Goal: Task Accomplishment & Management: Use online tool/utility

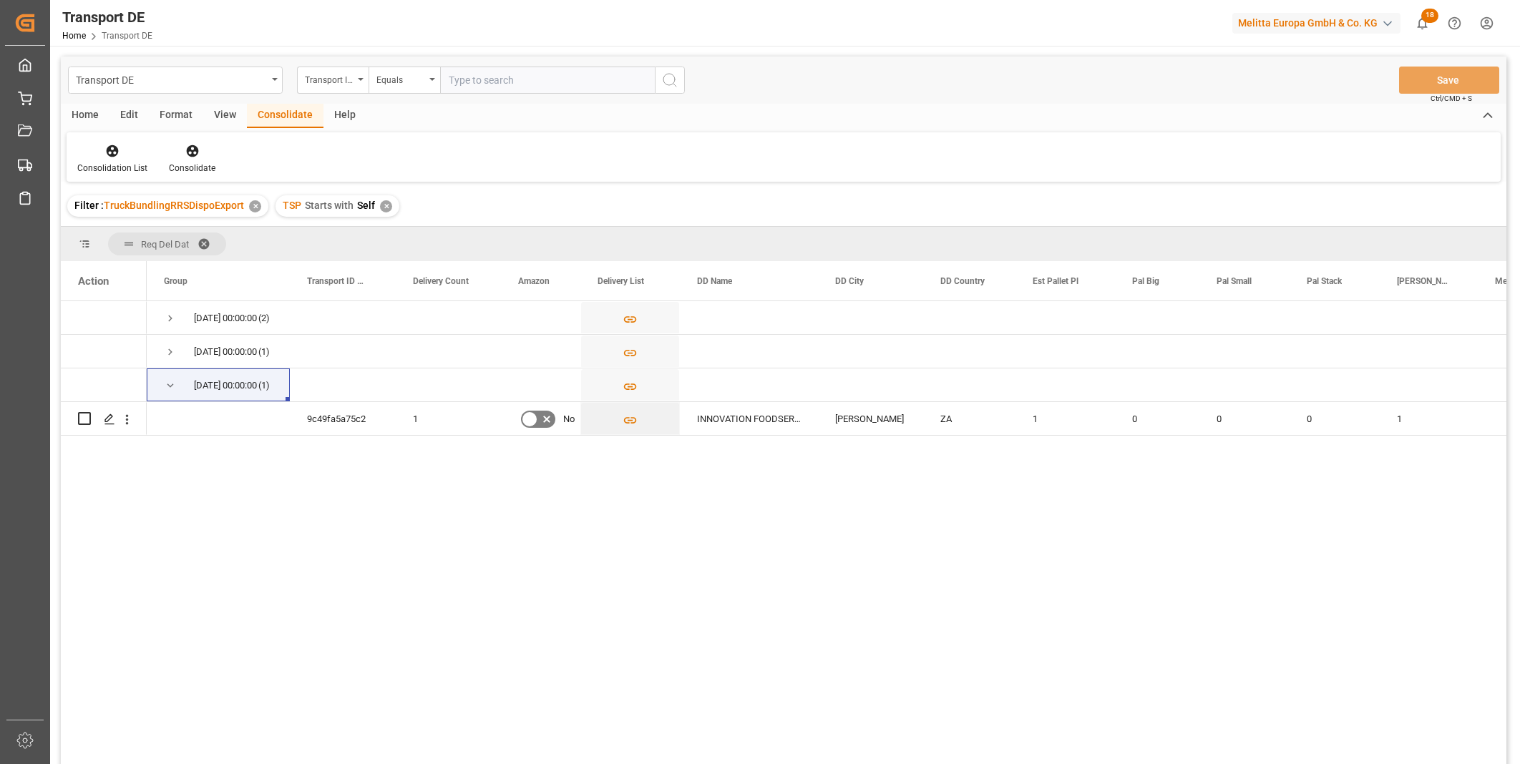
click at [338, 82] on div "Transport ID Logward" at bounding box center [329, 78] width 49 height 16
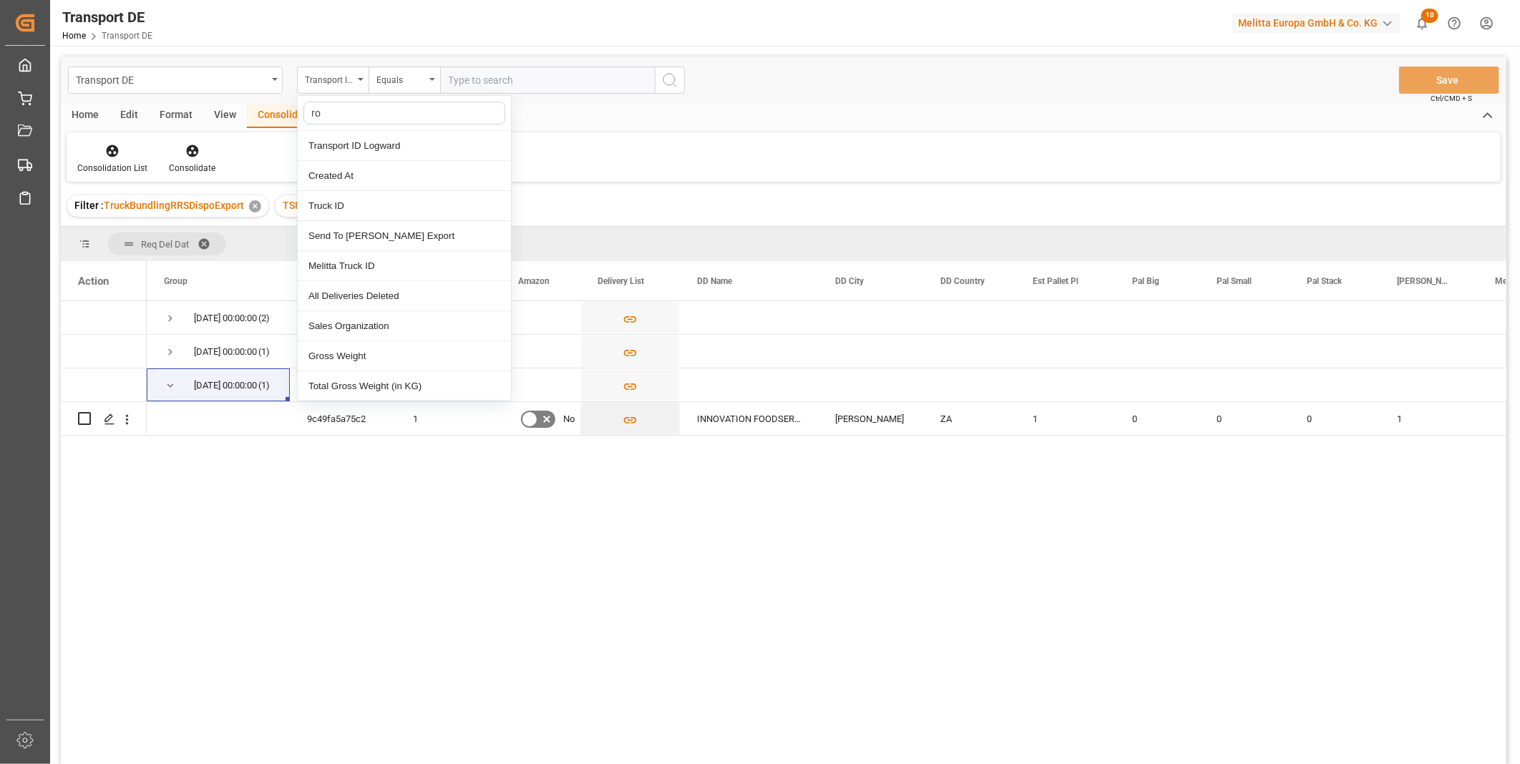
type input "rou"
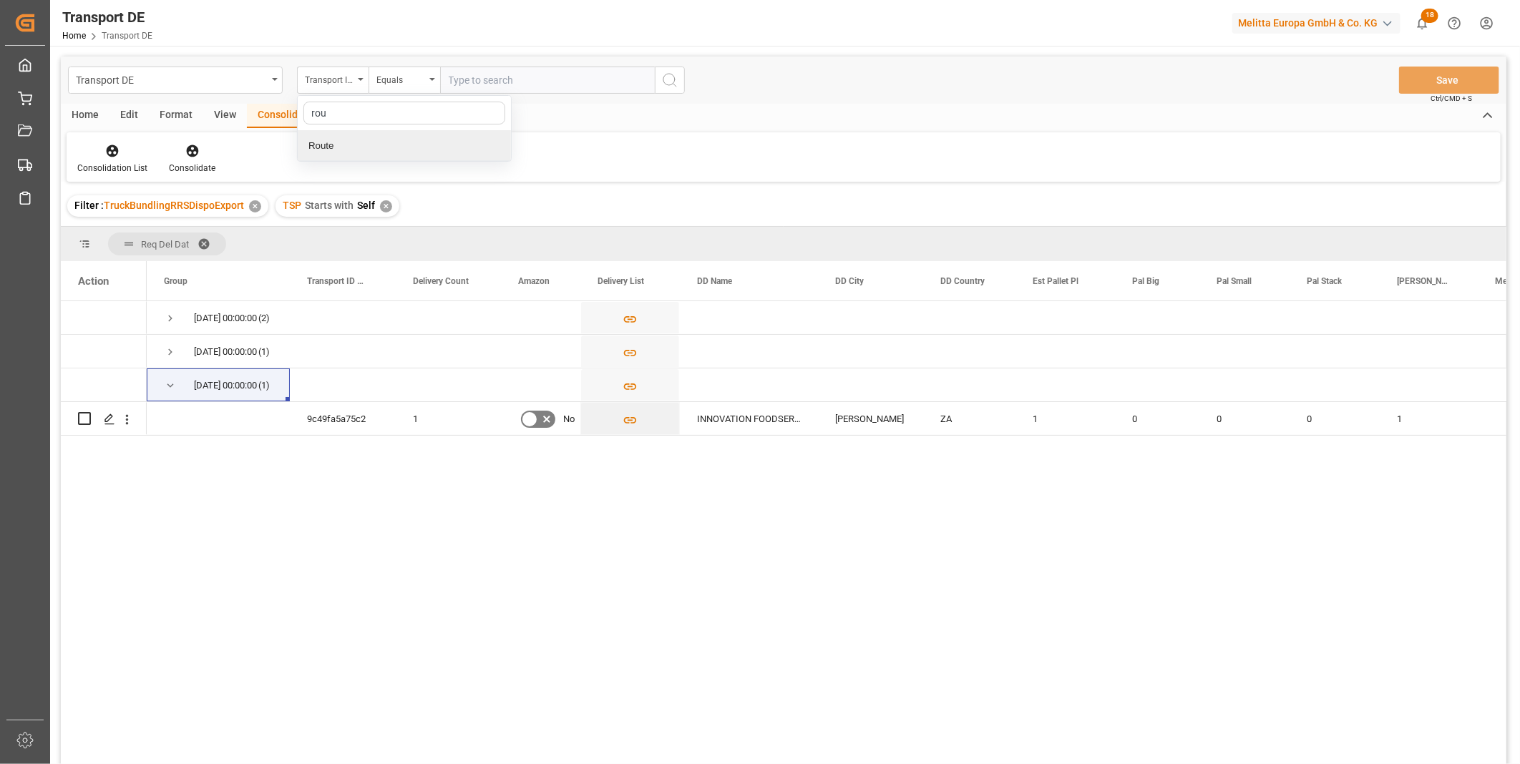
click at [344, 147] on div "Route" at bounding box center [404, 146] width 213 height 30
click at [389, 208] on div "✕" at bounding box center [386, 206] width 12 height 12
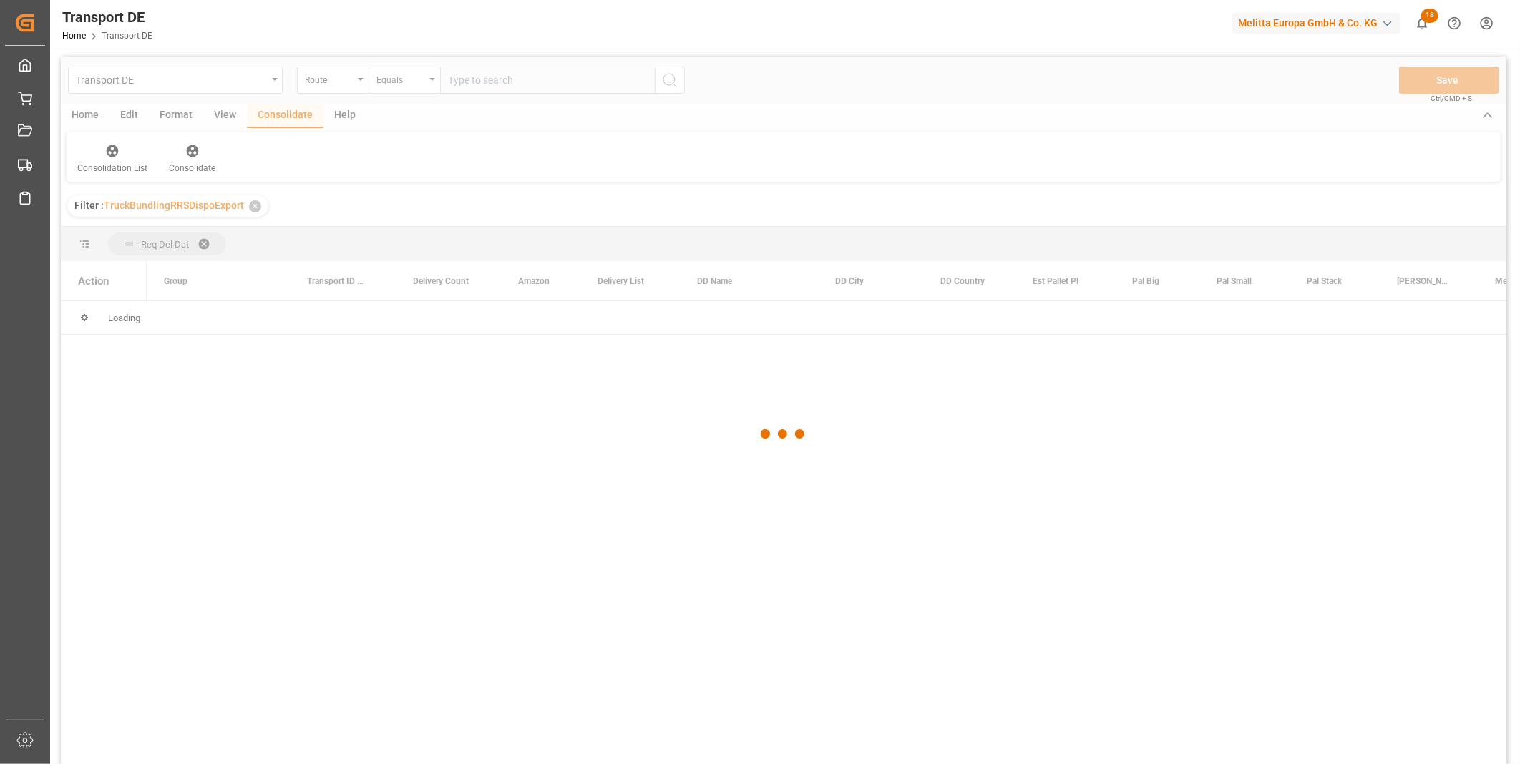
click at [396, 89] on div "Equals" at bounding box center [404, 80] width 72 height 27
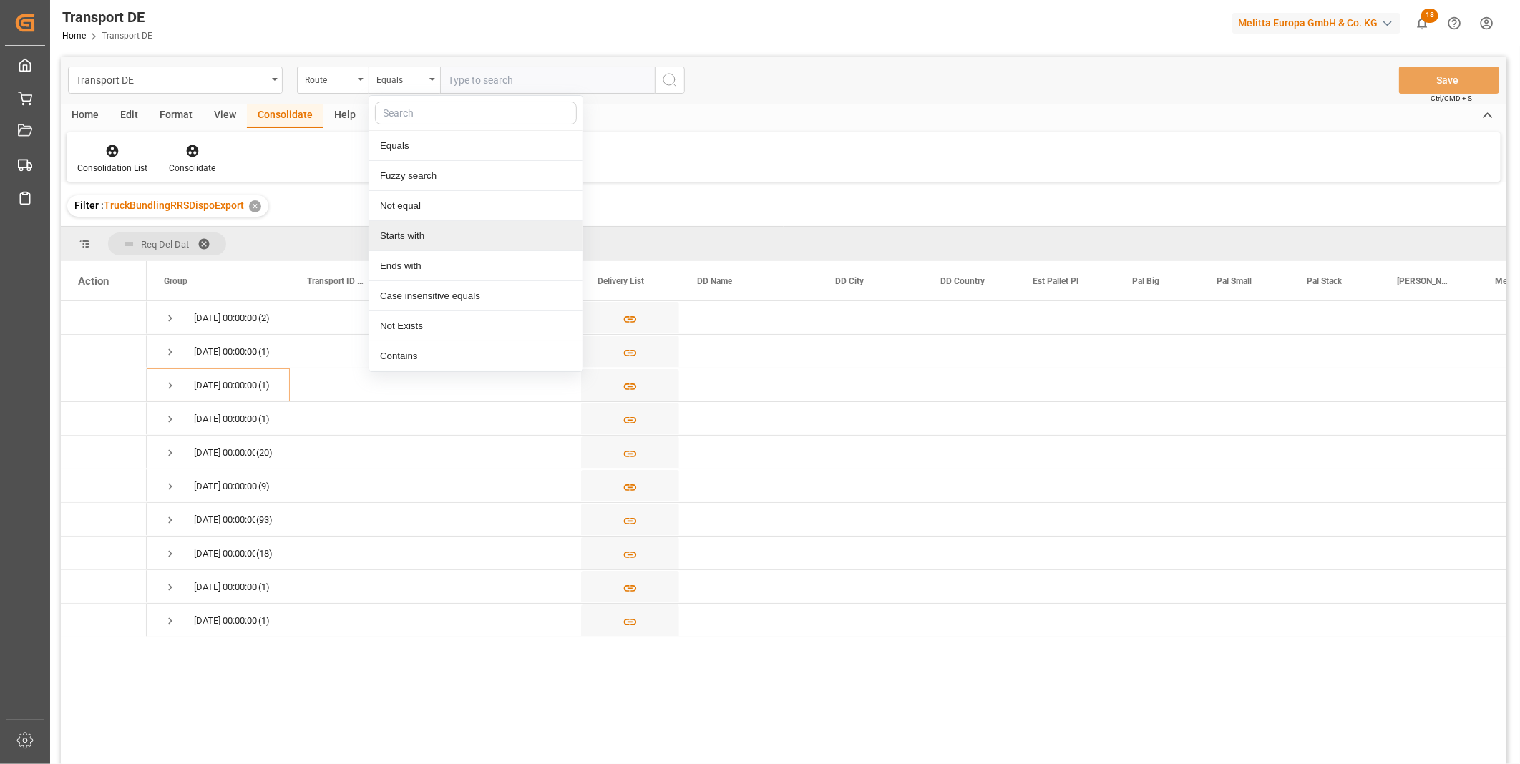
click at [396, 244] on div "Starts with" at bounding box center [475, 236] width 213 height 30
type input "FR"
click at [671, 82] on icon "search button" at bounding box center [669, 80] width 17 height 17
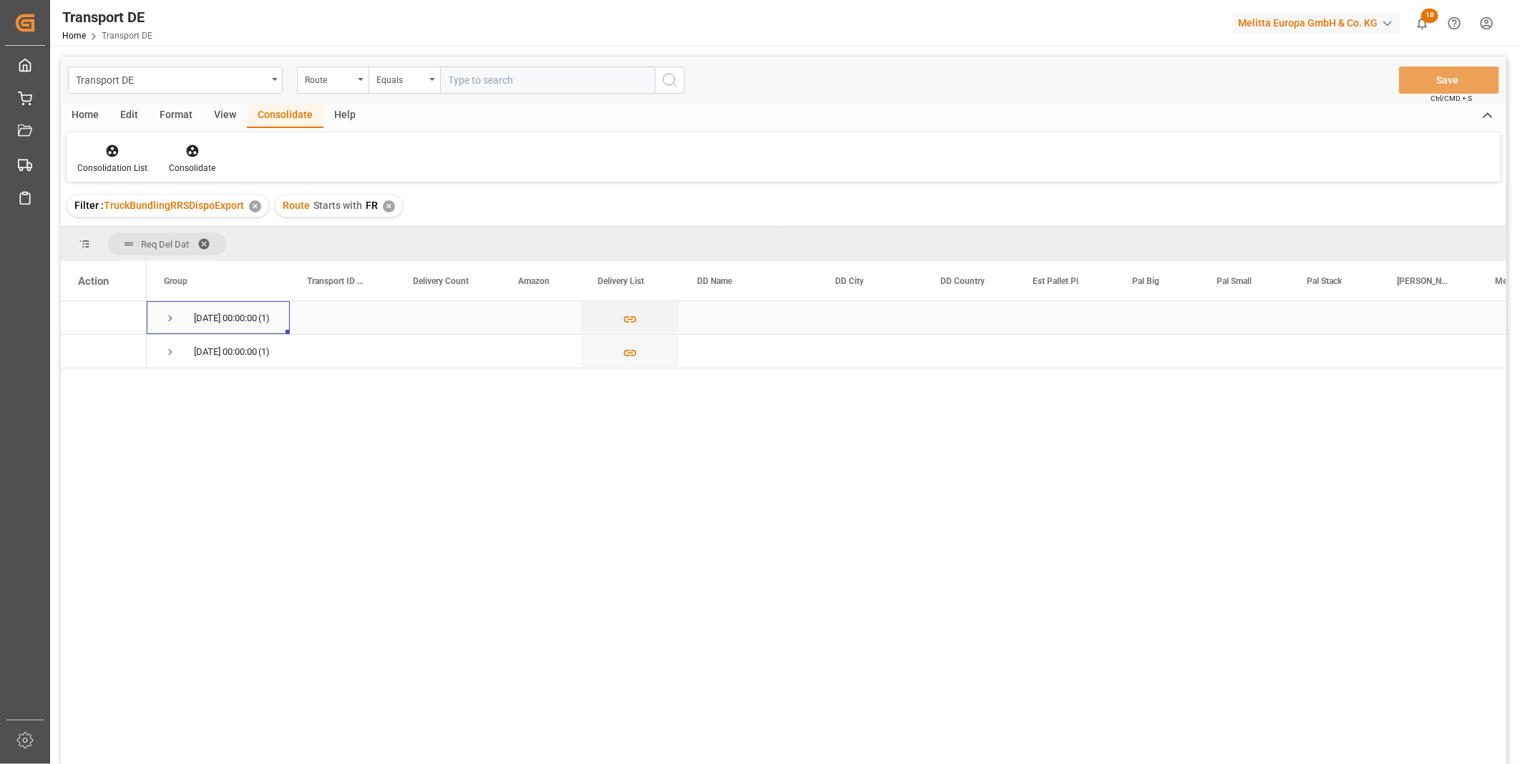
click at [176, 318] on span "Press SPACE to select this row." at bounding box center [170, 318] width 13 height 13
click at [170, 397] on span "Press SPACE to select this row." at bounding box center [170, 385] width 13 height 33
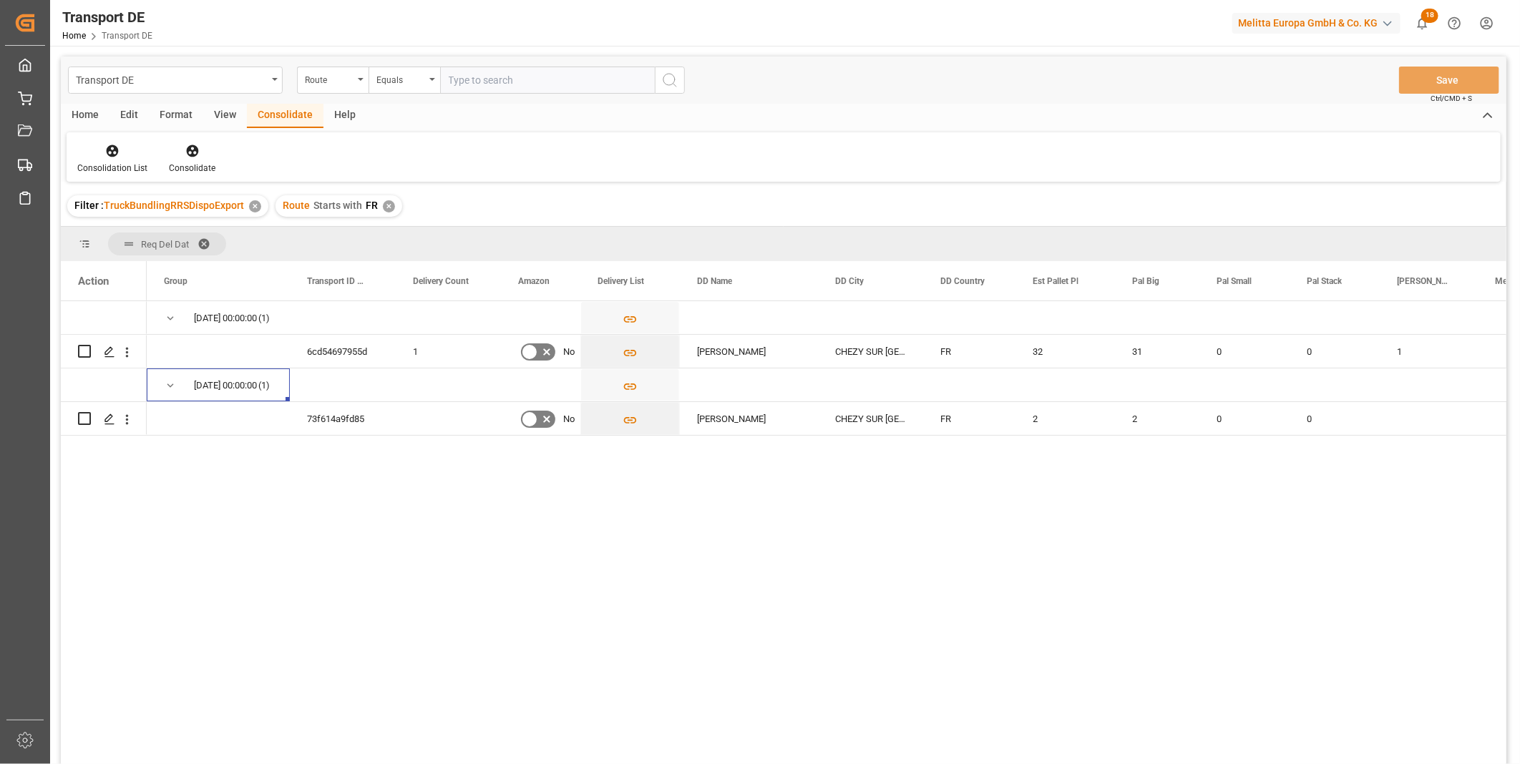
click at [89, 133] on div "Consolidation List Consolidate" at bounding box center [784, 156] width 1434 height 49
click at [101, 150] on div at bounding box center [112, 150] width 70 height 15
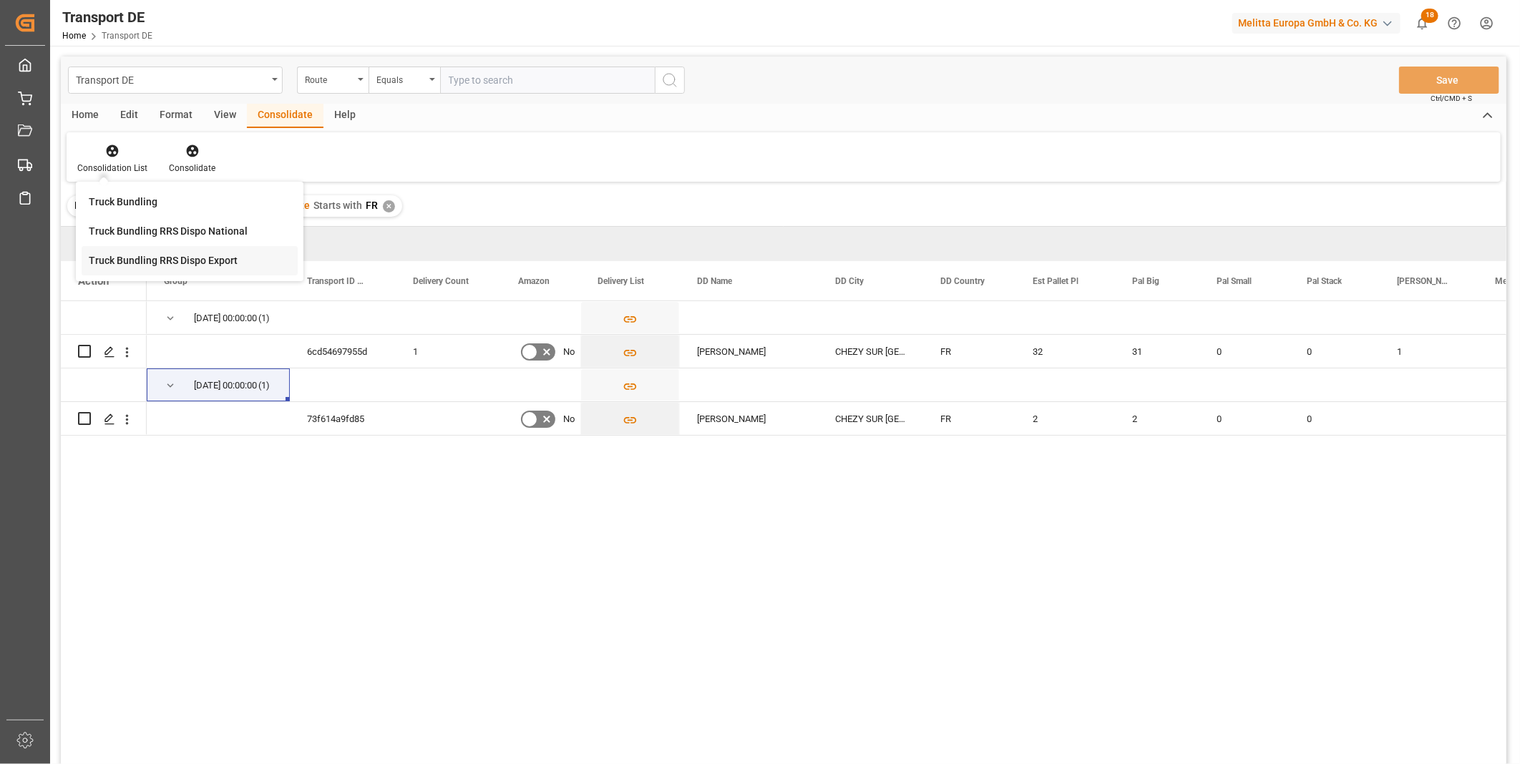
click at [147, 267] on div "Transport DE Route Equals Save Ctrl/CMD + S Home Edit Format View Consolidate H…" at bounding box center [783, 430] width 1445 height 746
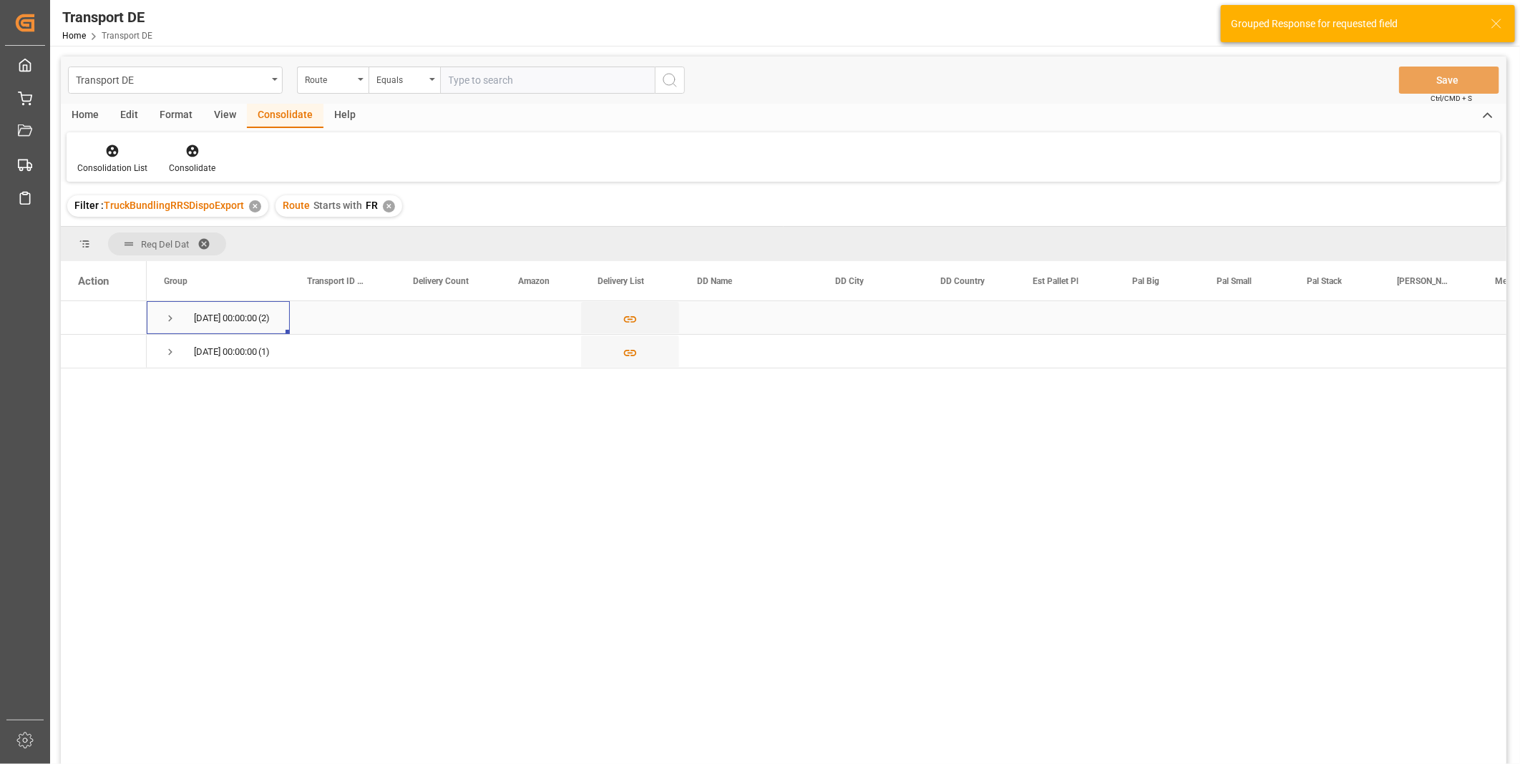
click at [172, 313] on span "Press SPACE to select this row." at bounding box center [170, 318] width 13 height 13
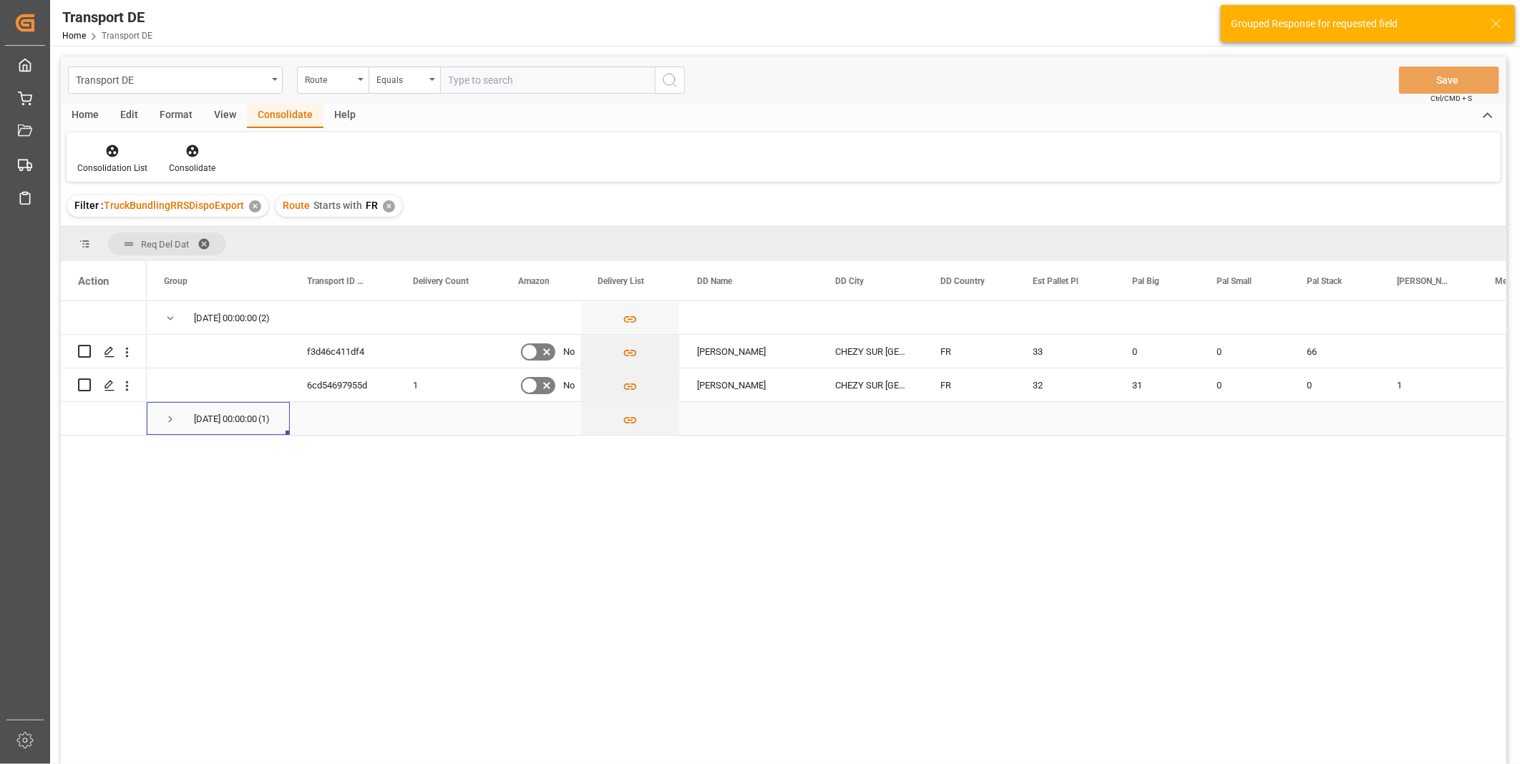
click at [165, 416] on span "Press SPACE to select this row." at bounding box center [170, 419] width 13 height 13
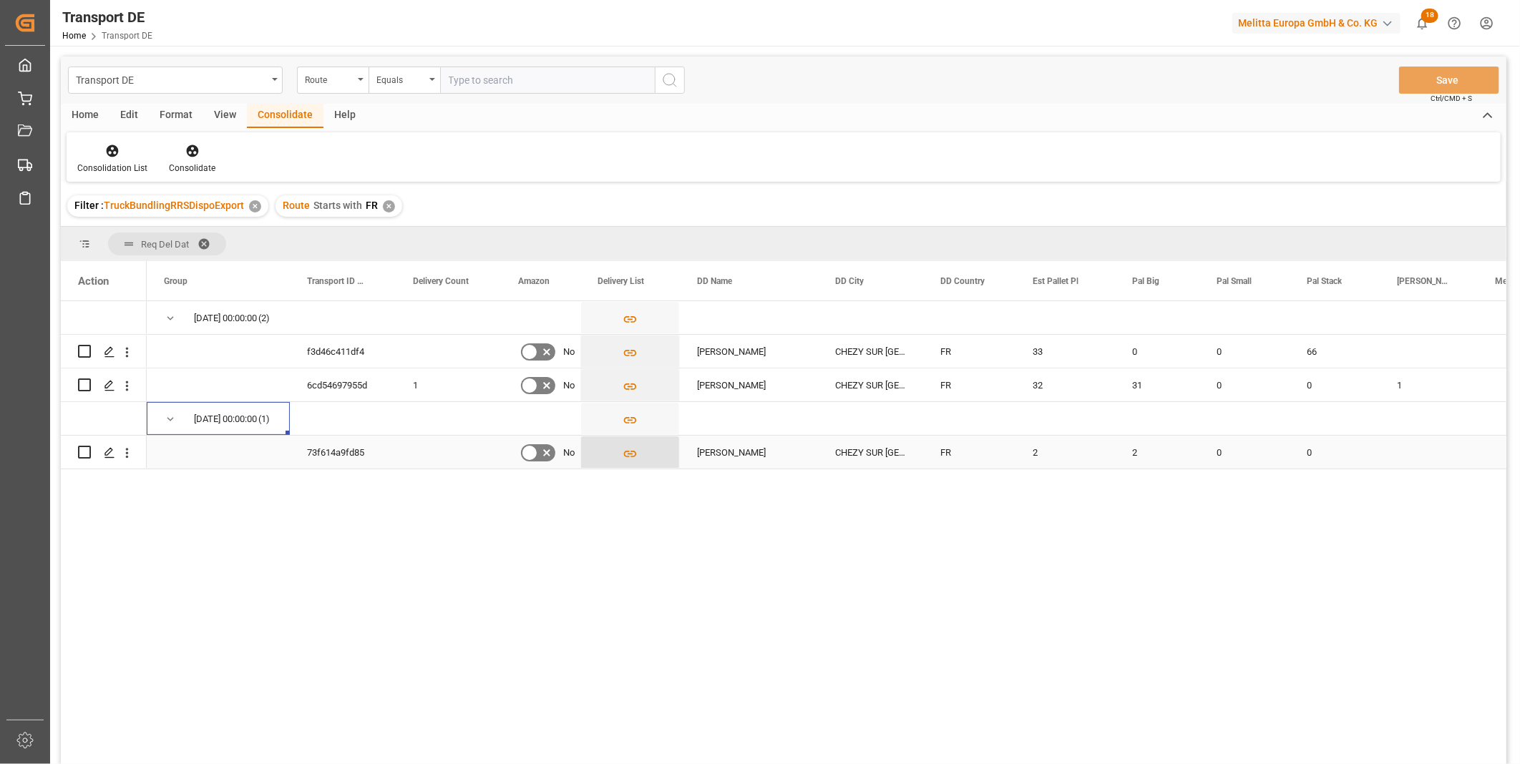
click at [624, 453] on icon "Press SPACE to select this row." at bounding box center [630, 454] width 13 height 6
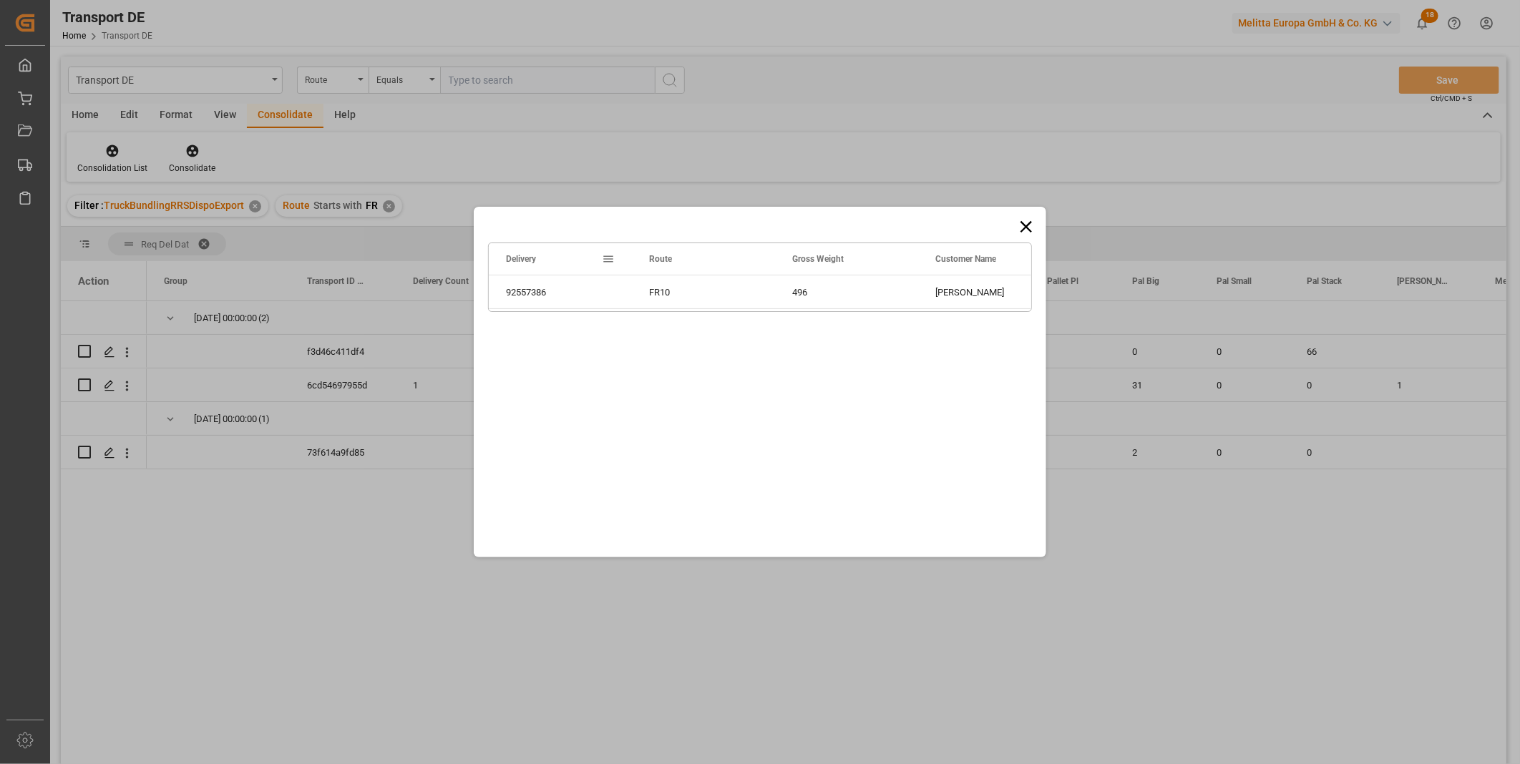
click at [1023, 225] on icon at bounding box center [1026, 227] width 20 height 20
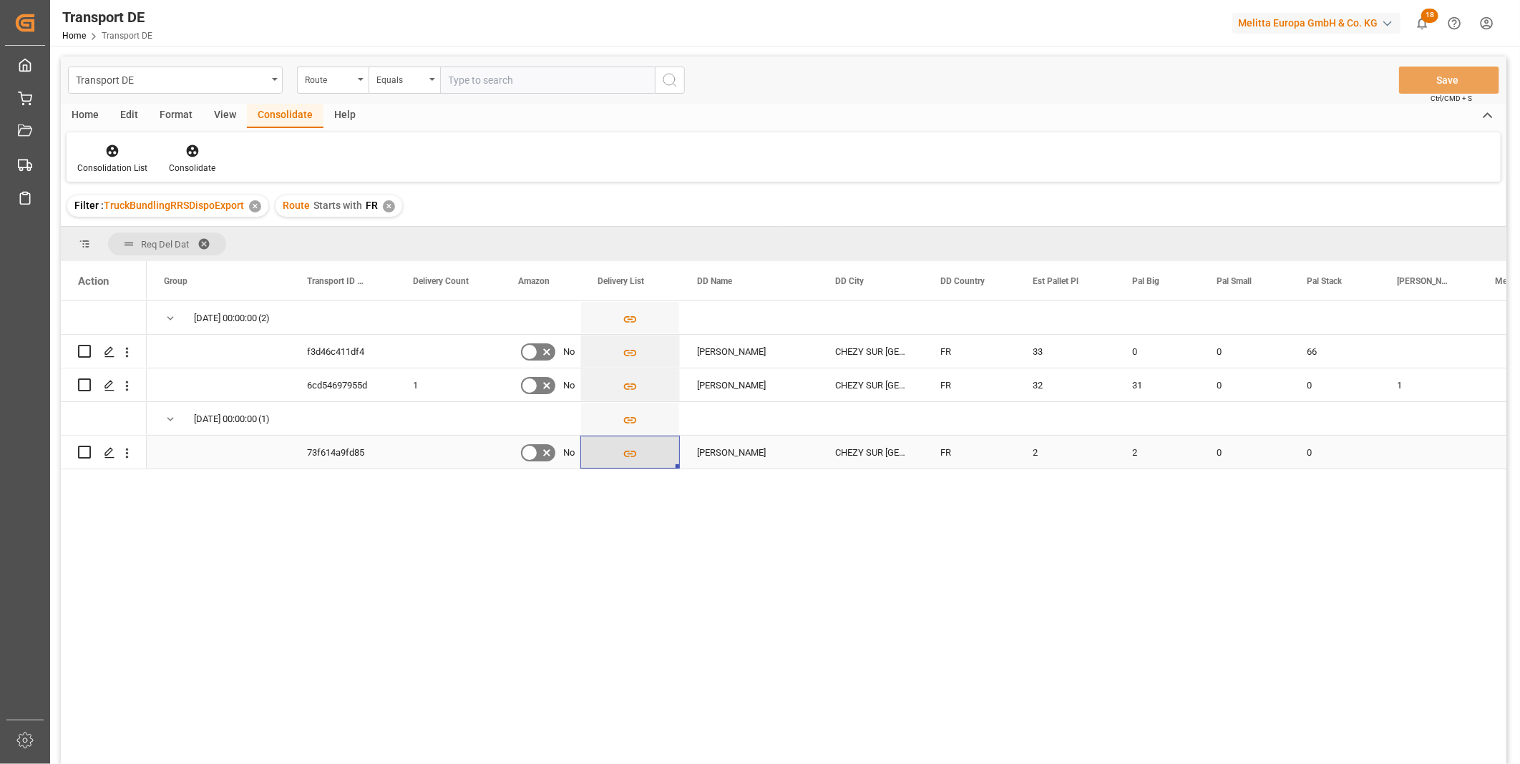
click at [622, 454] on icon "Press SPACE to select this row." at bounding box center [629, 453] width 15 height 15
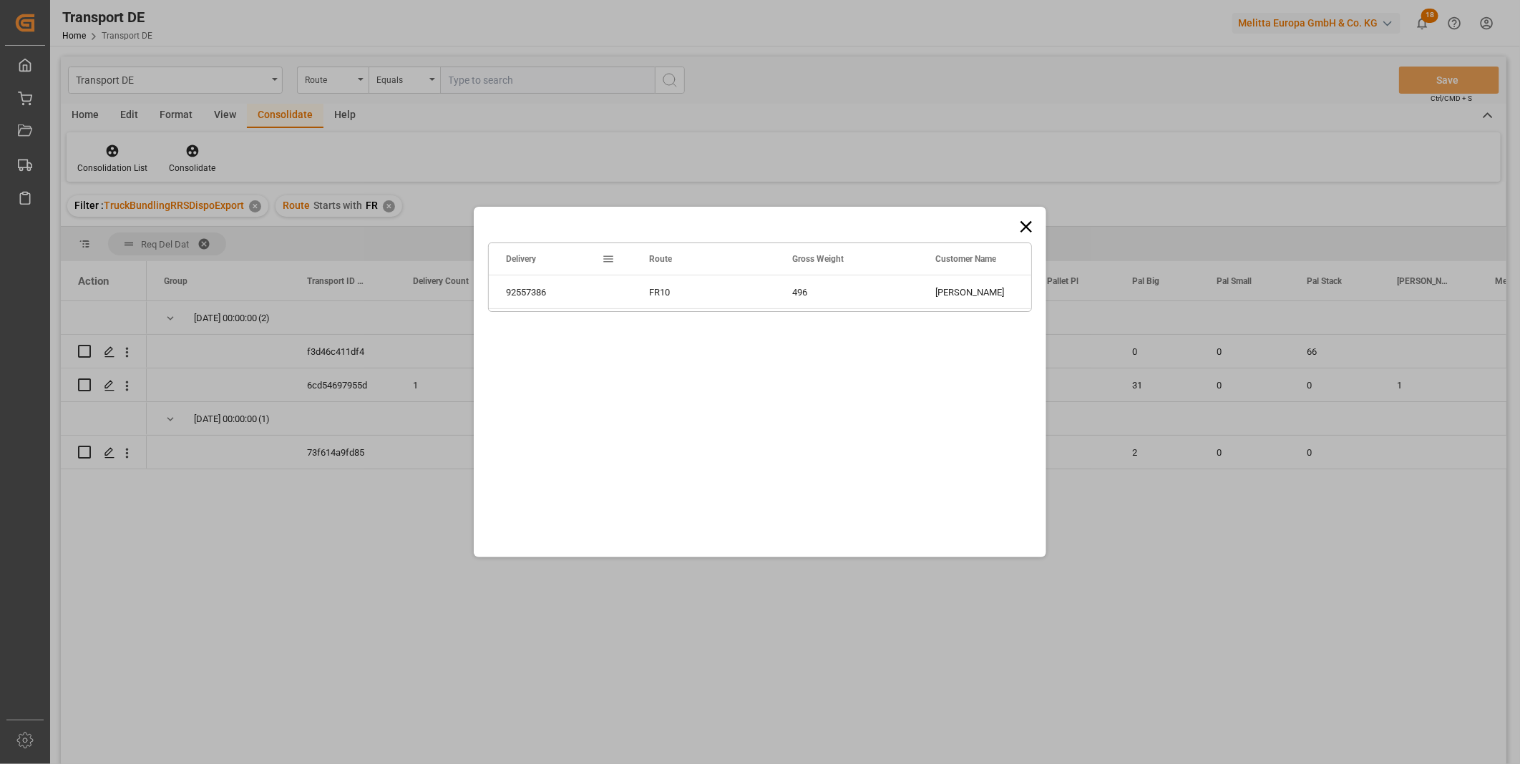
click at [1026, 226] on icon at bounding box center [1025, 226] width 11 height 11
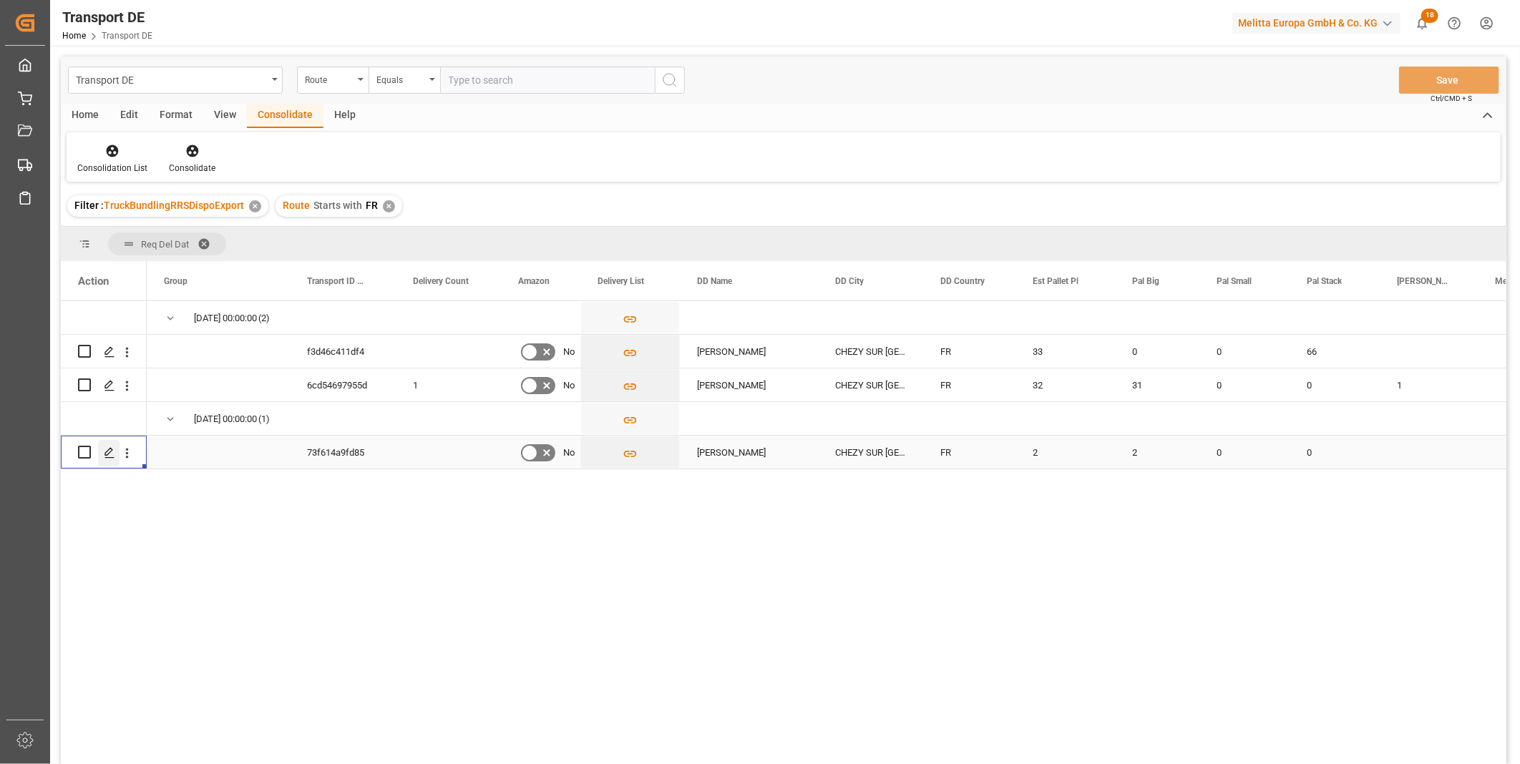
click at [104, 447] on icon "Press SPACE to select this row." at bounding box center [109, 452] width 11 height 11
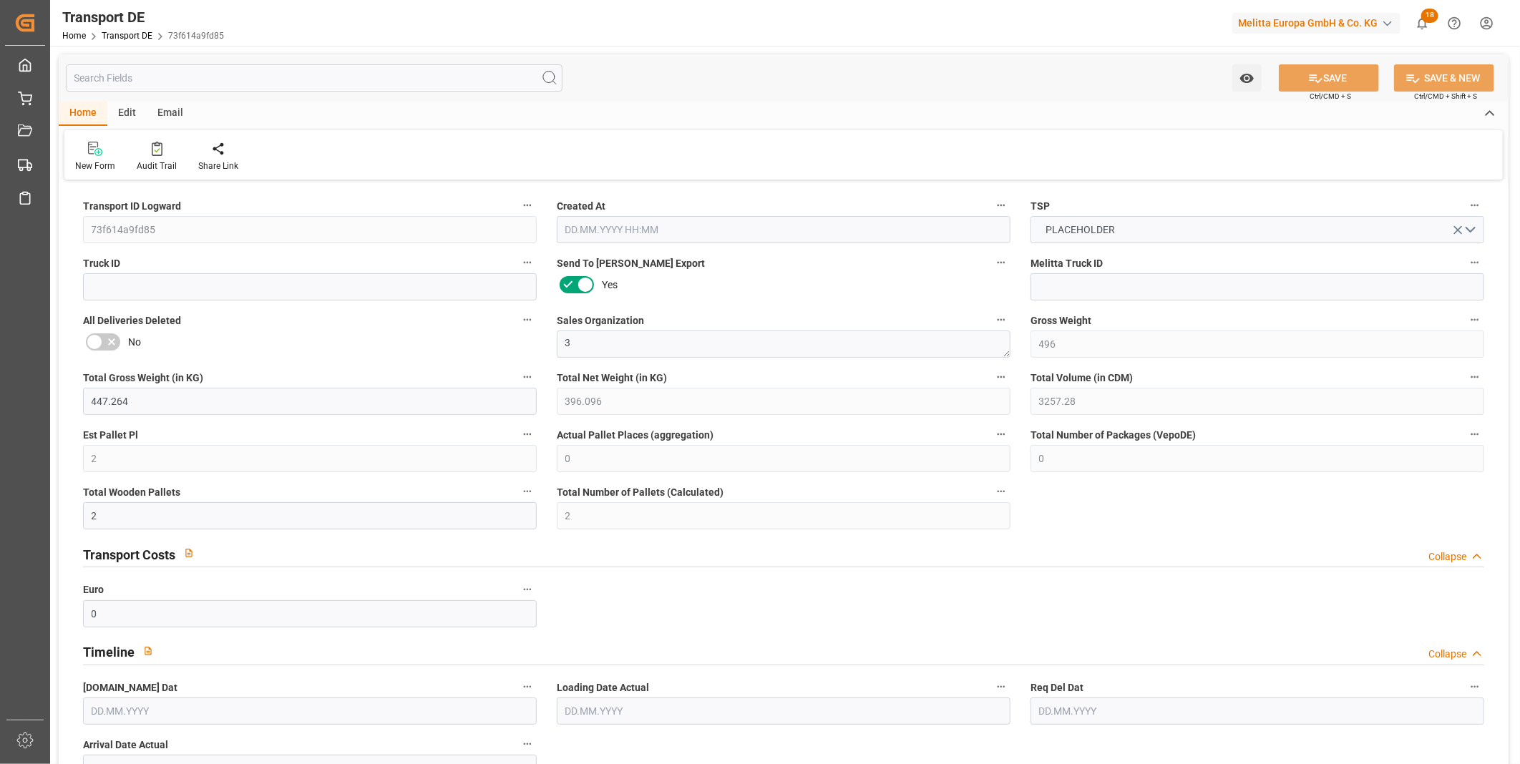
type input "496"
type input "447.264"
type input "396.096"
type input "3257.28"
type input "2"
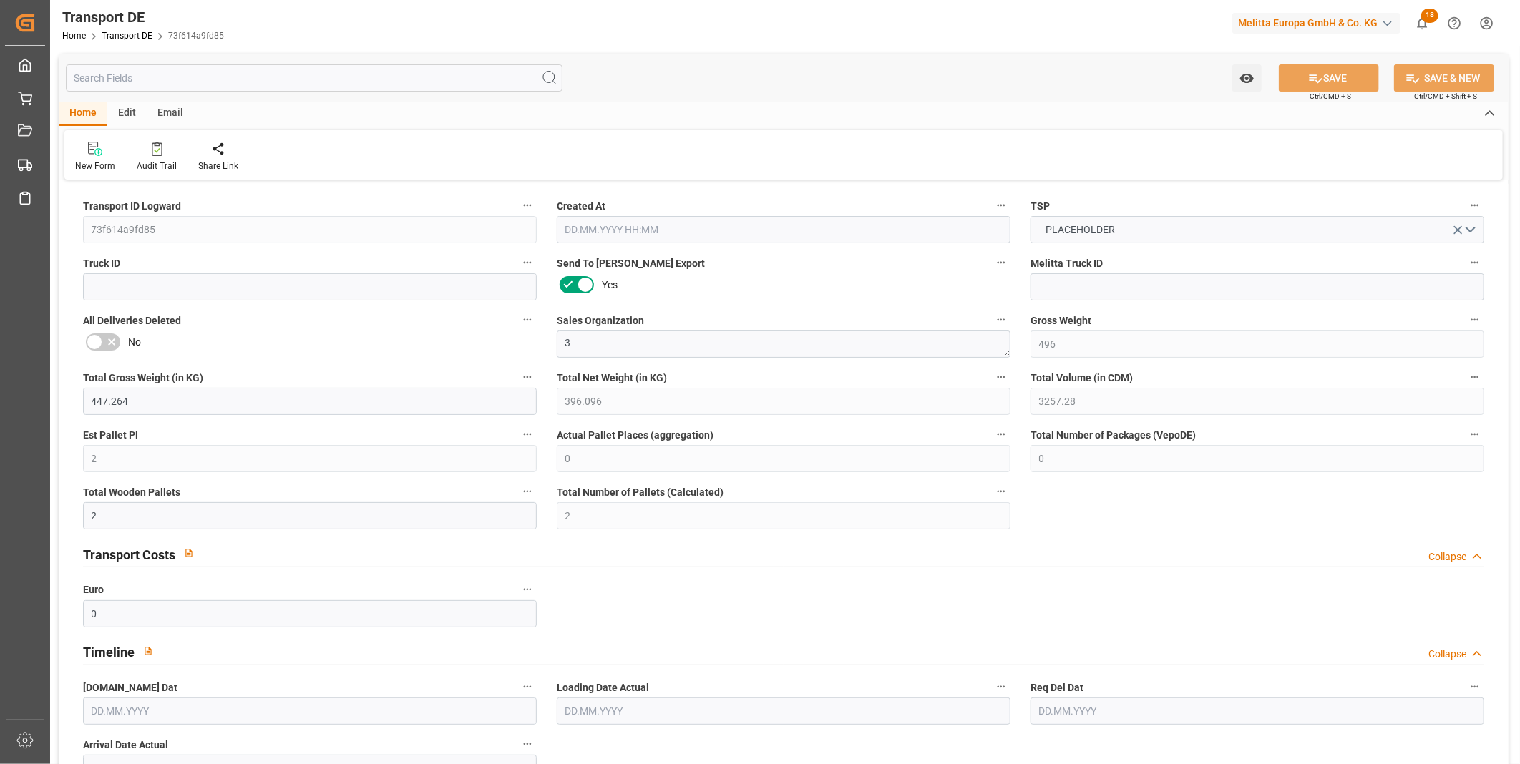
type input "0"
type input "2"
type input "0"
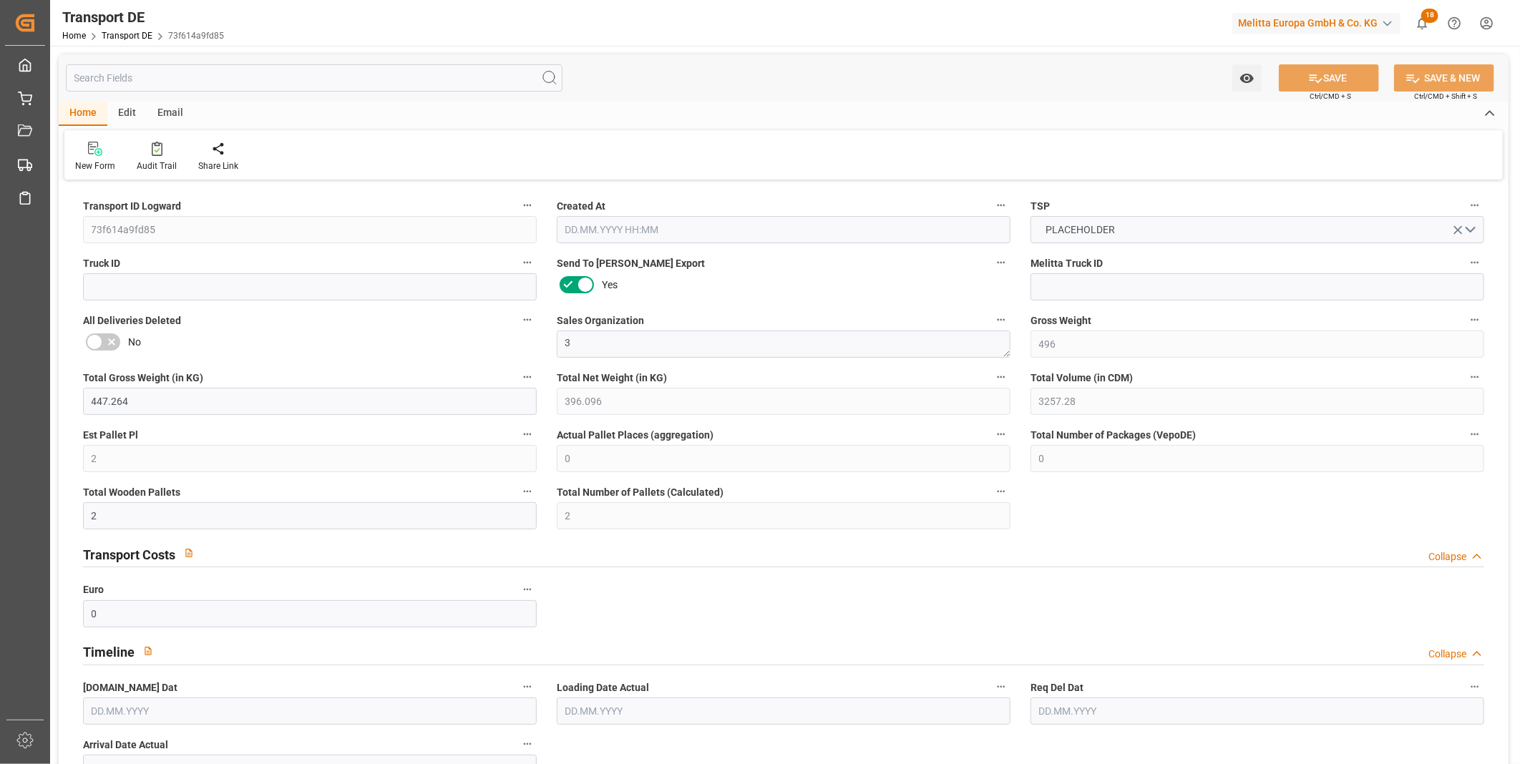
type input "2"
type input "0"
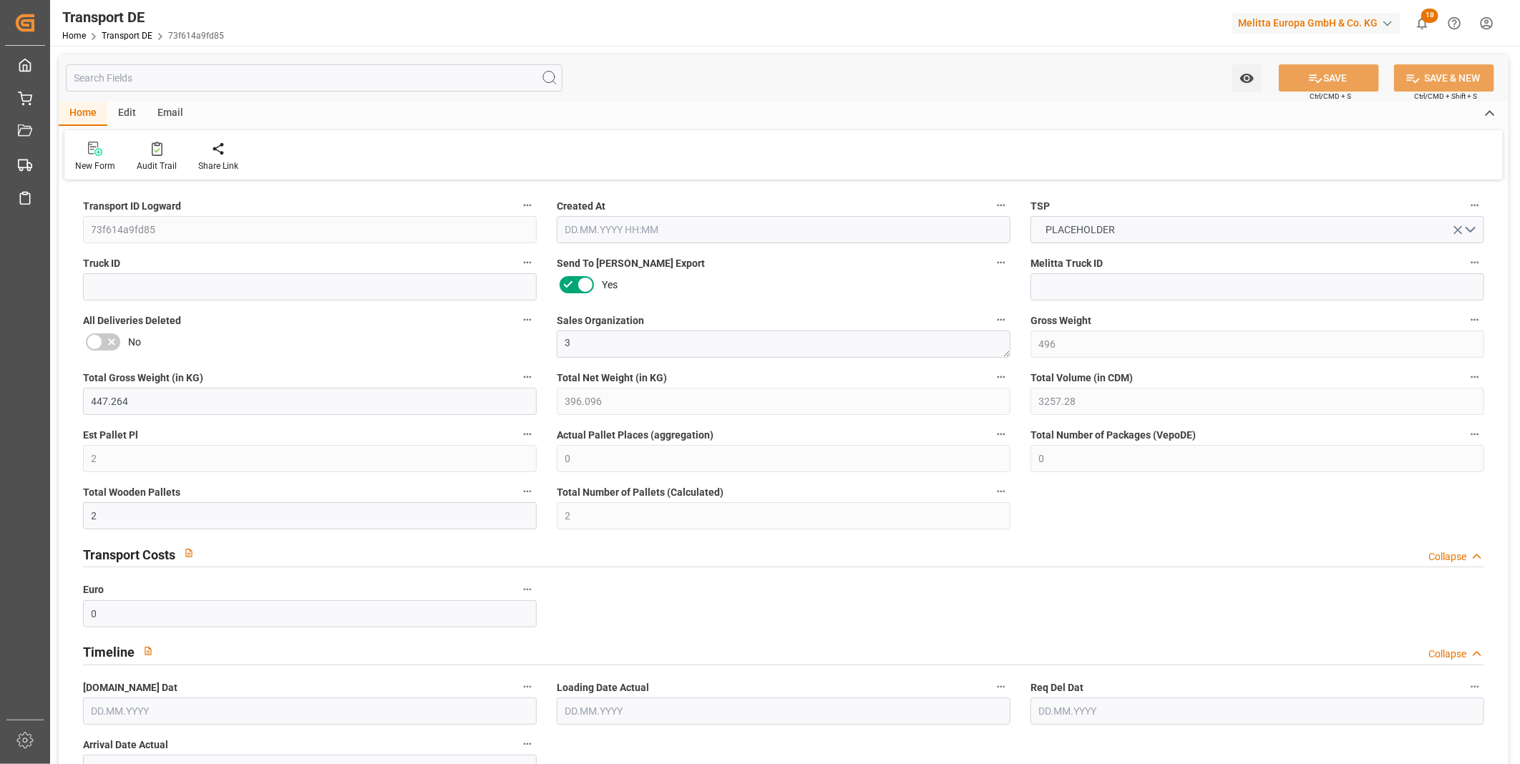
type input "0"
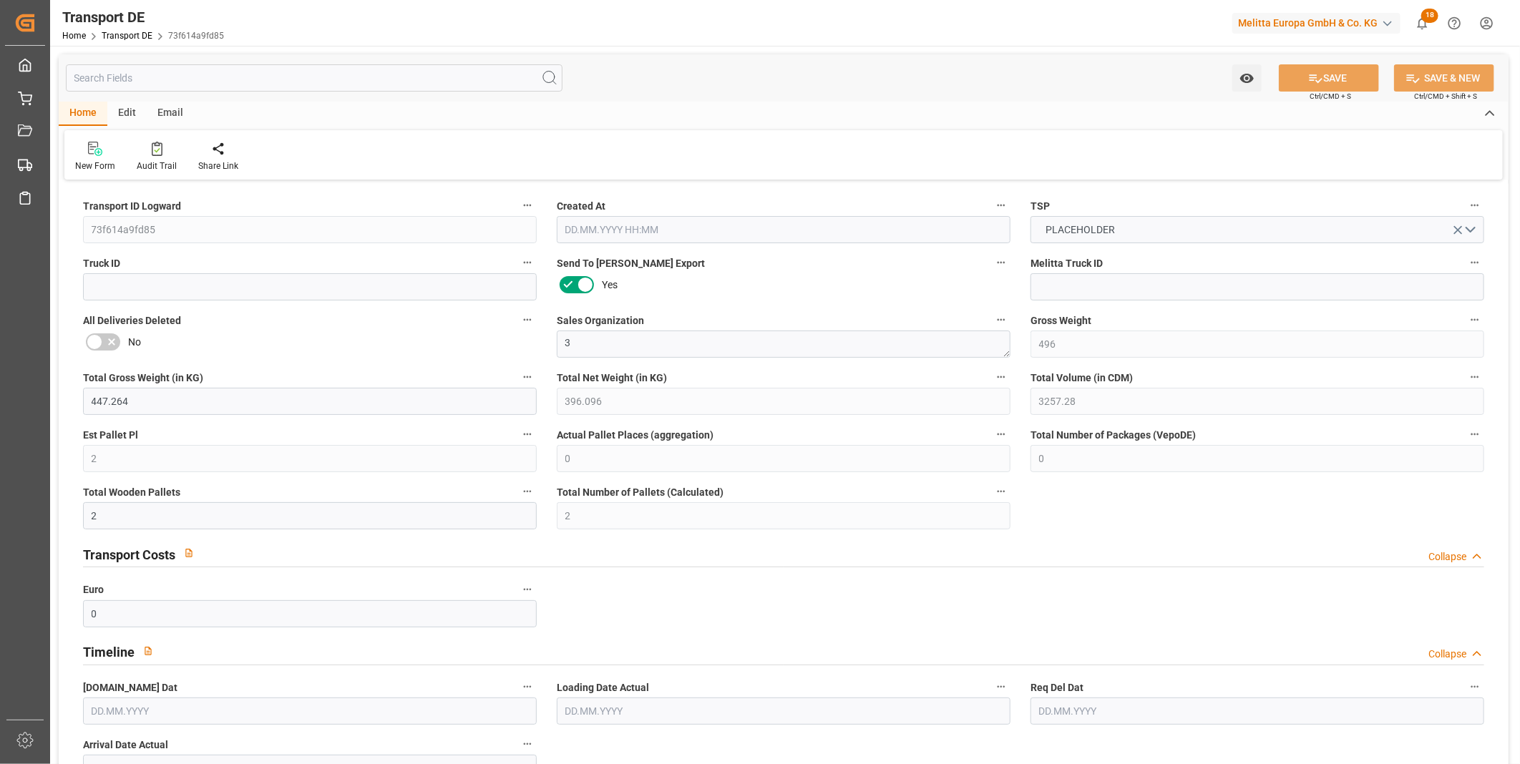
type input "0"
type input "2"
type input "0"
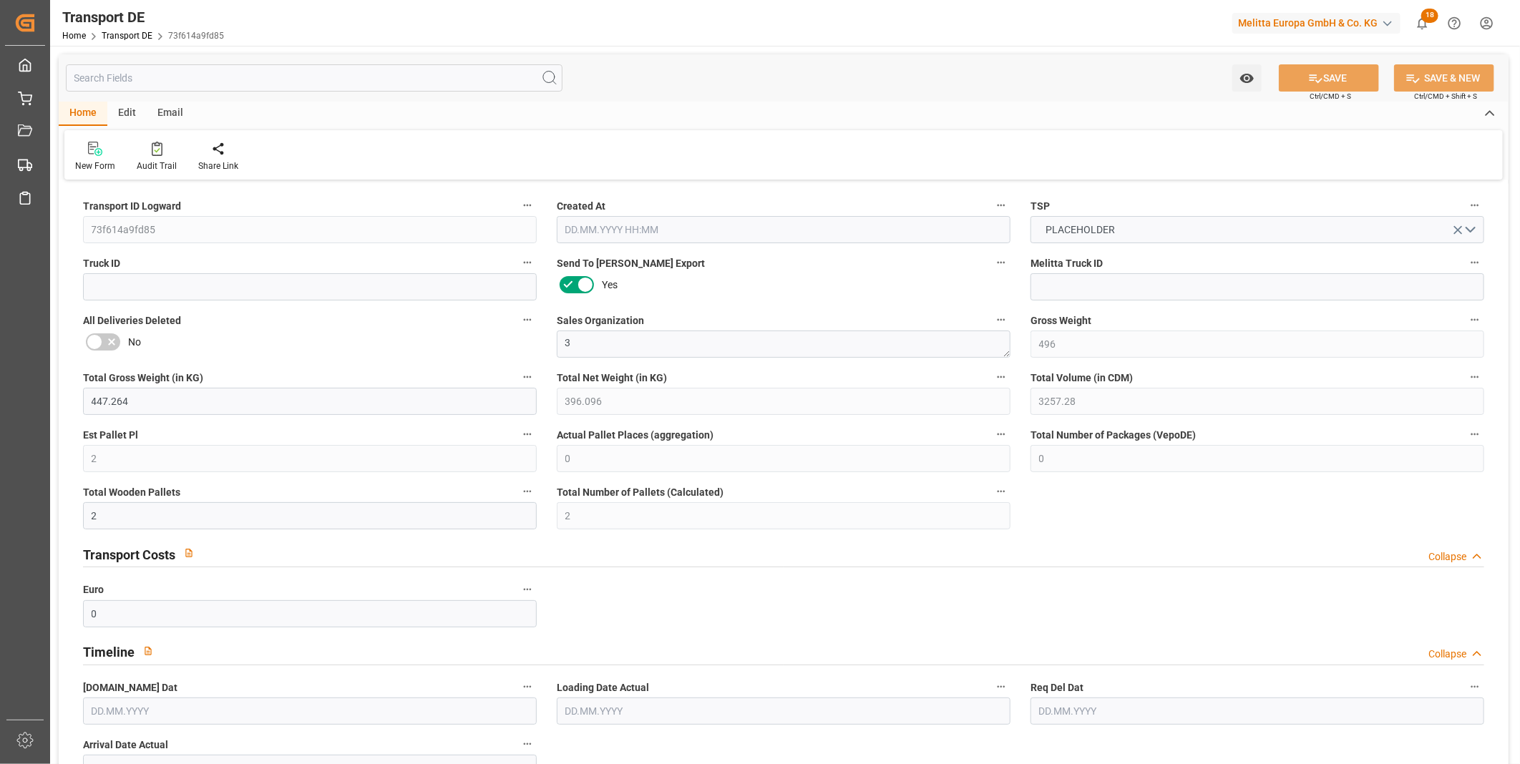
type input "0"
type input "11.09.2025 10:31"
type input "16.09.2025"
type input "18.09.2025"
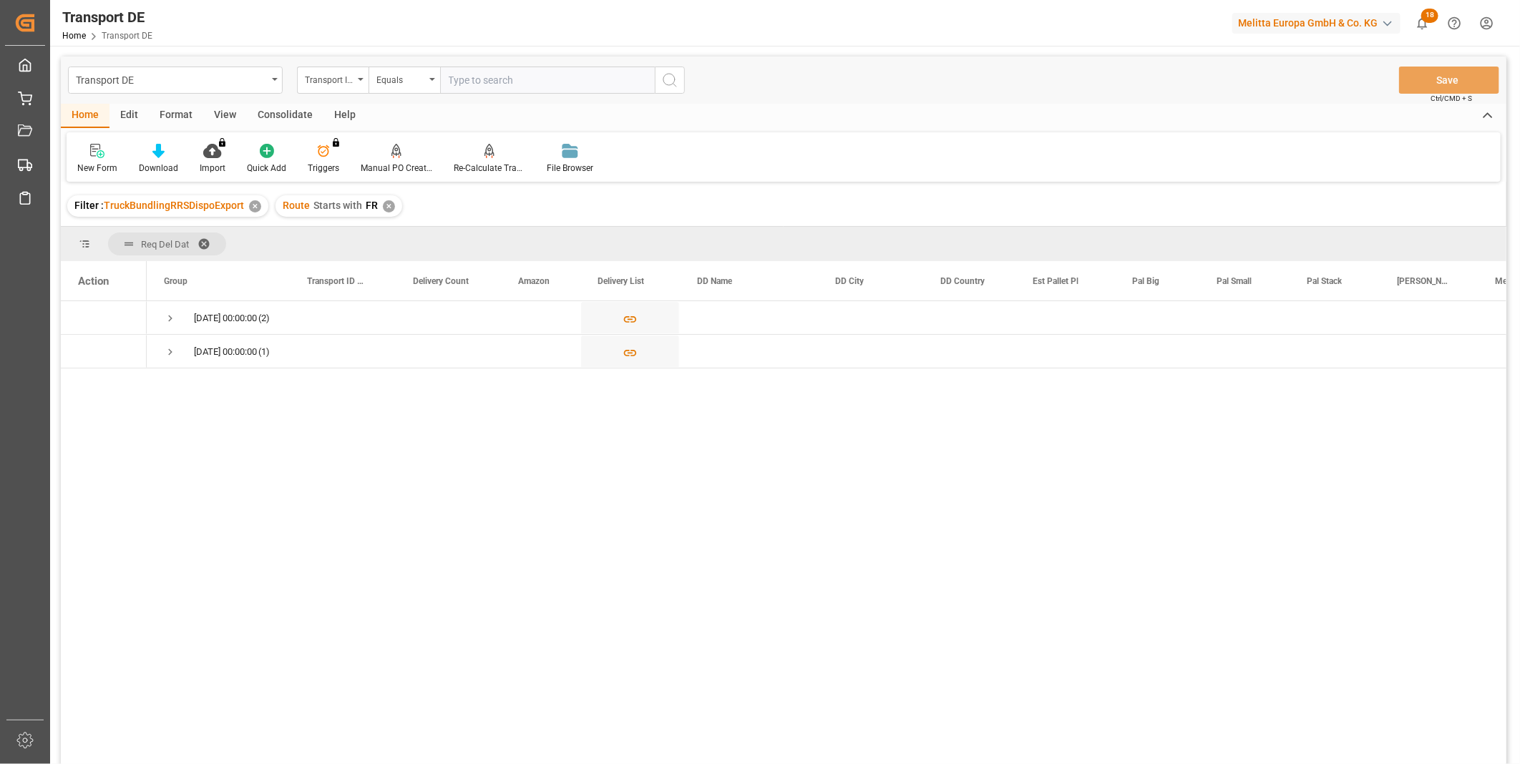
click at [298, 108] on div "Consolidate" at bounding box center [285, 116] width 77 height 24
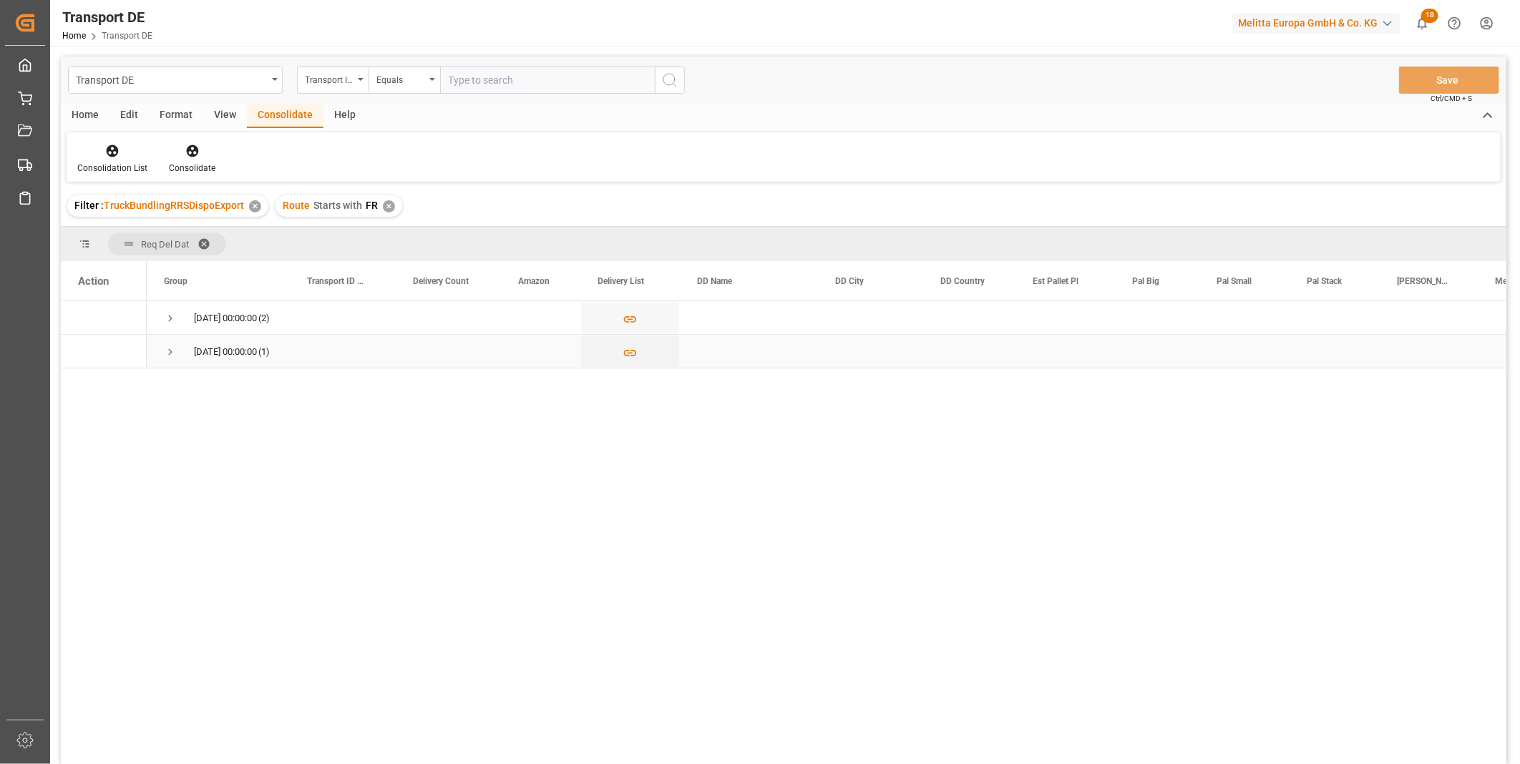
click at [184, 348] on span "18.09.2025 00:00:00 (1)" at bounding box center [218, 351] width 109 height 31
click at [104, 163] on div "Consolidation List" at bounding box center [112, 168] width 70 height 13
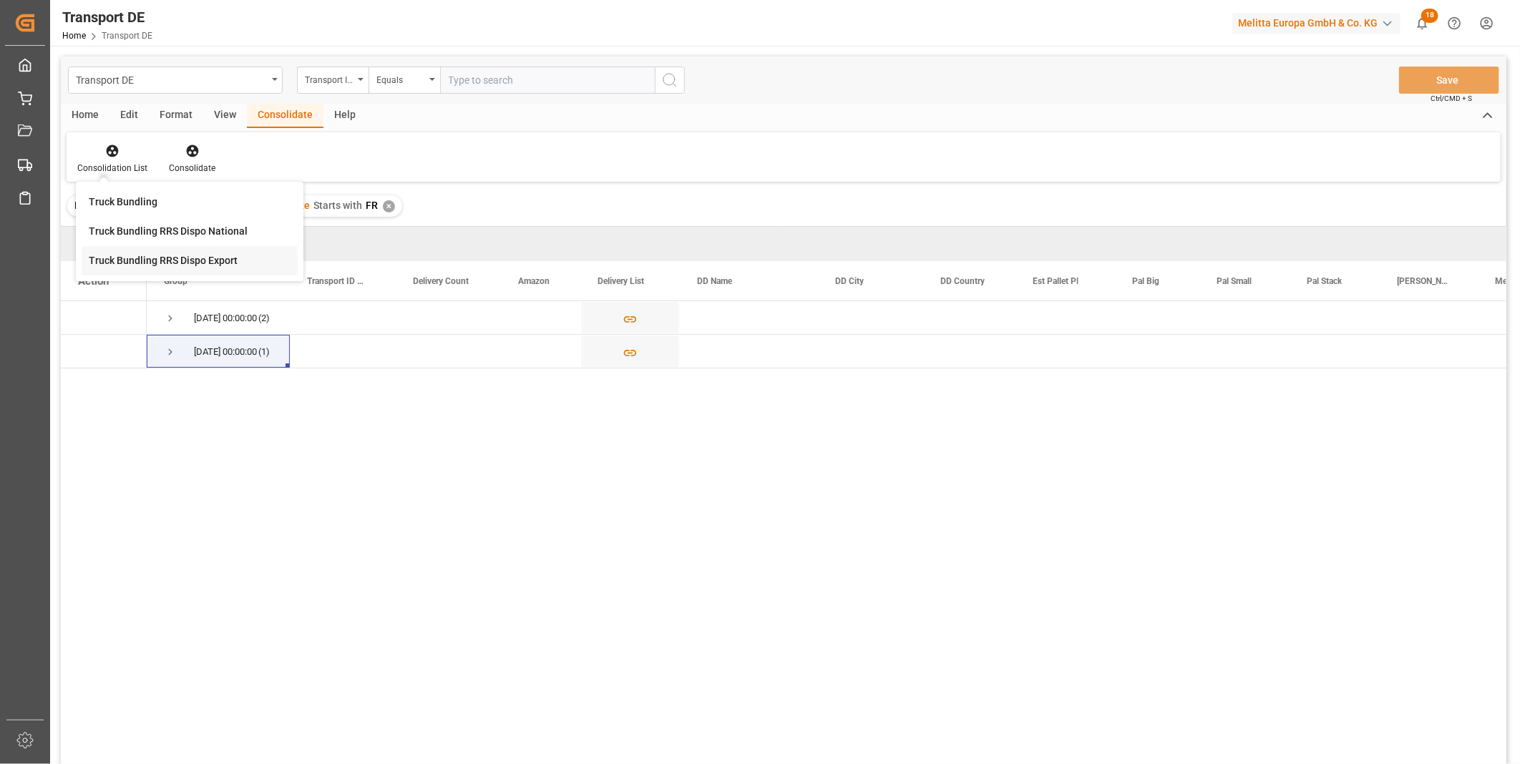
click at [157, 274] on div "Transport DE Transport ID Logward Equals Save Ctrl/CMD + S Home Edit Format Vie…" at bounding box center [783, 430] width 1445 height 746
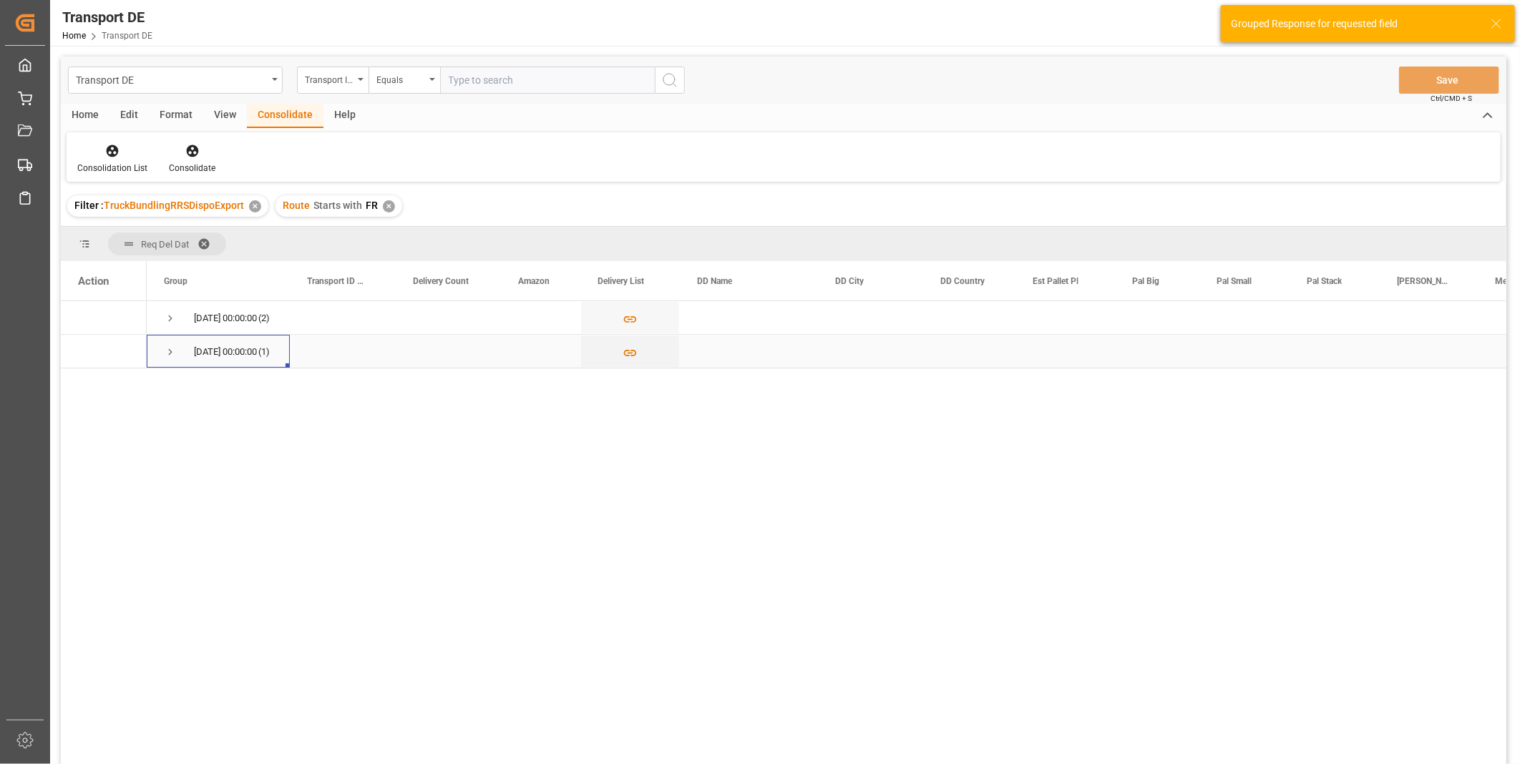
click at [165, 342] on span "Press SPACE to select this row." at bounding box center [170, 352] width 13 height 33
click at [173, 318] on span "Press SPACE to select this row." at bounding box center [170, 318] width 13 height 13
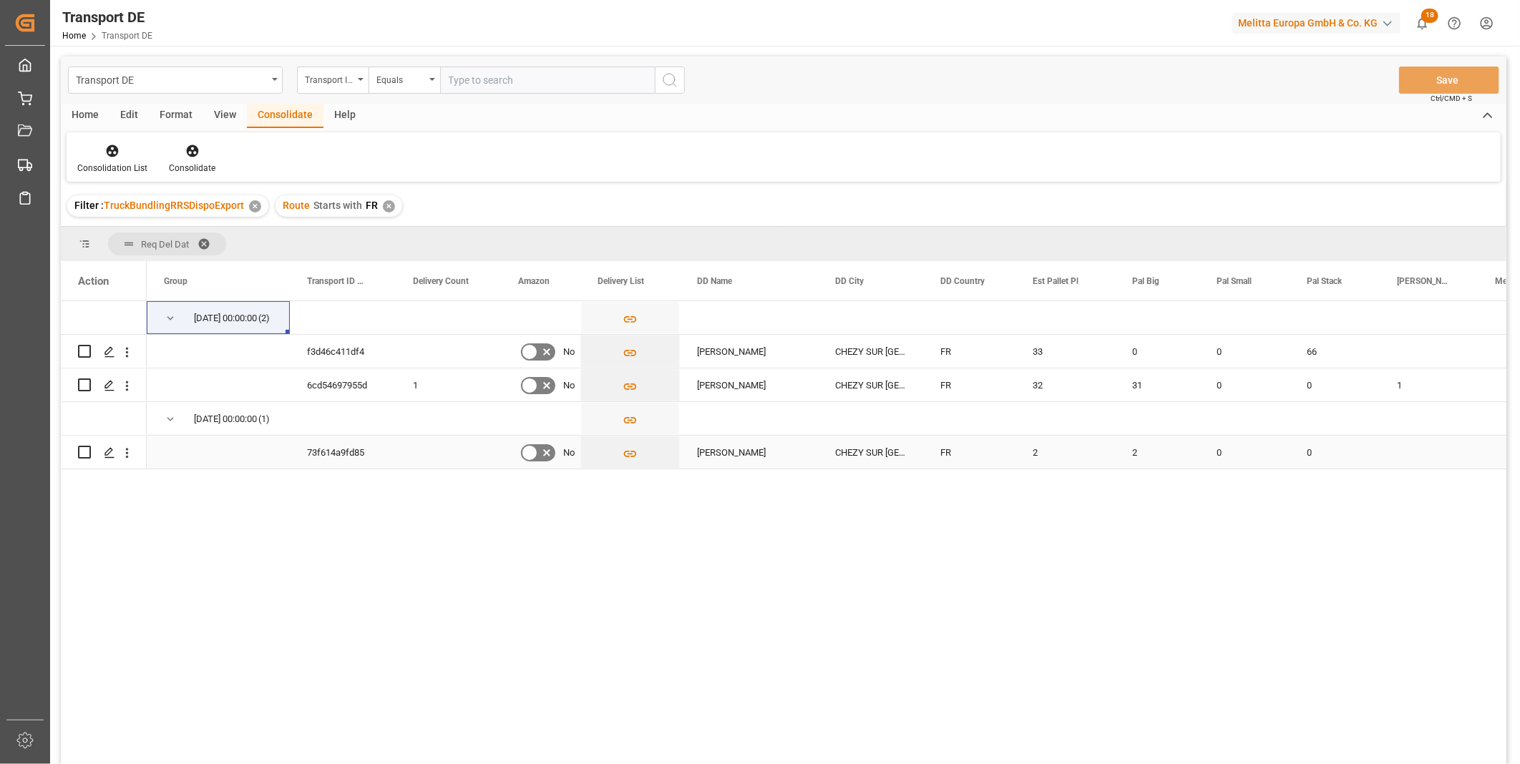
click at [1032, 449] on div "2" at bounding box center [1064, 452] width 99 height 33
click at [1055, 516] on div "16.09.2025 00:00:00 (2) 18.09.2025 00:00:00 (1) 73f614a9fd85 No MELITTA FRANCE …" at bounding box center [826, 537] width 1359 height 472
click at [1026, 419] on div "Press SPACE to select this row." at bounding box center [1064, 418] width 99 height 33
click at [94, 155] on div at bounding box center [112, 150] width 70 height 15
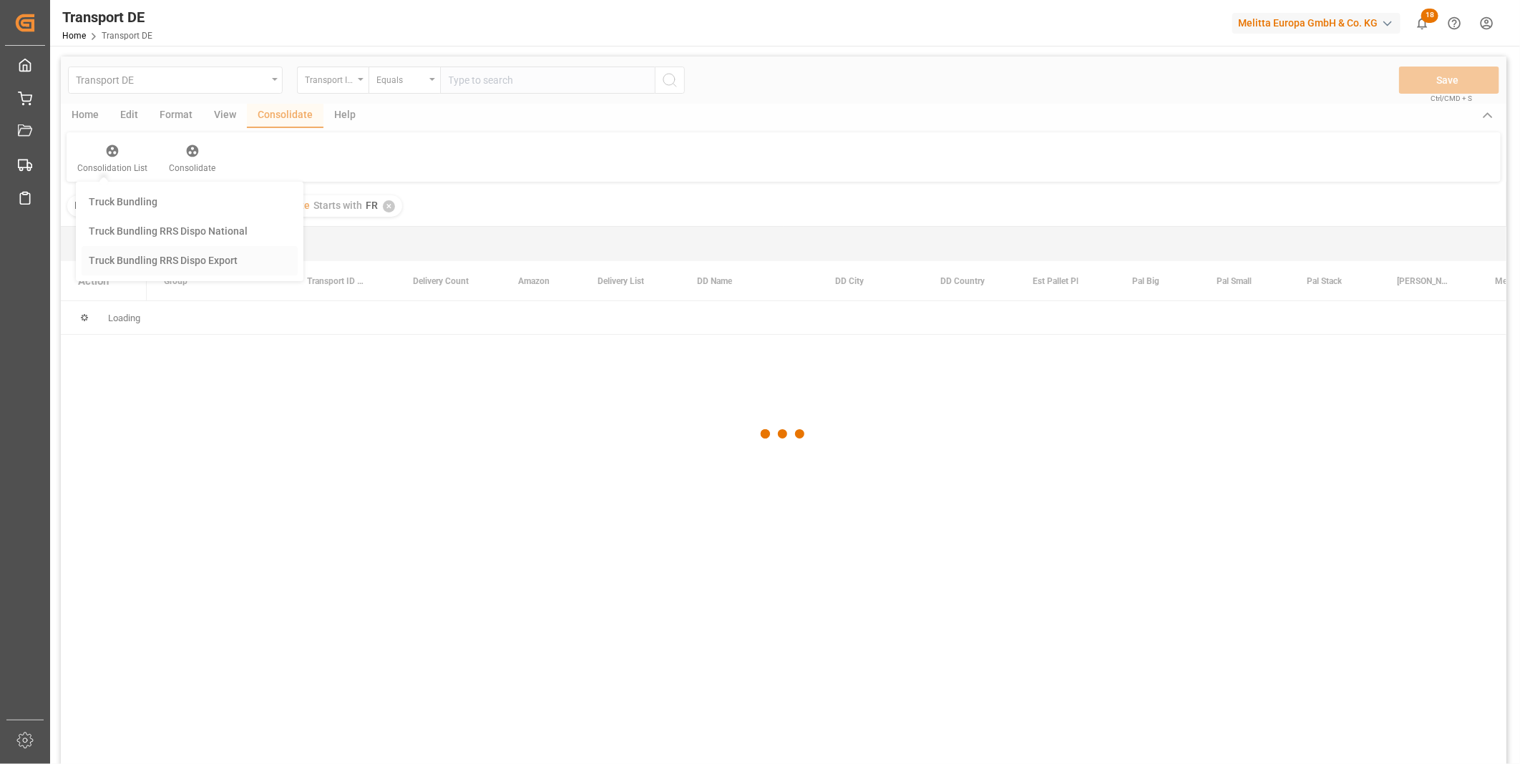
click at [152, 258] on div "Transport DE Transport ID Logward Equals Save Ctrl/CMD + S Home Edit Format Vie…" at bounding box center [783, 430] width 1445 height 746
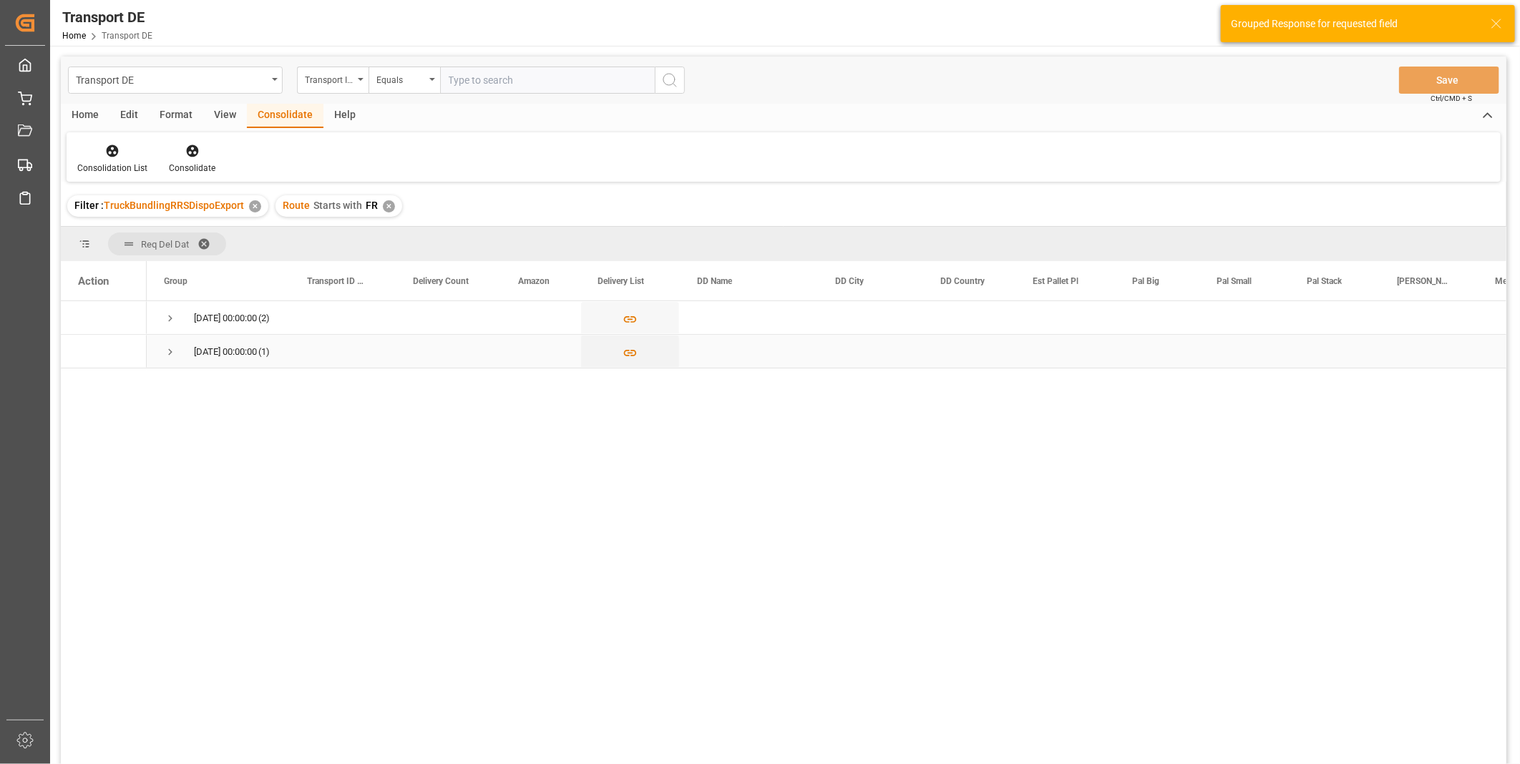
click at [173, 352] on span "Press SPACE to select this row." at bounding box center [170, 352] width 13 height 13
click at [162, 348] on div "18.09.2025 00:00:00 (1)" at bounding box center [218, 351] width 143 height 33
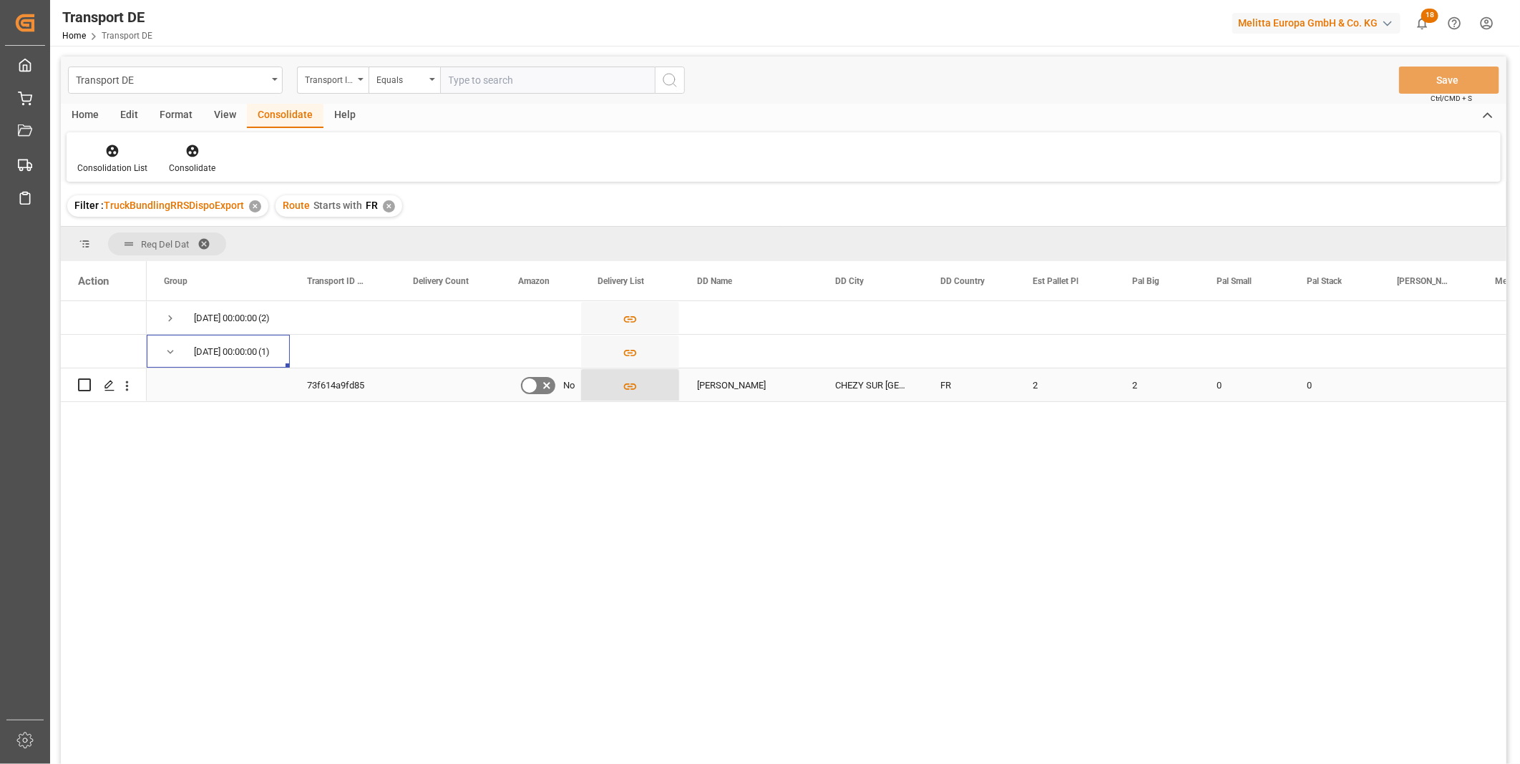
click at [633, 389] on icon "Press SPACE to select this row." at bounding box center [630, 387] width 13 height 6
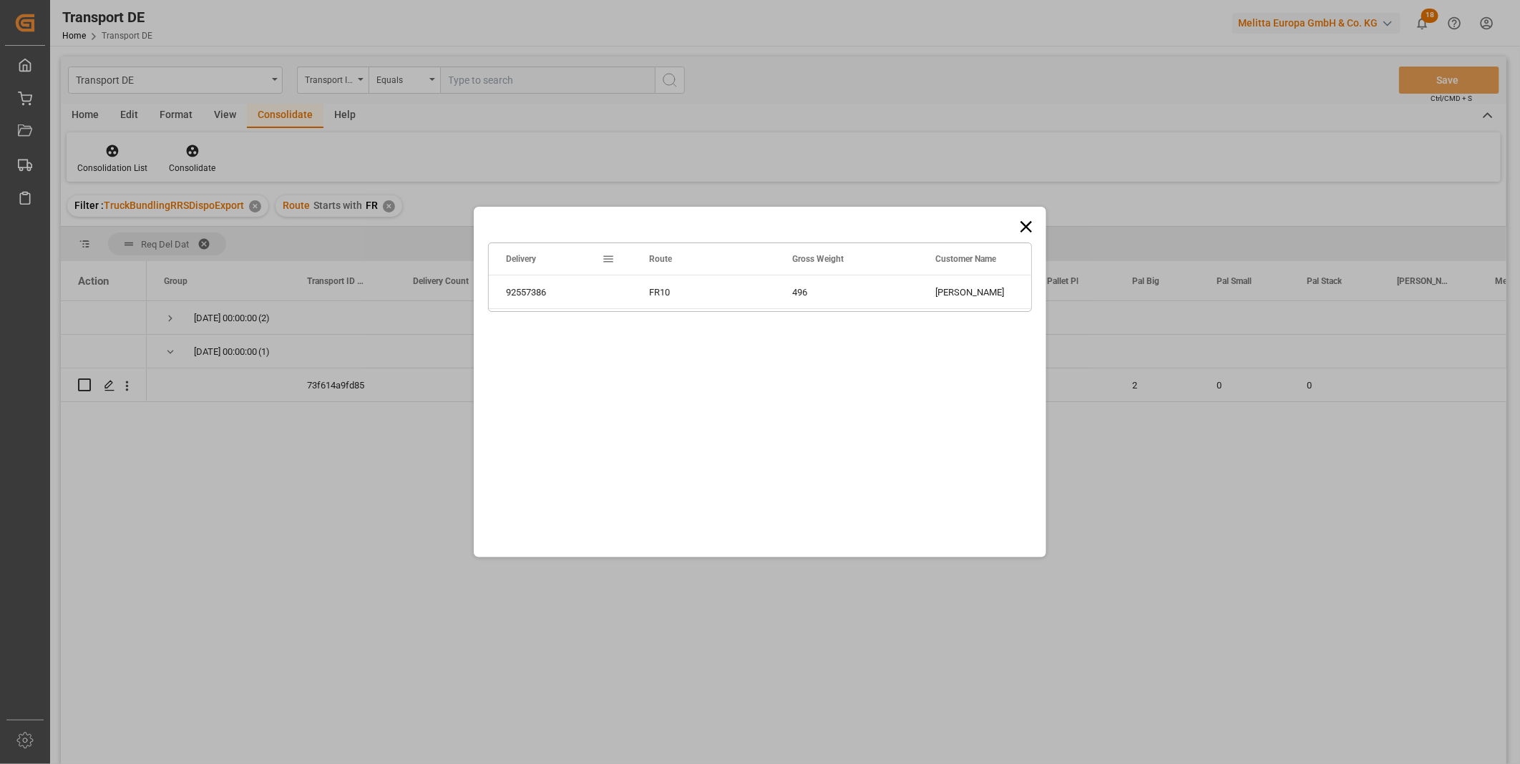
click at [1032, 223] on icon at bounding box center [1026, 227] width 20 height 20
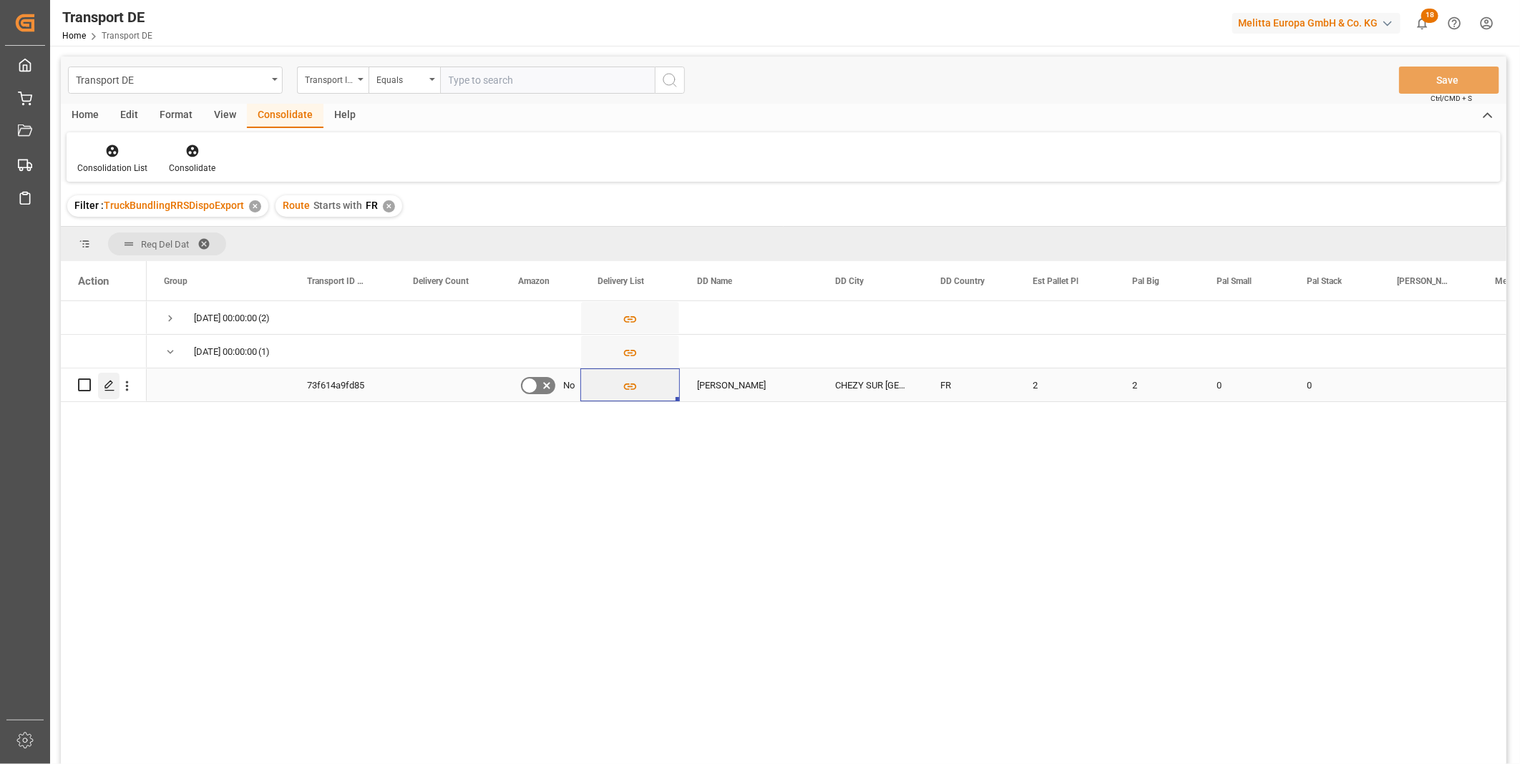
click at [112, 385] on icon "Press SPACE to select this row." at bounding box center [109, 385] width 11 height 11
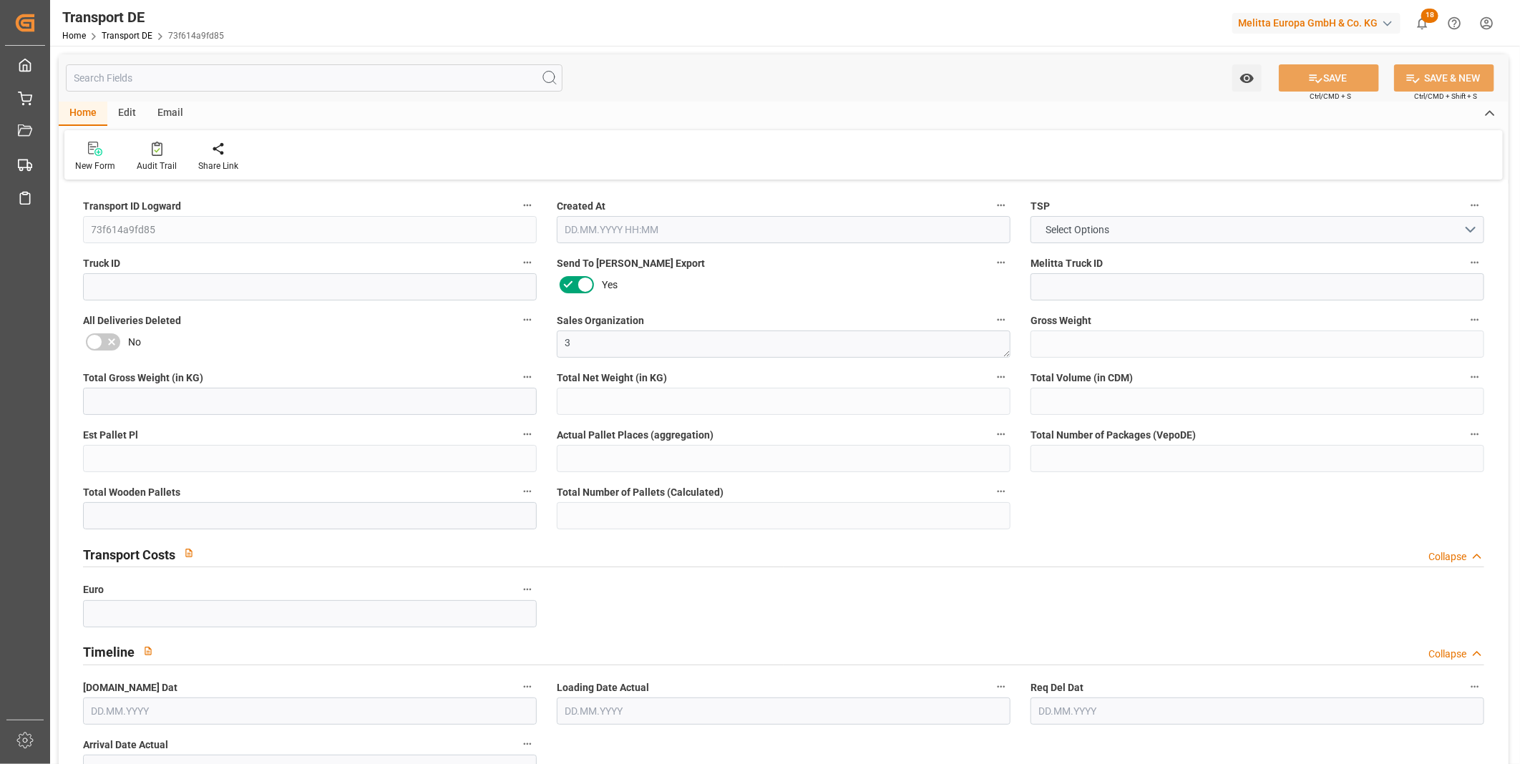
type input "496"
type input "447.264"
type input "396.096"
type input "3257.28"
type input "2"
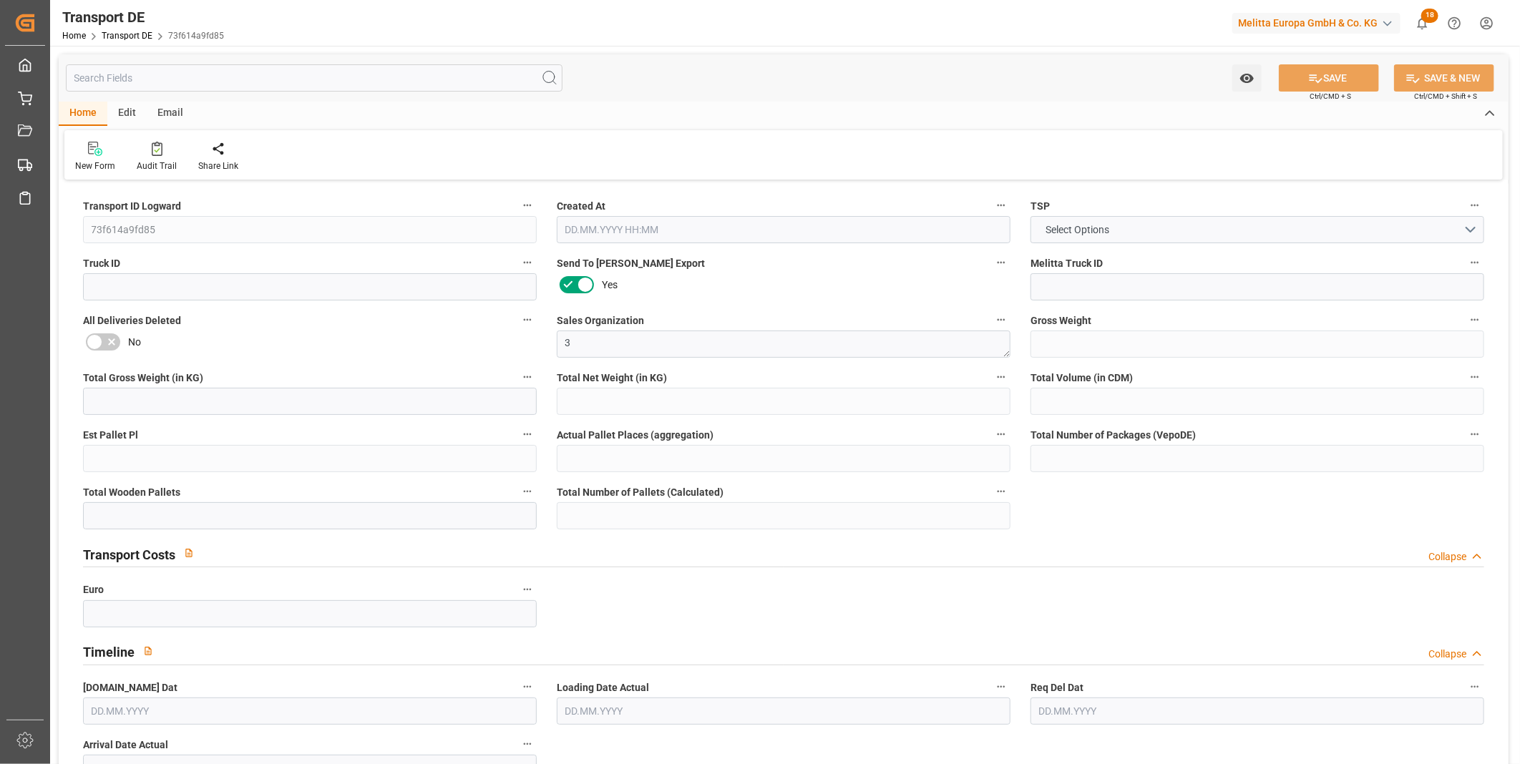
type input "0"
type input "2"
type input "0"
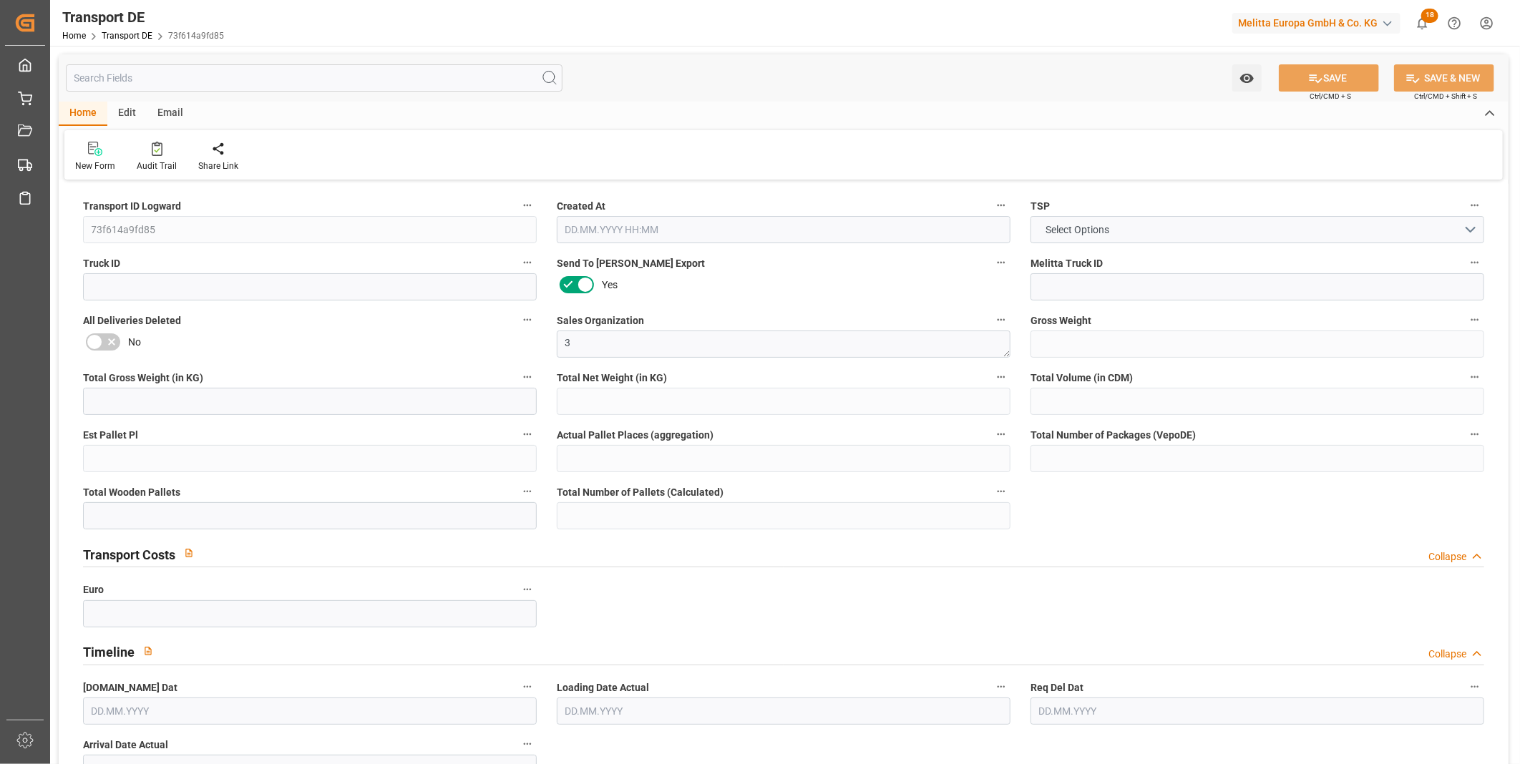
type input "2"
type input "0"
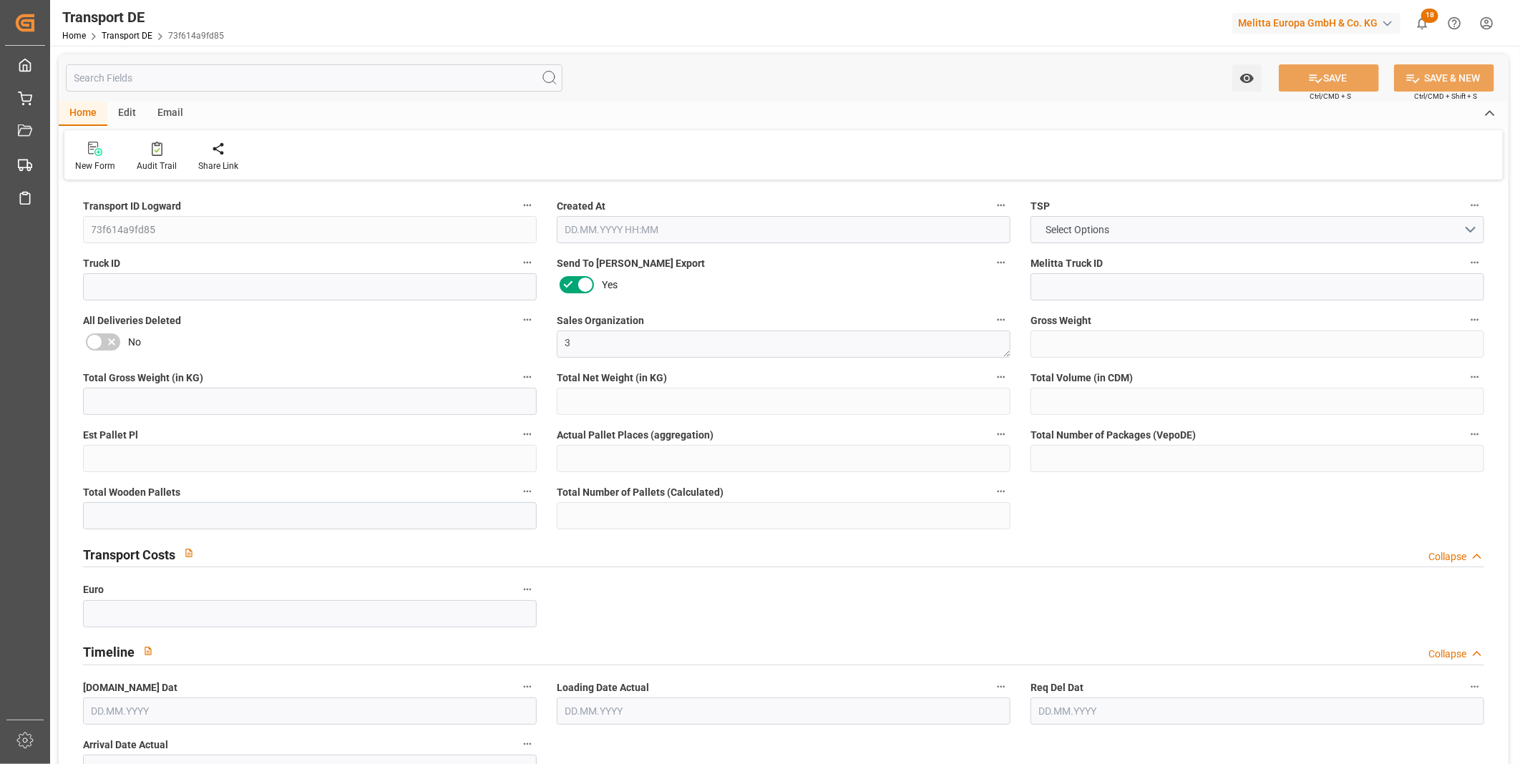
type input "0"
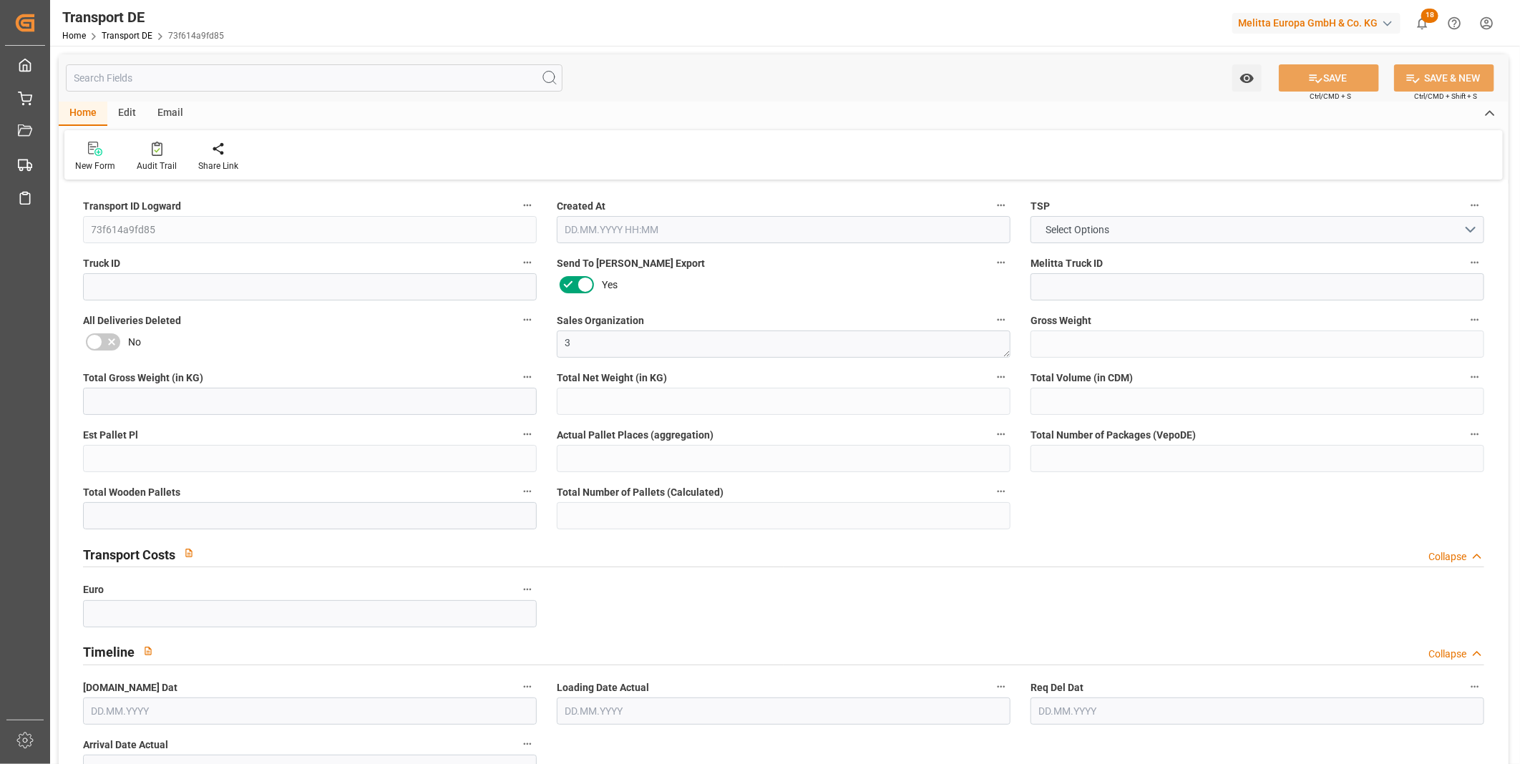
type input "0"
type input "2"
type input "0"
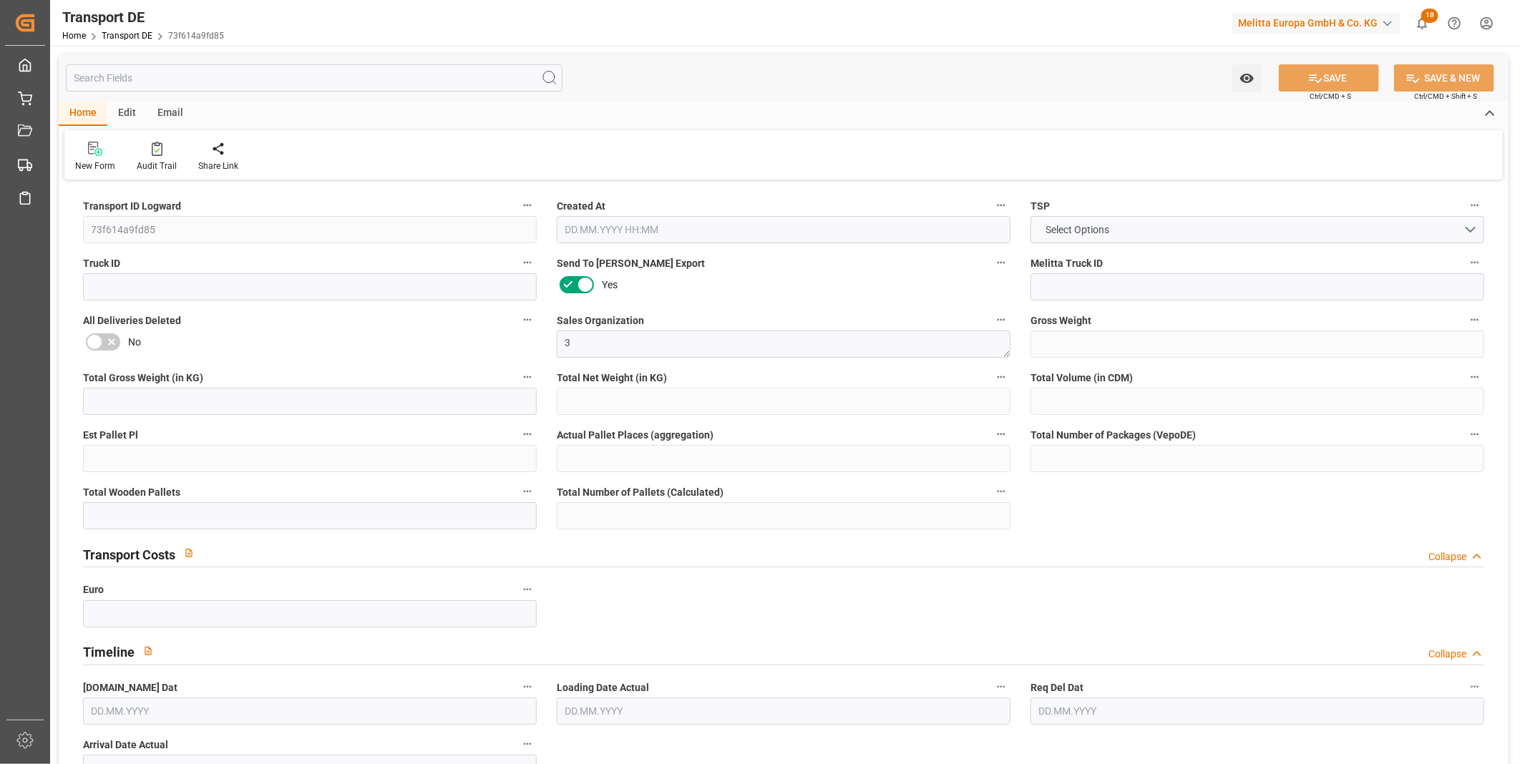
type input "0"
type input "11.09.2025 10:31"
type input "16.09.2025"
type input "18.09.2025"
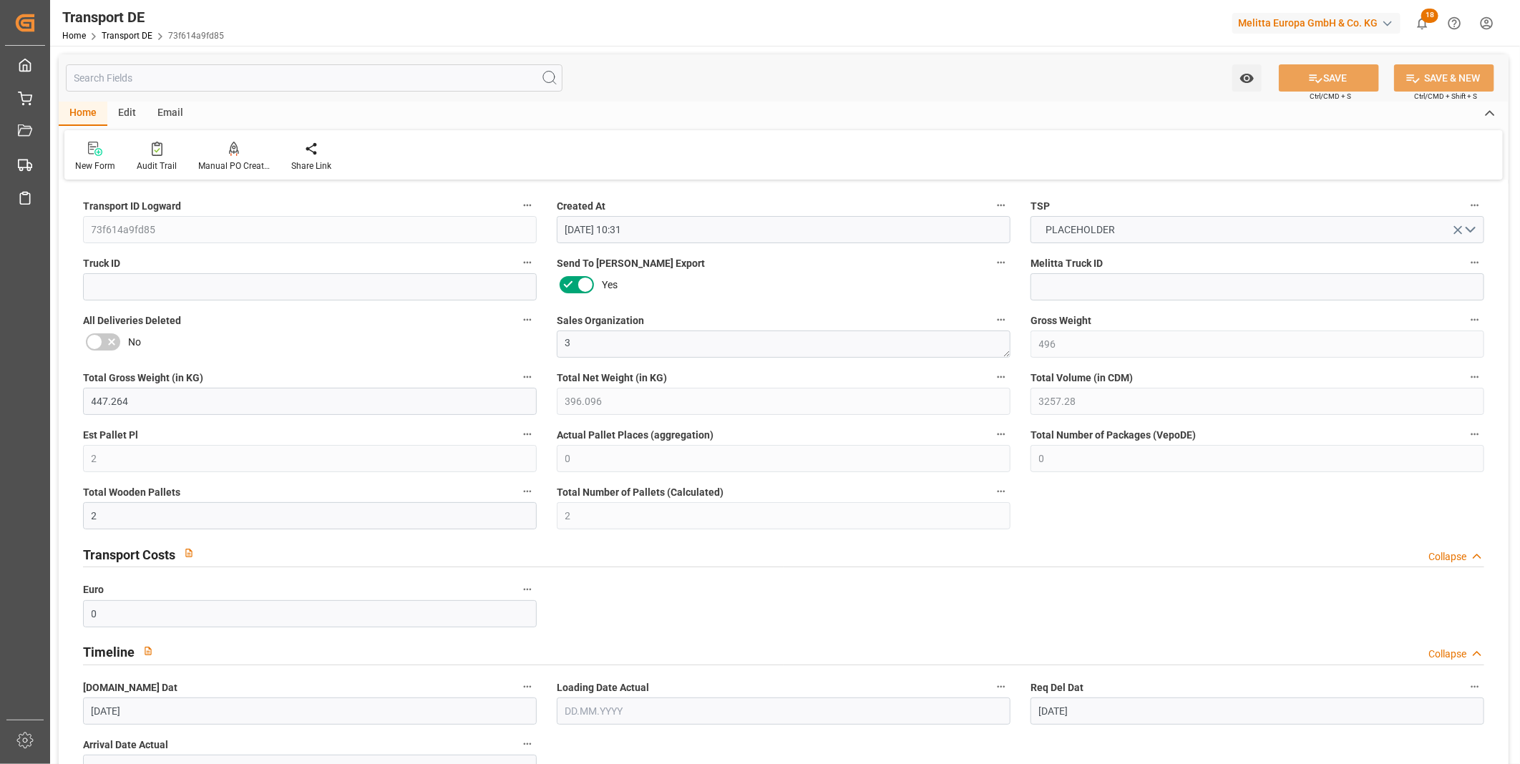
scroll to position [397, 0]
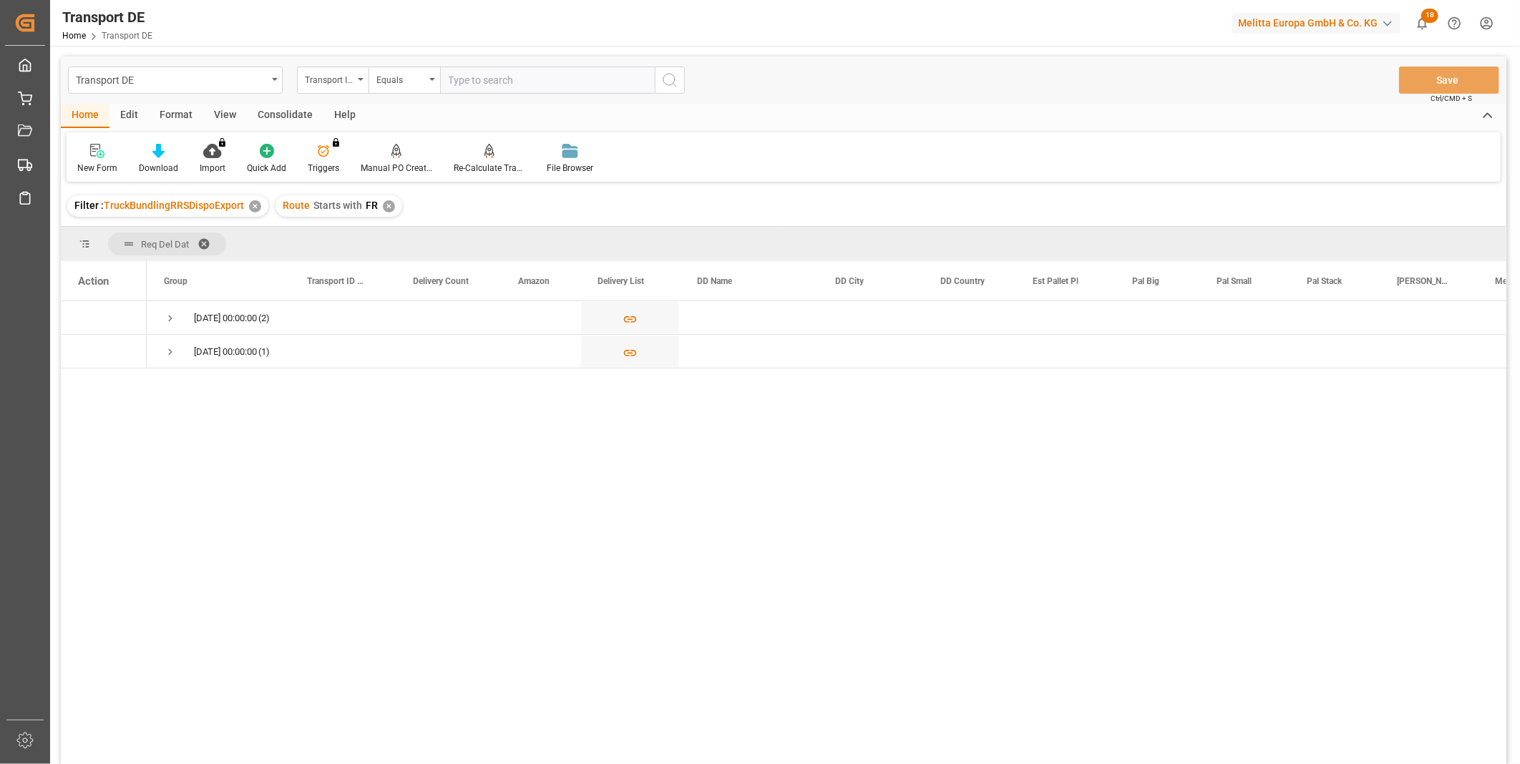
click at [279, 112] on div "Consolidate" at bounding box center [285, 116] width 77 height 24
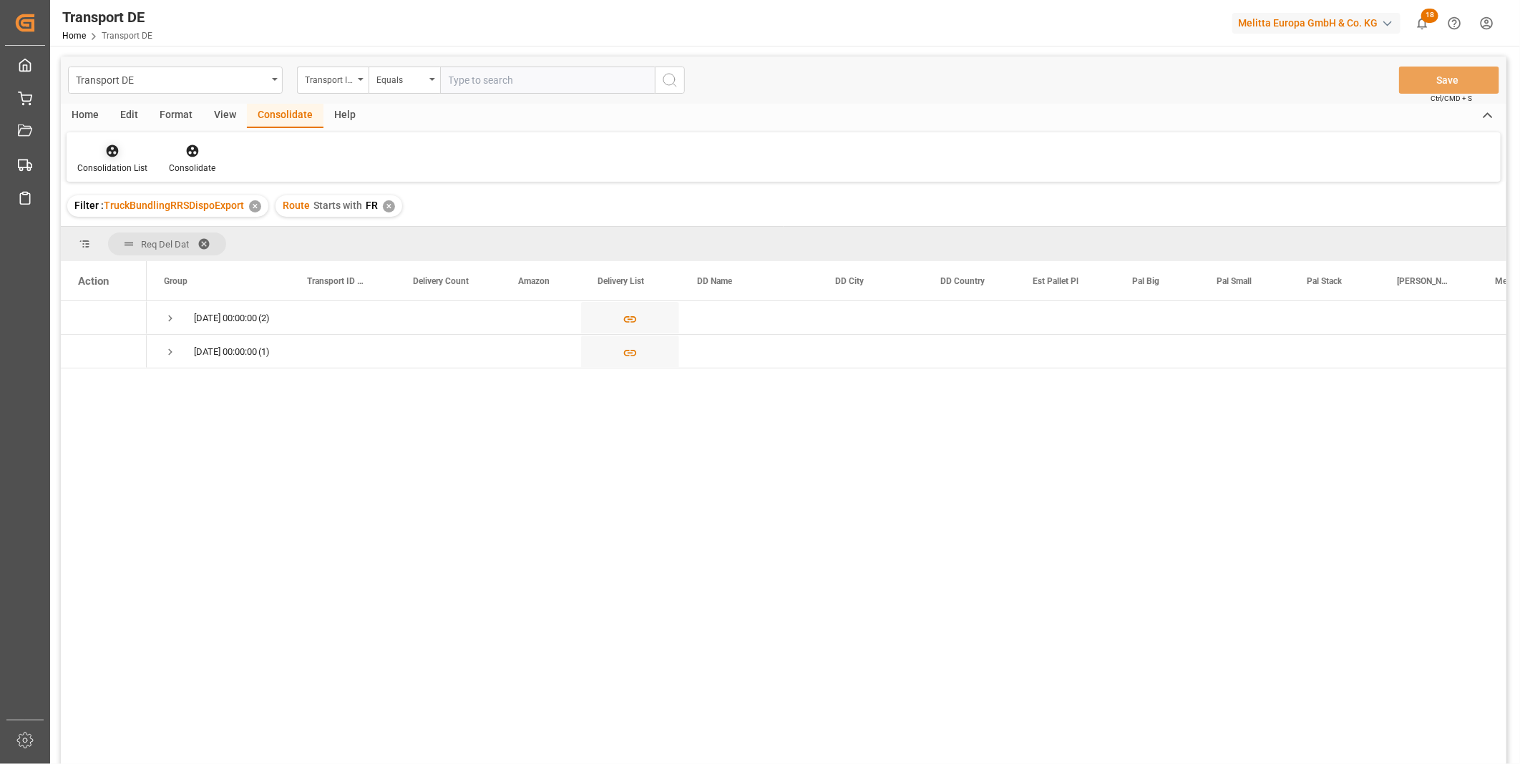
click at [124, 145] on div at bounding box center [112, 150] width 70 height 15
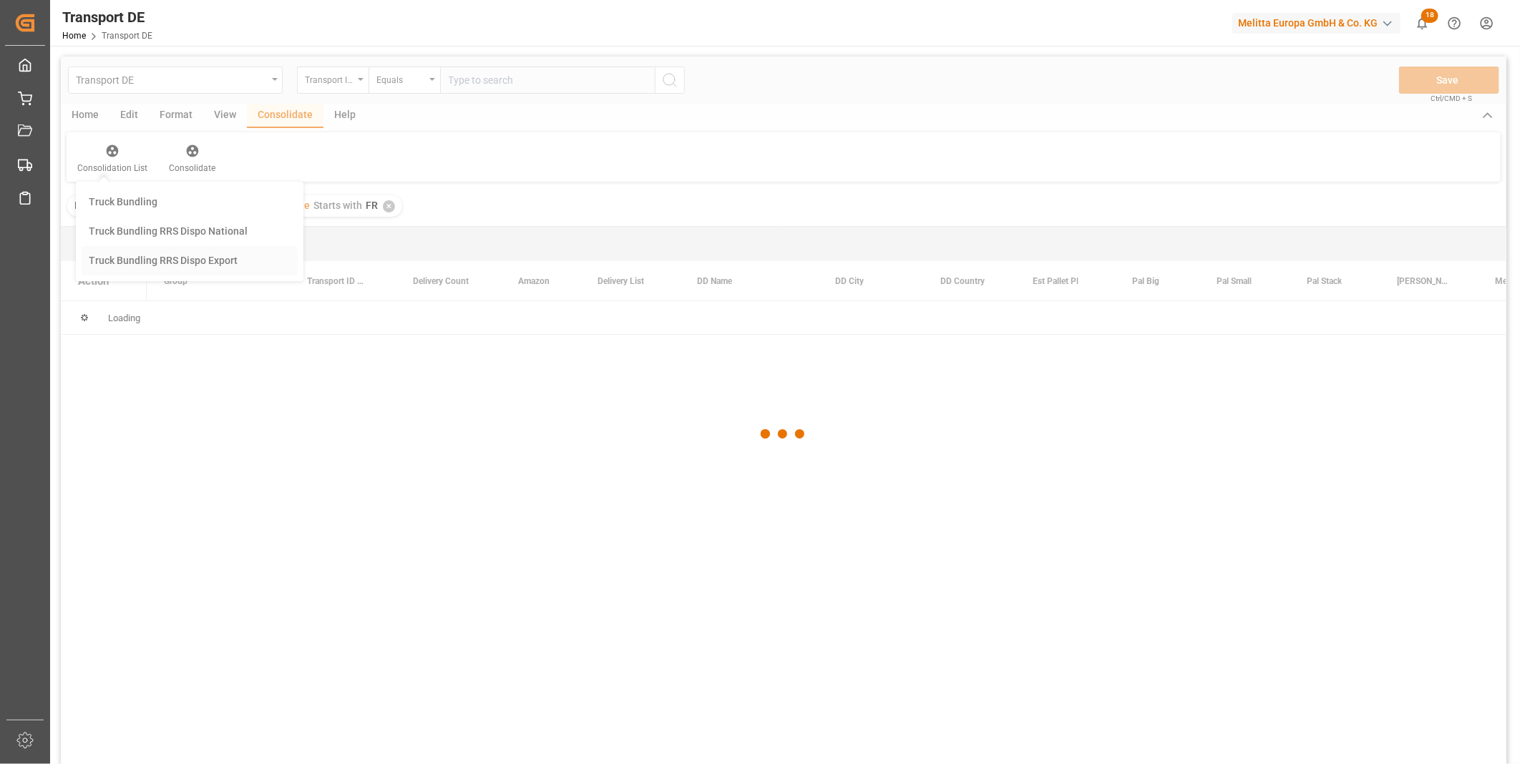
click at [145, 263] on div "Transport DE Transport ID Logward Equals Save Ctrl/CMD + S Home Edit Format Vie…" at bounding box center [783, 430] width 1445 height 746
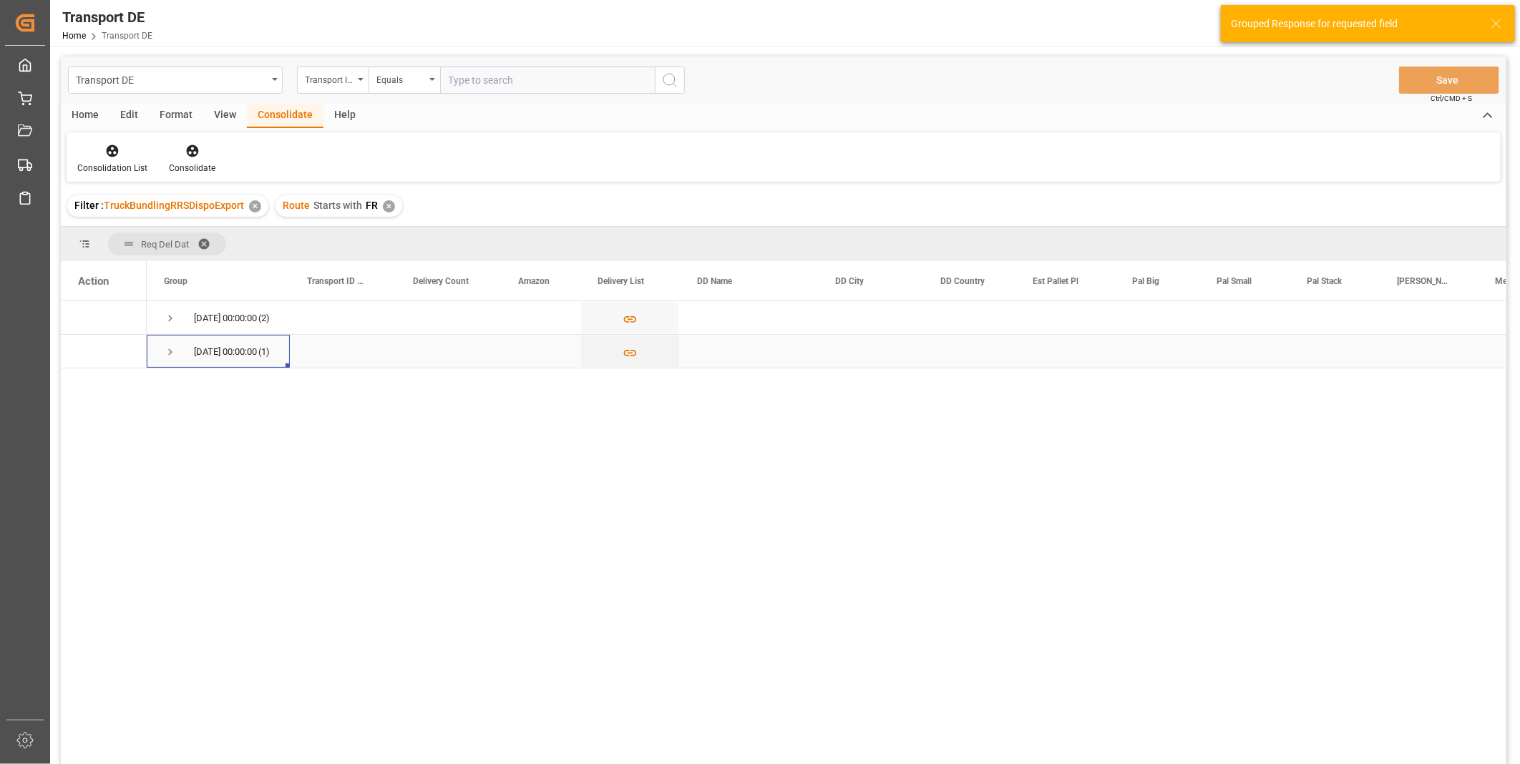
click at [167, 351] on span "Press SPACE to select this row." at bounding box center [170, 352] width 13 height 13
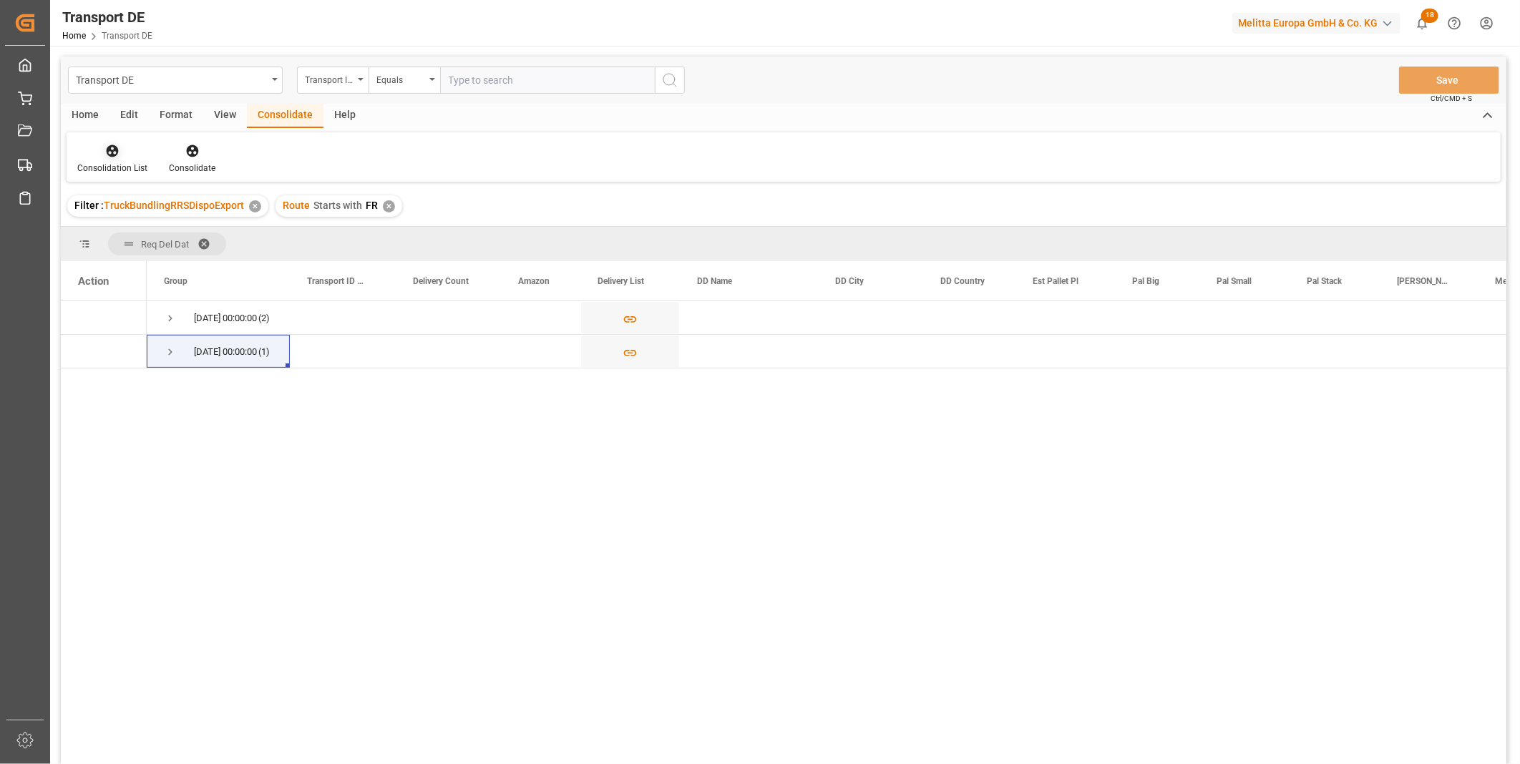
click at [105, 150] on icon at bounding box center [112, 151] width 14 height 14
click at [158, 255] on div "Transport DE Transport ID Logward Equals Save Ctrl/CMD + S Home Edit Format Vie…" at bounding box center [783, 430] width 1445 height 746
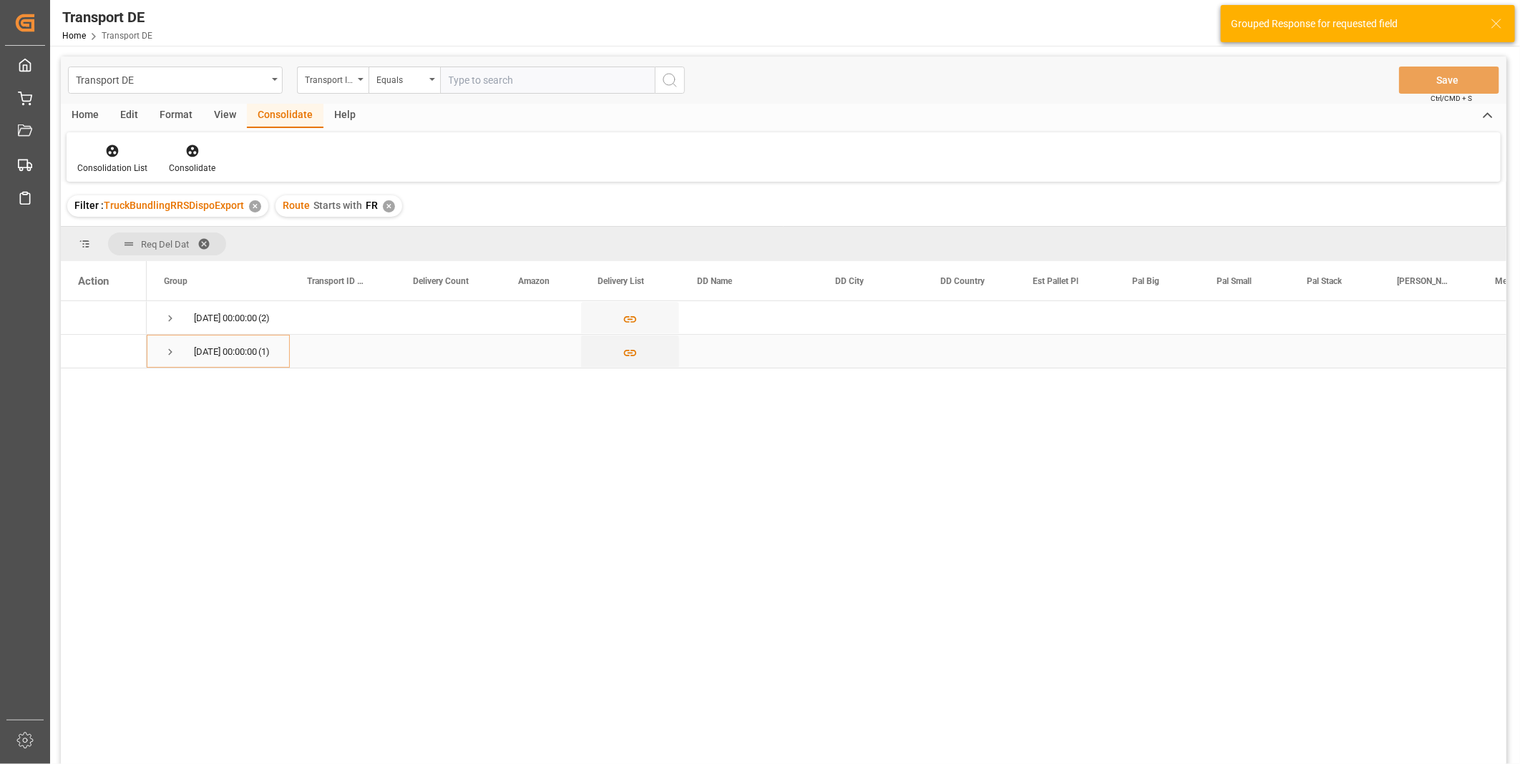
click at [170, 346] on span "Press SPACE to select this row." at bounding box center [170, 352] width 13 height 13
click at [101, 159] on div "Consolidation List" at bounding box center [113, 158] width 92 height 31
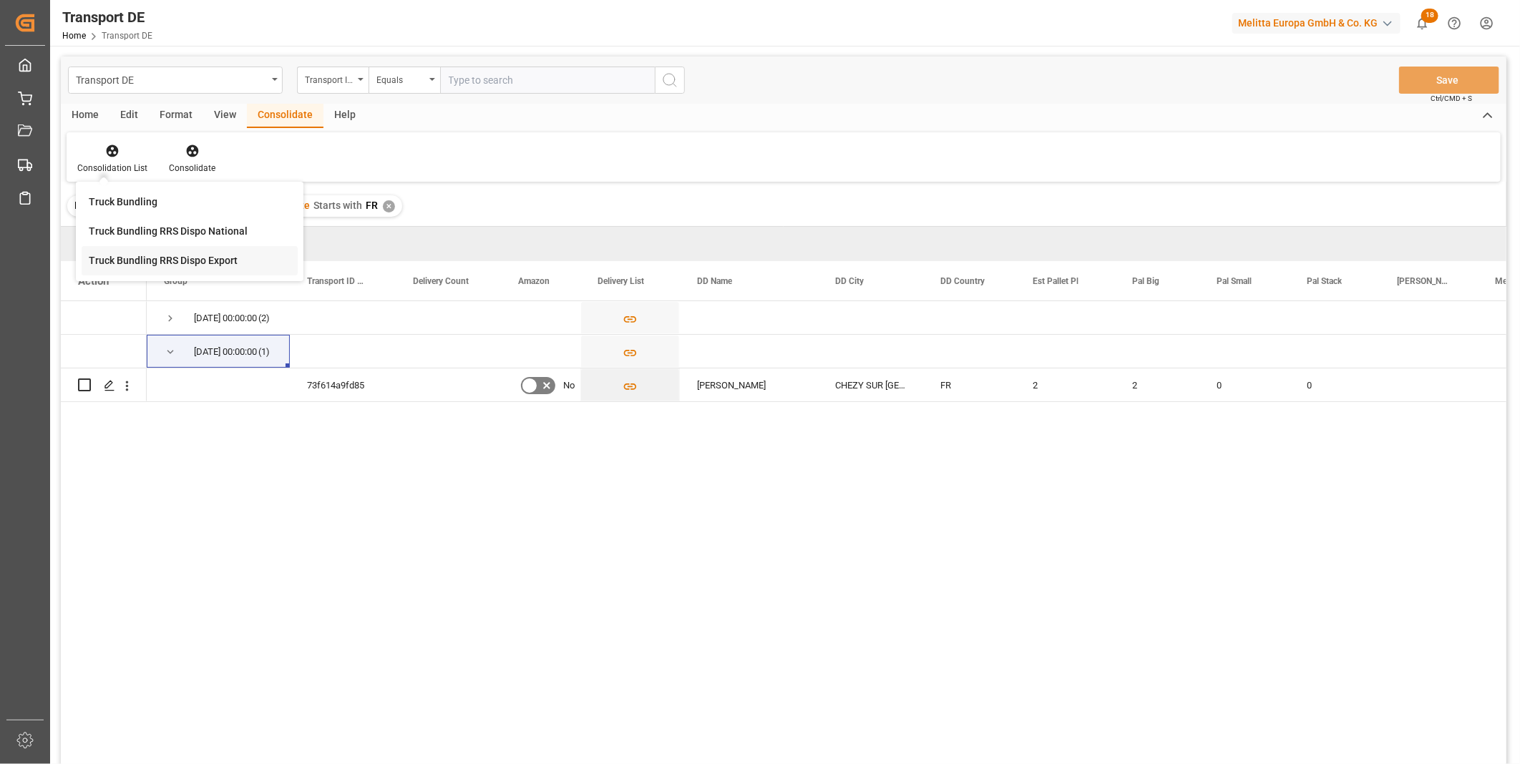
click at [175, 272] on div "Transport DE Transport ID Logward Equals Save Ctrl/CMD + S Home Edit Format Vie…" at bounding box center [783, 430] width 1445 height 746
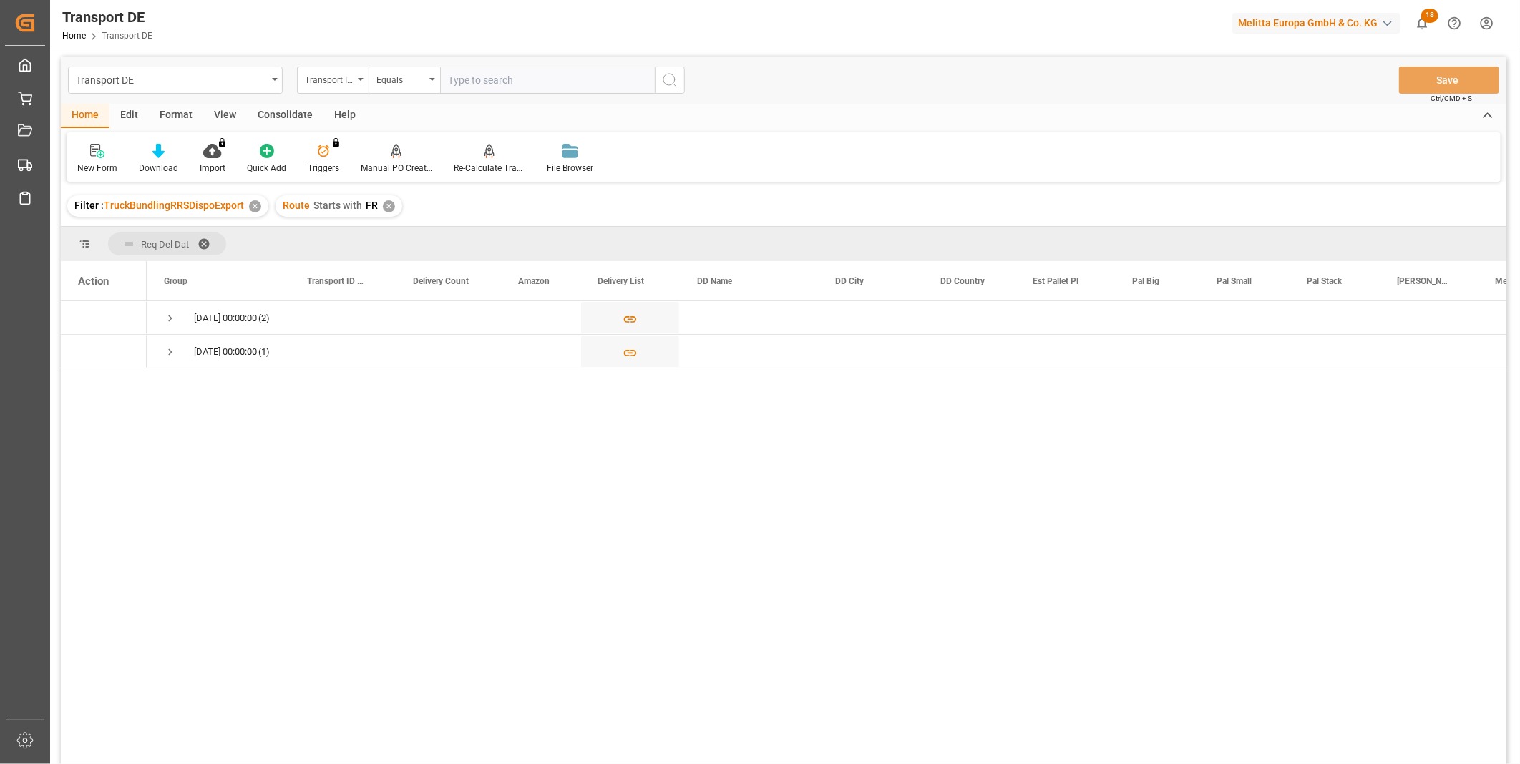
click at [284, 104] on div "Consolidate" at bounding box center [285, 116] width 77 height 24
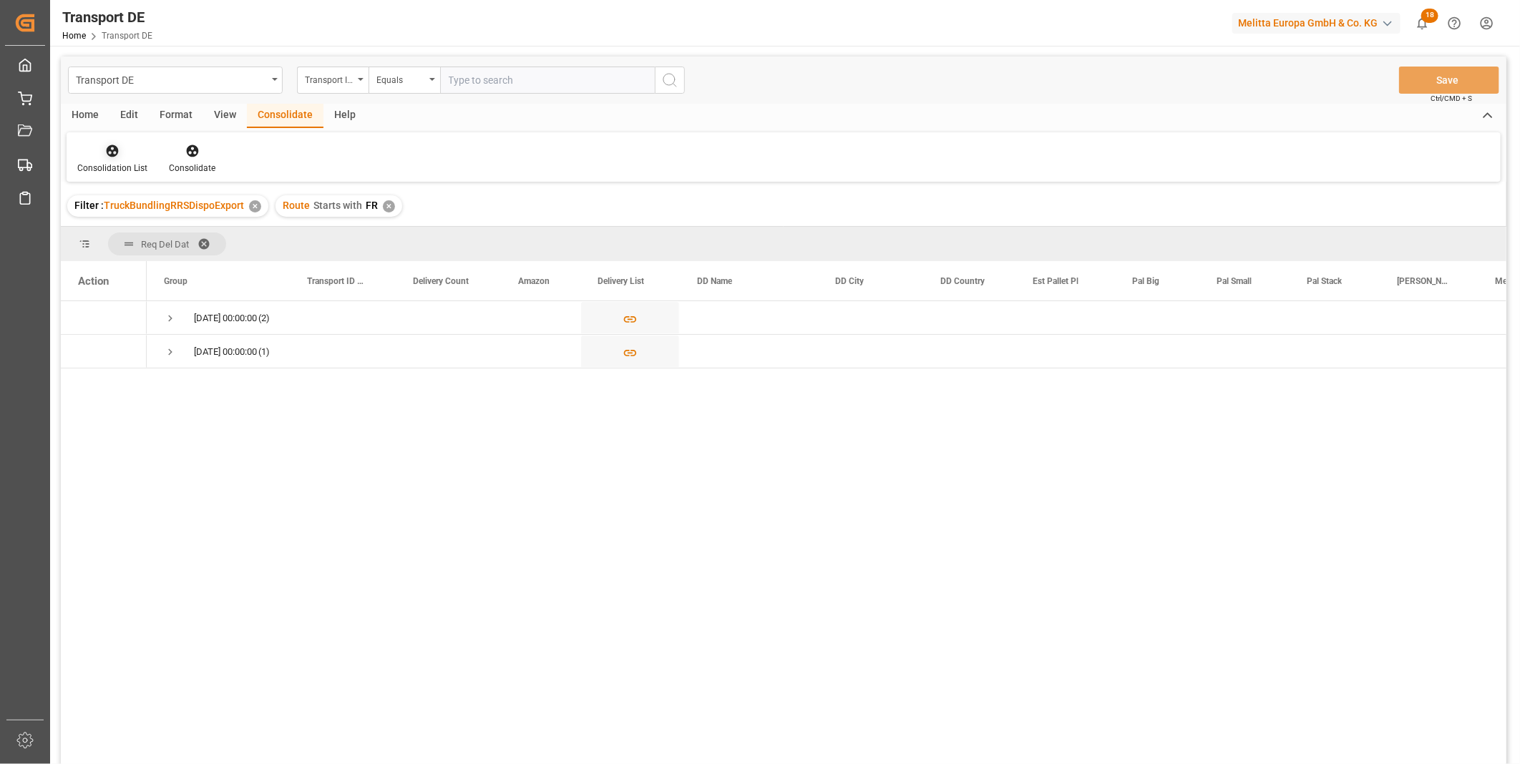
click at [116, 156] on icon at bounding box center [112, 151] width 14 height 14
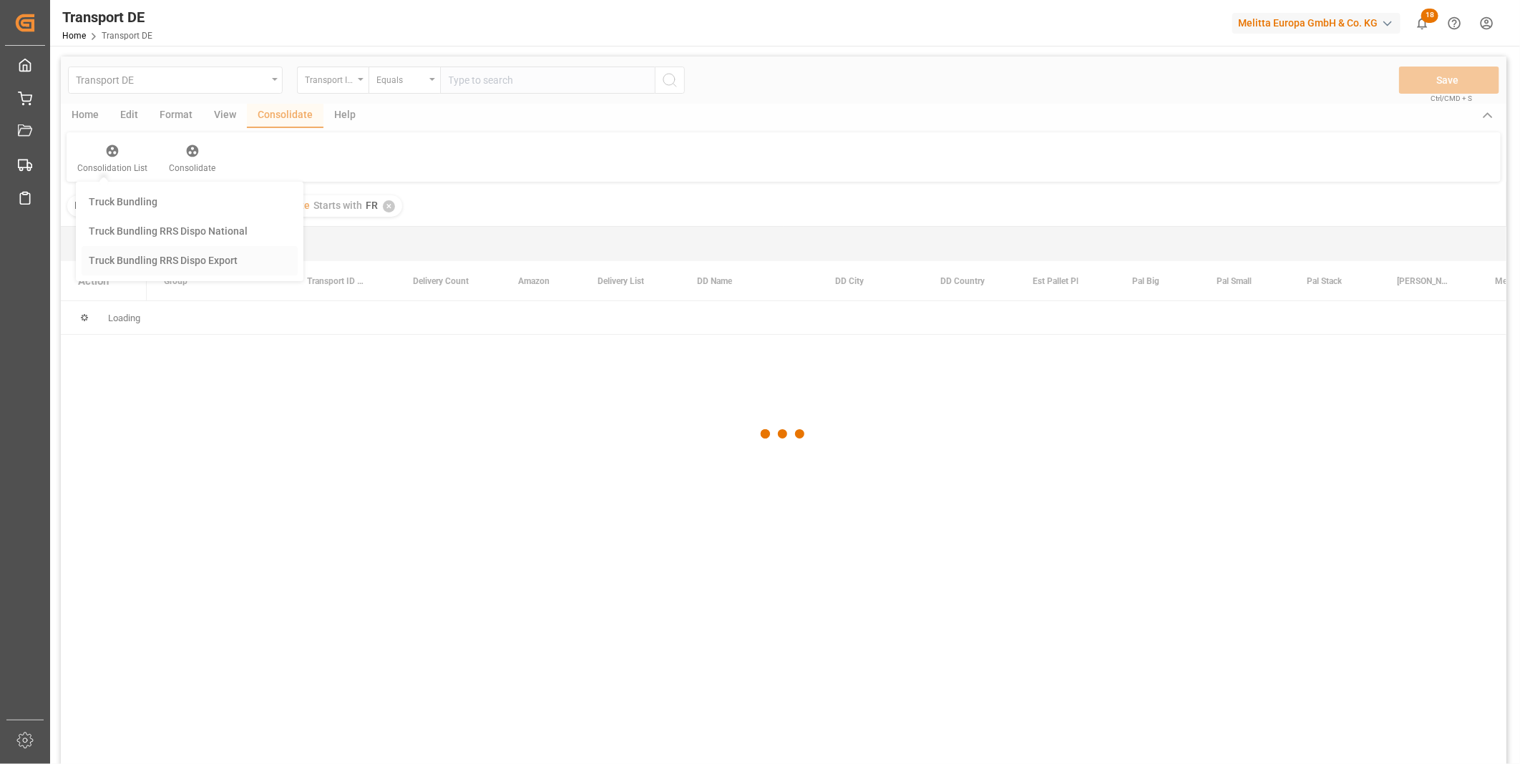
click at [161, 262] on div "Transport DE Transport ID Logward Equals Save Ctrl/CMD + S Home Edit Format Vie…" at bounding box center [783, 430] width 1445 height 746
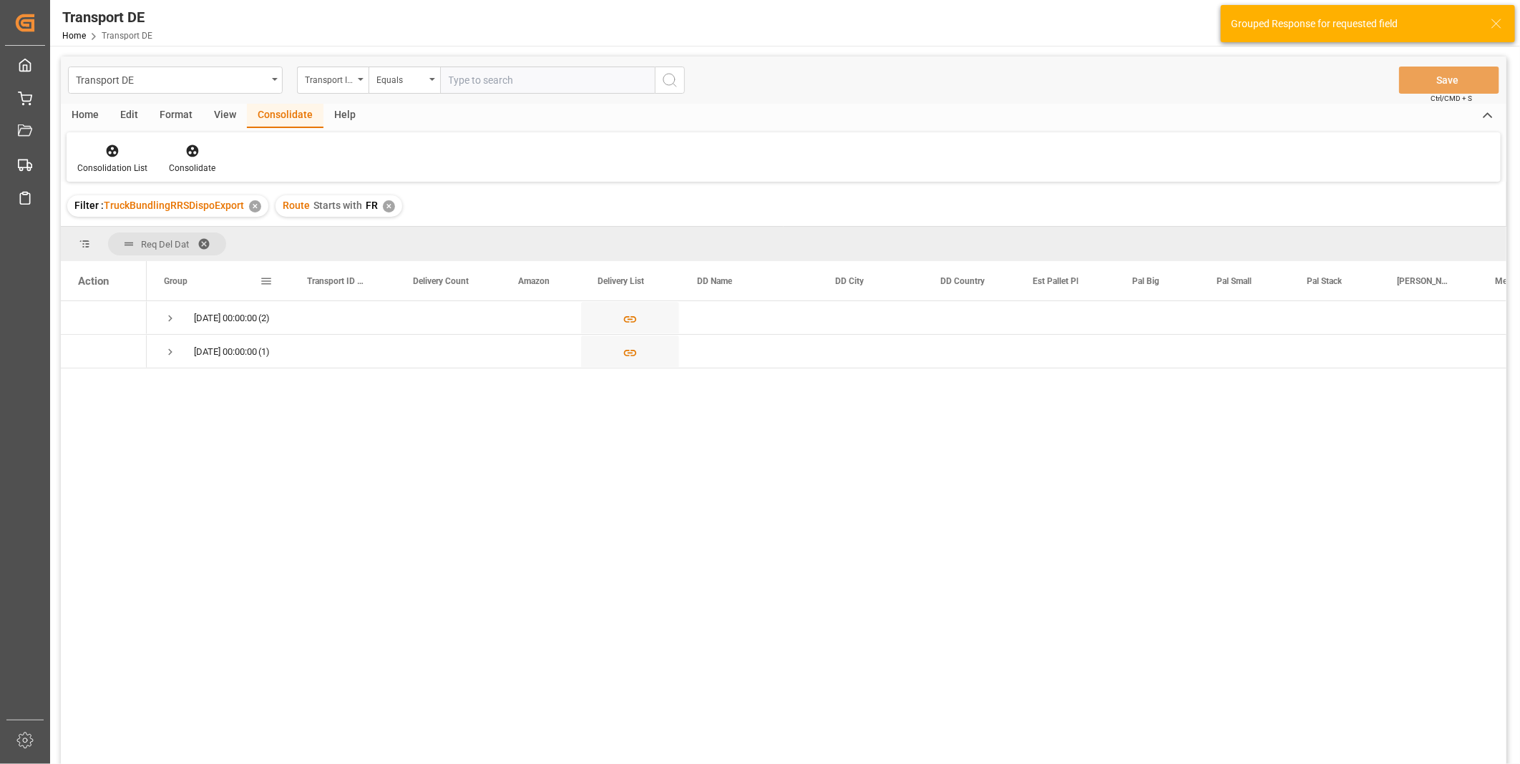
drag, startPoint x: 161, startPoint y: 262, endPoint x: 181, endPoint y: 356, distance: 95.8
click at [181, 356] on span "18.09.2025 00:00:00 (1)" at bounding box center [218, 351] width 109 height 31
click at [168, 353] on span "Press SPACE to select this row." at bounding box center [170, 352] width 13 height 13
click at [755, 524] on div "16.09.2025 00:00:00 (2) 18.09.2025 00:00:00 (1) 73f614a9fd85 1 No MELITTA FRANC…" at bounding box center [826, 537] width 1359 height 472
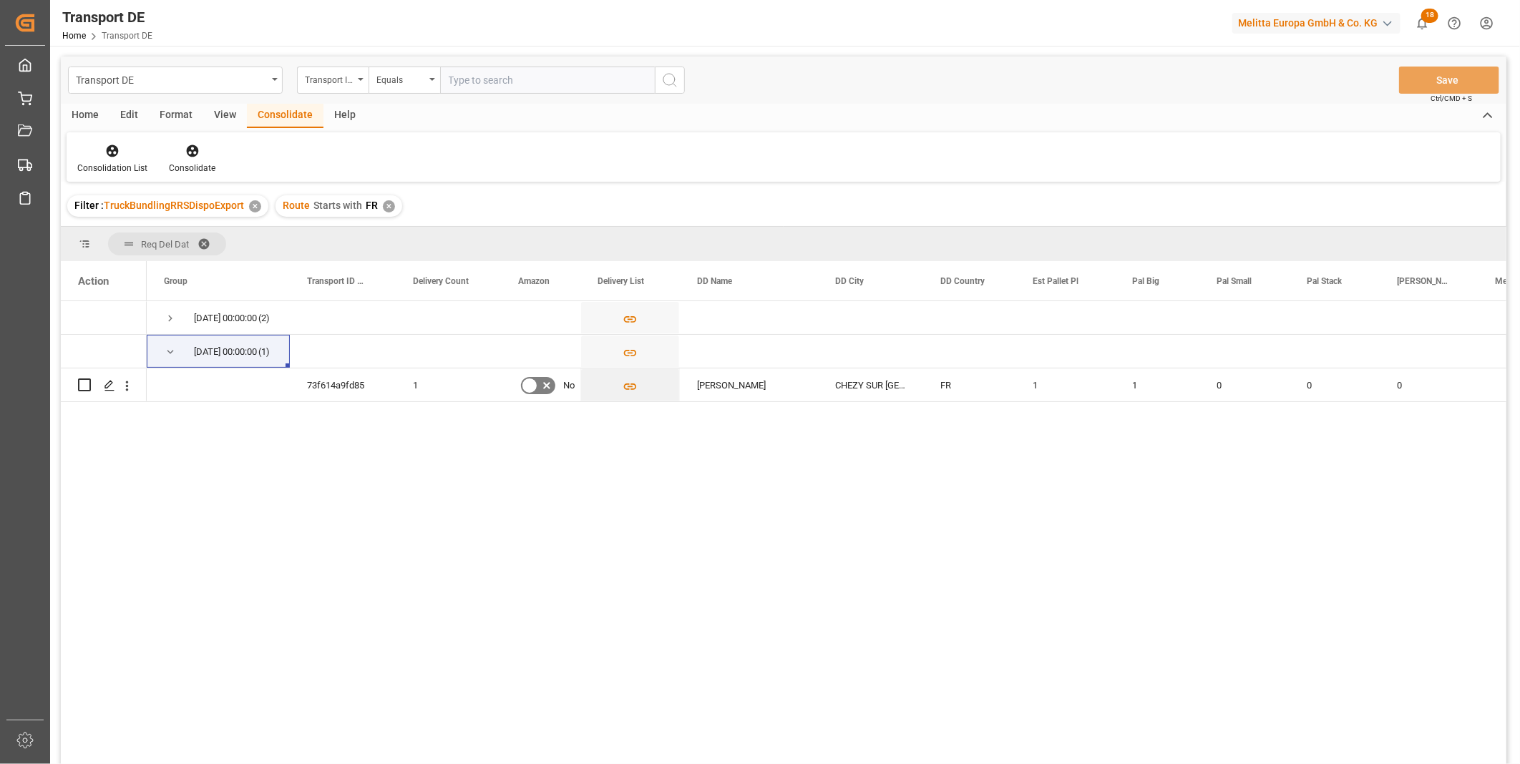
click at [509, 205] on div "Filter : TruckBundlingRRSDispoExport ✕ Route Starts with FR ✕" at bounding box center [783, 206] width 1445 height 40
click at [109, 376] on div "Press SPACE to select this row." at bounding box center [108, 386] width 21 height 26
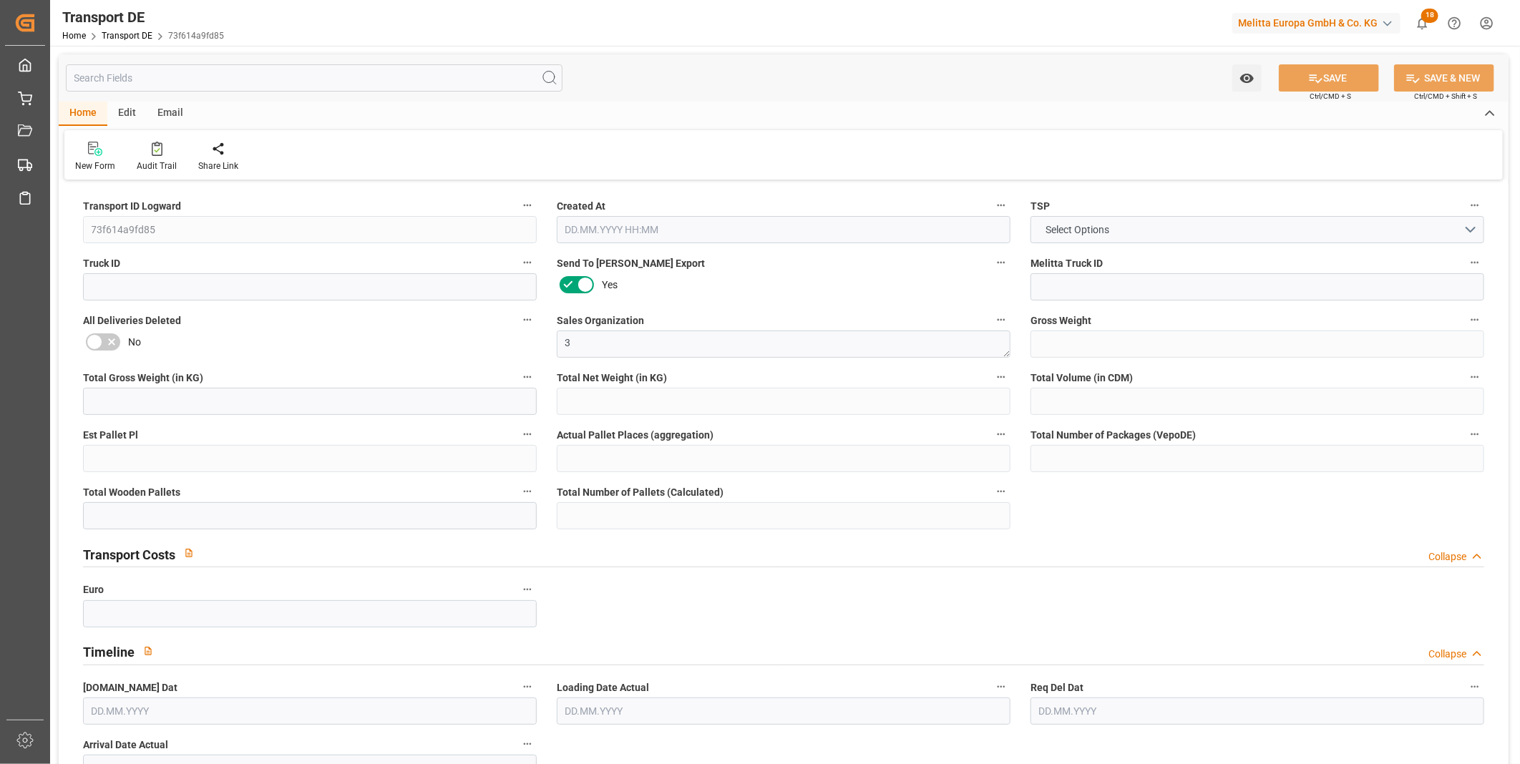
type input "248"
type input "223.632"
type input "198.048"
type input "1628.64"
type input "1"
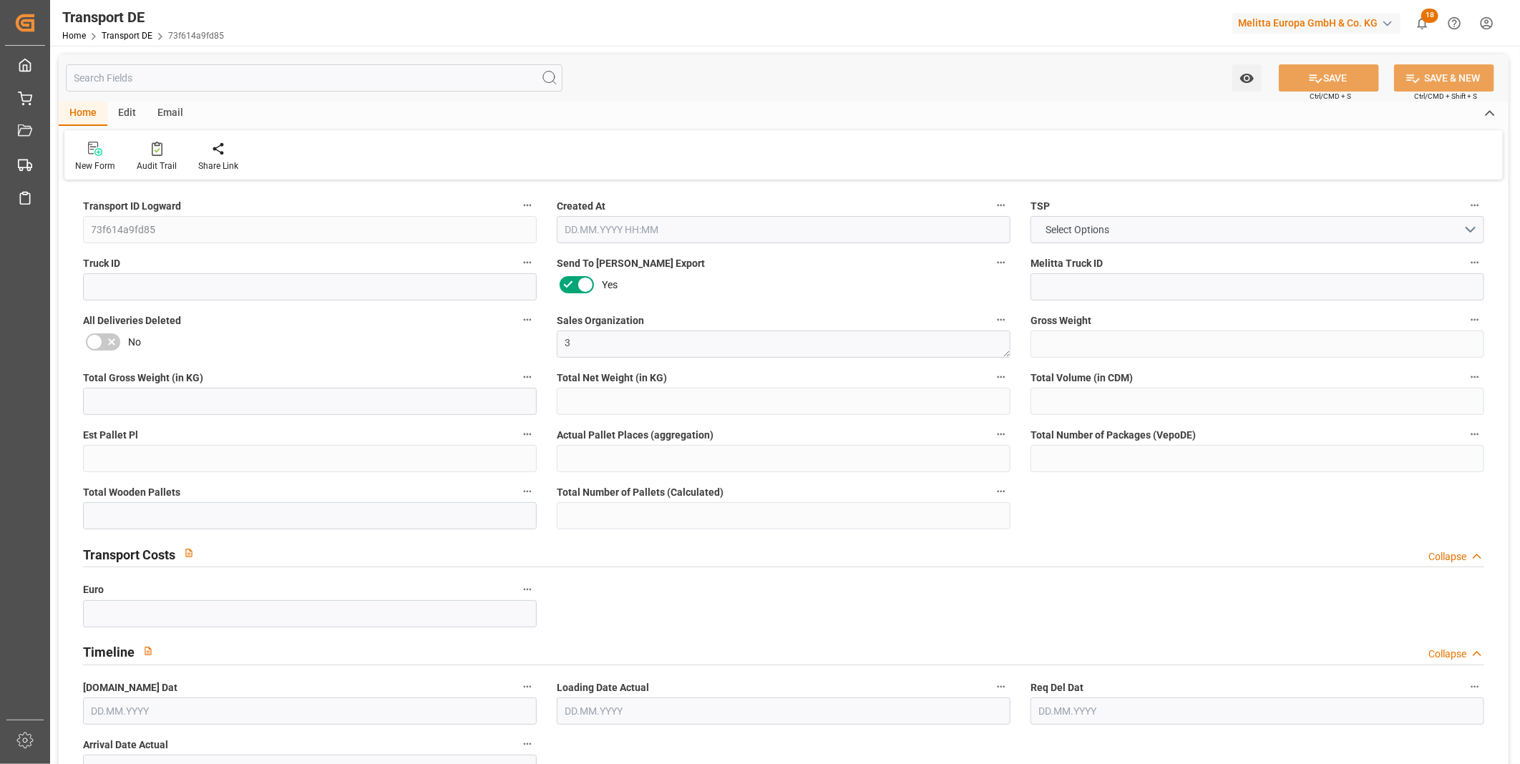
type input "0"
type input "1"
type input "0"
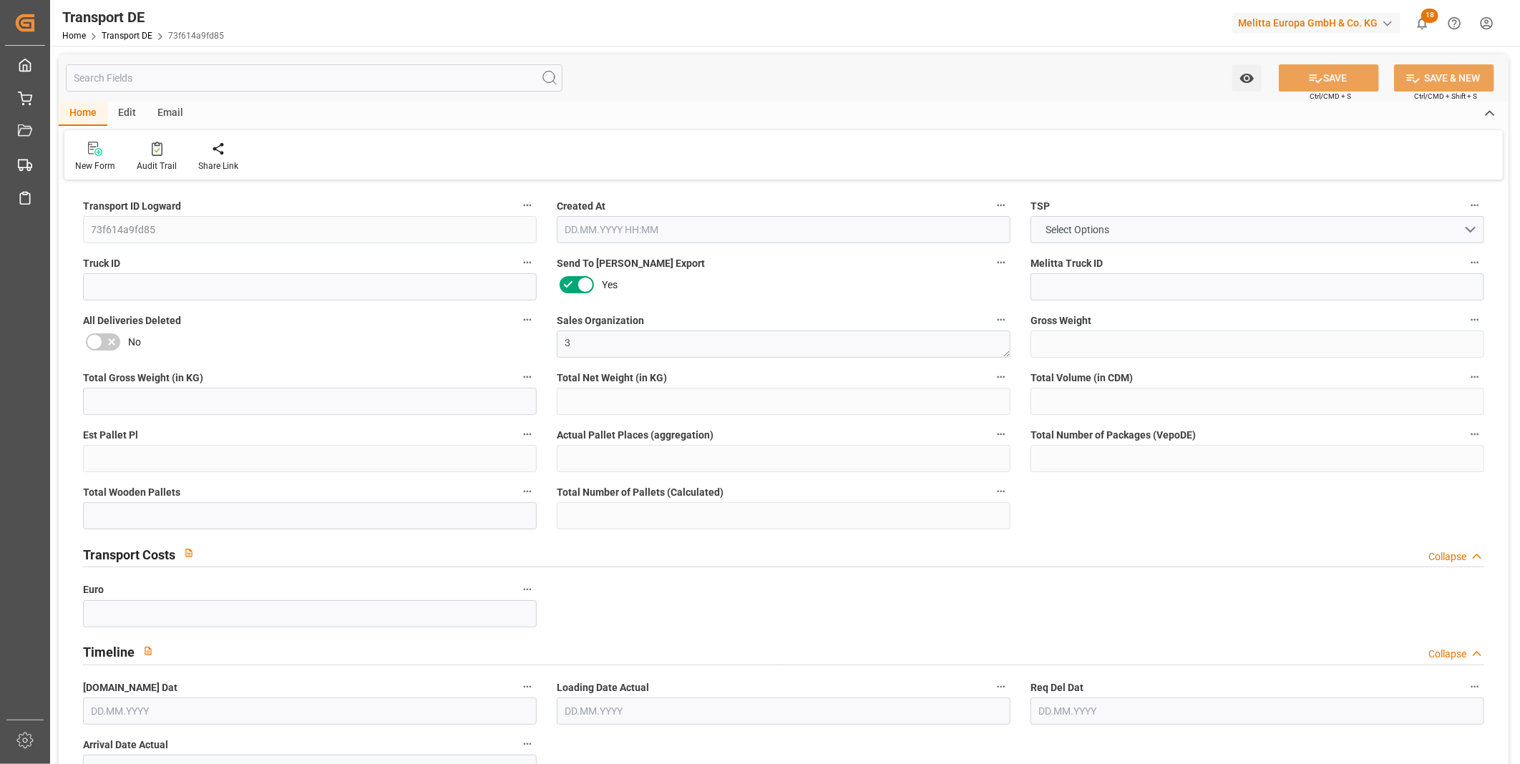
type input "2"
type input "0"
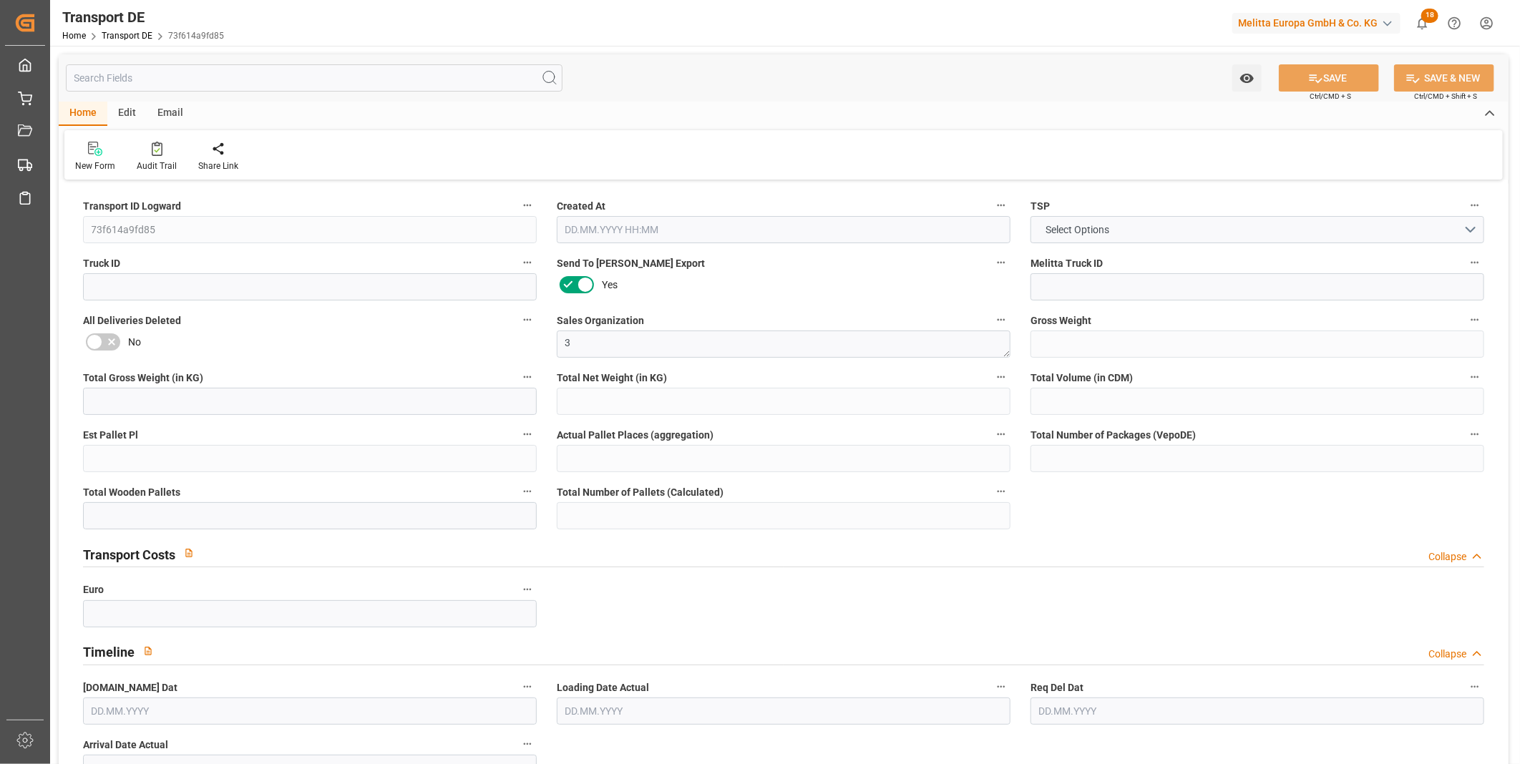
type input "0"
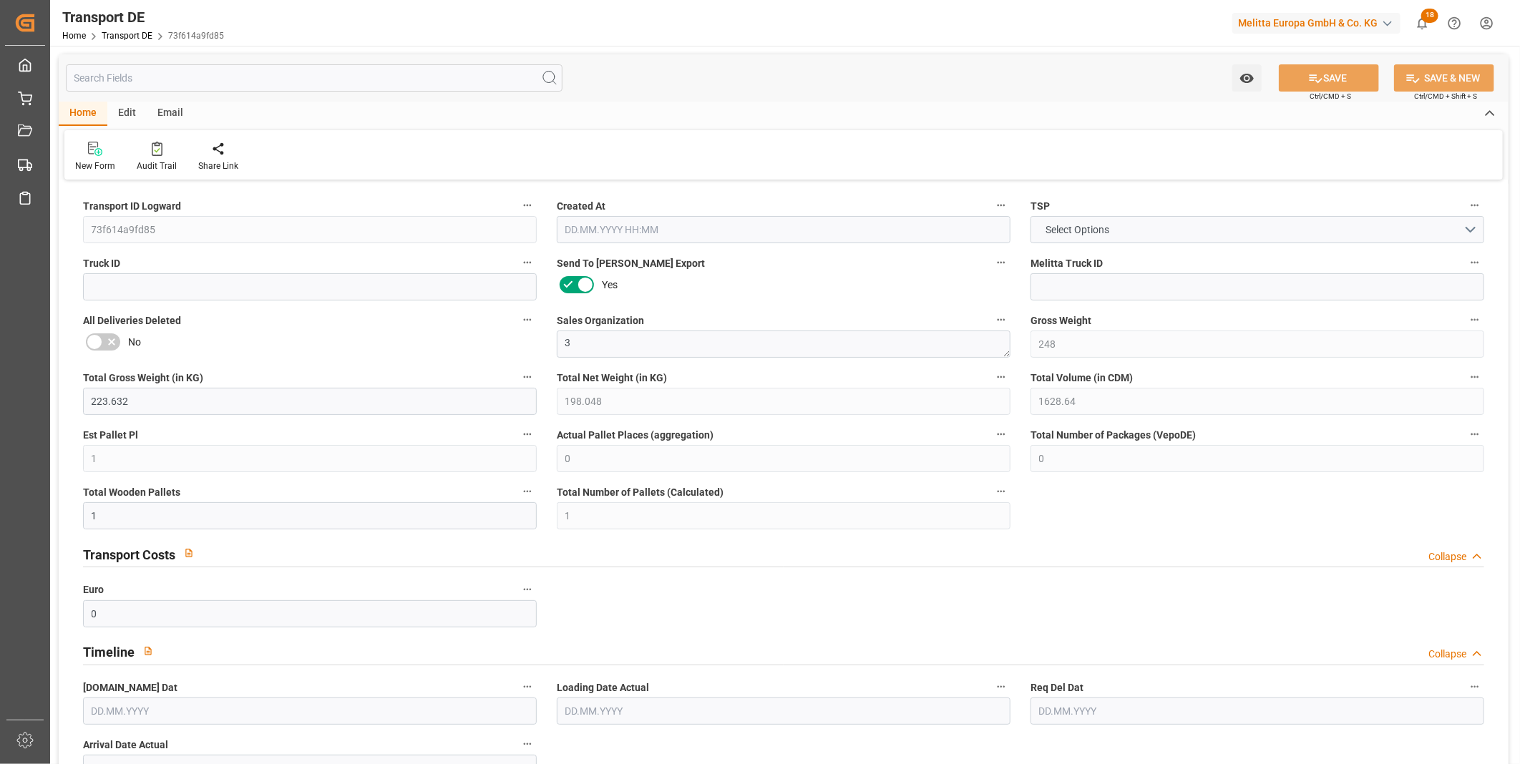
type input "0"
type input "1"
type input "0"
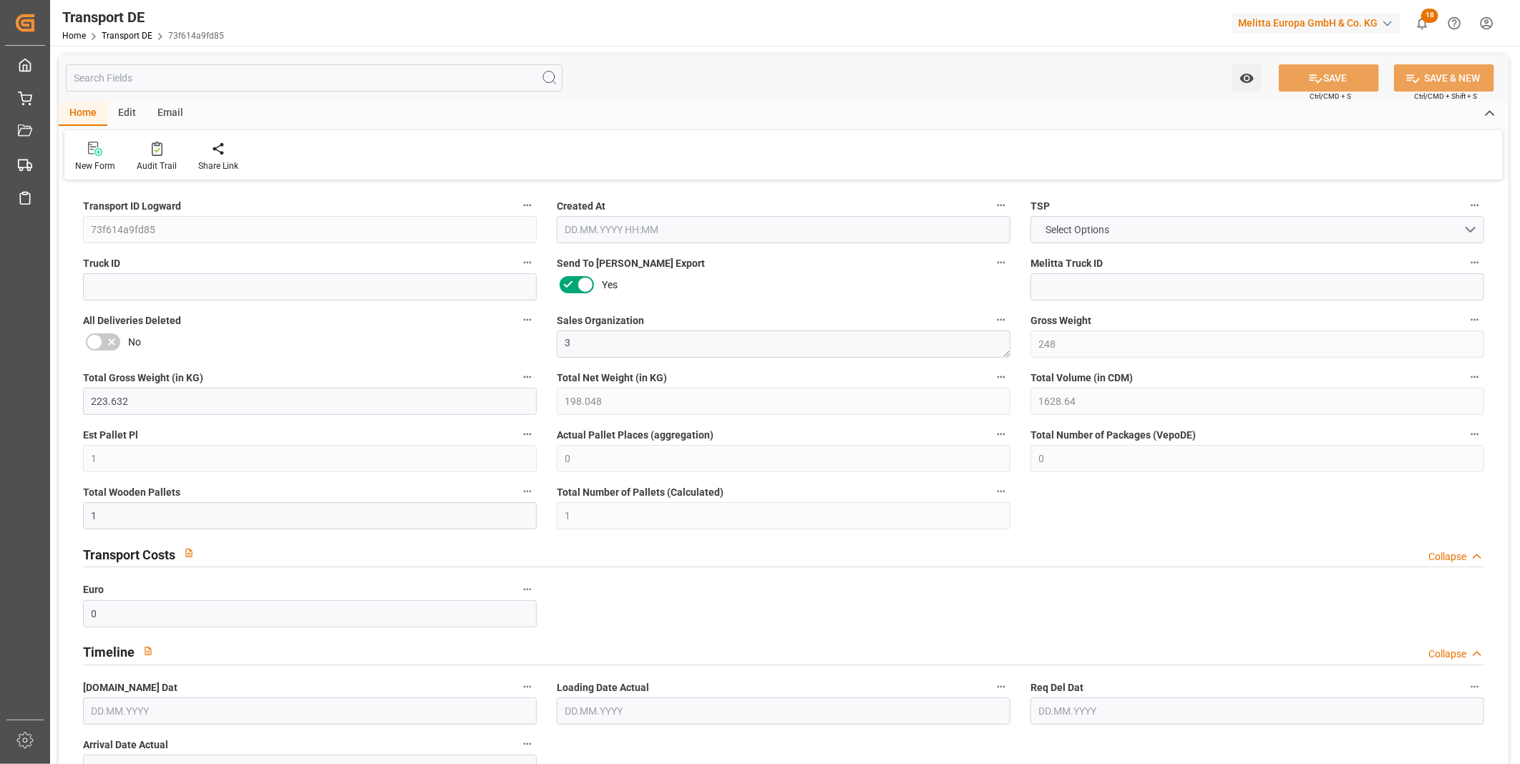
type input "0"
type input "1"
type input "0"
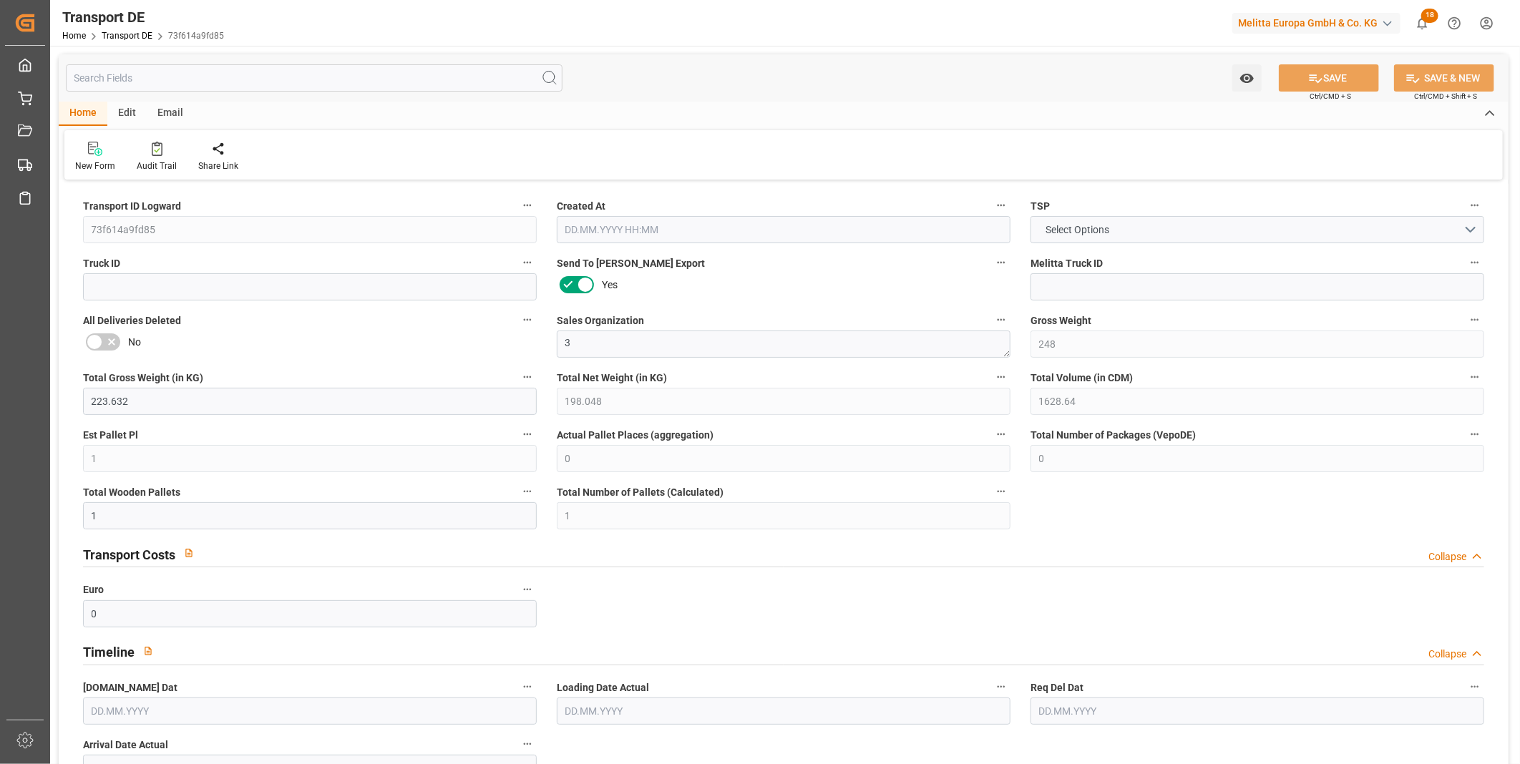
type input "24"
type input "4.482"
type input "0"
type input "11.09.2025 10:31"
type input "16.09.2025"
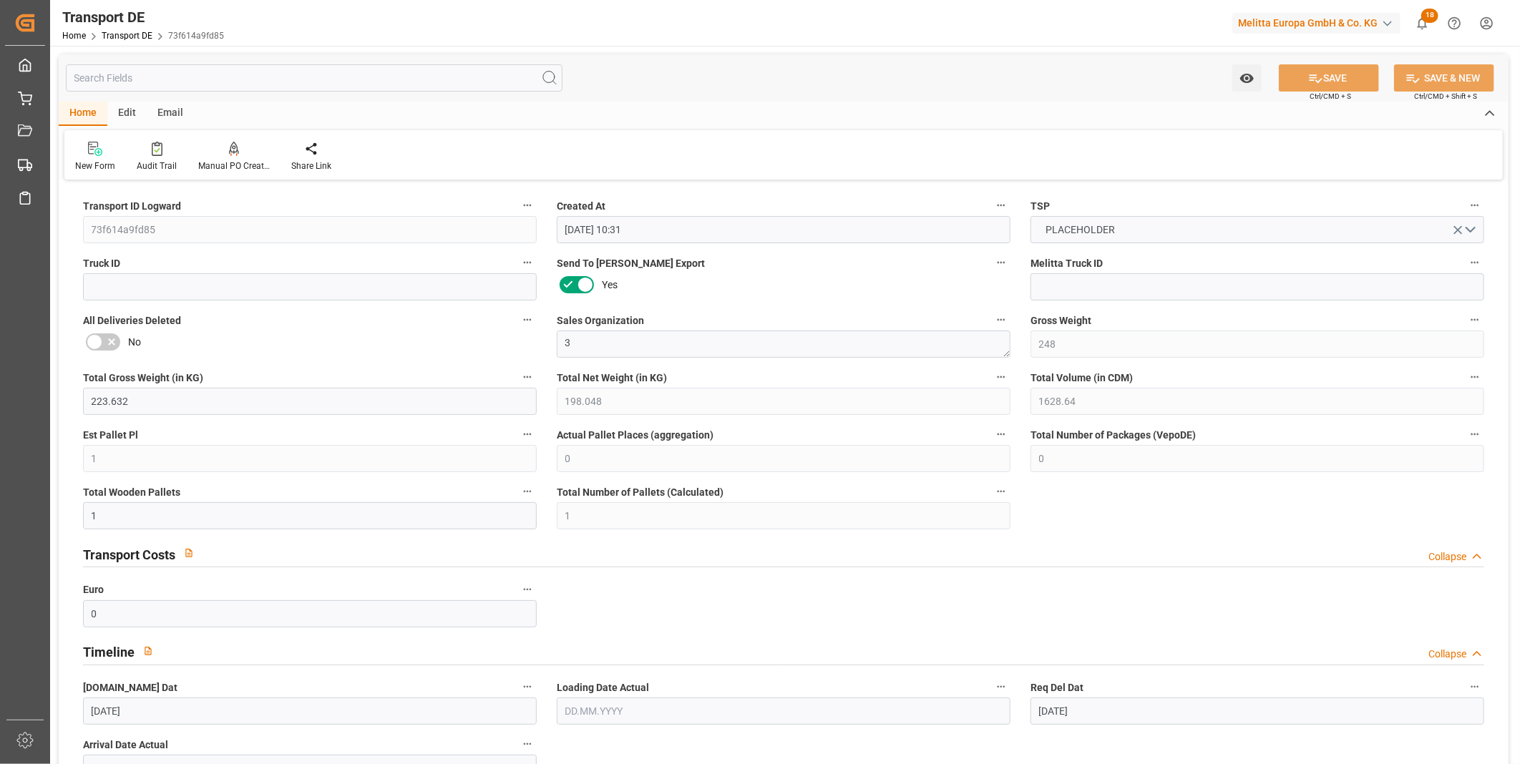
type input "18.09.2025"
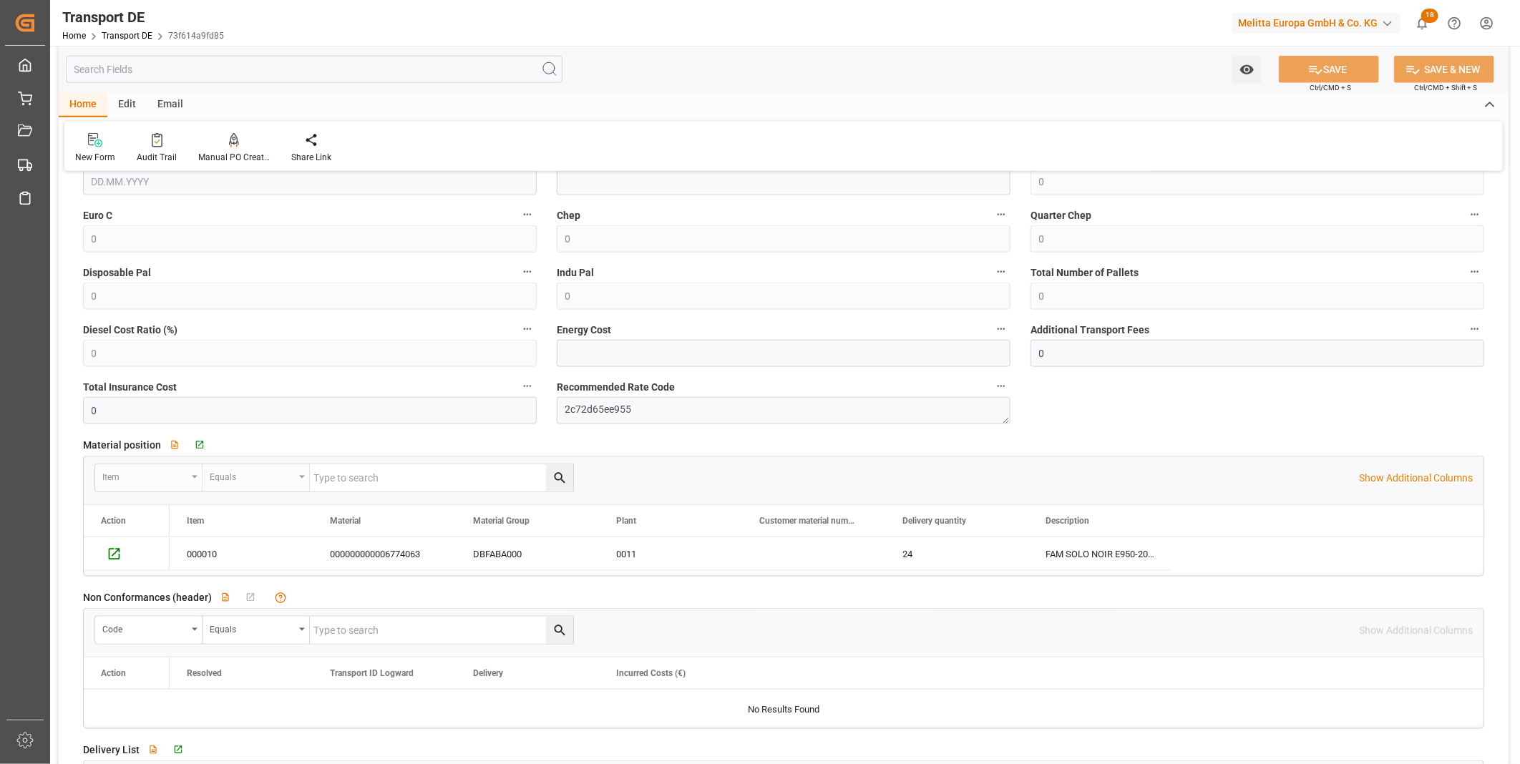
scroll to position [1033, 0]
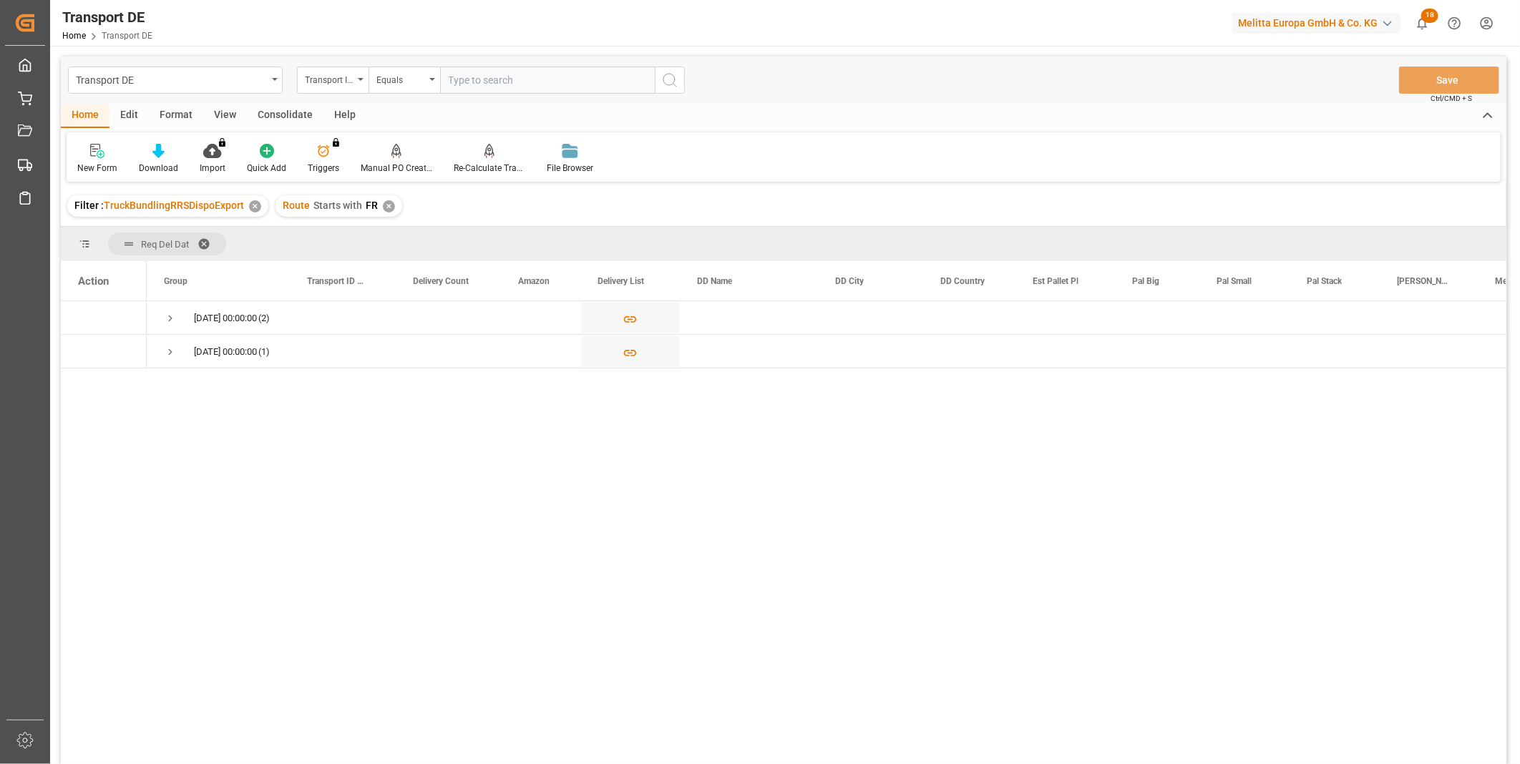
click at [286, 117] on div "Consolidate" at bounding box center [285, 116] width 77 height 24
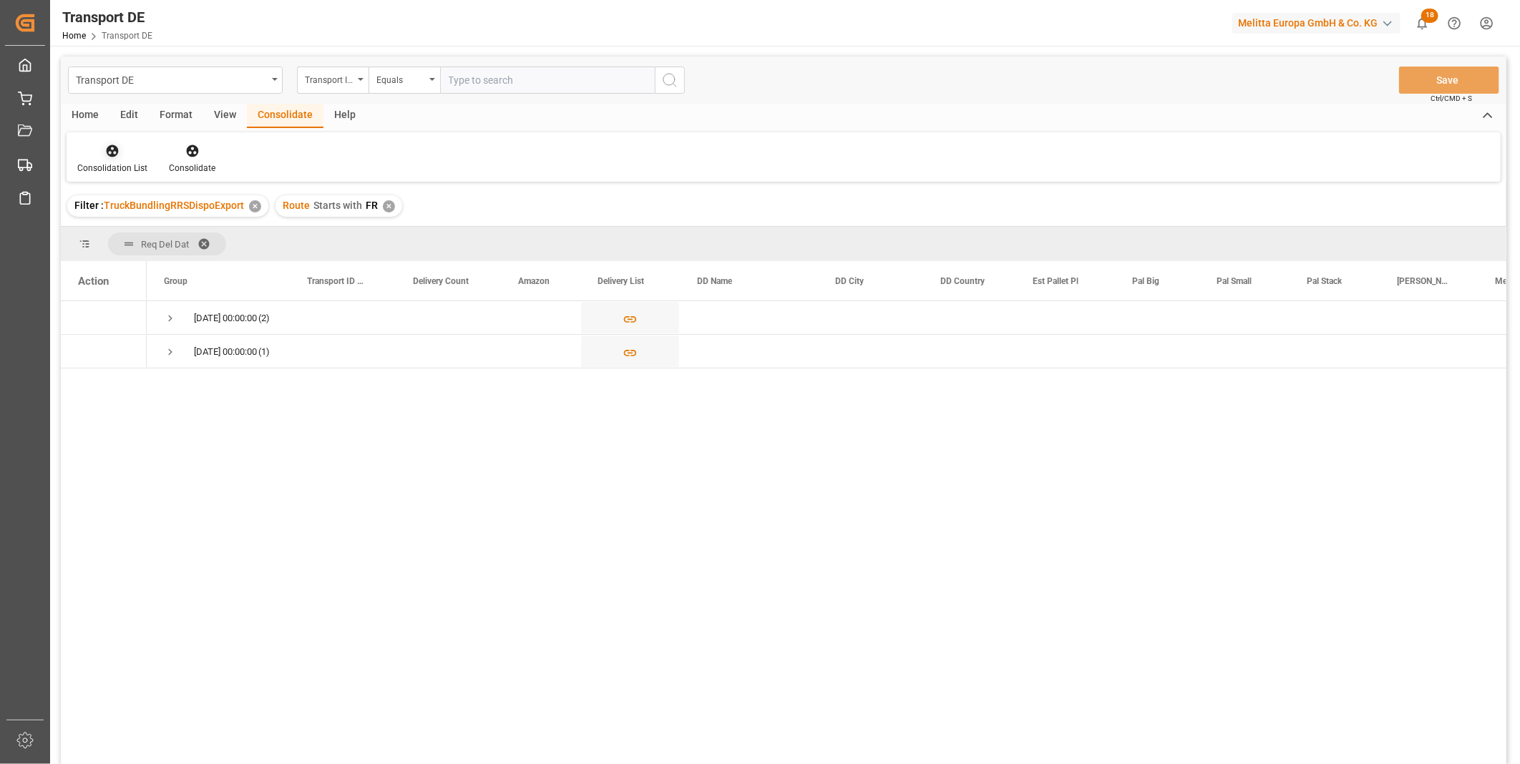
click at [120, 156] on div at bounding box center [112, 150] width 70 height 15
click at [167, 263] on div "Transport DE Transport ID Logward Equals Save Ctrl/CMD + S Home Edit Format Vie…" at bounding box center [783, 430] width 1445 height 746
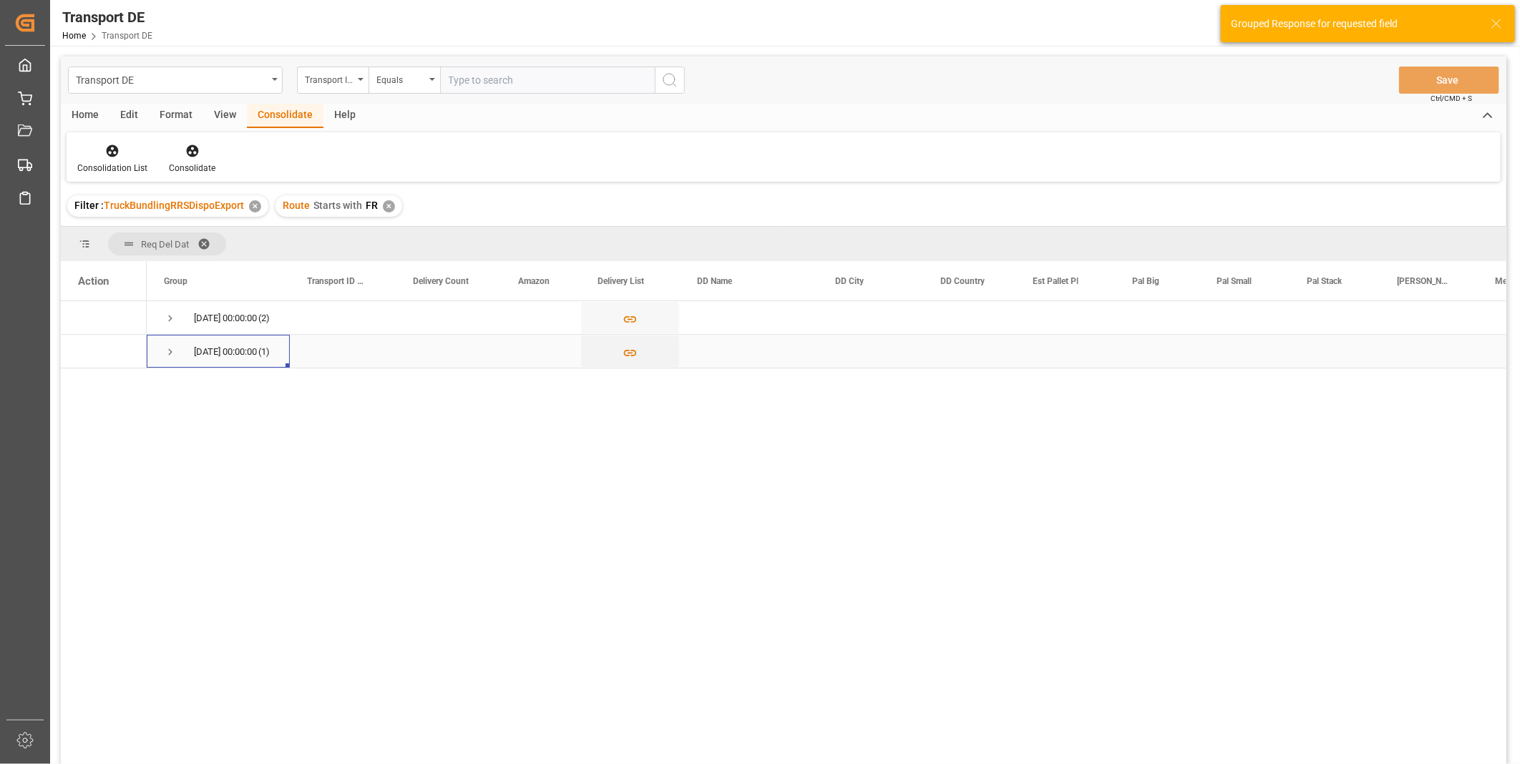
click at [183, 349] on span "18.09.2025 00:00:00 (1)" at bounding box center [218, 351] width 109 height 31
click at [174, 347] on span "Press SPACE to select this row." at bounding box center [170, 352] width 13 height 13
click at [173, 312] on span "Press SPACE to select this row." at bounding box center [170, 318] width 13 height 13
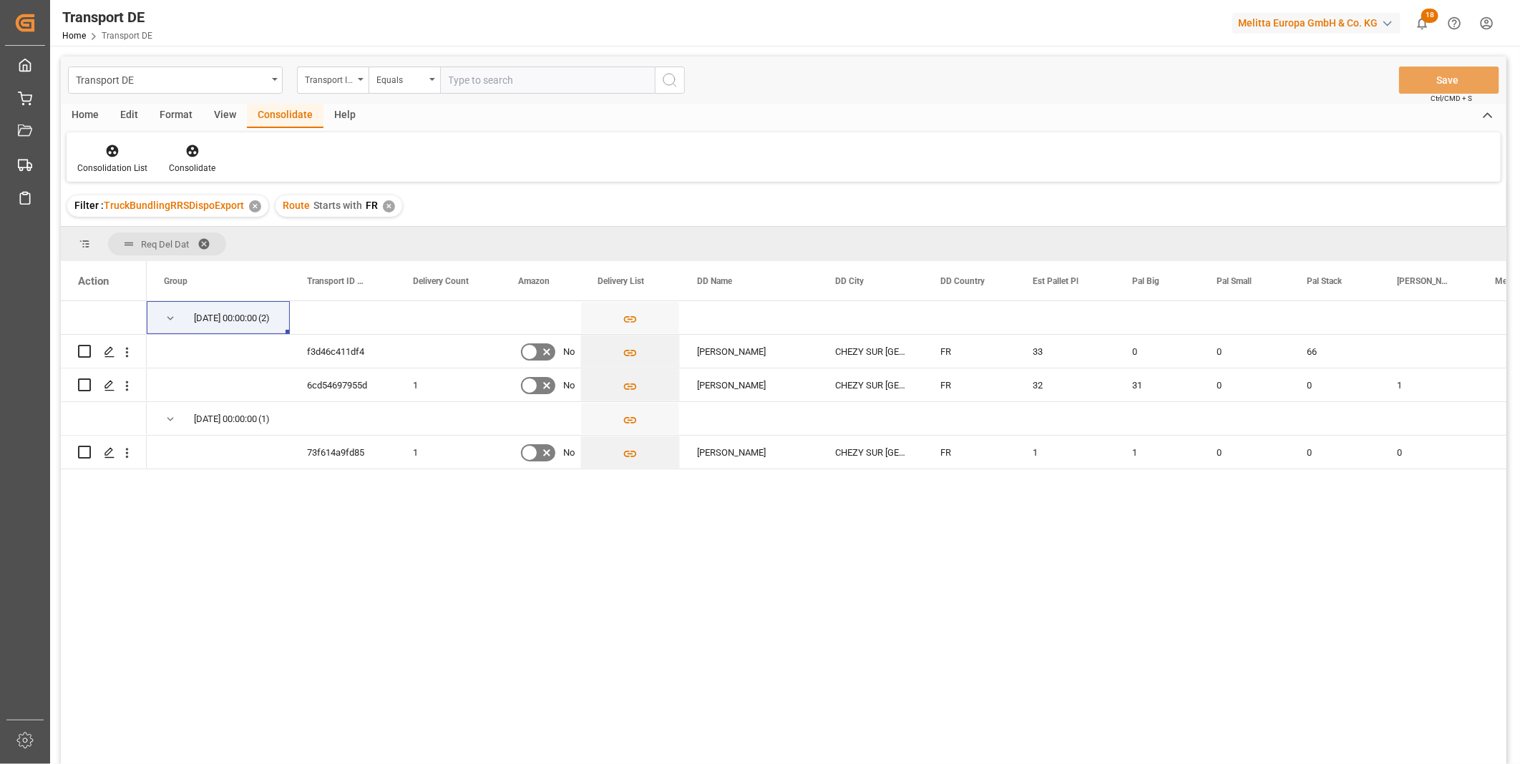
click at [387, 208] on div "✕" at bounding box center [389, 206] width 12 height 12
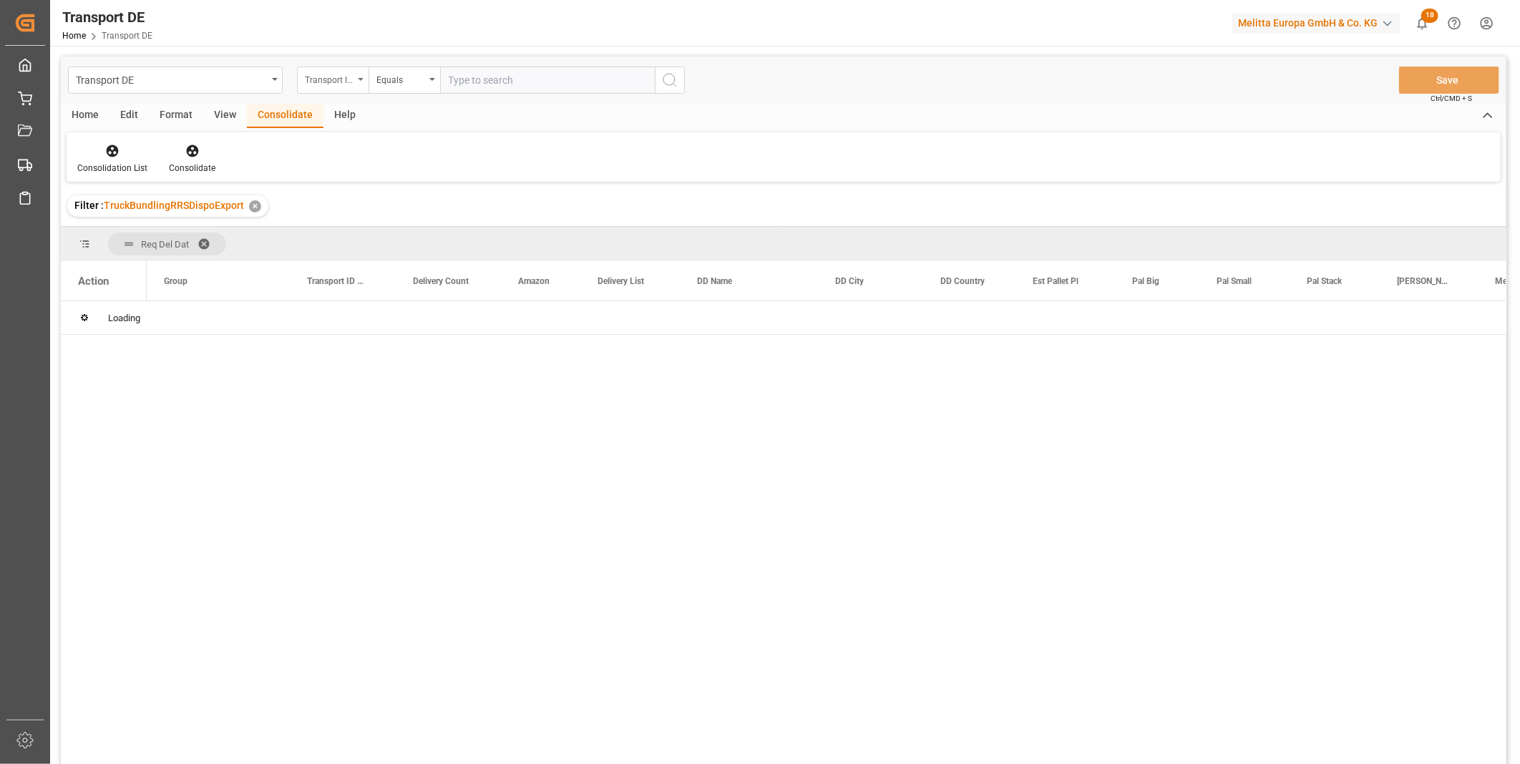
click at [346, 87] on div "Transport ID Logward" at bounding box center [333, 80] width 72 height 27
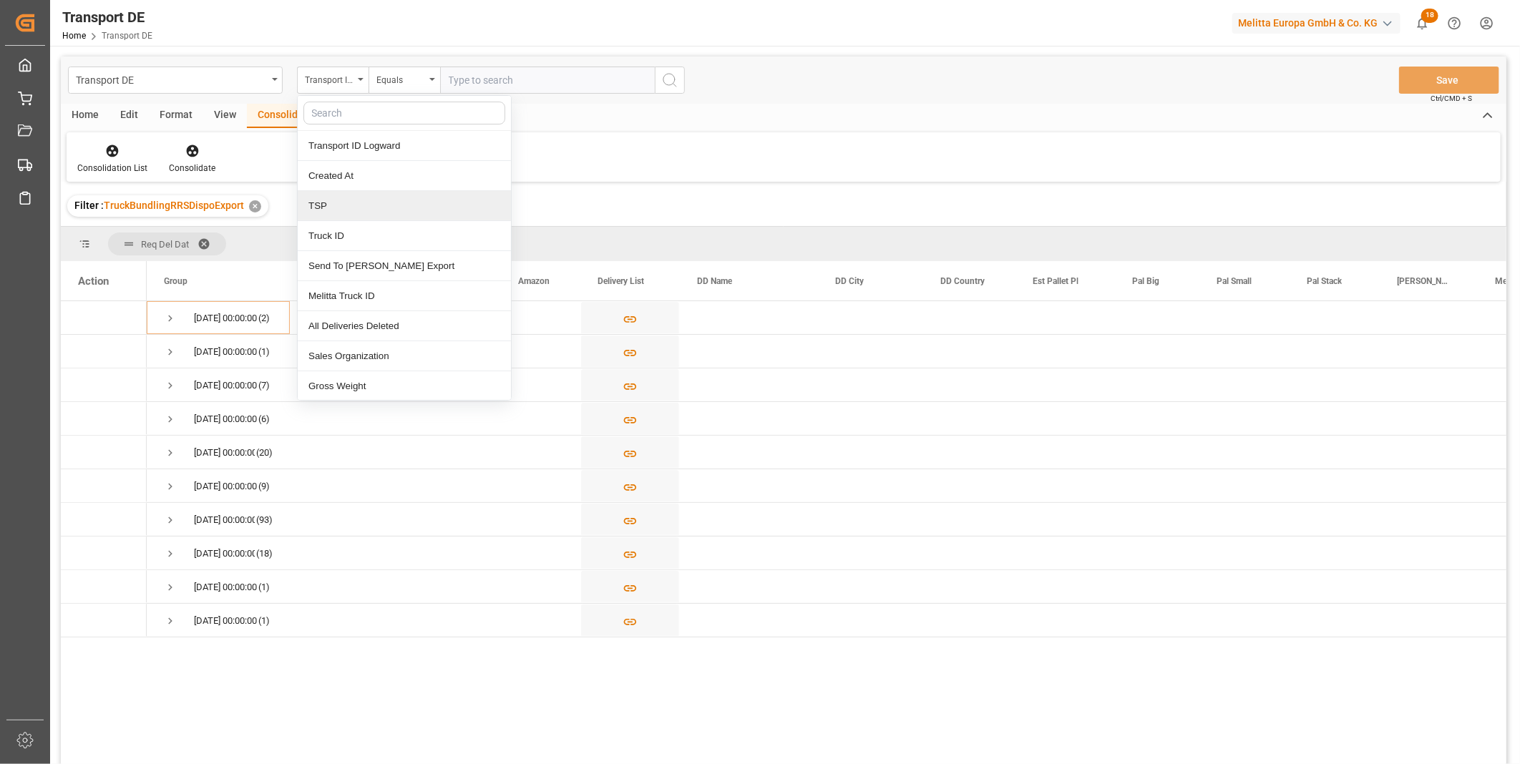
click at [363, 210] on div "TSP" at bounding box center [404, 206] width 213 height 30
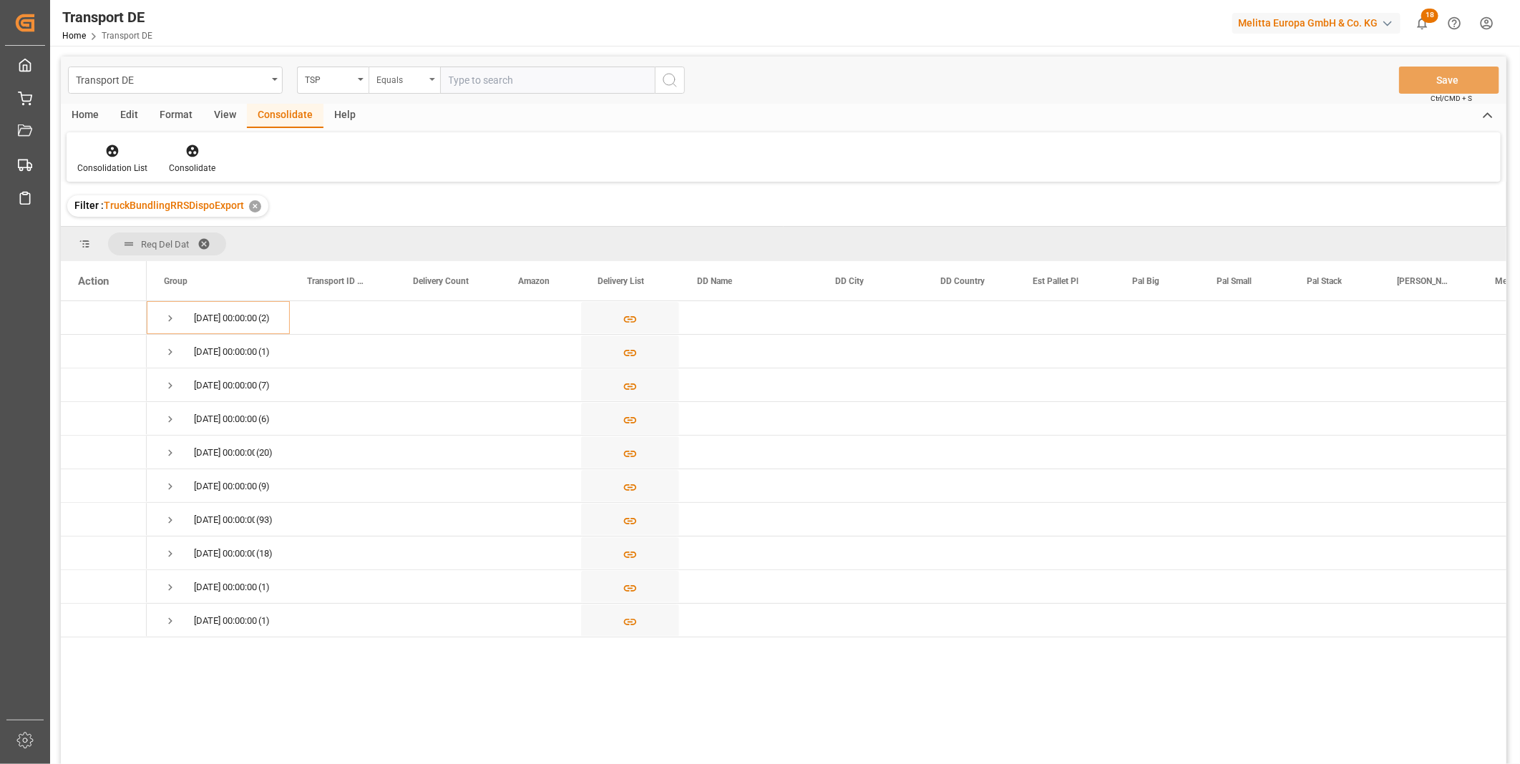
click at [384, 83] on div "Equals" at bounding box center [400, 78] width 49 height 16
click at [416, 238] on div "Starts with" at bounding box center [475, 236] width 213 height 30
type input "Van R"
click at [669, 89] on button "search button" at bounding box center [670, 80] width 30 height 27
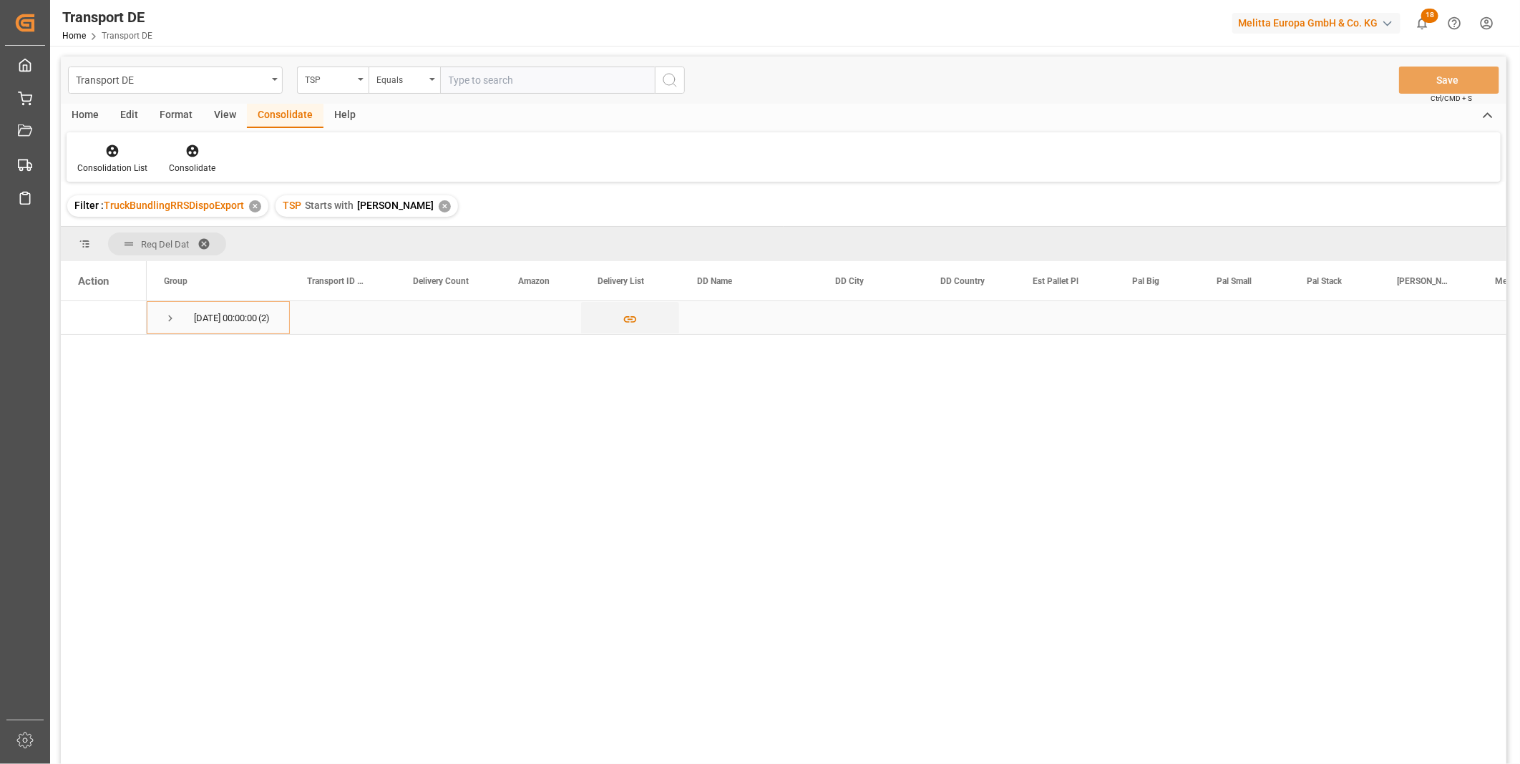
click at [169, 315] on span "Press SPACE to select this row." at bounding box center [170, 318] width 13 height 13
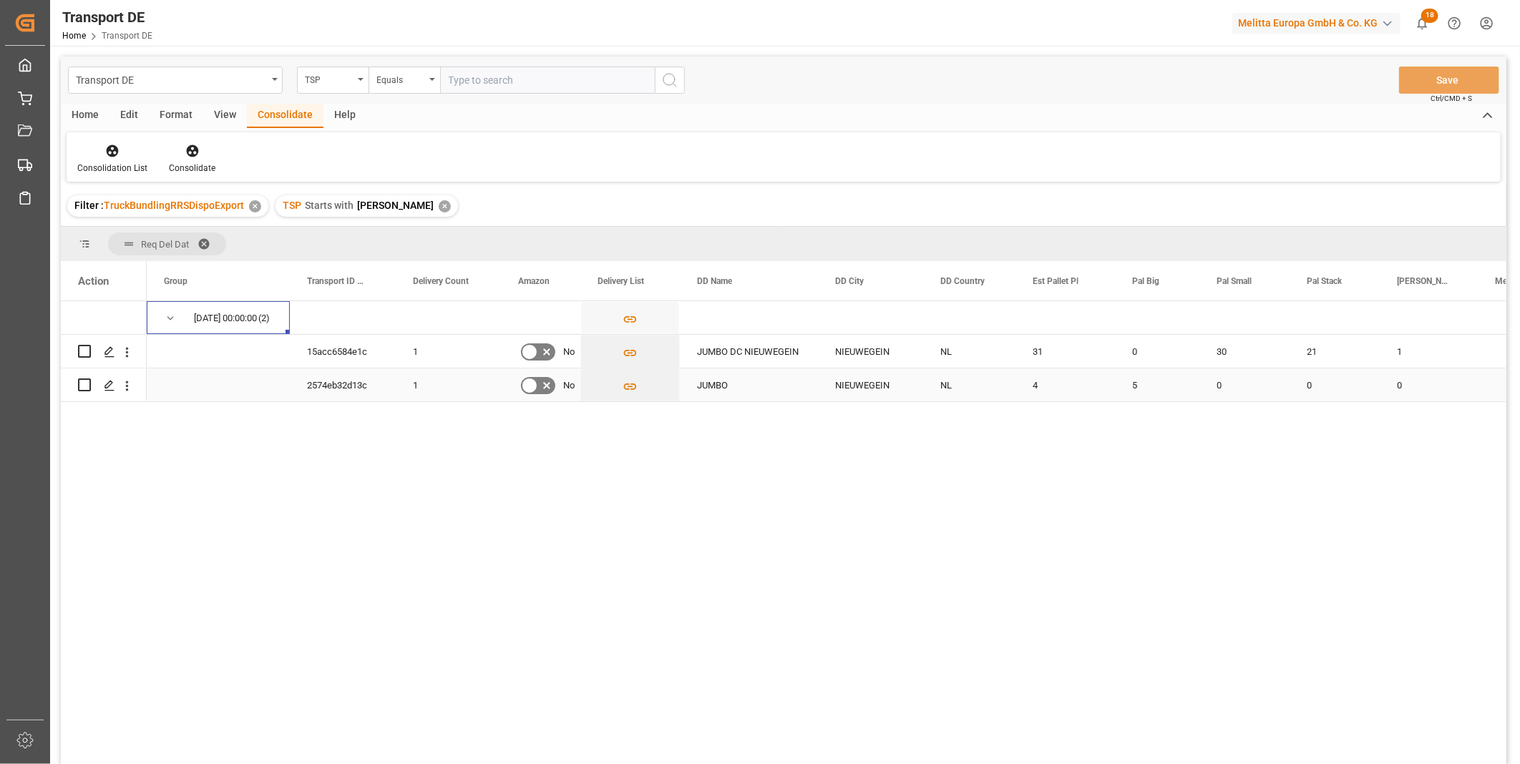
click at [622, 405] on div "15.09.2025 00:00:00 (2) 15acc6584e1c 1 No JUMBO DC NIEUWEGEIN NIEUWEGEIN NL 31 …" at bounding box center [826, 537] width 1359 height 472
click at [630, 382] on icon "Press SPACE to select this row." at bounding box center [629, 386] width 15 height 15
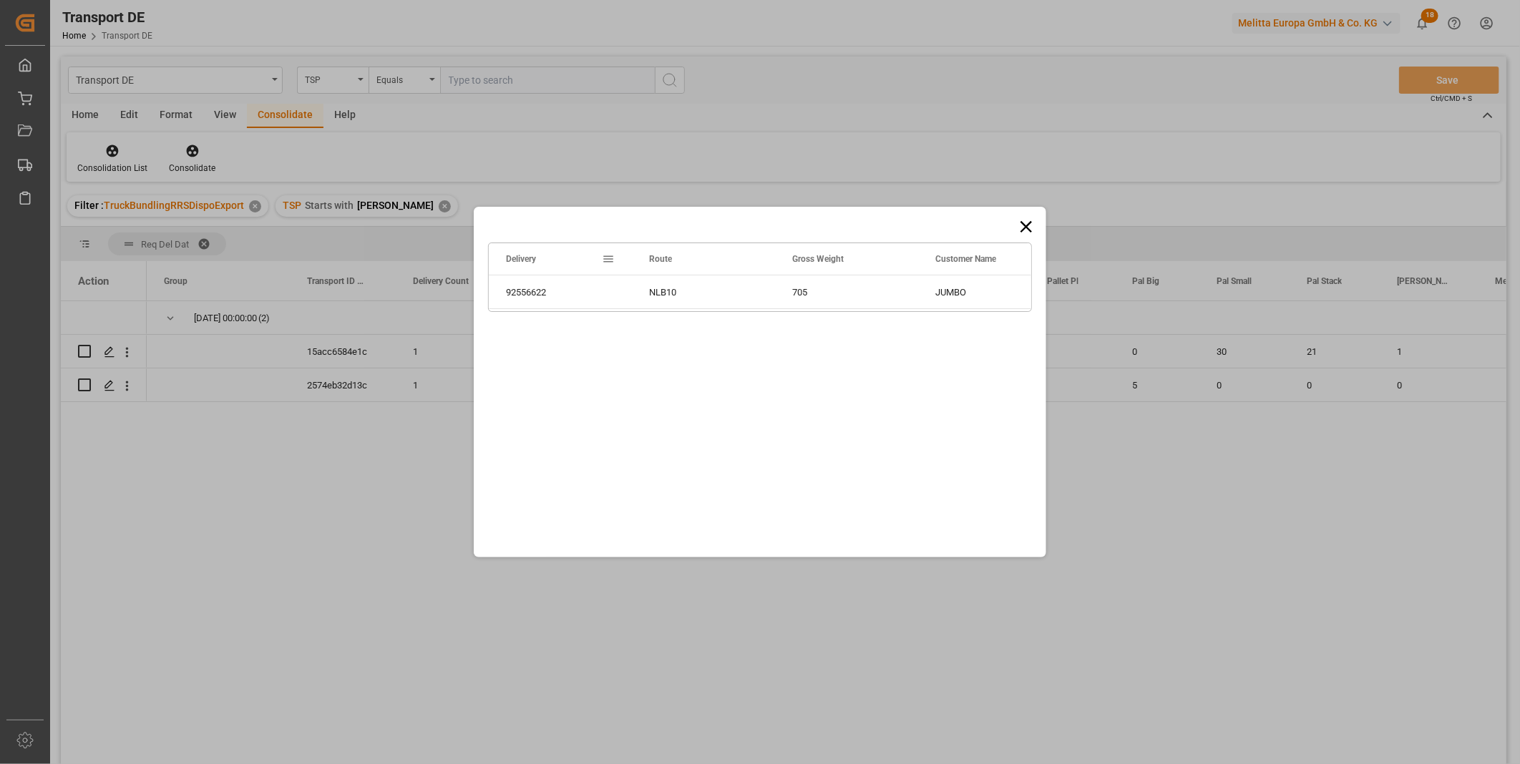
click at [1024, 222] on icon at bounding box center [1026, 227] width 20 height 20
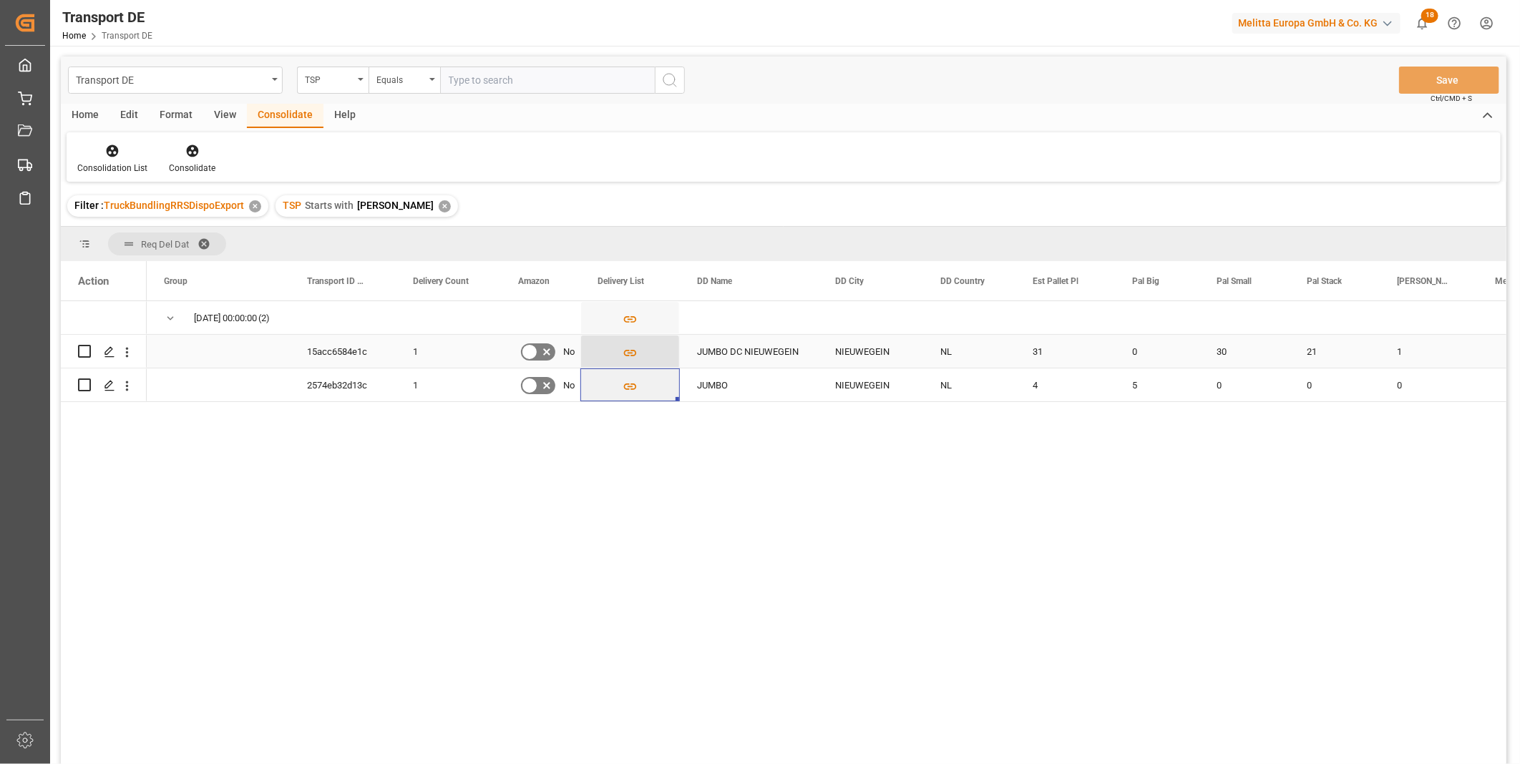
click at [624, 356] on icon "Press SPACE to select this row." at bounding box center [629, 353] width 15 height 15
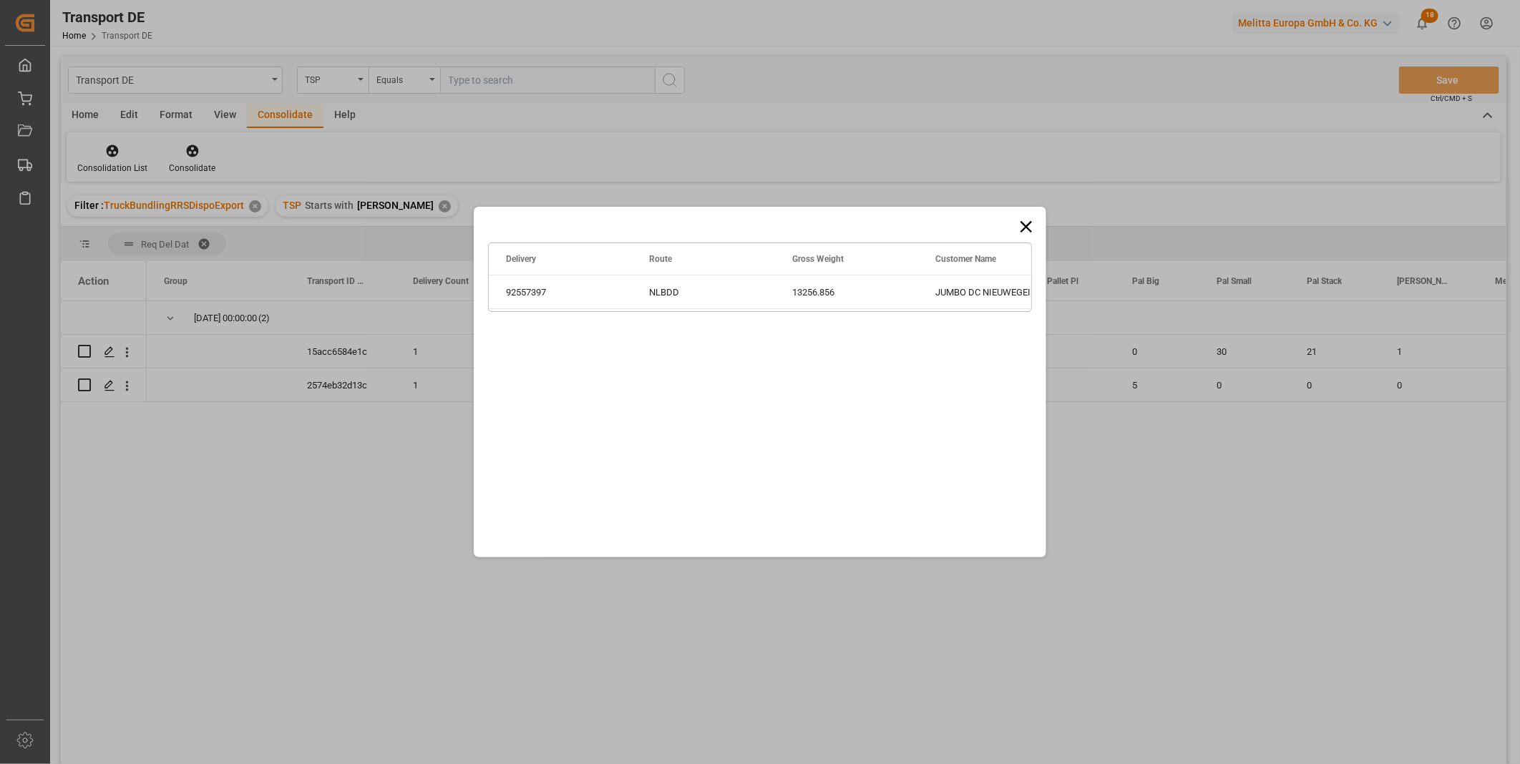
click at [1031, 229] on icon at bounding box center [1026, 227] width 20 height 20
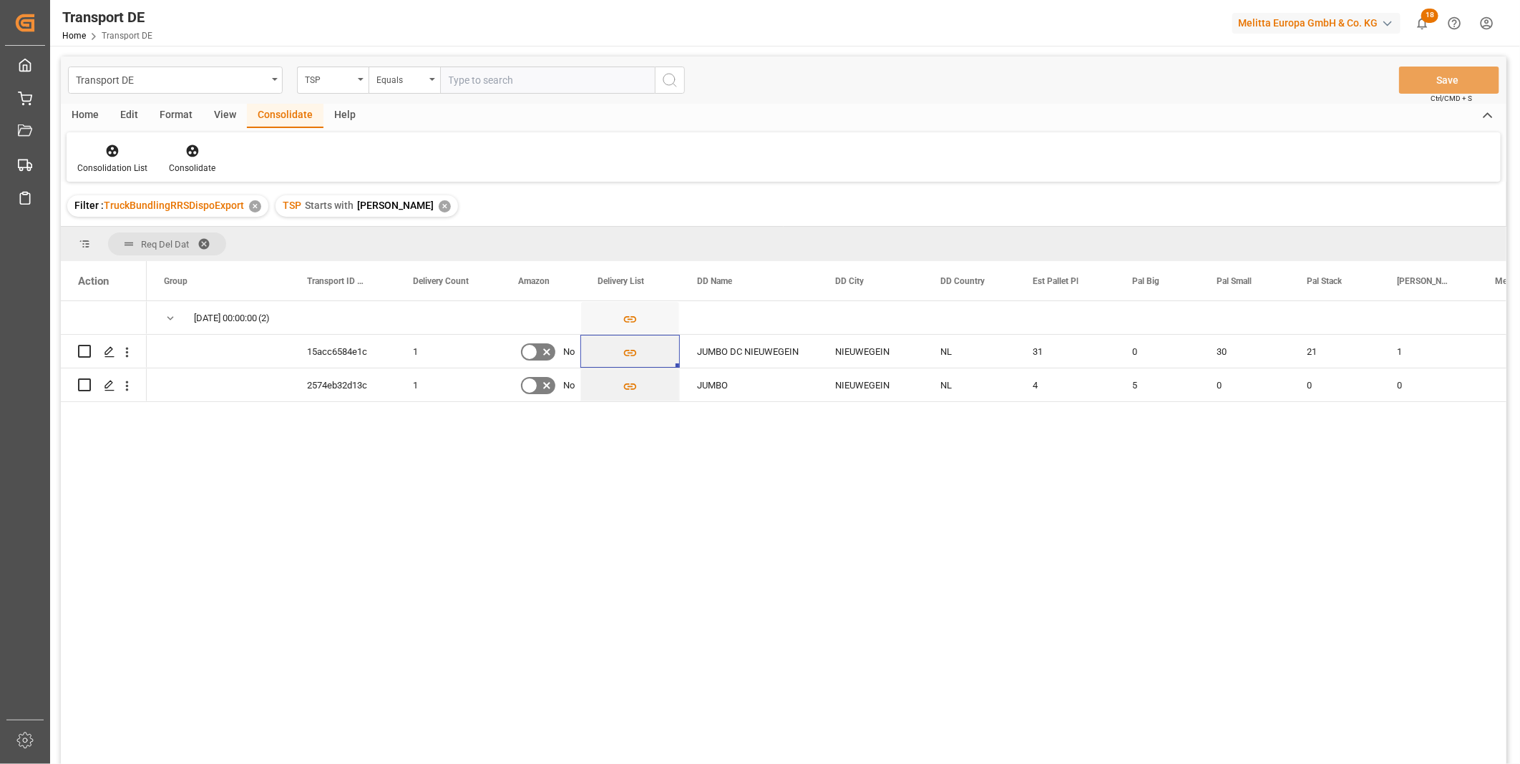
click at [439, 206] on div "✕" at bounding box center [445, 206] width 12 height 12
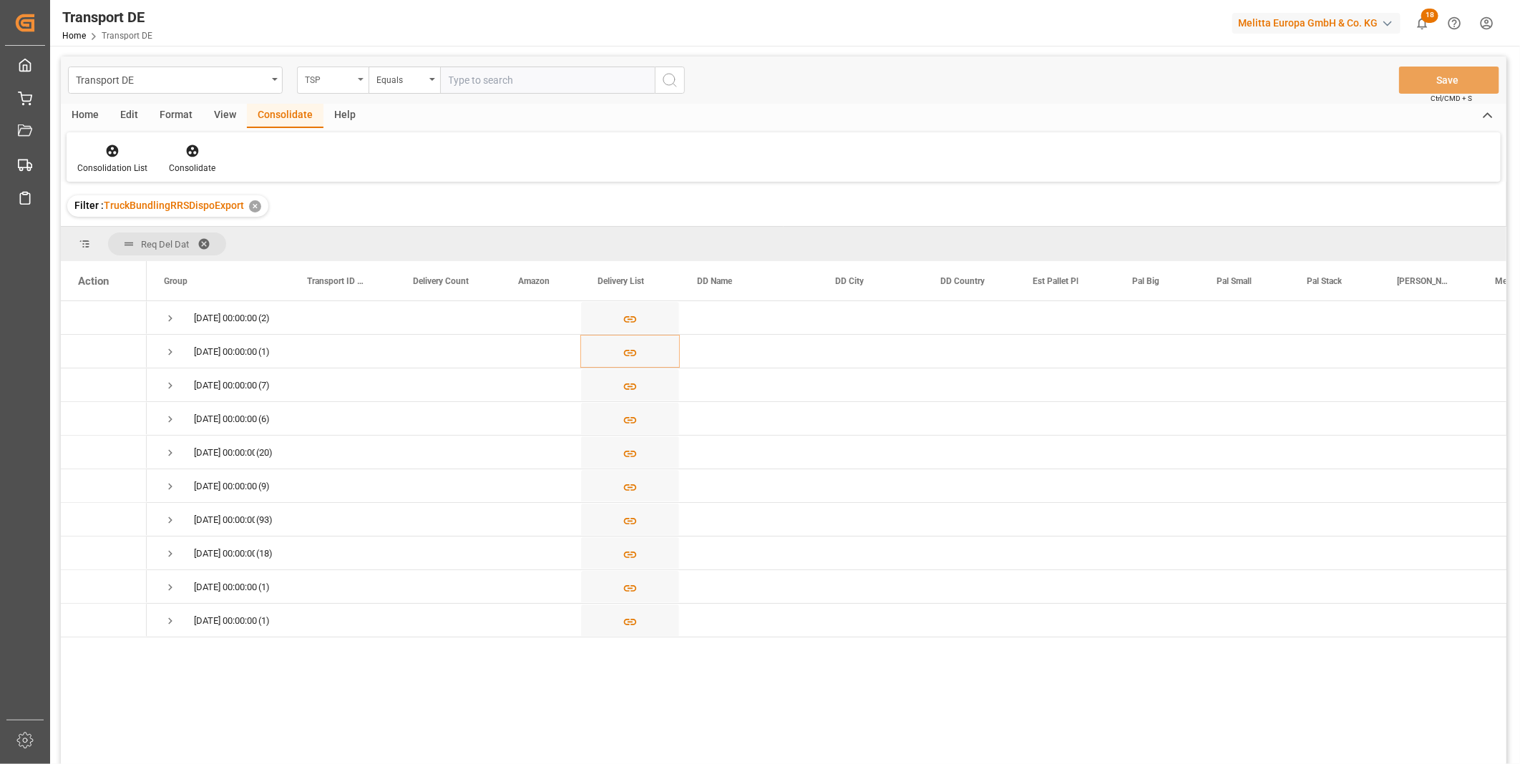
click at [312, 79] on div "TSP" at bounding box center [329, 78] width 49 height 16
type input "Route"
click at [334, 140] on div "Route" at bounding box center [404, 146] width 213 height 30
click at [398, 72] on div "Equals" at bounding box center [400, 78] width 49 height 16
click at [418, 238] on div "Starts with" at bounding box center [475, 236] width 213 height 30
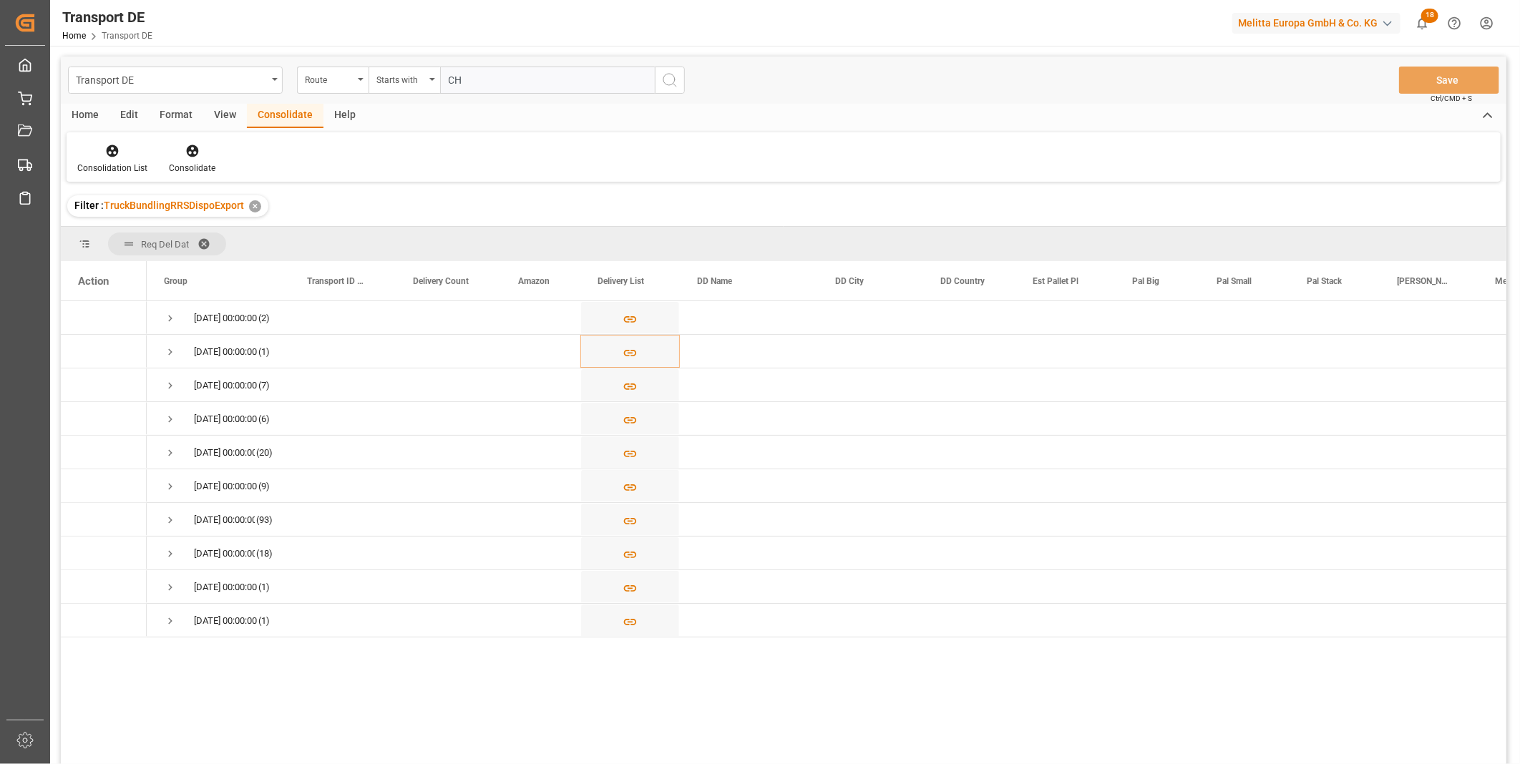
type input "CH"
click at [665, 80] on icon "search button" at bounding box center [669, 80] width 17 height 17
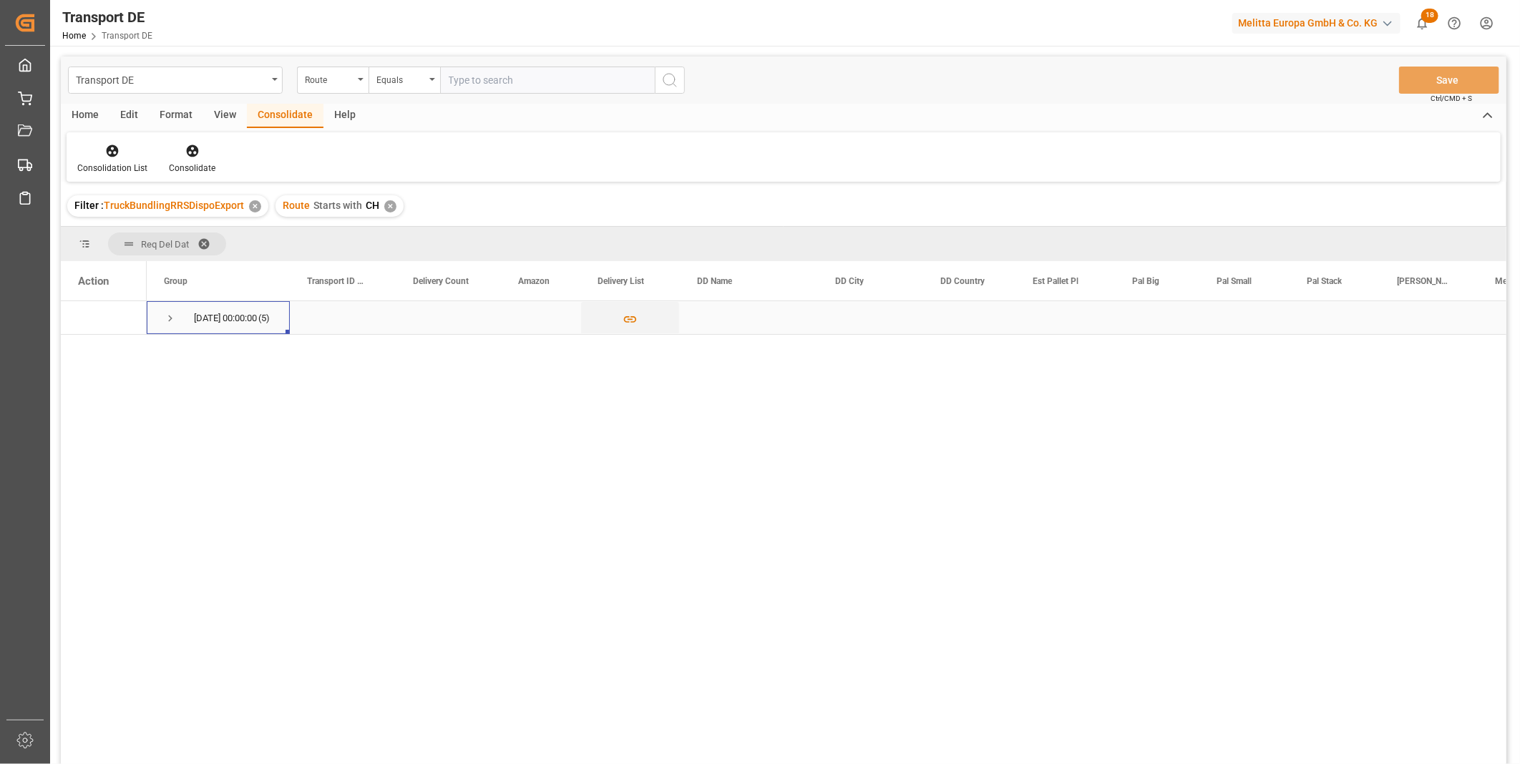
click at [175, 316] on span "Press SPACE to select this row." at bounding box center [170, 318] width 13 height 13
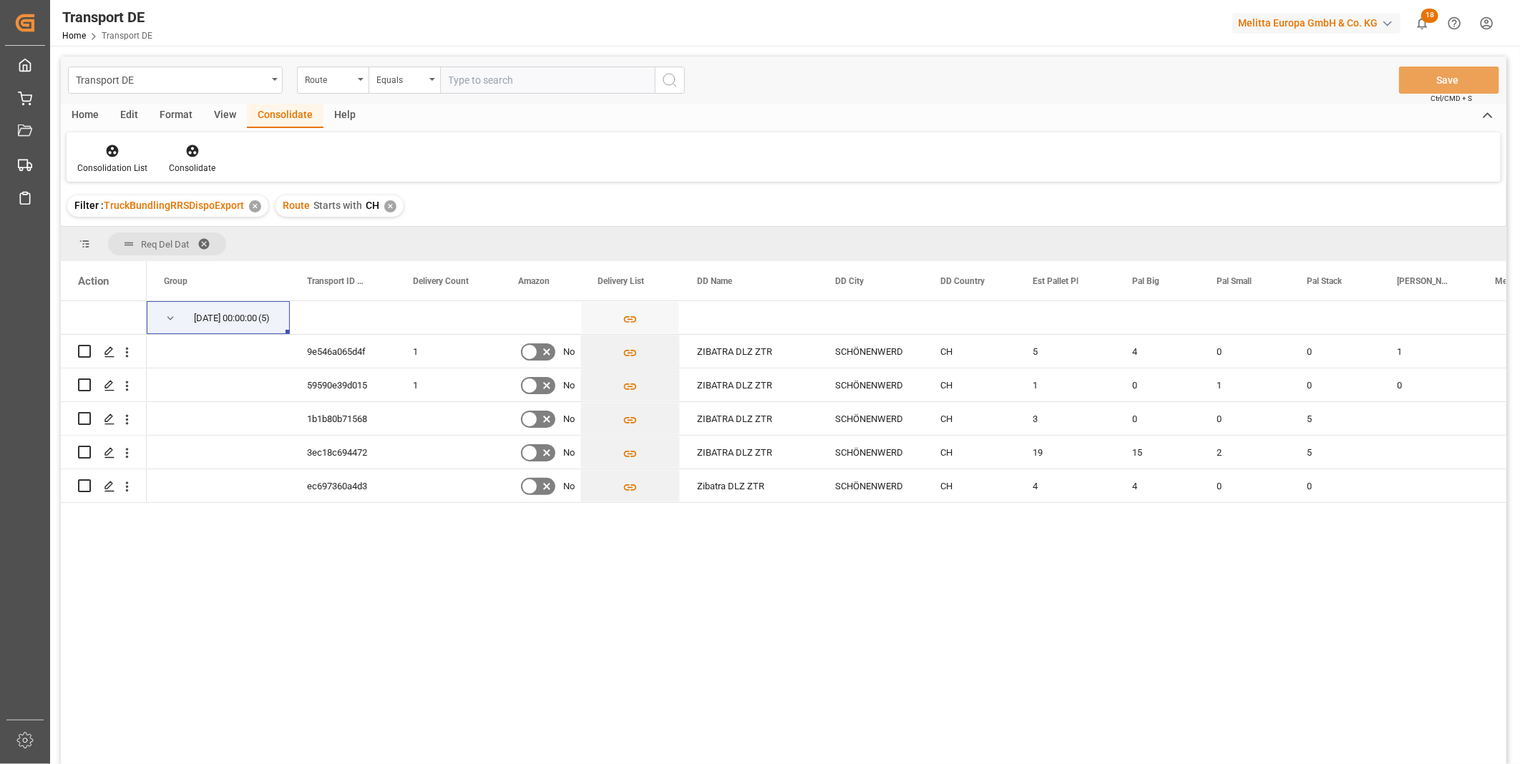
drag, startPoint x: 381, startPoint y: 207, endPoint x: 397, endPoint y: 175, distance: 36.8
click at [383, 207] on div "Route Starts with CH ✕" at bounding box center [339, 205] width 128 height 21
click at [384, 208] on div "✕" at bounding box center [390, 206] width 12 height 12
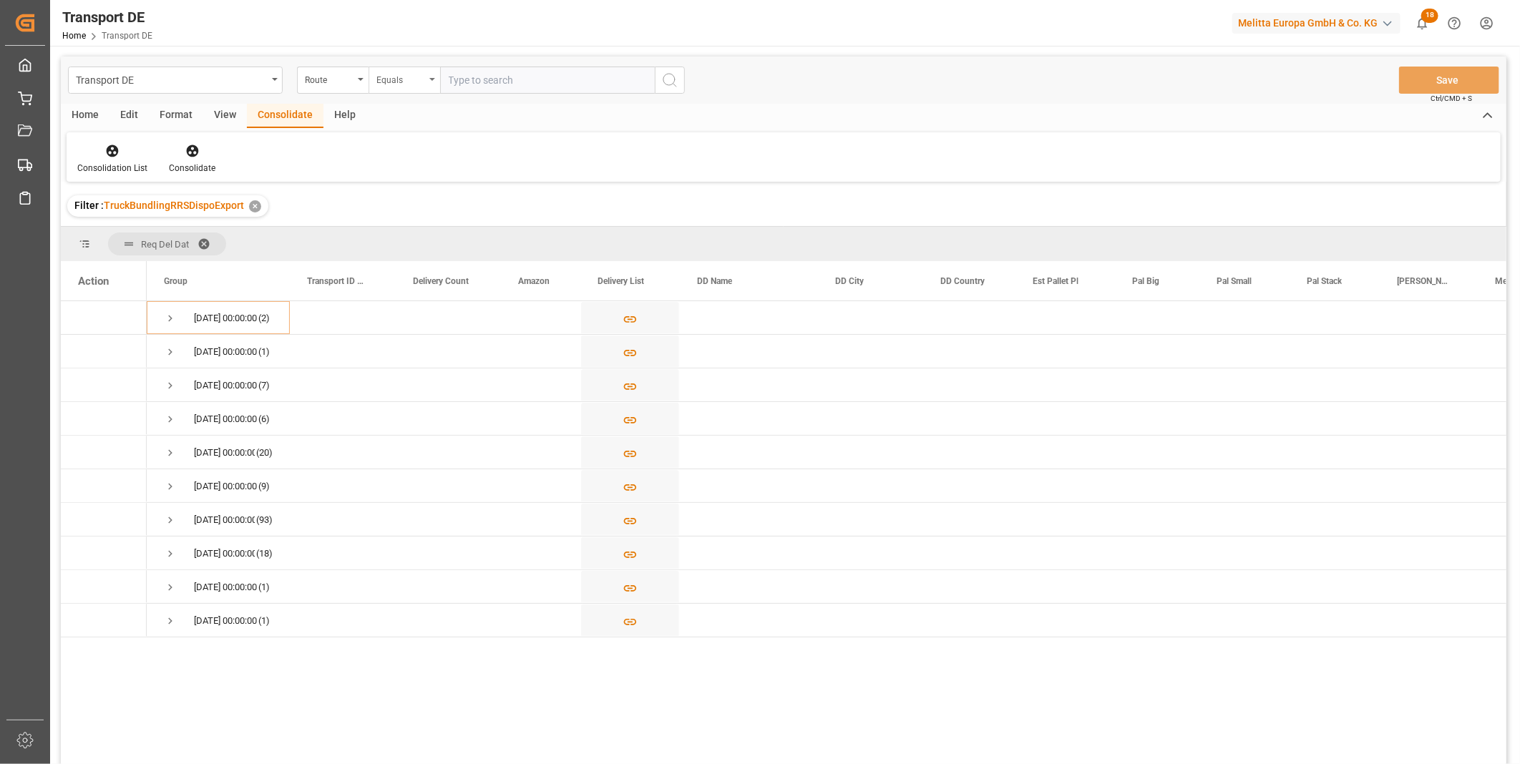
click at [404, 84] on div "Equals" at bounding box center [400, 78] width 49 height 16
click at [418, 241] on div "Starts with" at bounding box center [475, 236] width 213 height 30
type input "FR"
click at [683, 76] on button "search button" at bounding box center [670, 80] width 30 height 27
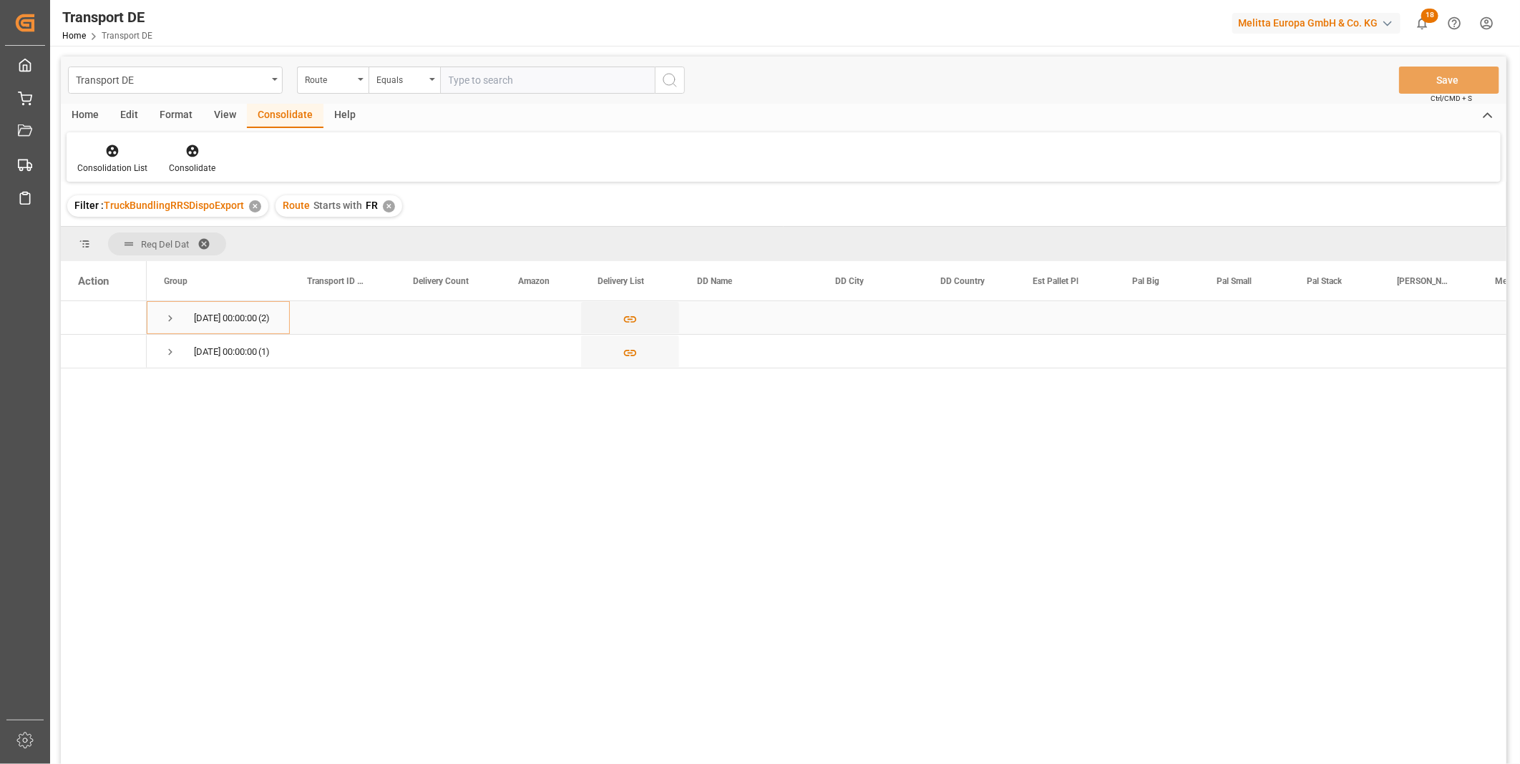
click at [179, 315] on span "16.09.2025 00:00:00 (2)" at bounding box center [218, 317] width 109 height 31
click at [165, 318] on span "Press SPACE to select this row." at bounding box center [170, 318] width 13 height 13
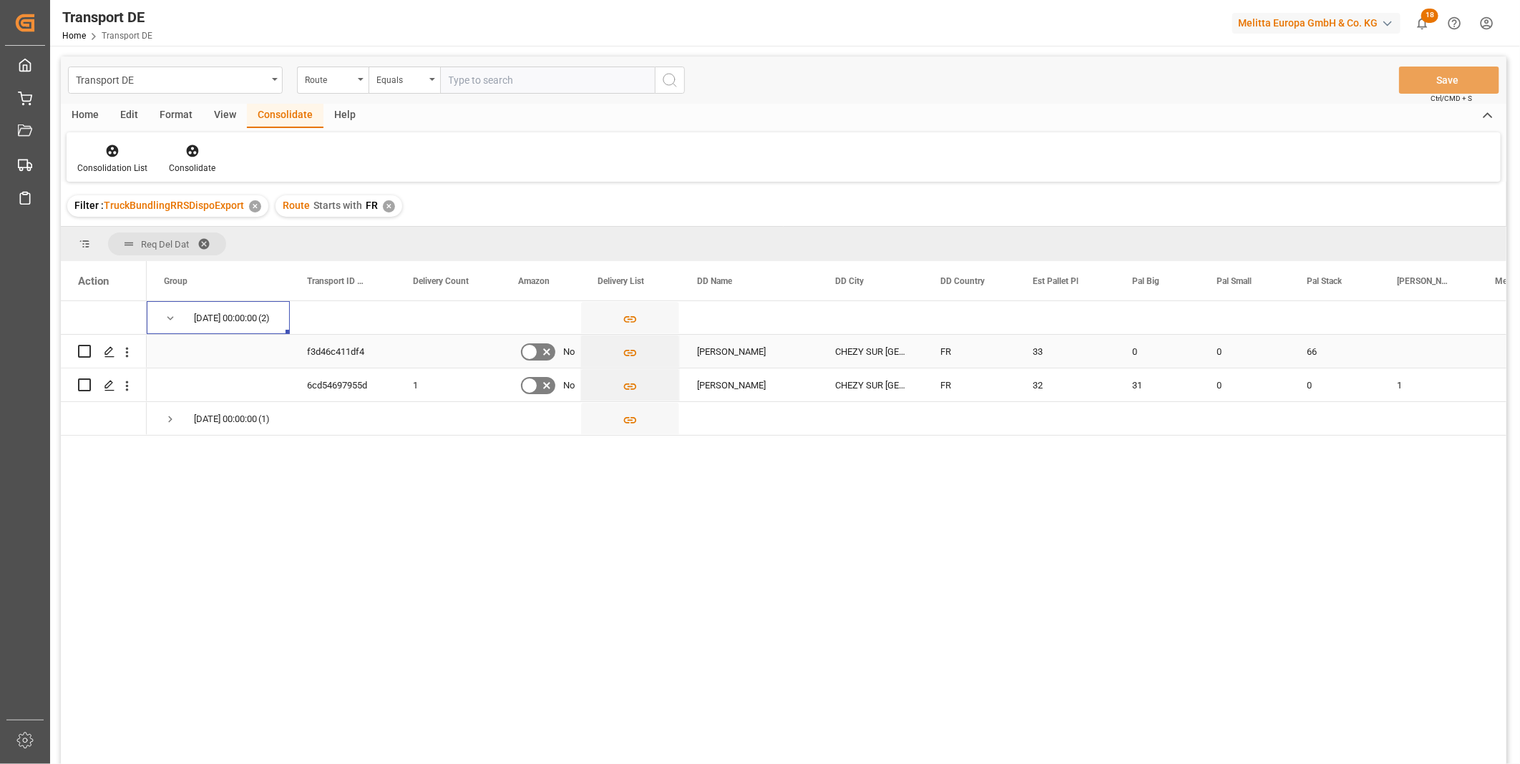
click at [86, 352] on input "Press Space to toggle row selection (unchecked)" at bounding box center [84, 351] width 13 height 13
checkbox input "true"
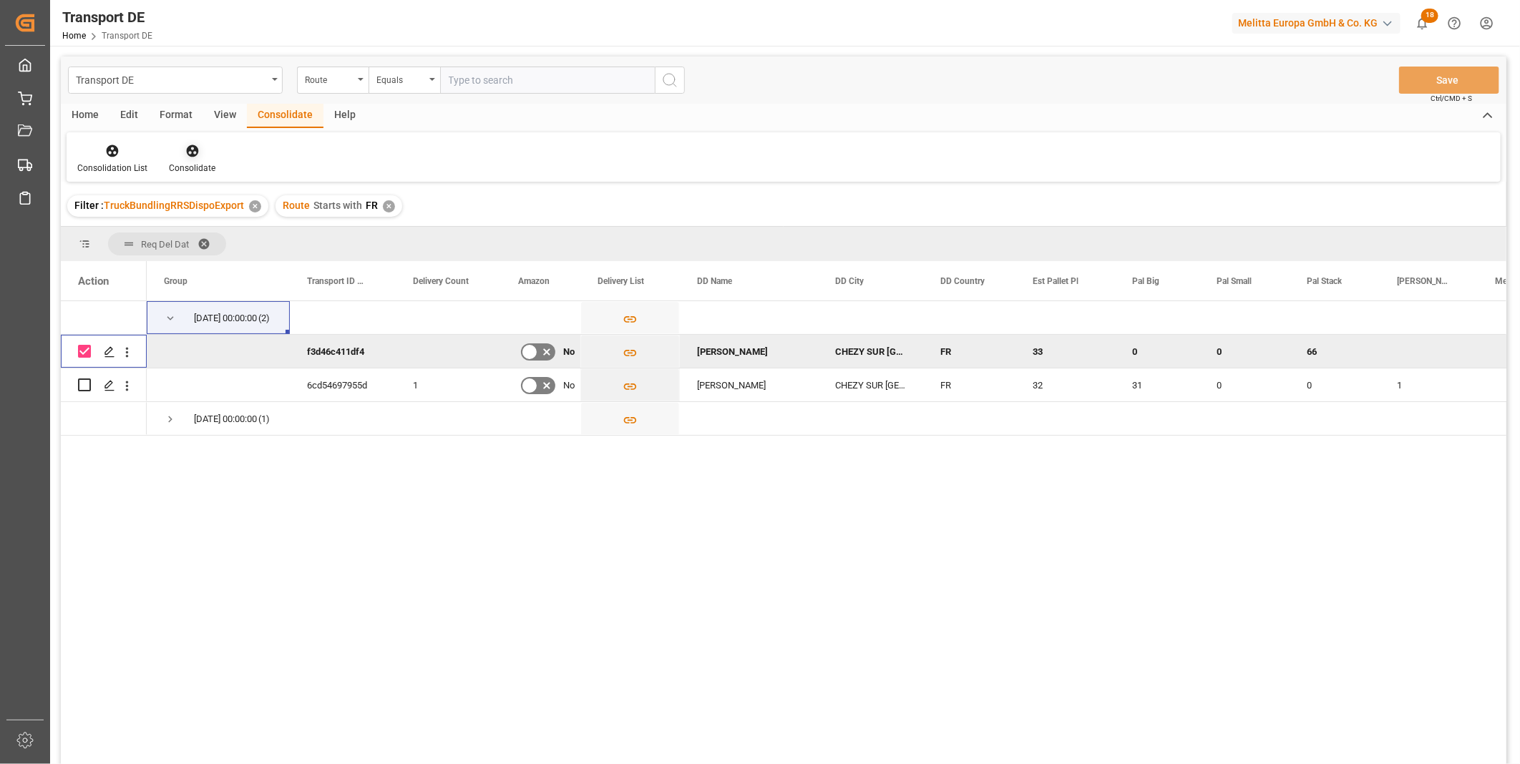
click at [199, 154] on div at bounding box center [192, 150] width 47 height 15
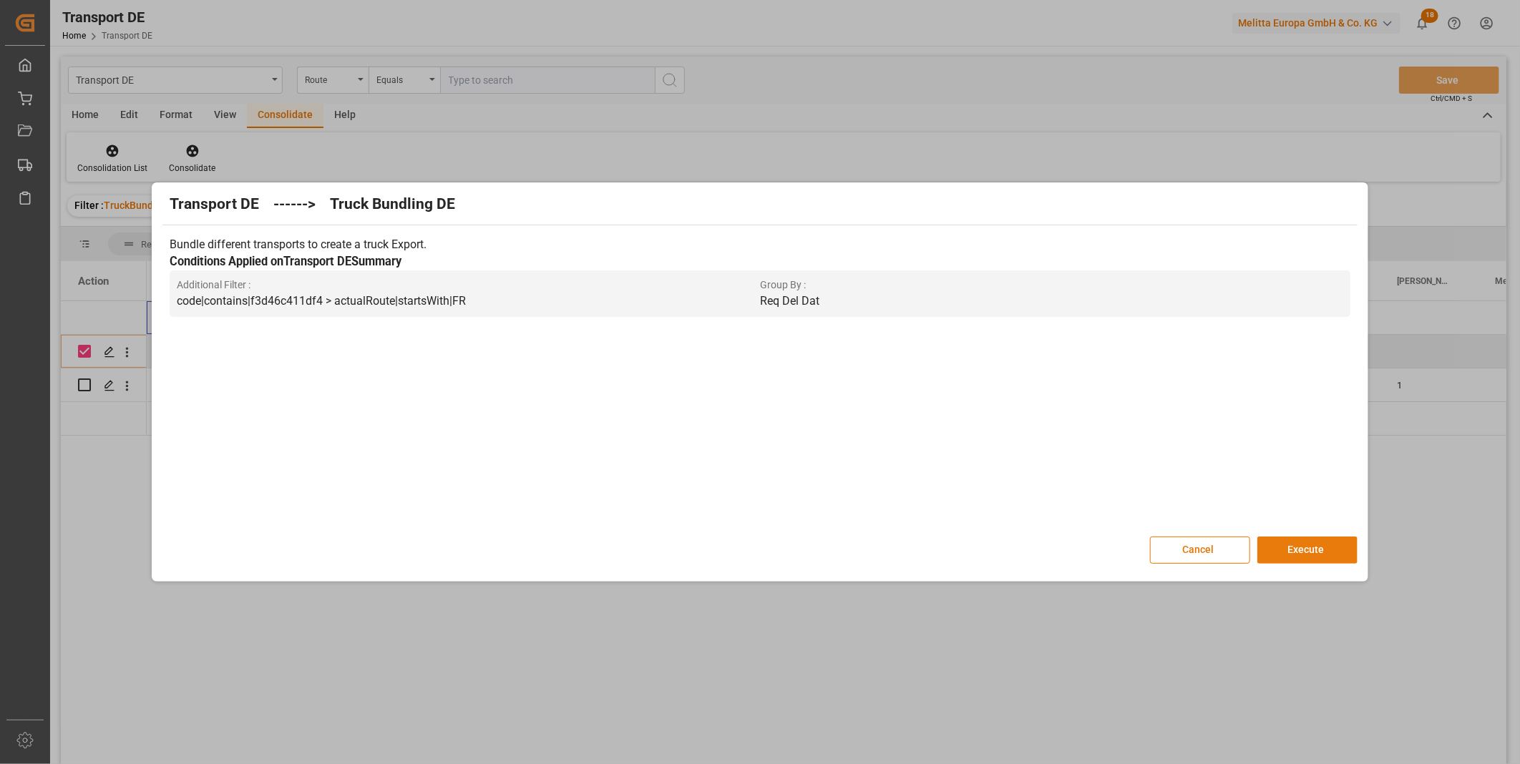
click at [1267, 545] on button "Execute" at bounding box center [1307, 550] width 100 height 27
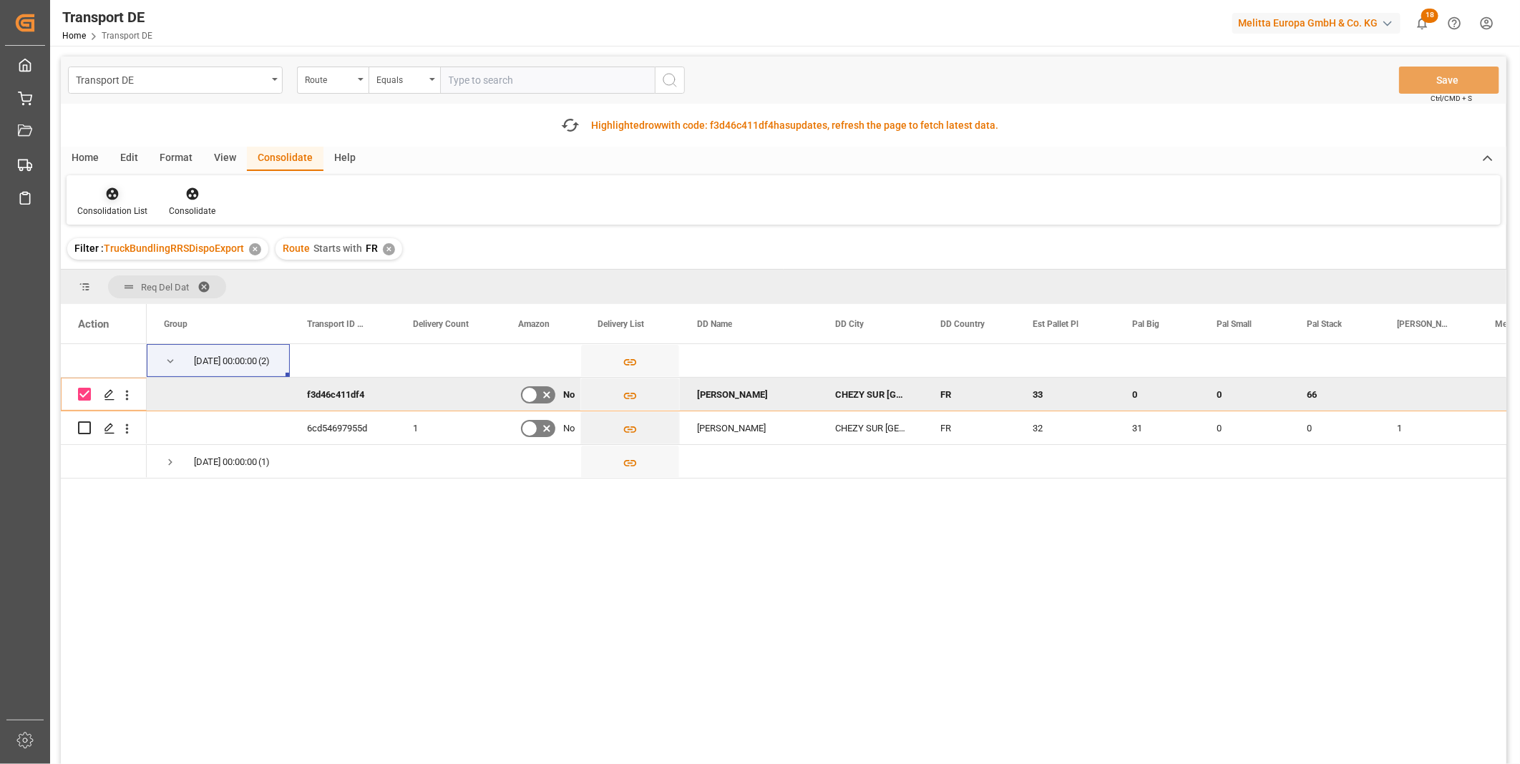
click at [103, 200] on div at bounding box center [112, 193] width 70 height 15
click at [190, 312] on div "Transport DE Route Equals Save Ctrl/CMD + S Fetch latest updates Highlighted ro…" at bounding box center [783, 451] width 1445 height 788
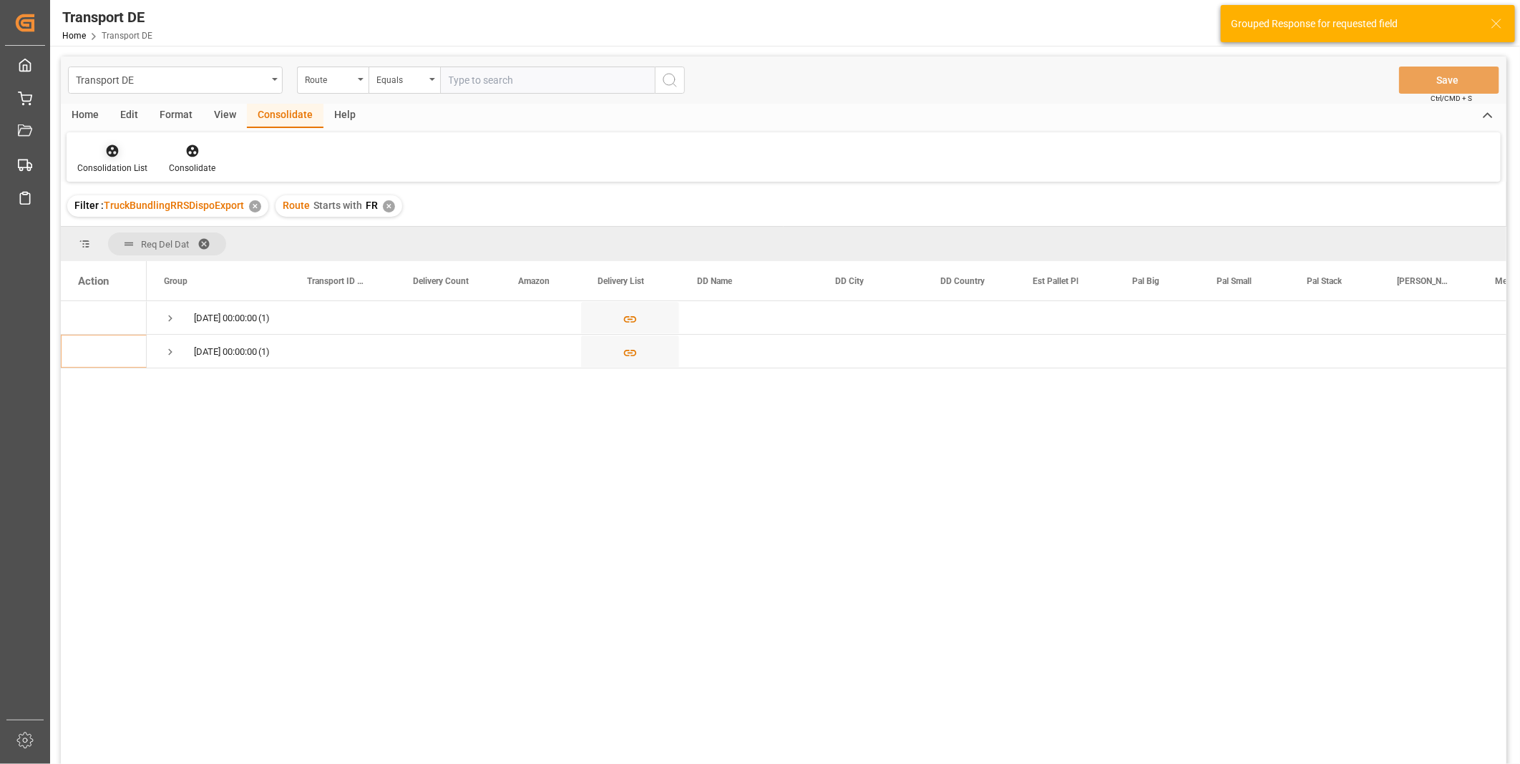
click at [119, 162] on div "Consolidation List" at bounding box center [112, 168] width 70 height 13
click at [180, 231] on div "Transport DE Route Equals Save Ctrl/CMD + S Home Edit Format View Consolidate H…" at bounding box center [783, 430] width 1445 height 746
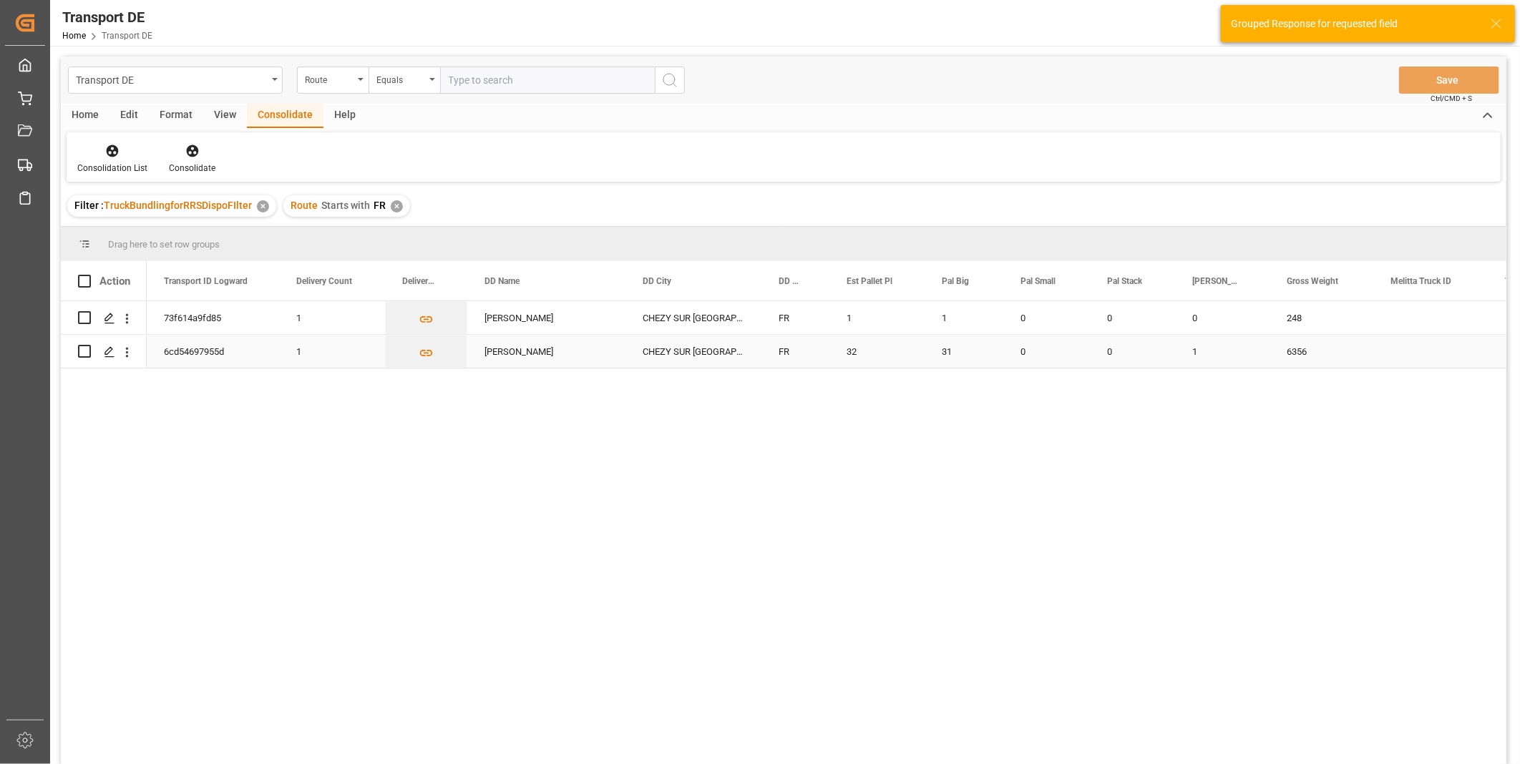
click at [80, 351] on input "Press Space to toggle row selection (unchecked)" at bounding box center [84, 351] width 13 height 13
checkbox input "true"
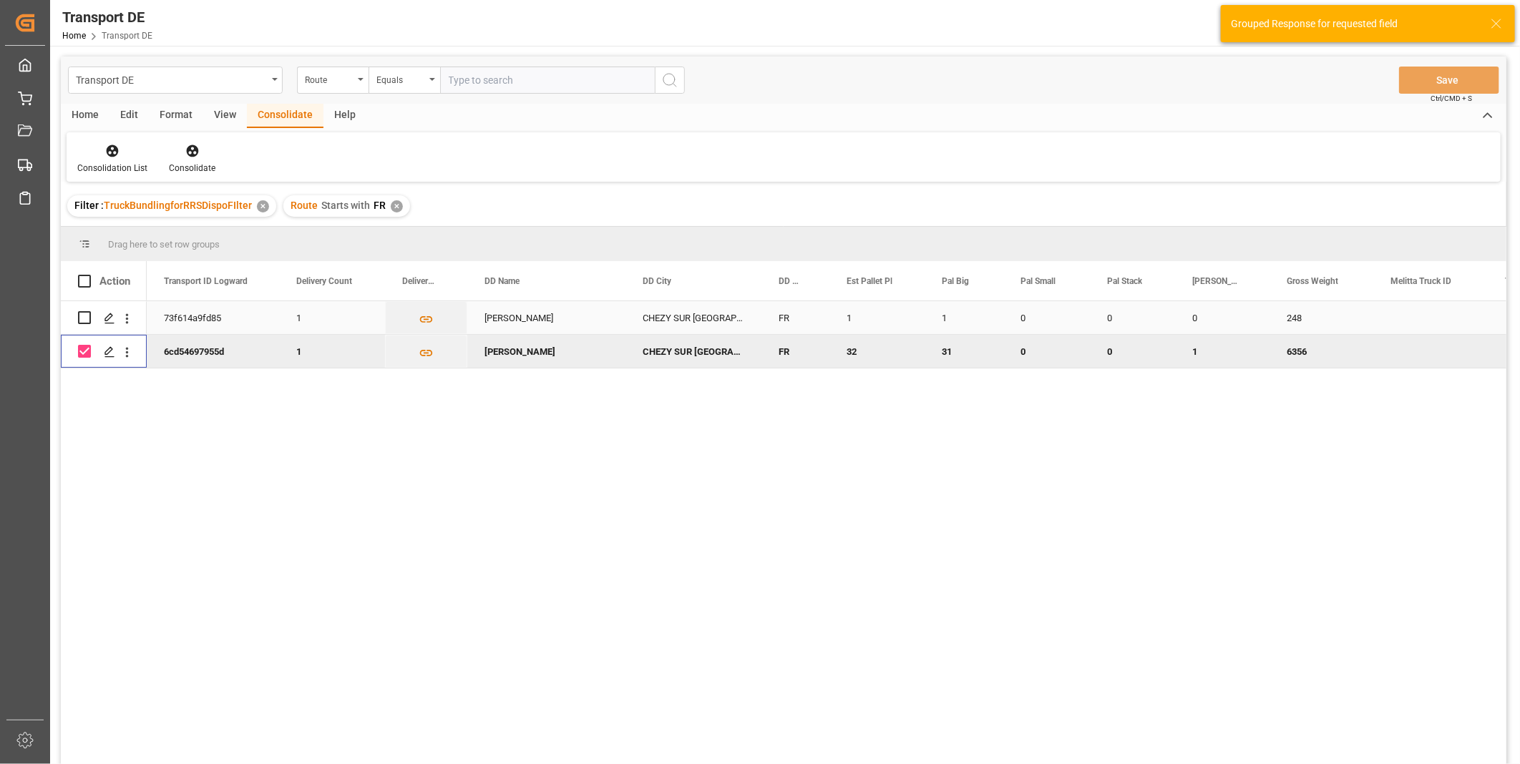
click at [84, 323] on input "Press Space to toggle row selection (unchecked)" at bounding box center [84, 317] width 13 height 13
checkbox input "true"
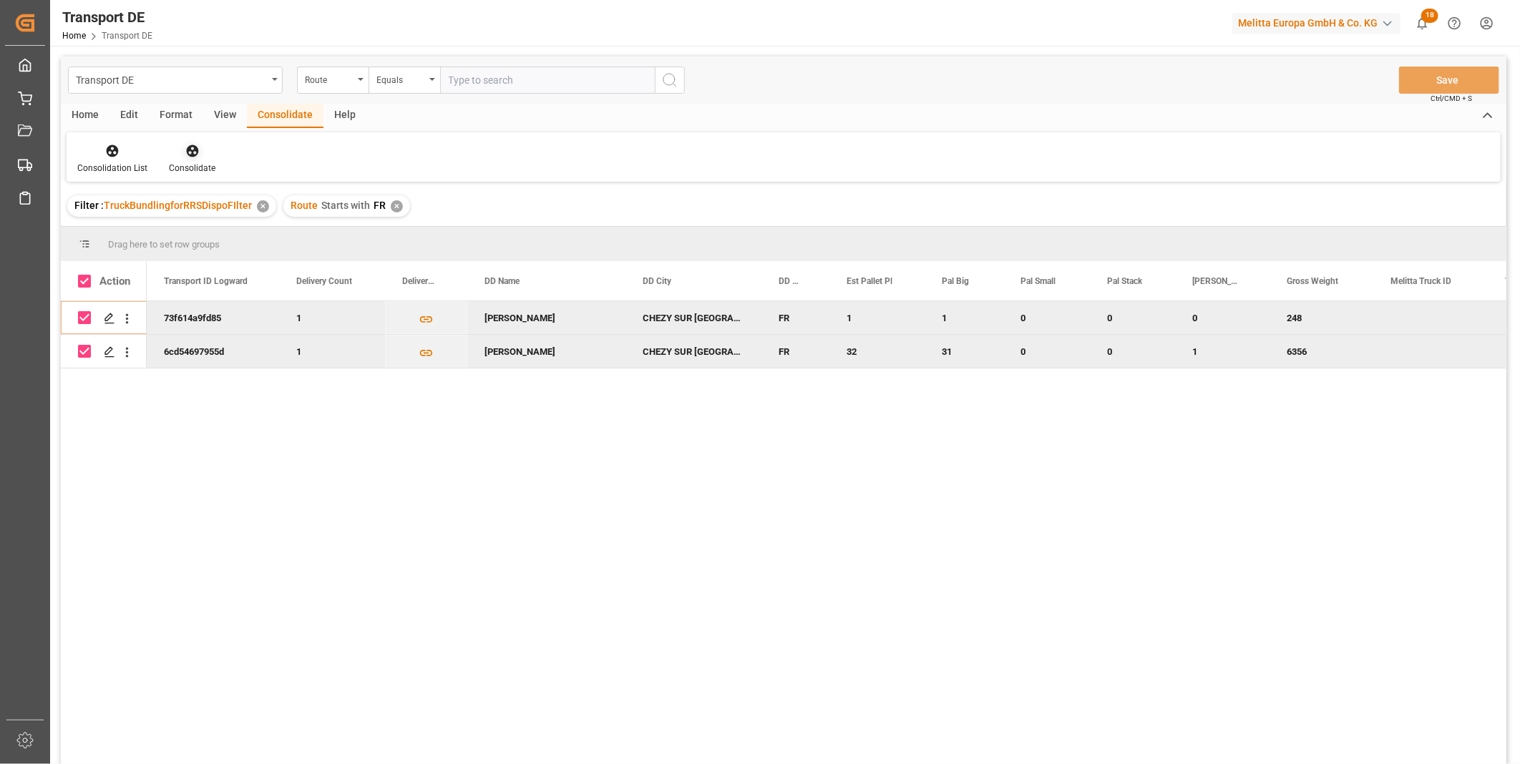
click at [188, 162] on div "Consolidate" at bounding box center [192, 168] width 47 height 13
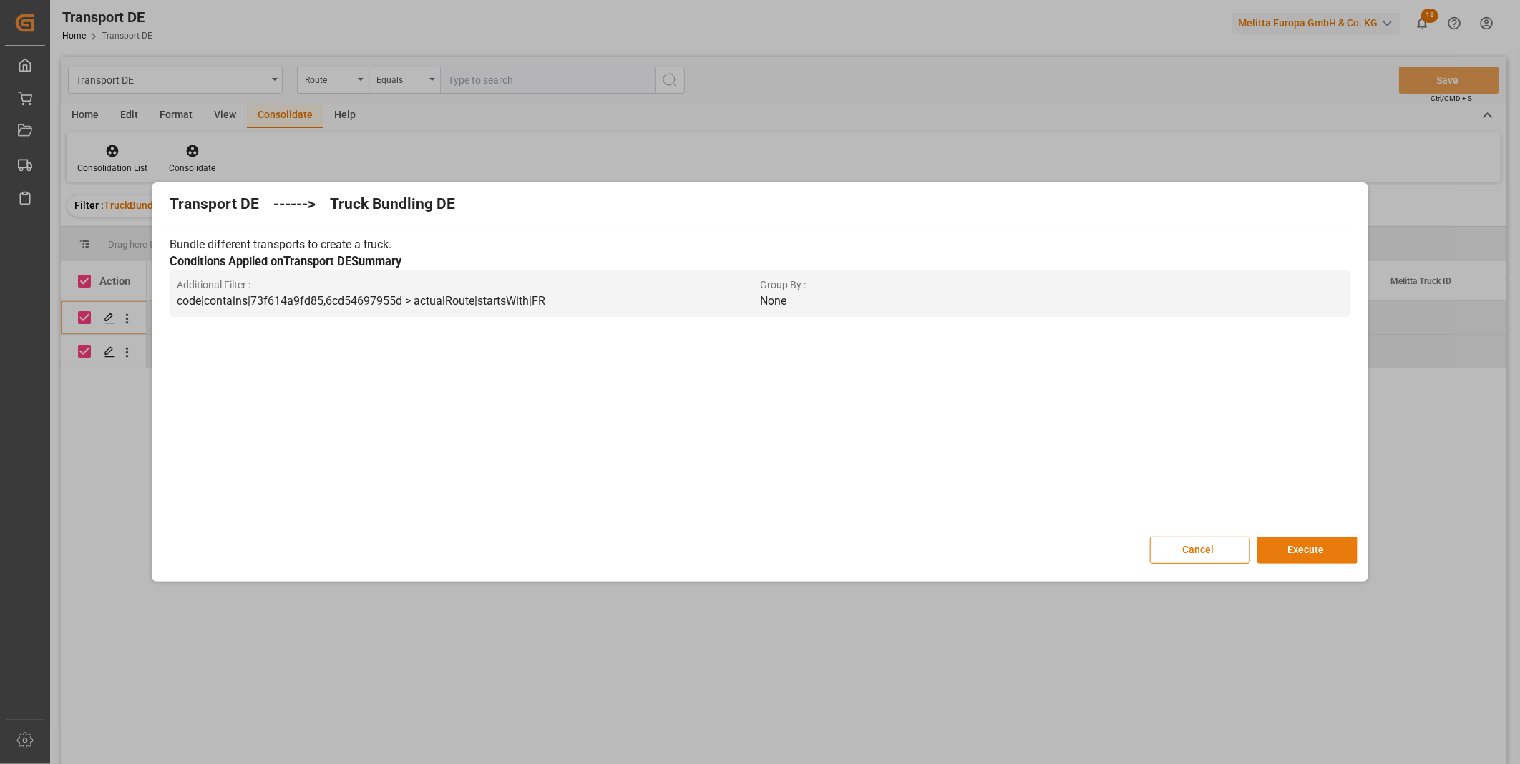
click at [1296, 552] on button "Execute" at bounding box center [1307, 550] width 100 height 27
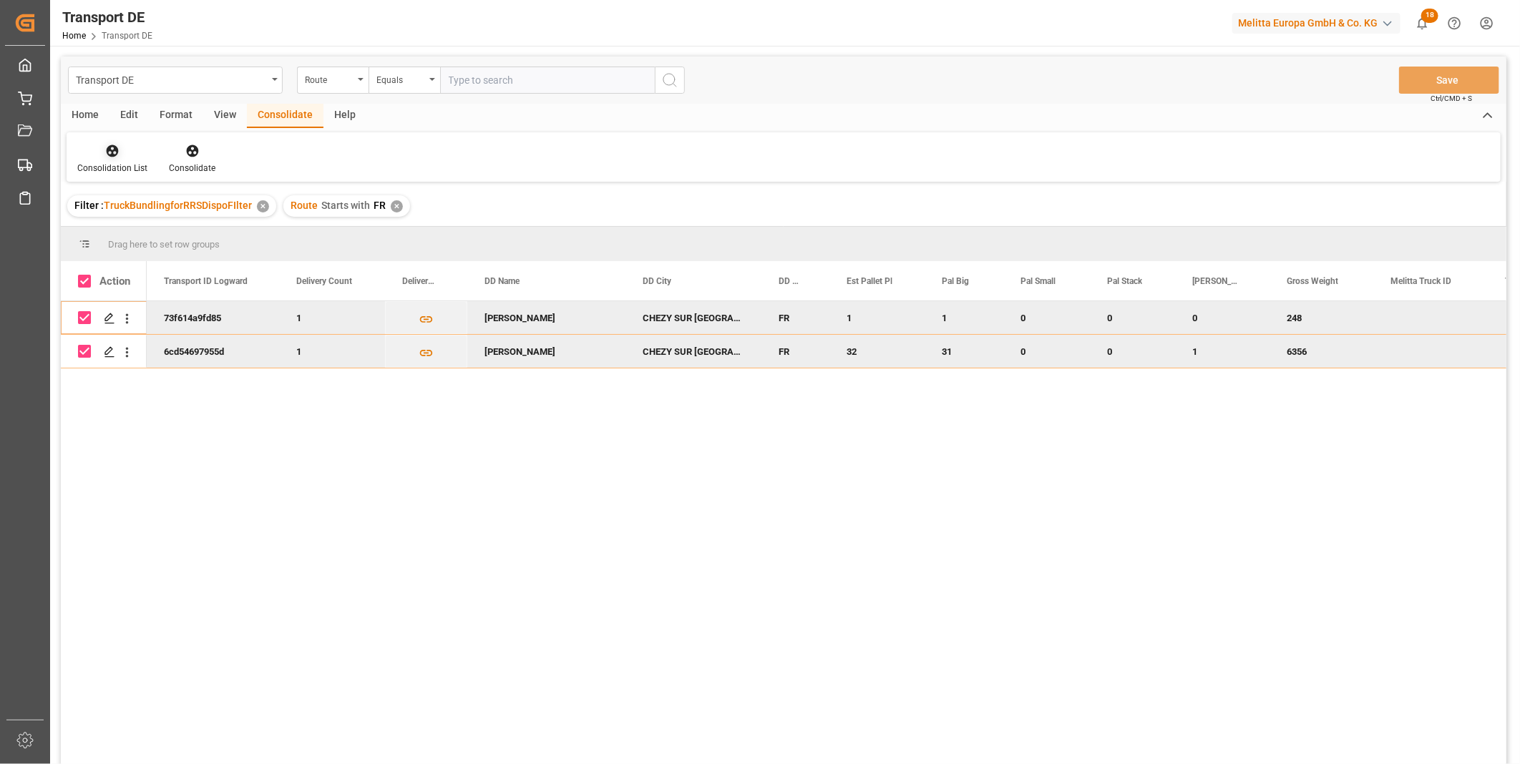
click at [124, 157] on div at bounding box center [112, 150] width 70 height 15
click at [187, 269] on div "Transport DE Route Equals Save Ctrl/CMD + S Home Edit Format View Consolidate H…" at bounding box center [783, 430] width 1445 height 746
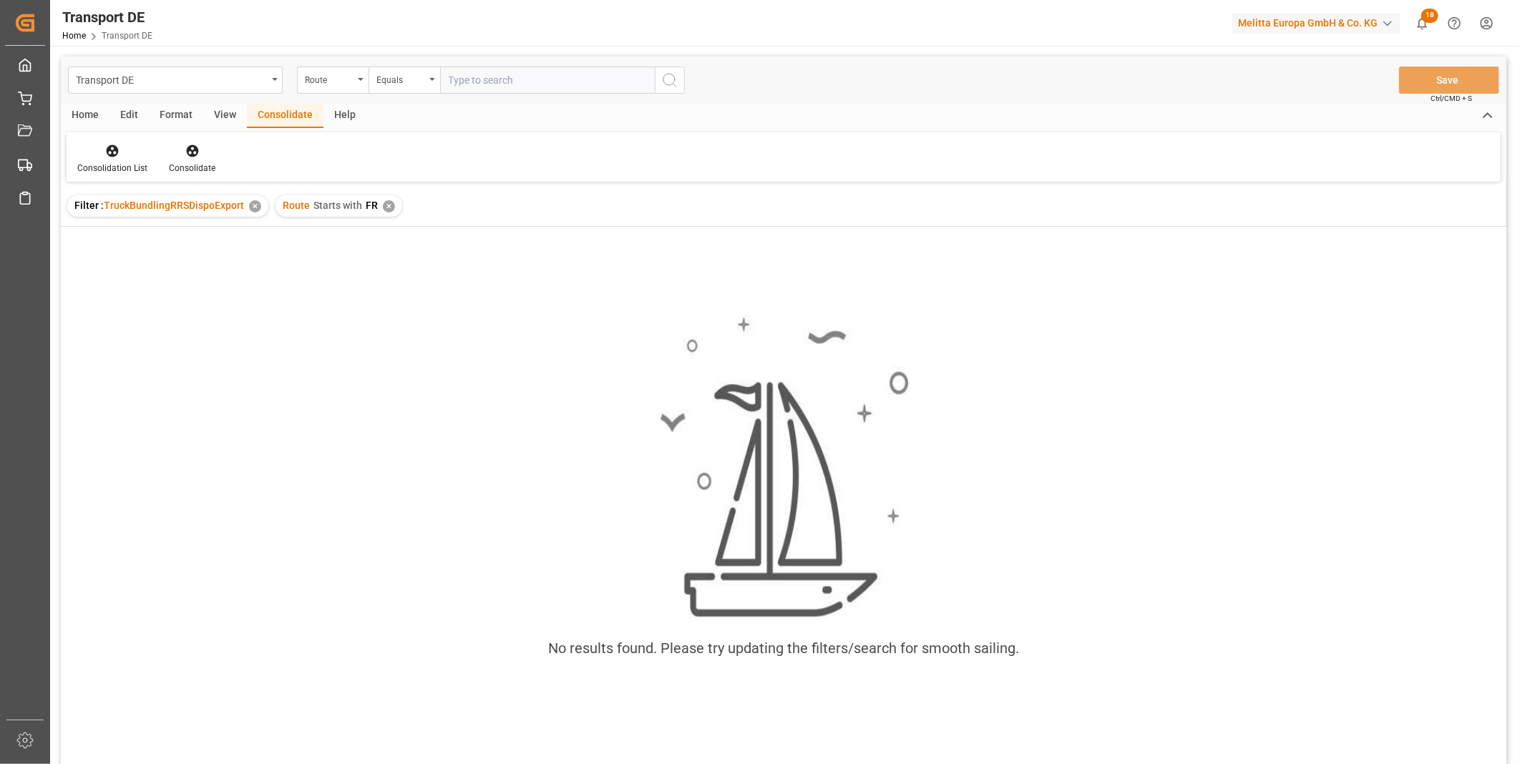
click at [386, 212] on div "Route Starts with FR ✕" at bounding box center [338, 205] width 127 height 21
click at [388, 203] on div "✕" at bounding box center [389, 206] width 12 height 12
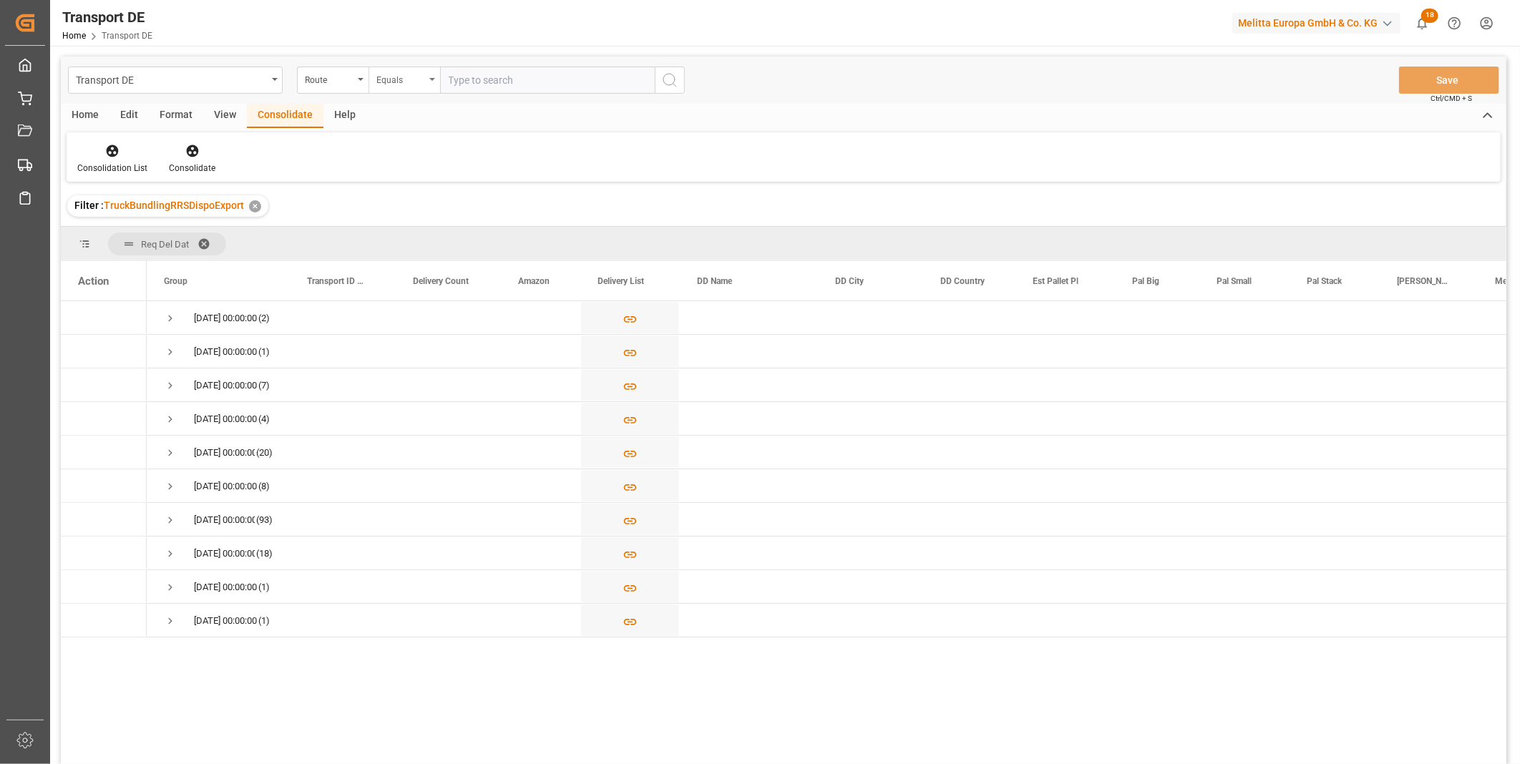
click at [396, 70] on div "Equals" at bounding box center [400, 78] width 49 height 16
click at [410, 238] on div "Starts with" at bounding box center [475, 236] width 213 height 30
type input "AT"
click at [661, 83] on icon "search button" at bounding box center [669, 80] width 17 height 17
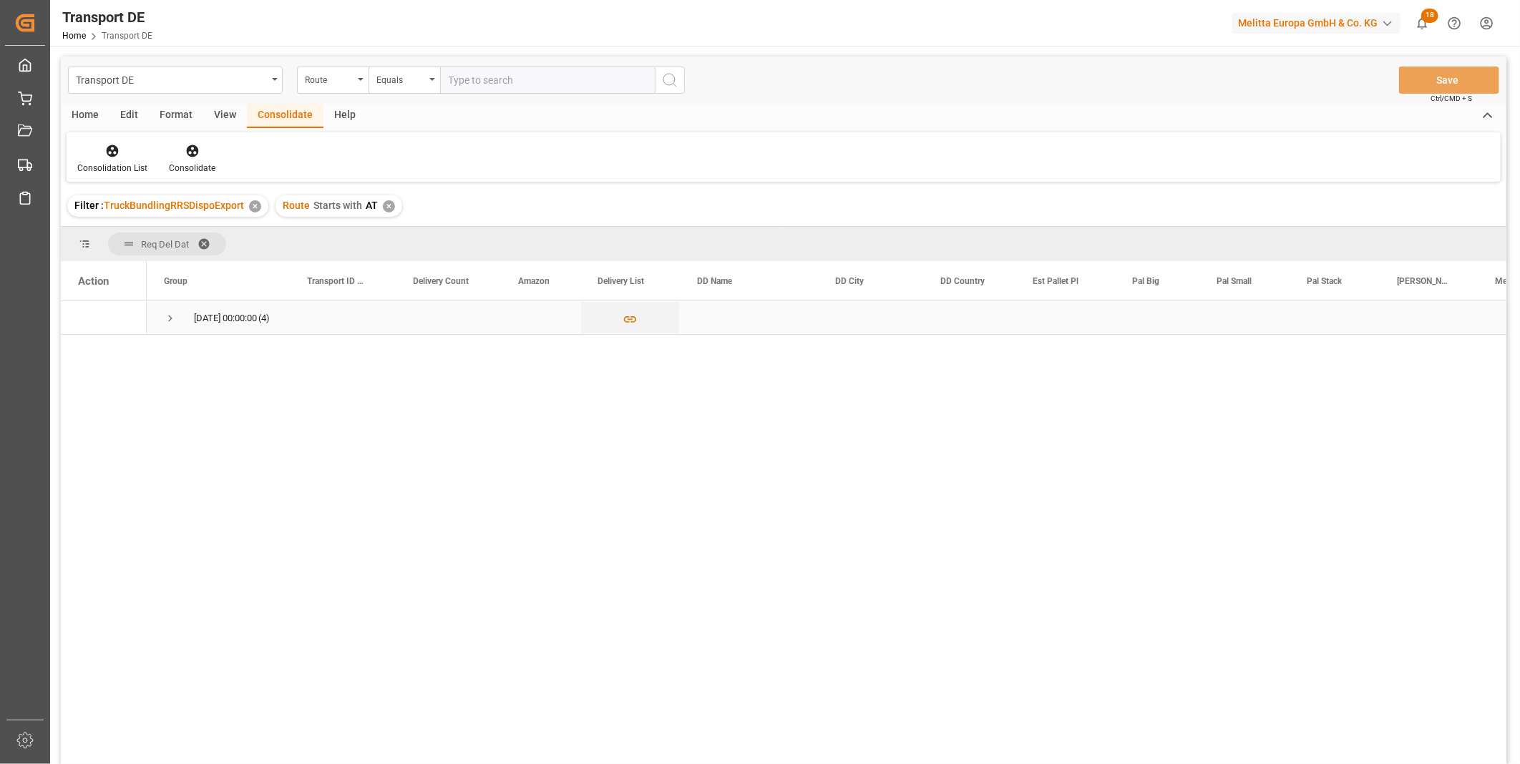
click at [166, 317] on span "Press SPACE to select this row." at bounding box center [170, 318] width 13 height 13
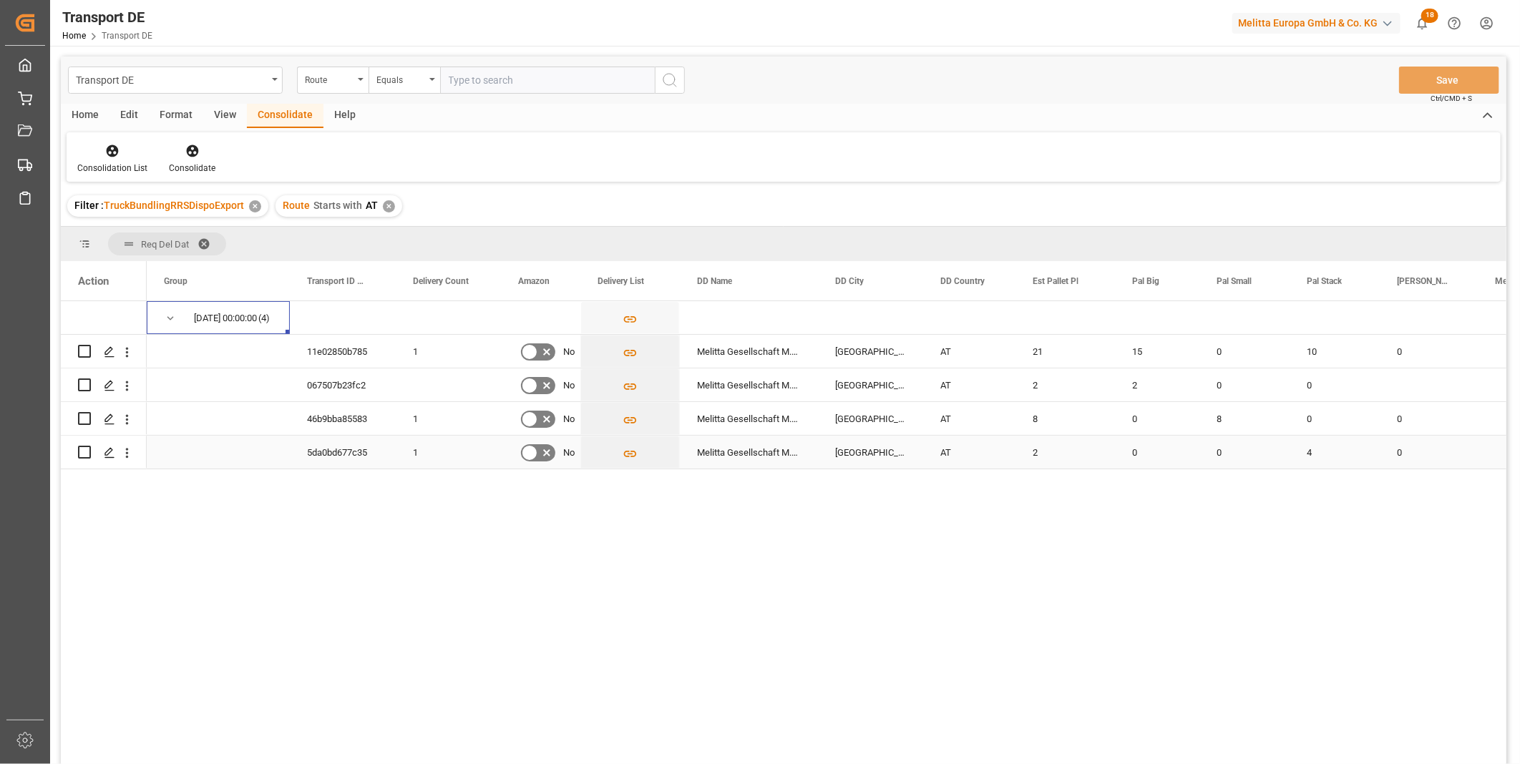
click at [83, 455] on input "Press Space to toggle row selection (unchecked)" at bounding box center [84, 452] width 13 height 13
checkbox input "true"
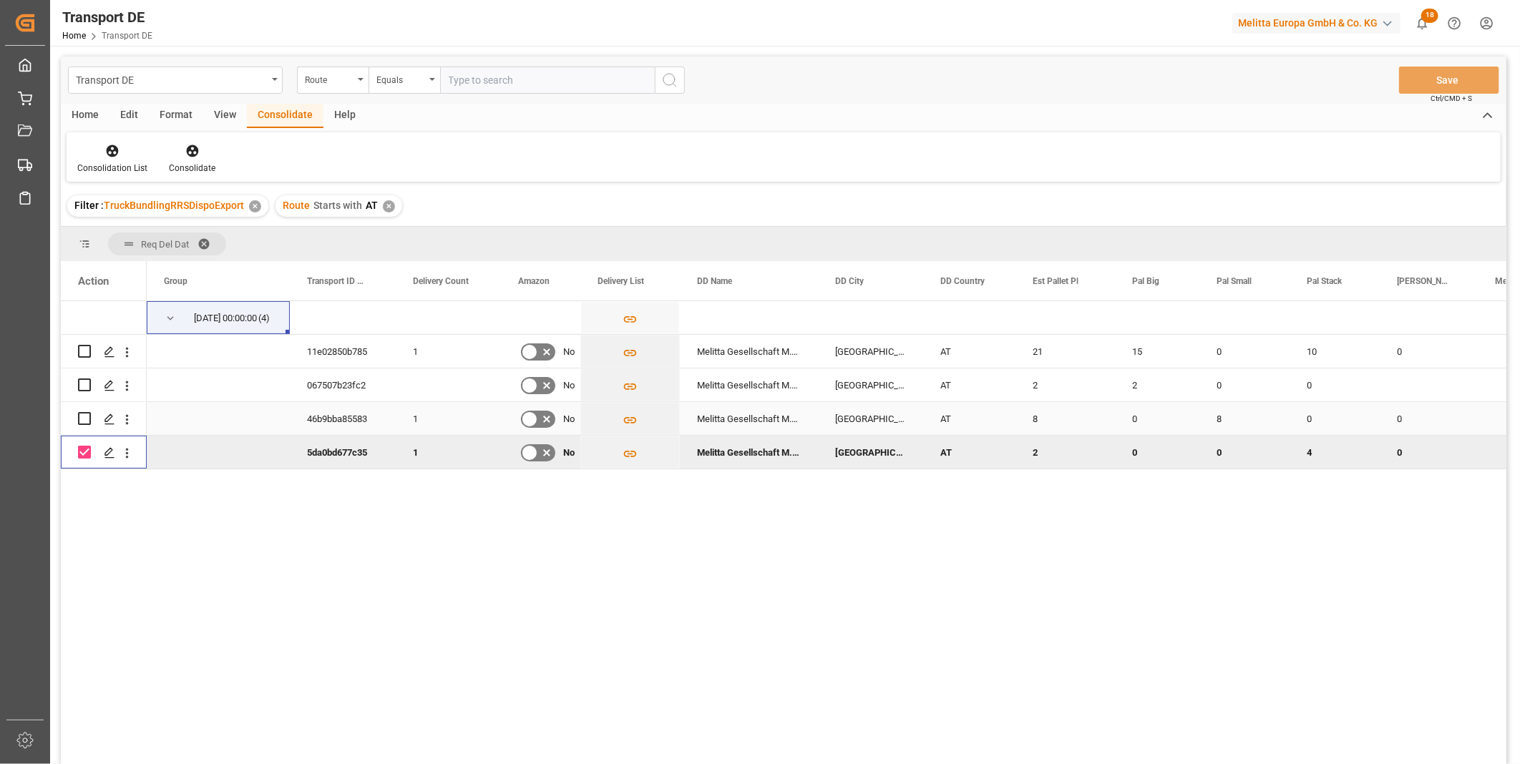
click at [87, 423] on input "Press Space to toggle row selection (unchecked)" at bounding box center [84, 418] width 13 height 13
checkbox input "true"
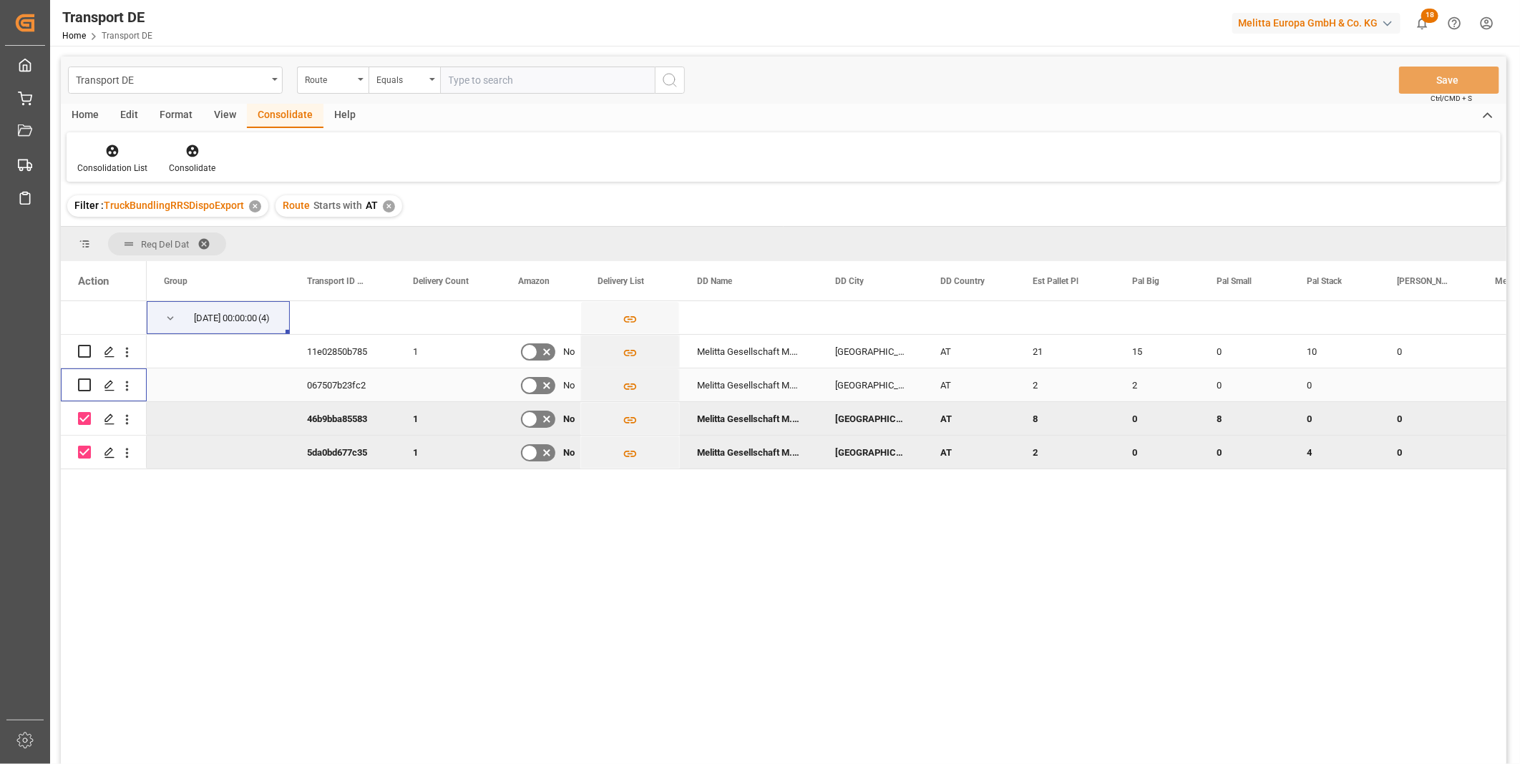
click at [84, 387] on input "Press Space to toggle row selection (unchecked)" at bounding box center [84, 385] width 13 height 13
checkbox input "true"
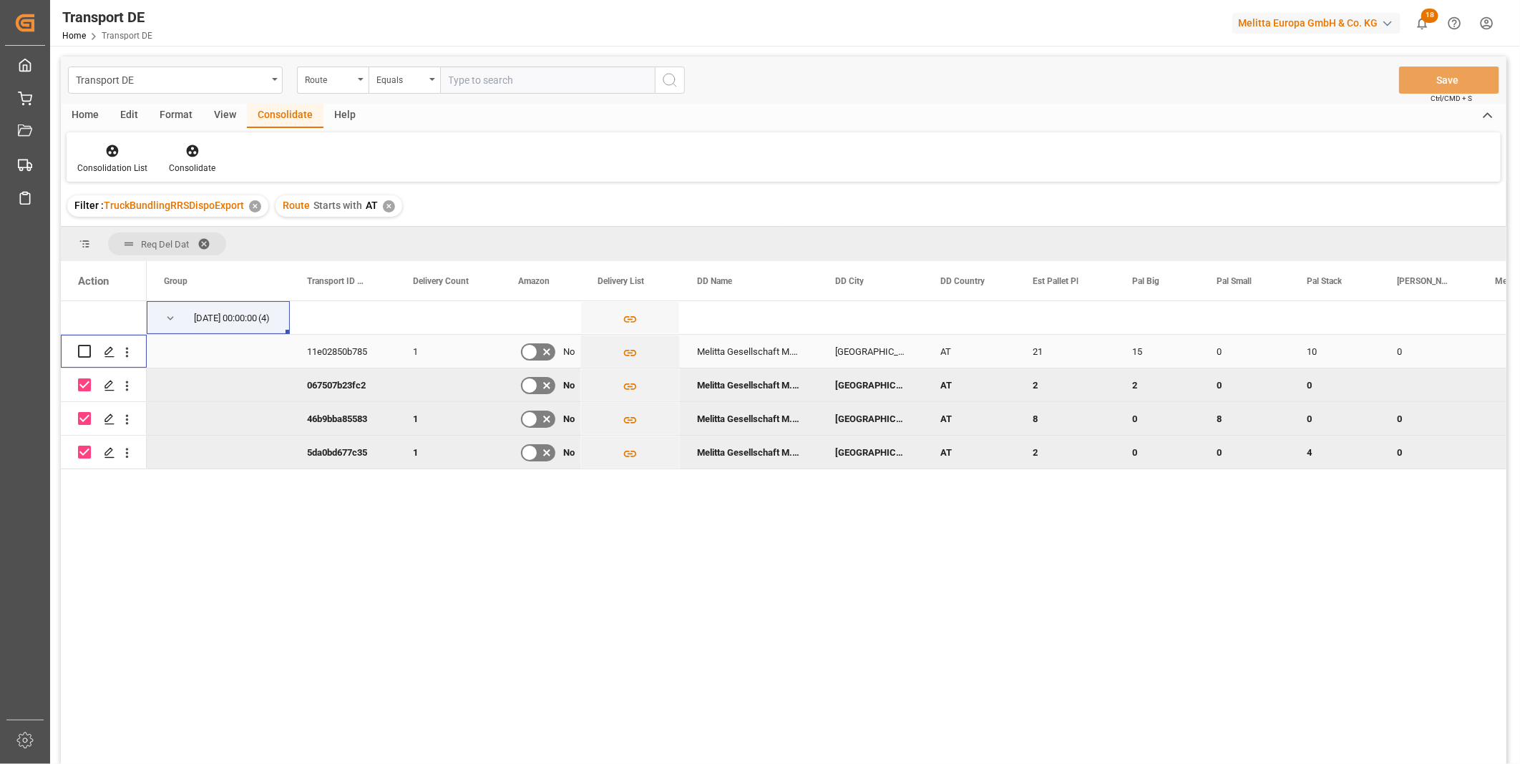
click at [82, 347] on input "Press Space to toggle row selection (unchecked)" at bounding box center [84, 351] width 13 height 13
checkbox input "true"
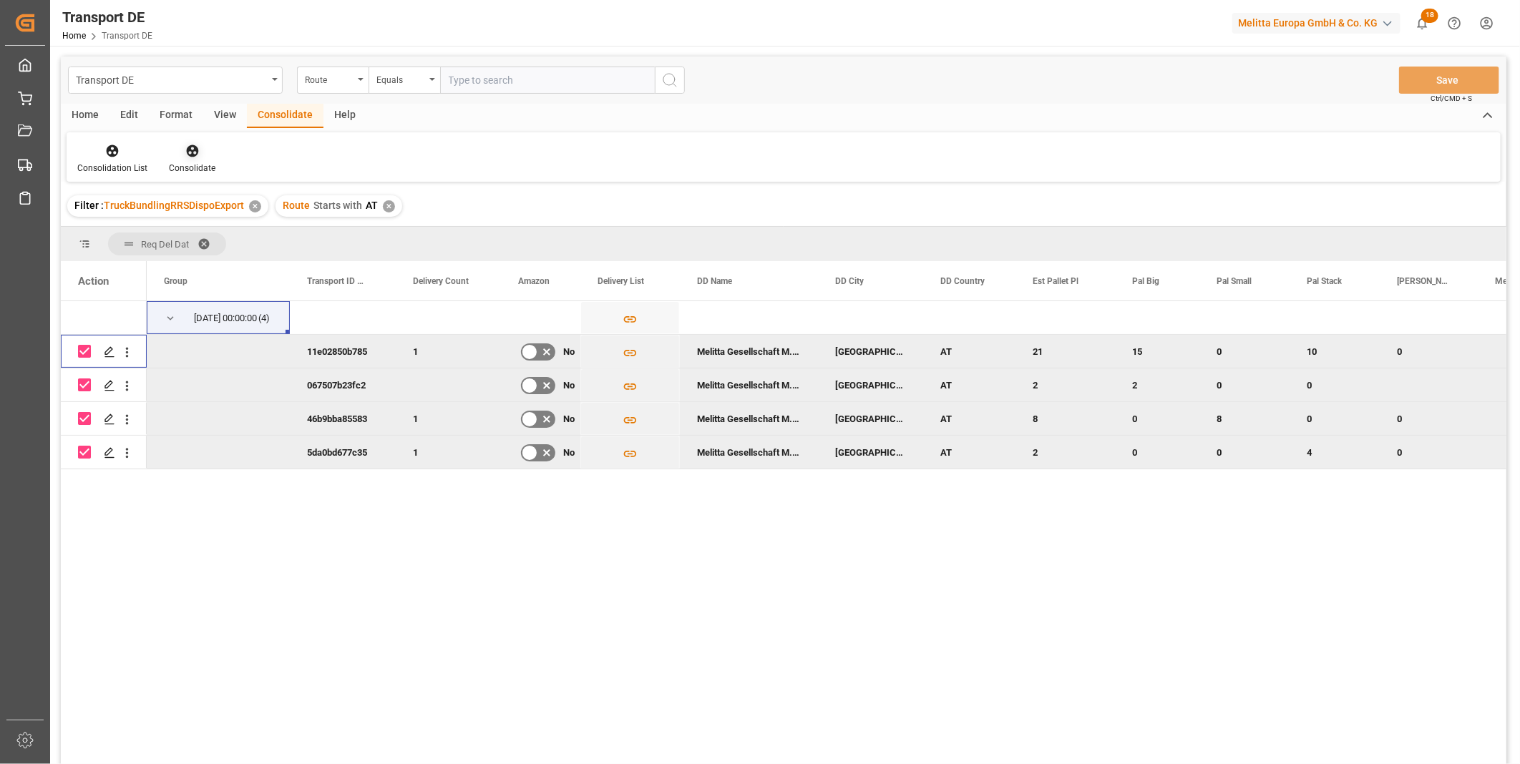
click at [202, 155] on div at bounding box center [192, 150] width 47 height 15
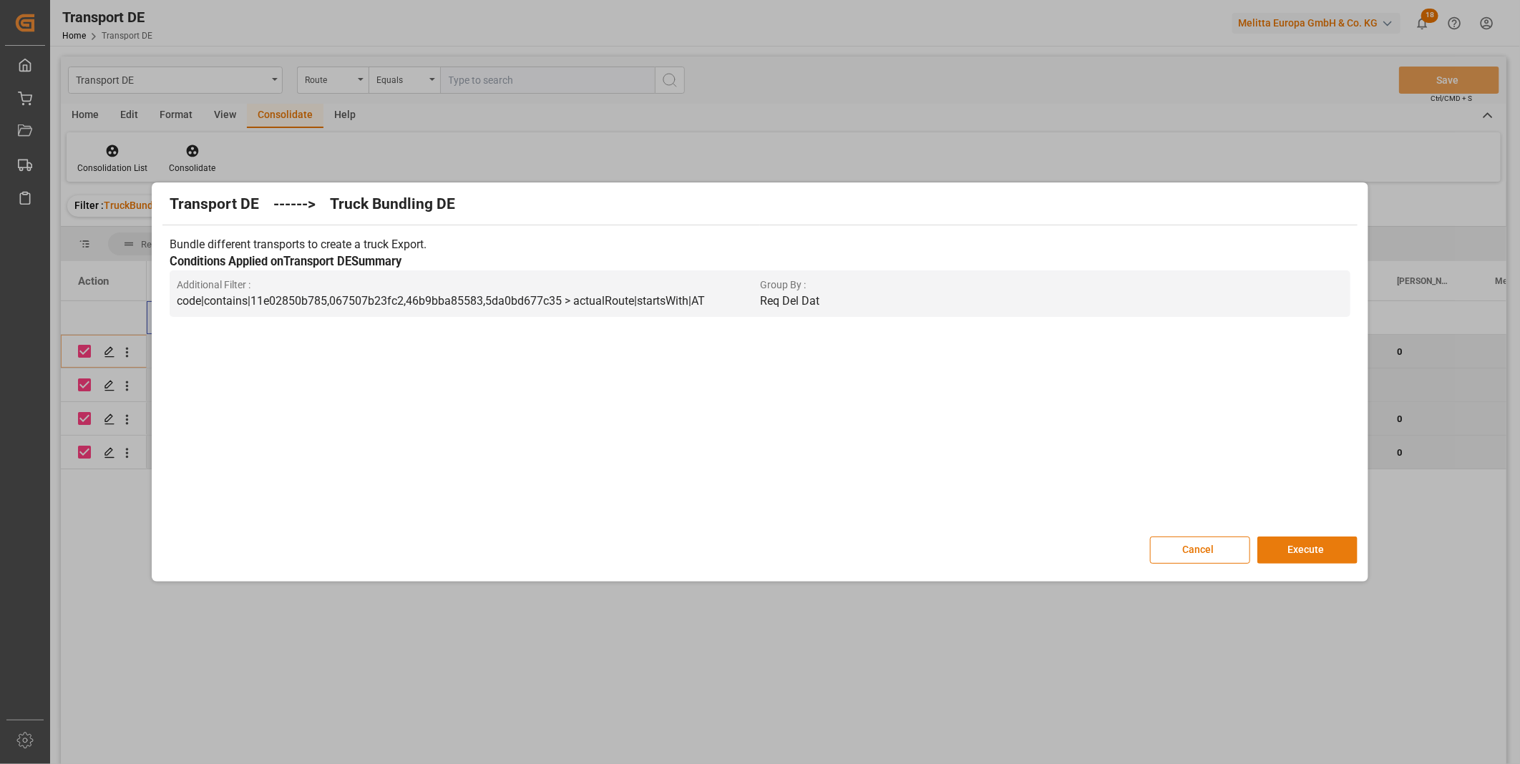
click at [1304, 552] on button "Execute" at bounding box center [1307, 550] width 100 height 27
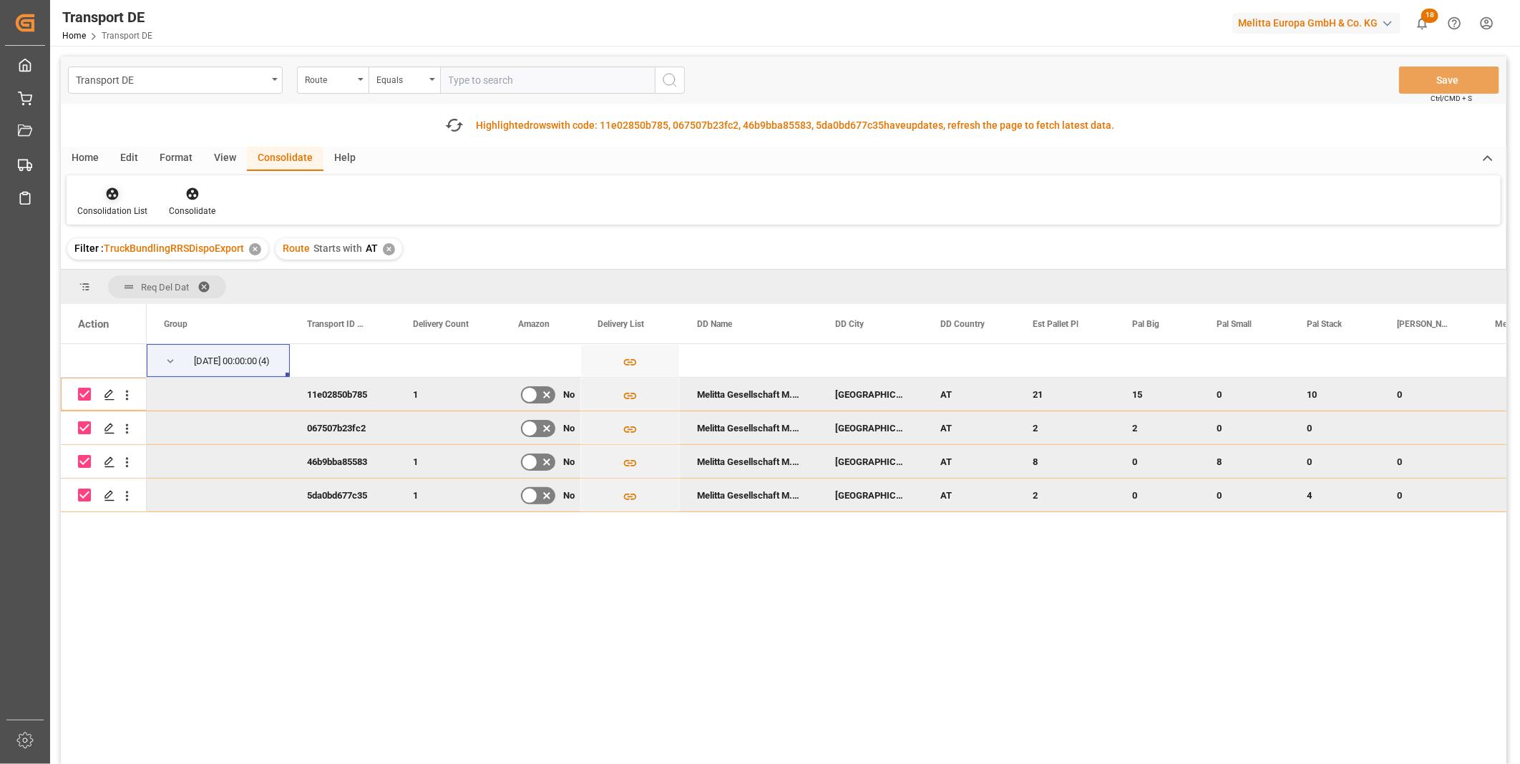
click at [105, 200] on icon at bounding box center [112, 194] width 14 height 14
click at [180, 318] on div "Transport DE Route Equals Save Ctrl/CMD + S Fetch latest updates Highlighted ro…" at bounding box center [783, 451] width 1445 height 788
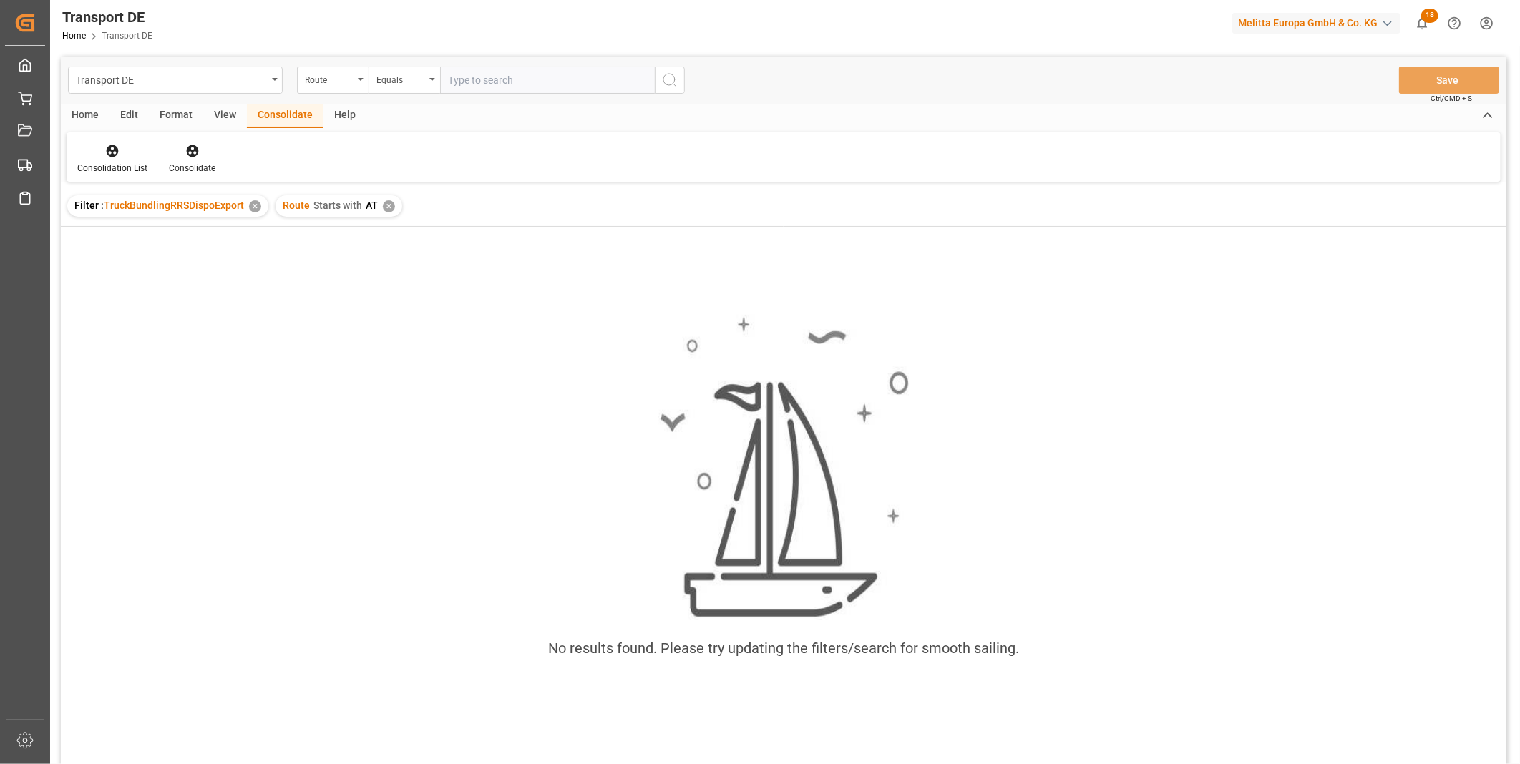
click at [384, 209] on div "✕" at bounding box center [389, 206] width 12 height 12
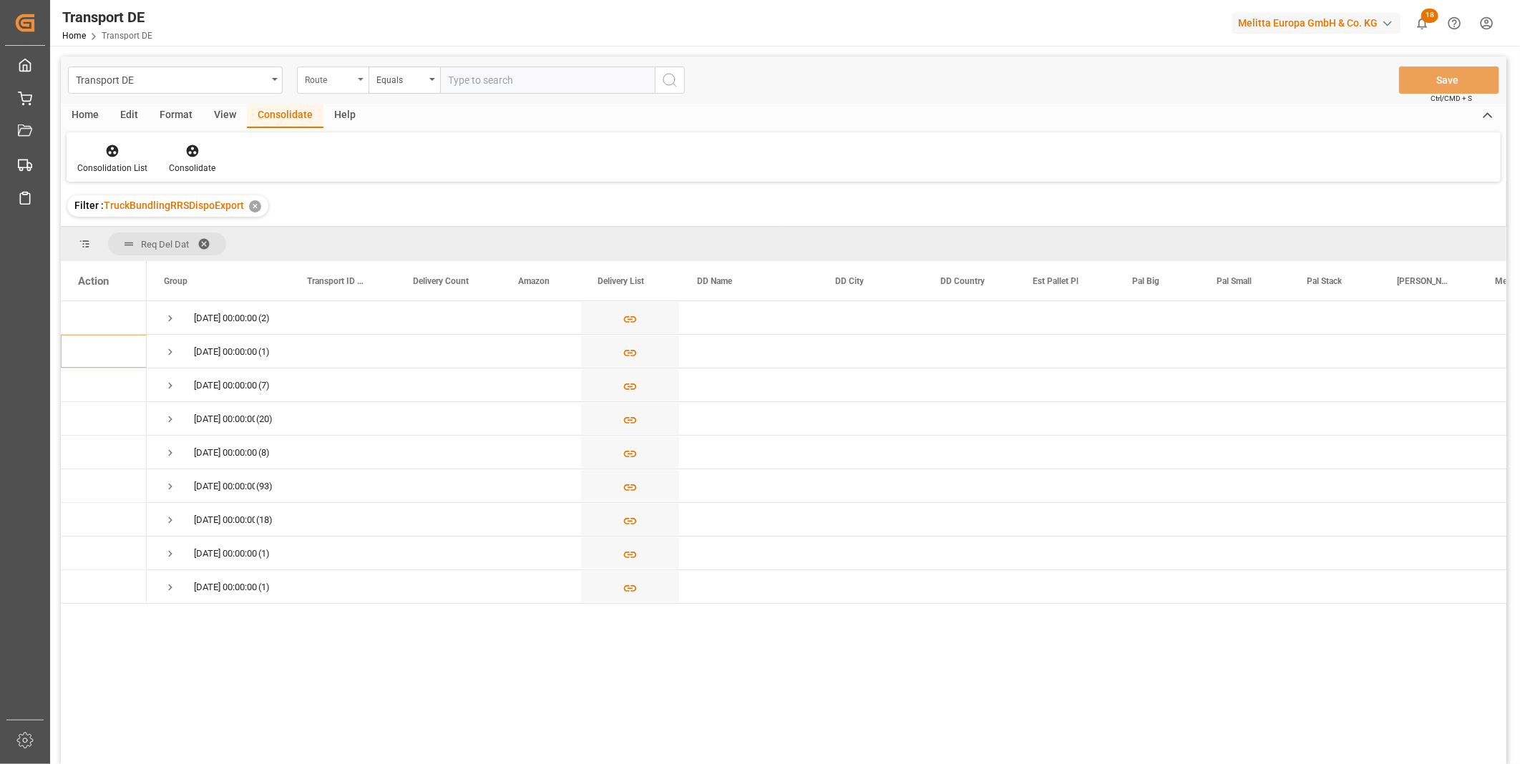
click at [337, 83] on div "Route" at bounding box center [329, 78] width 49 height 16
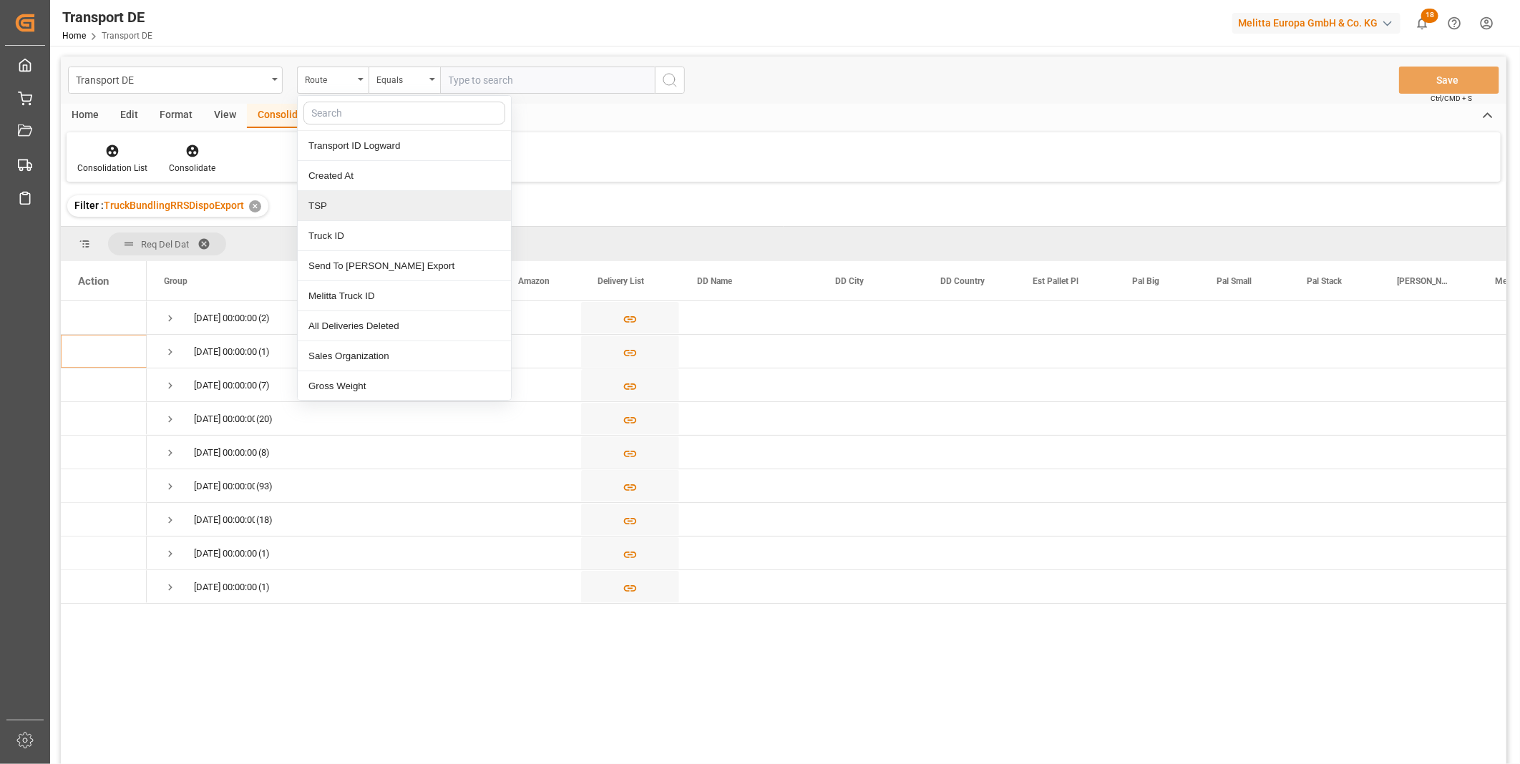
click at [352, 209] on div "TSP" at bounding box center [404, 206] width 213 height 30
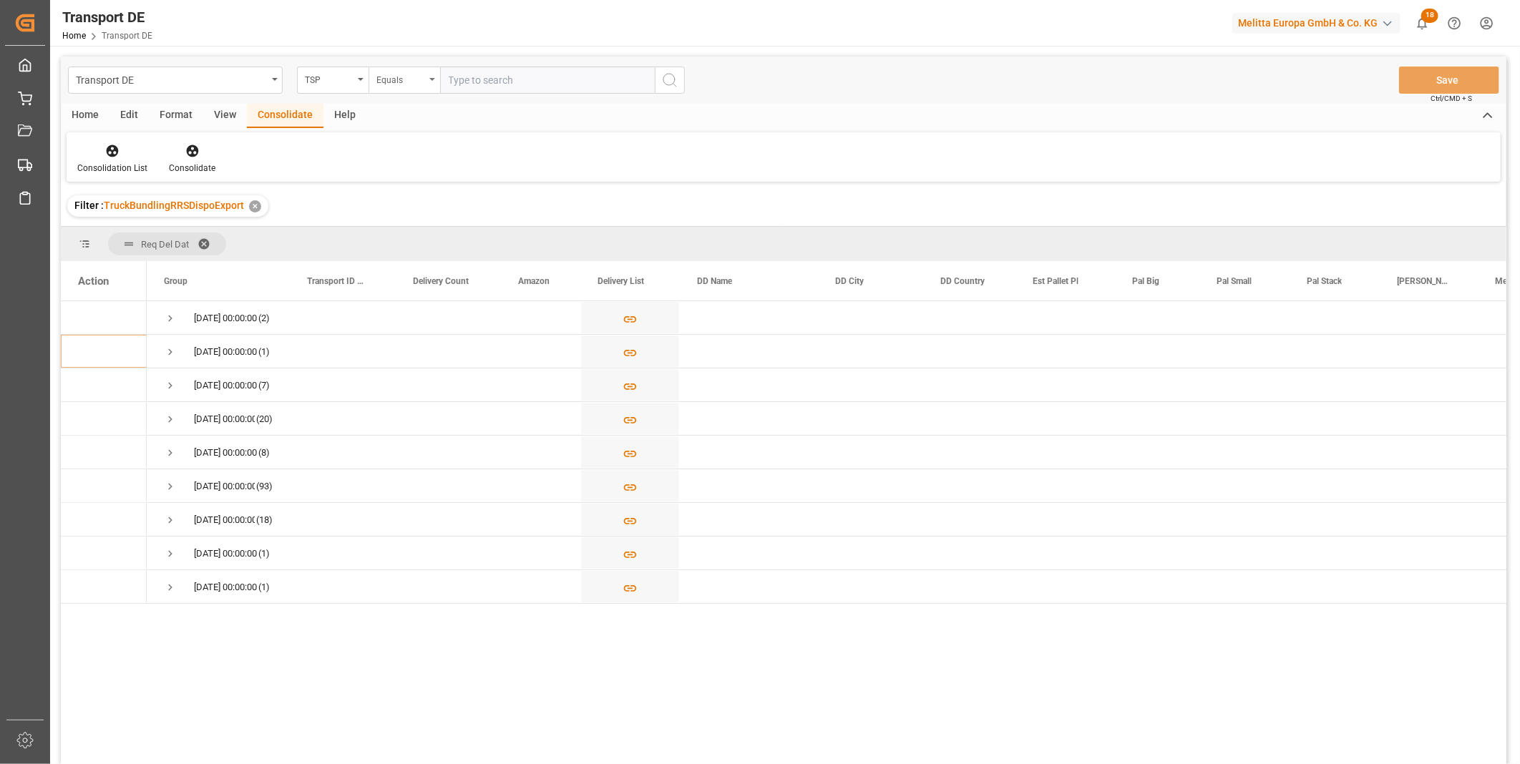
click at [375, 72] on div "Equals" at bounding box center [404, 80] width 72 height 27
click at [409, 238] on div "Starts with" at bounding box center [475, 236] width 213 height 30
type input "Van R"
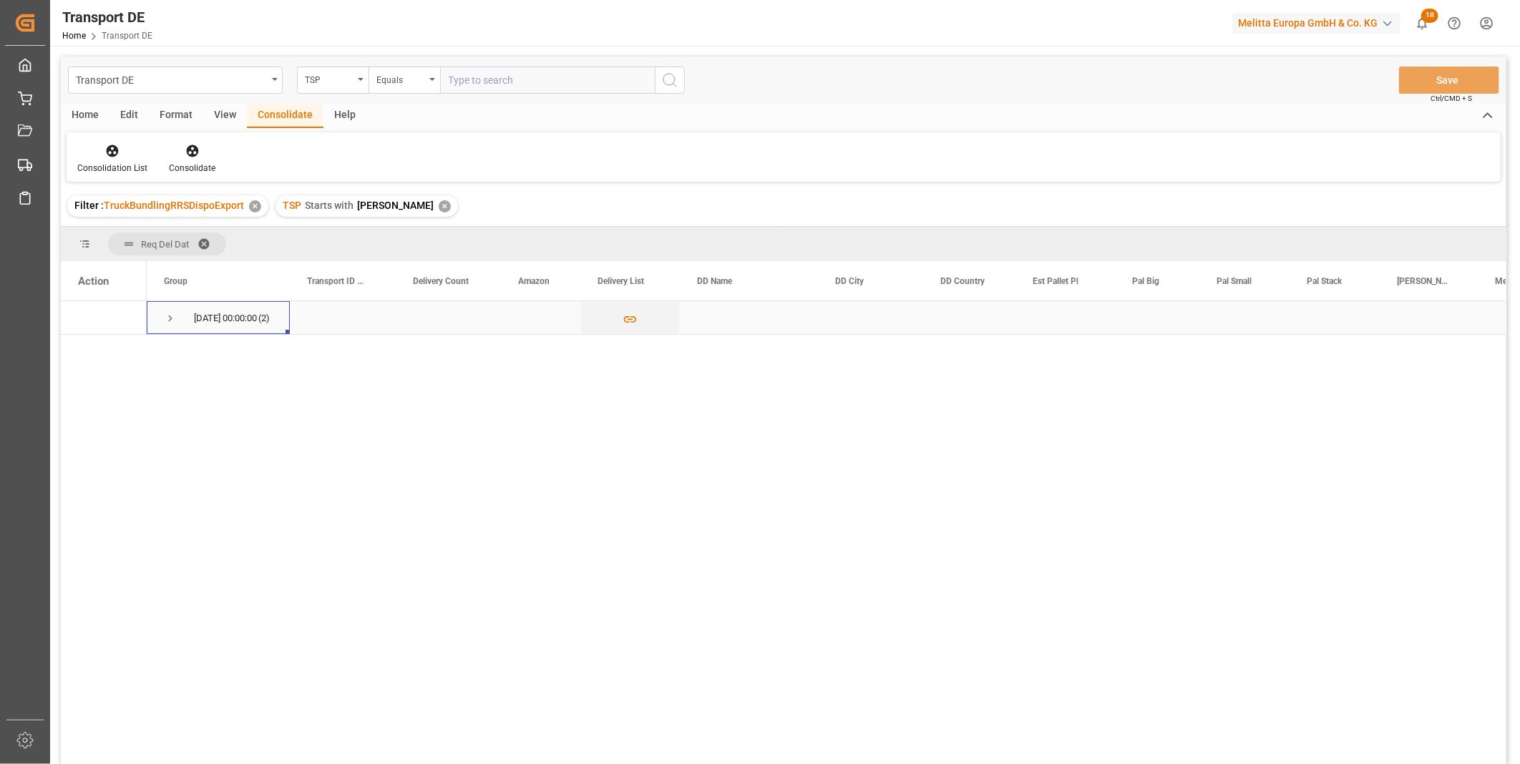
click at [175, 320] on span "Press SPACE to select this row." at bounding box center [170, 318] width 13 height 13
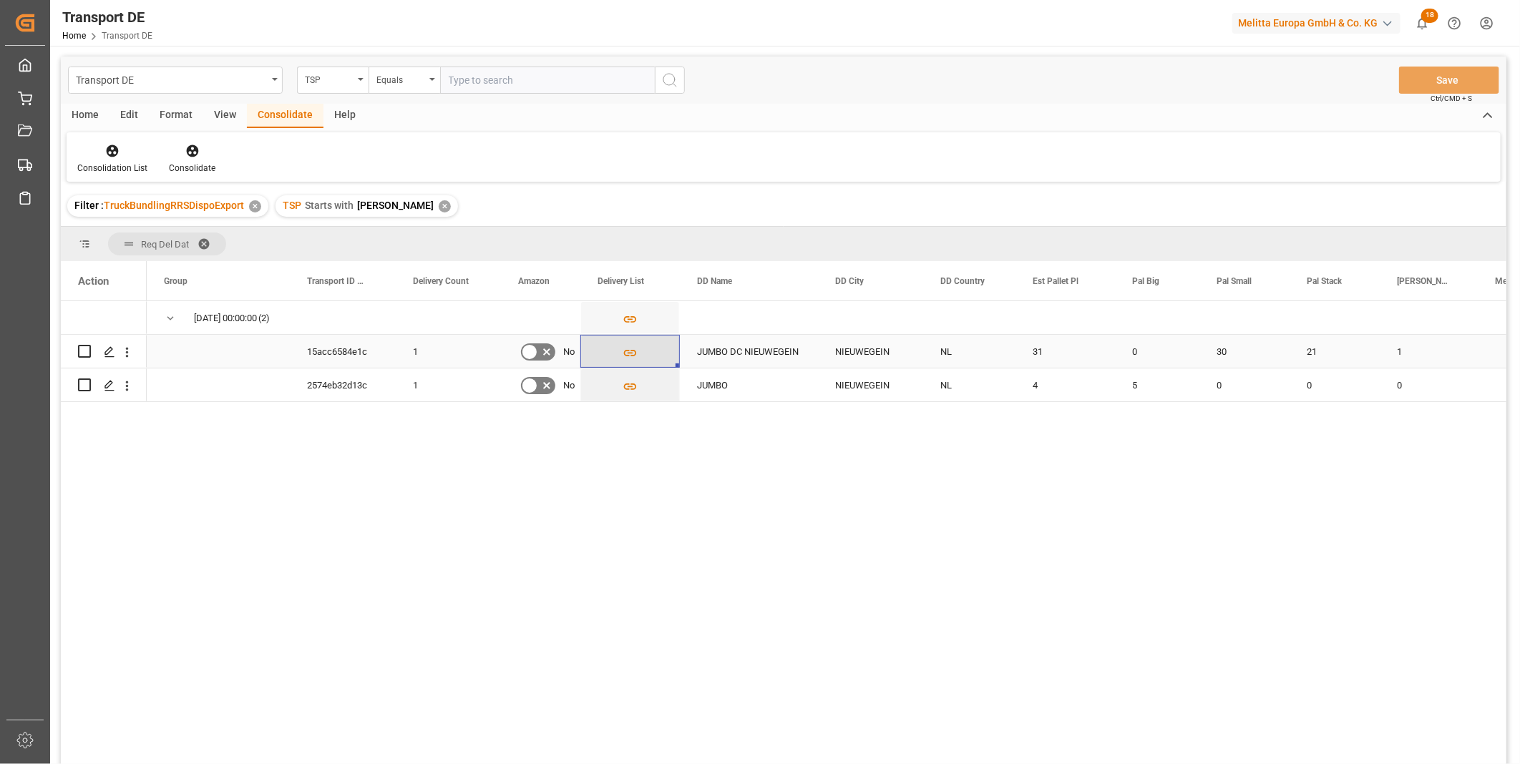
click at [626, 359] on icon "Press SPACE to select this row." at bounding box center [629, 353] width 15 height 15
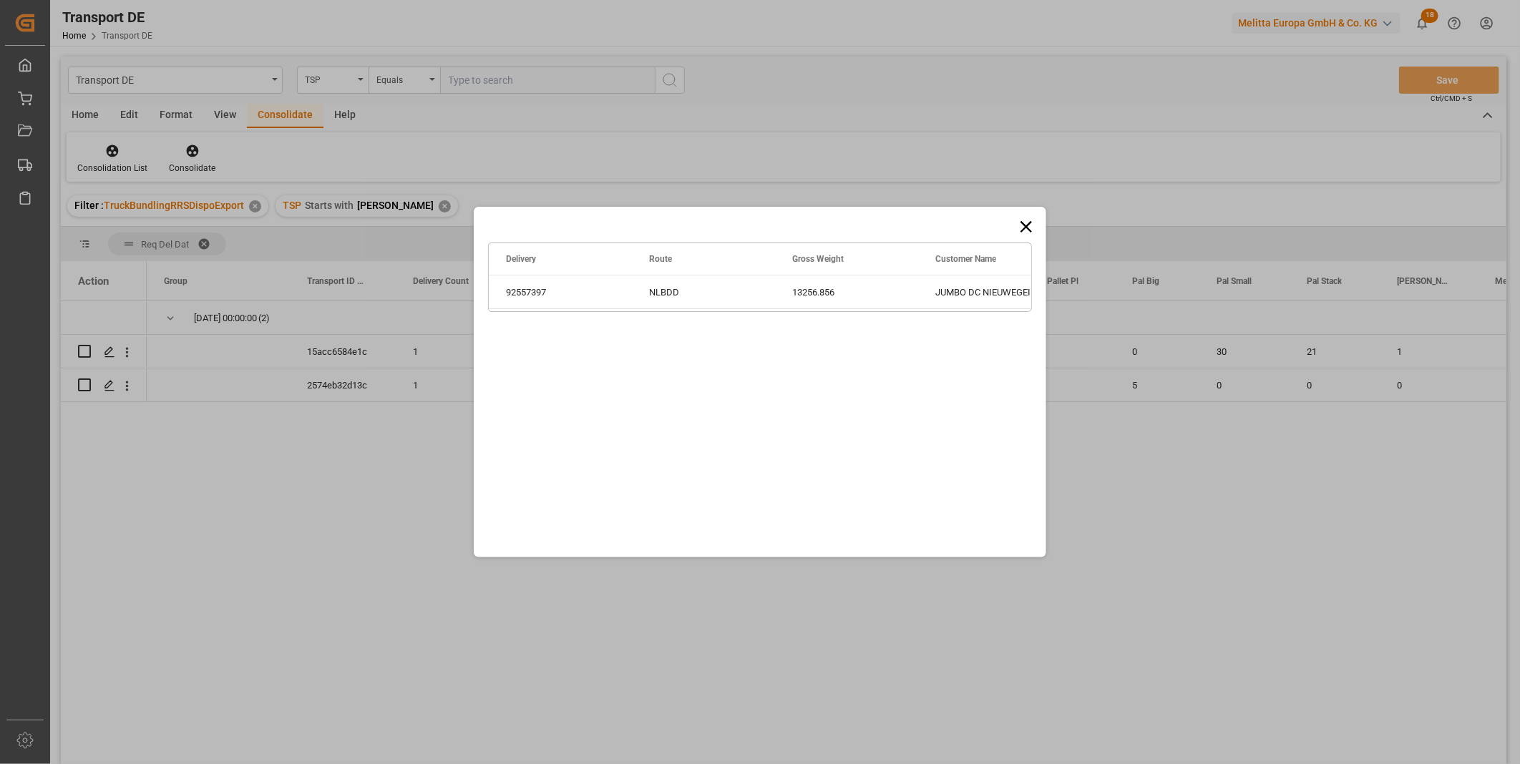
click at [1012, 225] on div "Drag here to set row groups Drag here to set column labels Delivery Route Gross…" at bounding box center [760, 382] width 572 height 351
click at [1020, 226] on icon at bounding box center [1026, 227] width 20 height 20
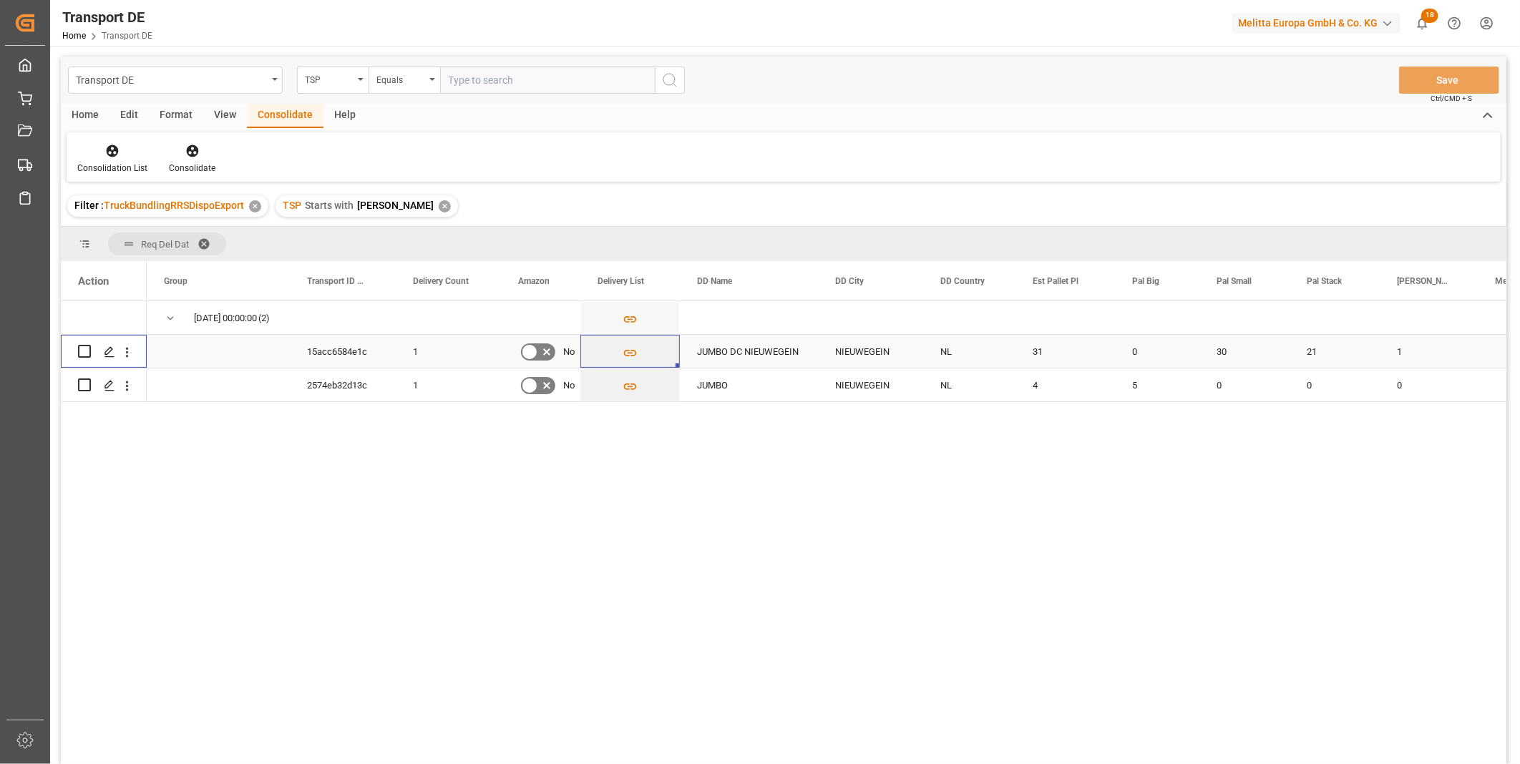
click at [80, 353] on input "Press Space to toggle row selection (unchecked)" at bounding box center [84, 351] width 13 height 13
checkbox input "true"
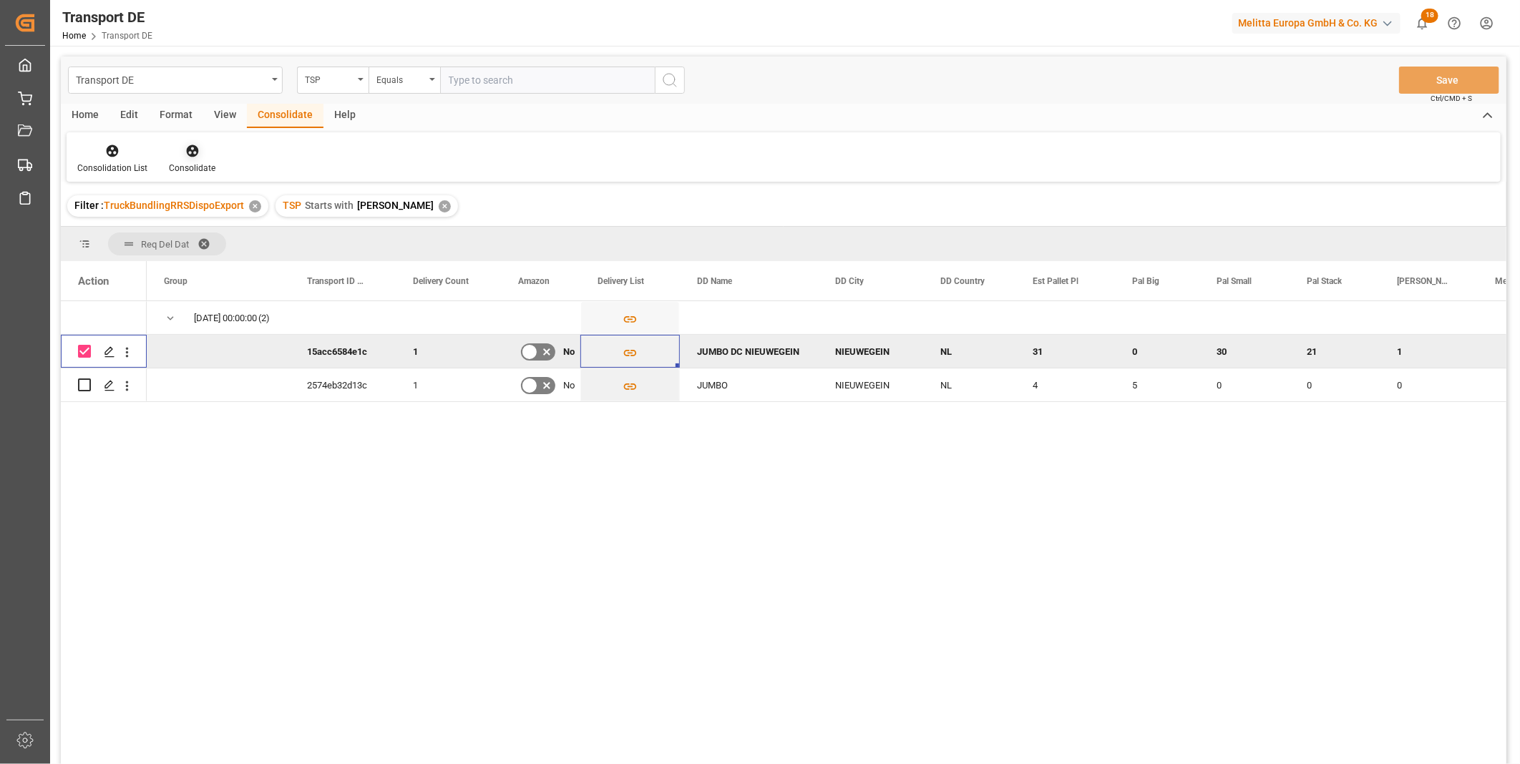
click at [186, 156] on icon at bounding box center [192, 151] width 14 height 14
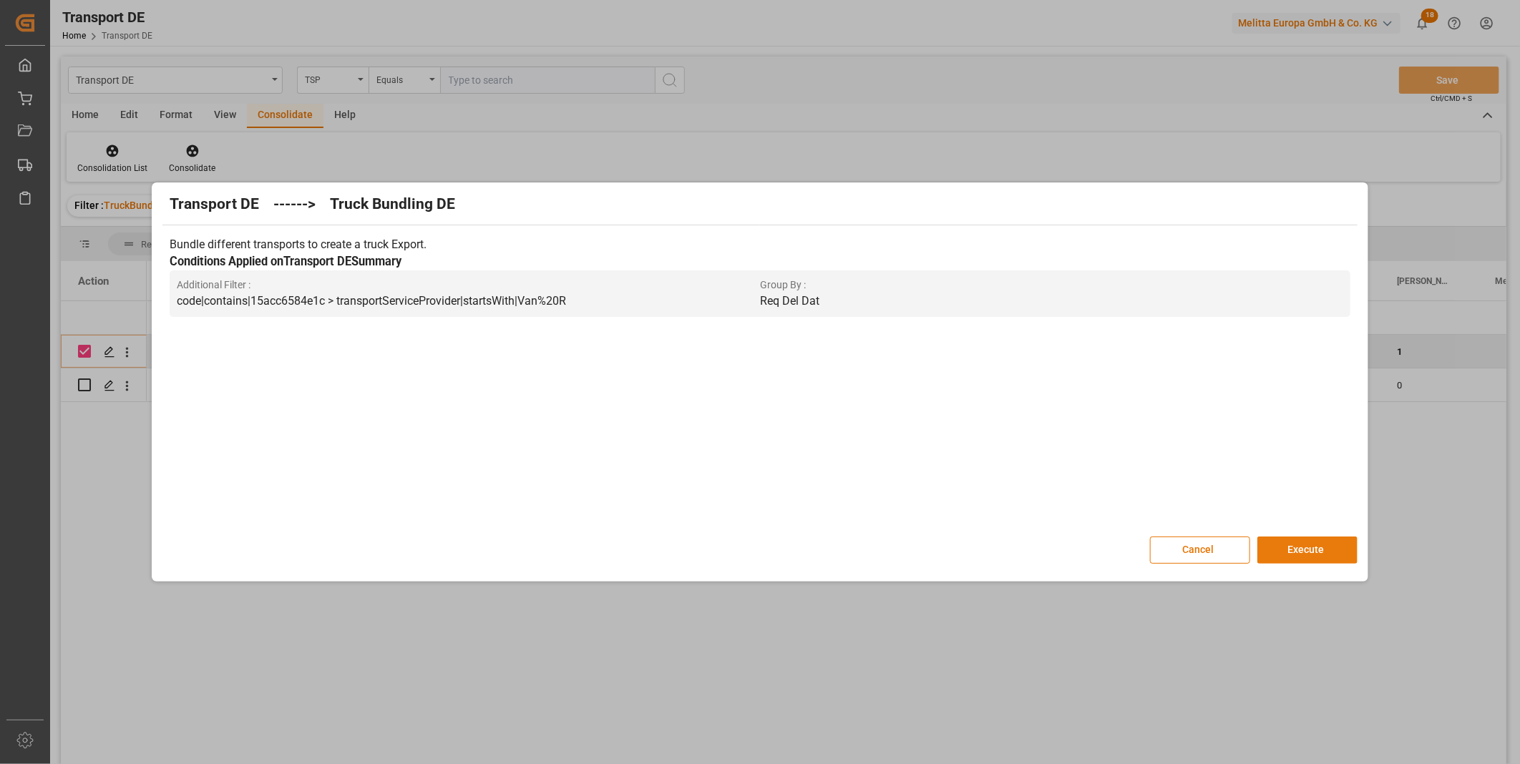
click at [1313, 548] on button "Execute" at bounding box center [1307, 550] width 100 height 27
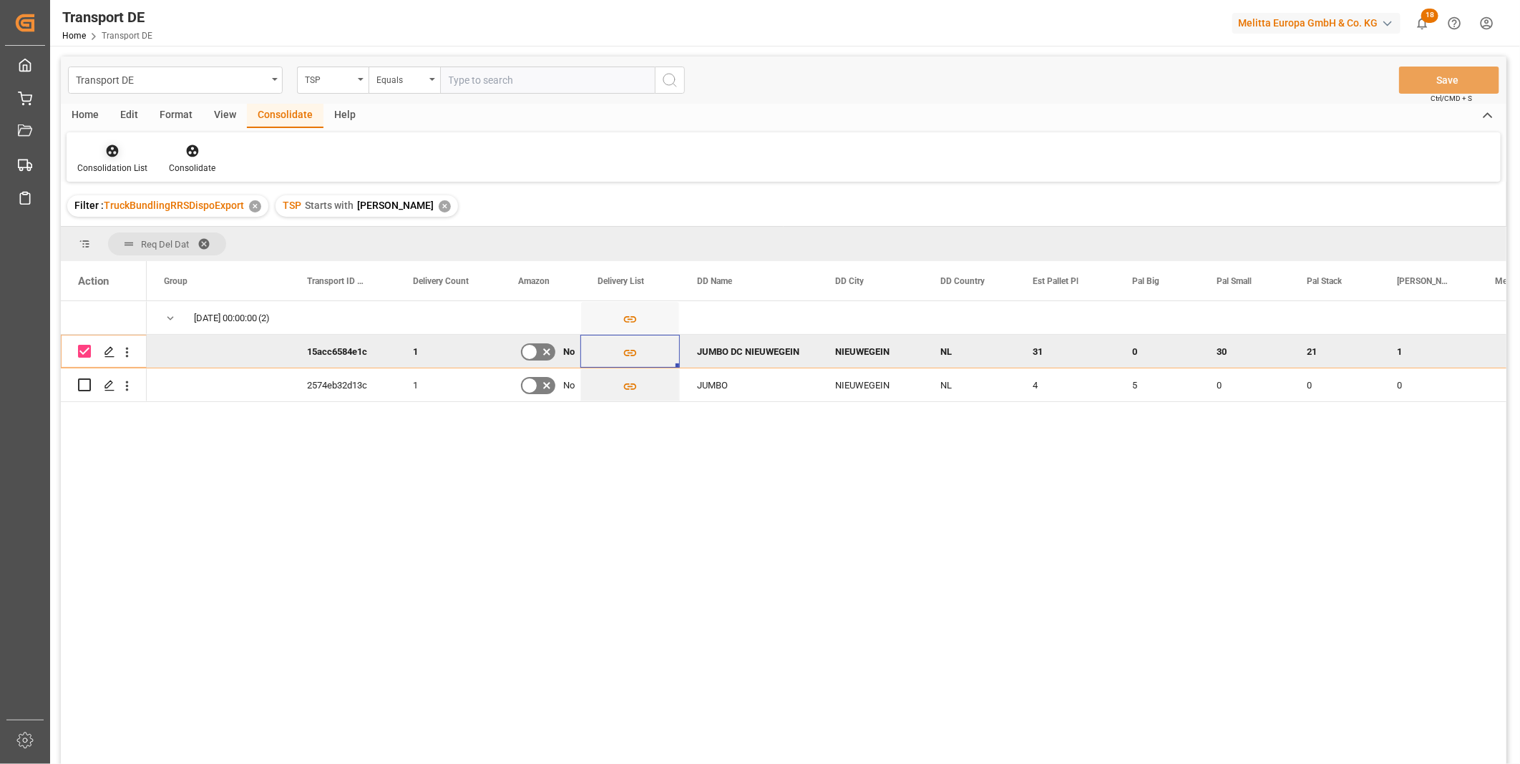
click at [124, 163] on div "Consolidation List" at bounding box center [112, 168] width 70 height 13
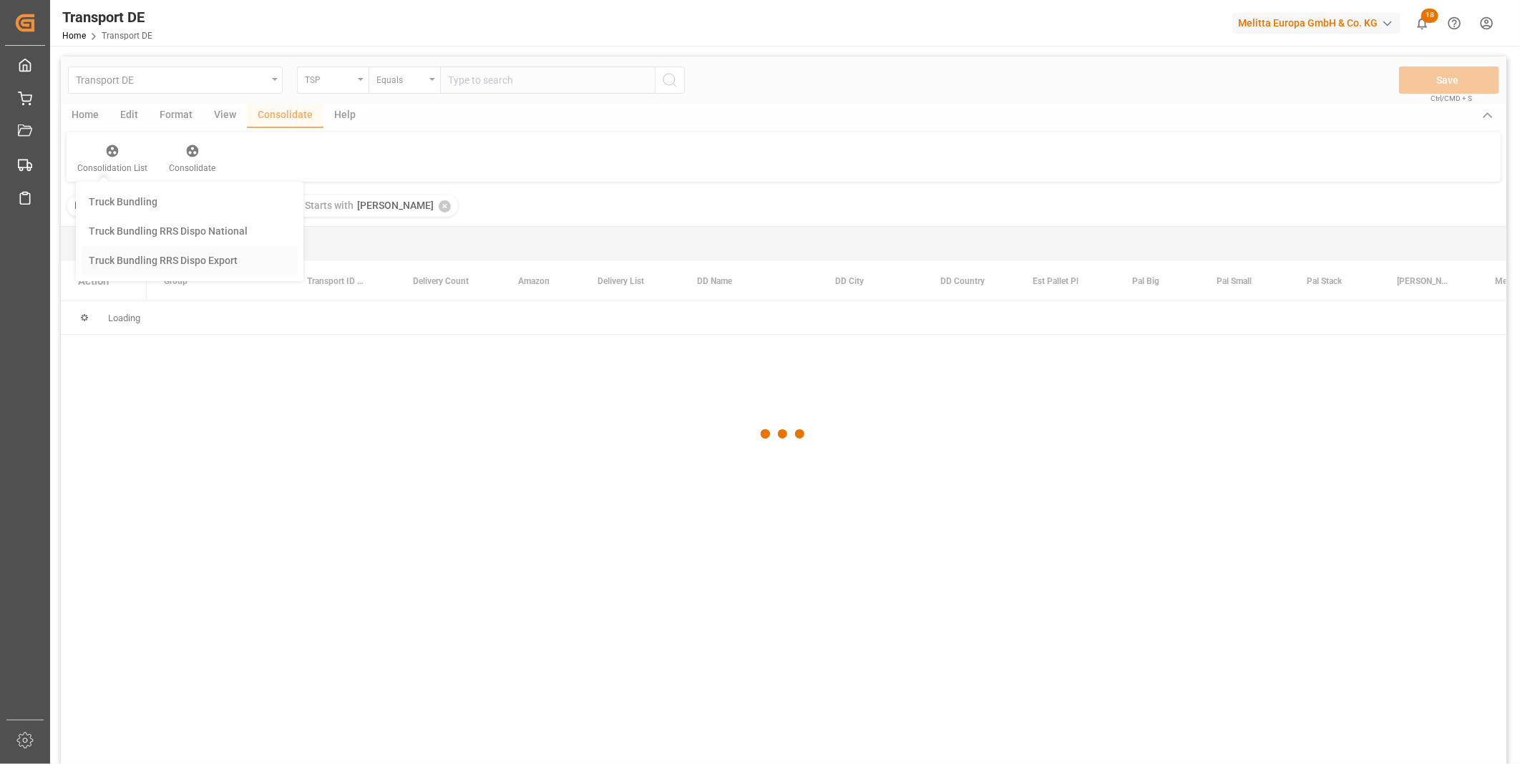
click at [172, 260] on div "Transport DE TSP Equals Save Ctrl/CMD + S Home Edit Format View Consolidate Hel…" at bounding box center [783, 430] width 1445 height 746
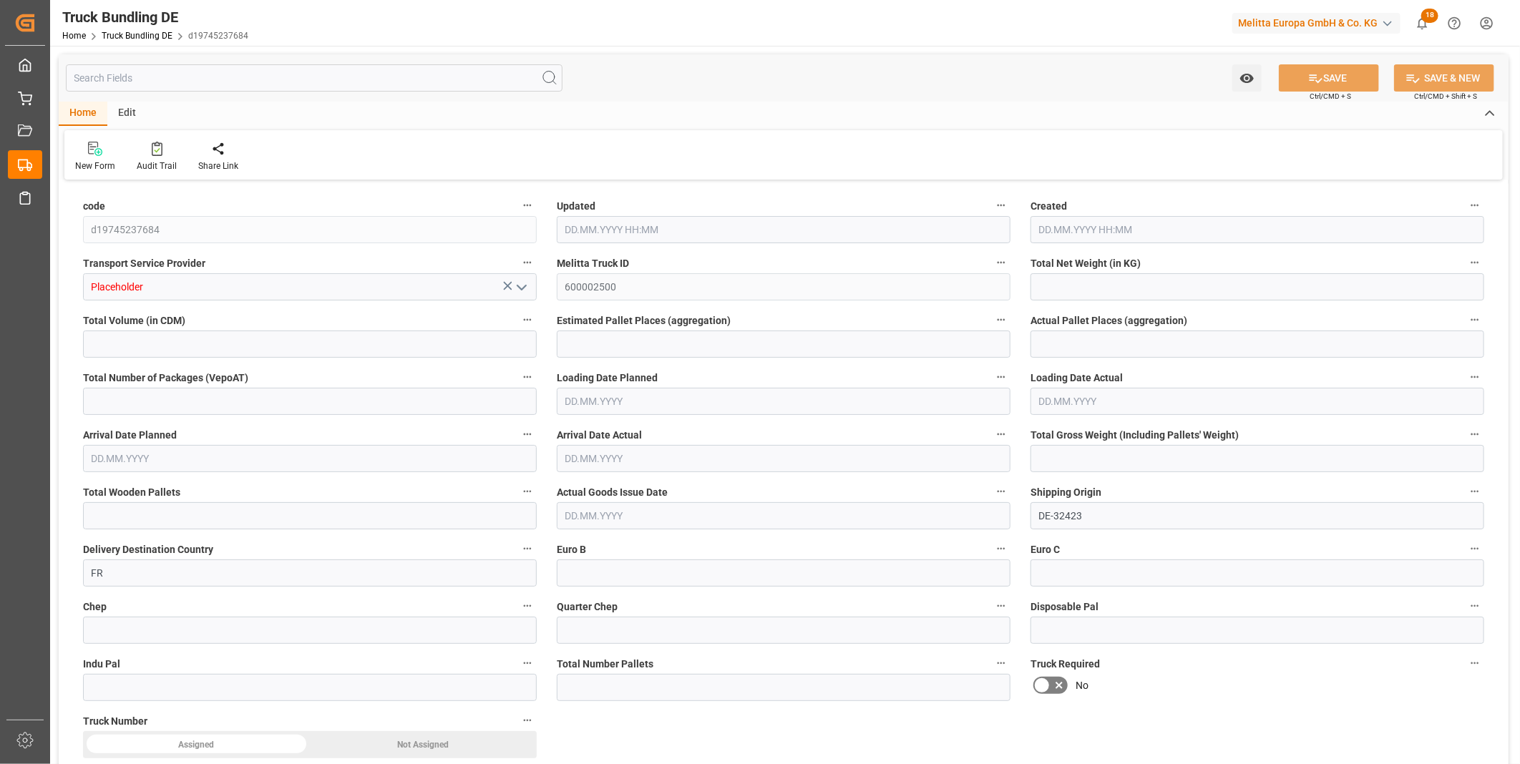
type input "4708.942"
type input "48325.382"
type input "33"
type input "0"
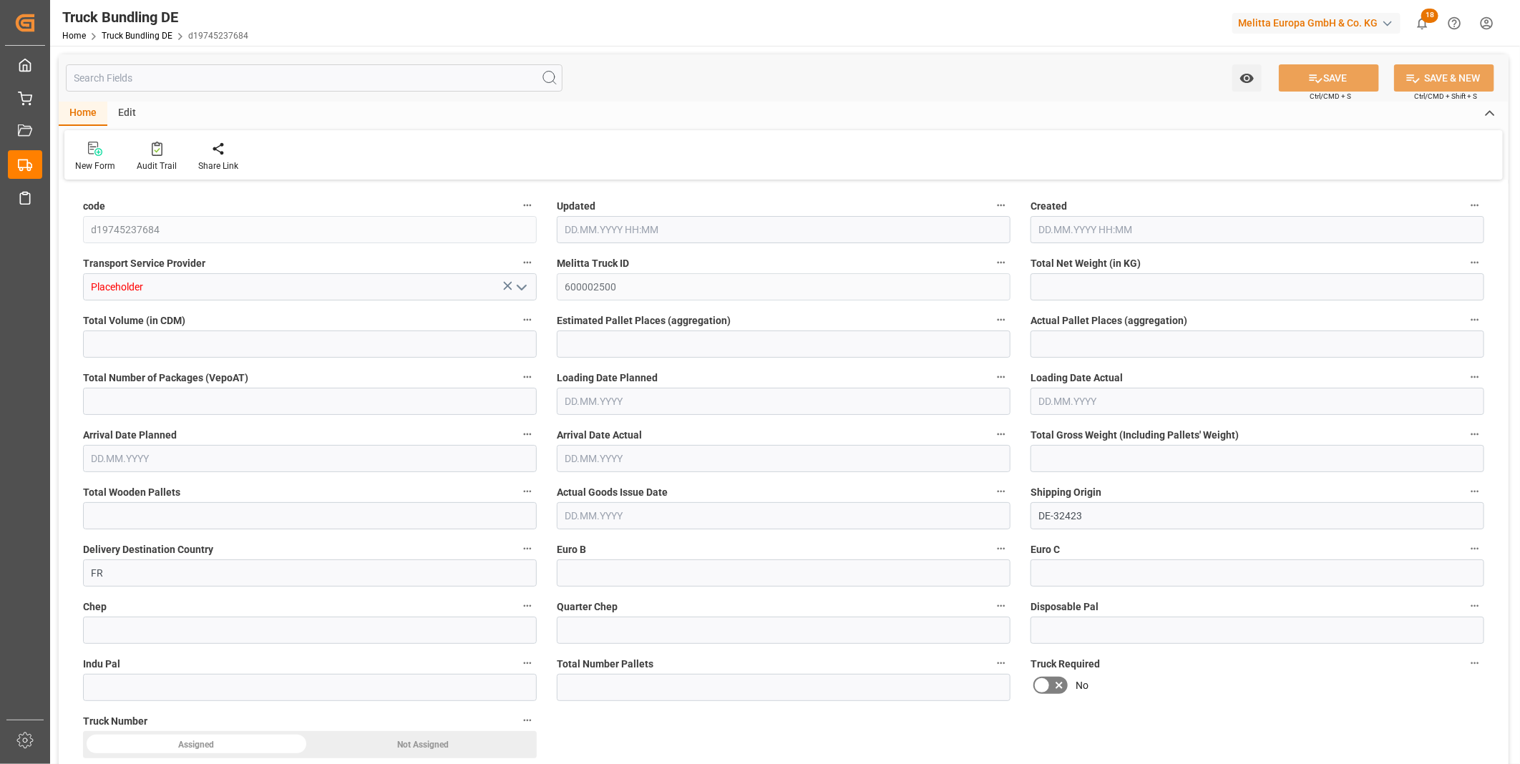
type input "6604"
type input "33"
type input "0"
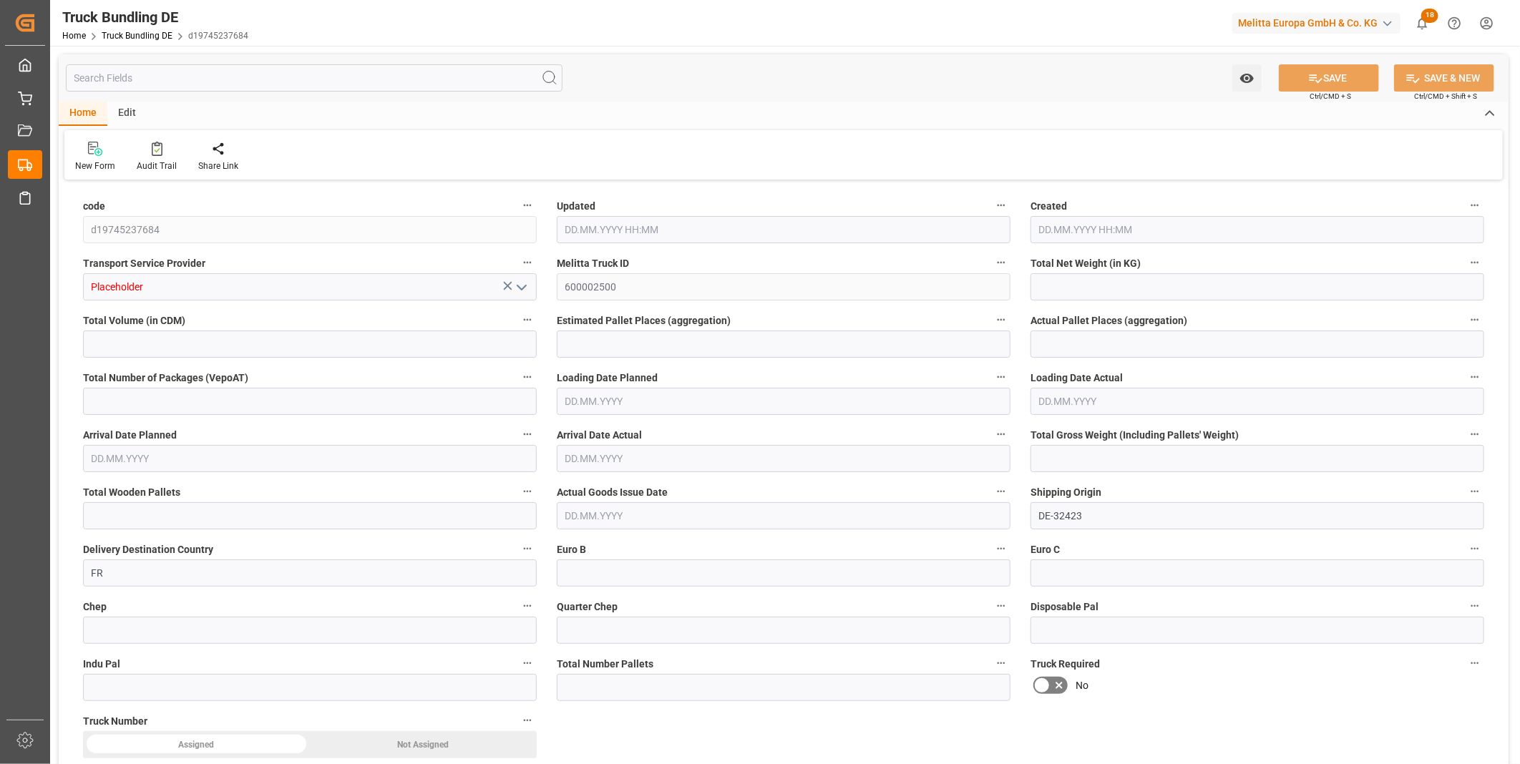
type input "0"
type input "11.09.2025 11:24"
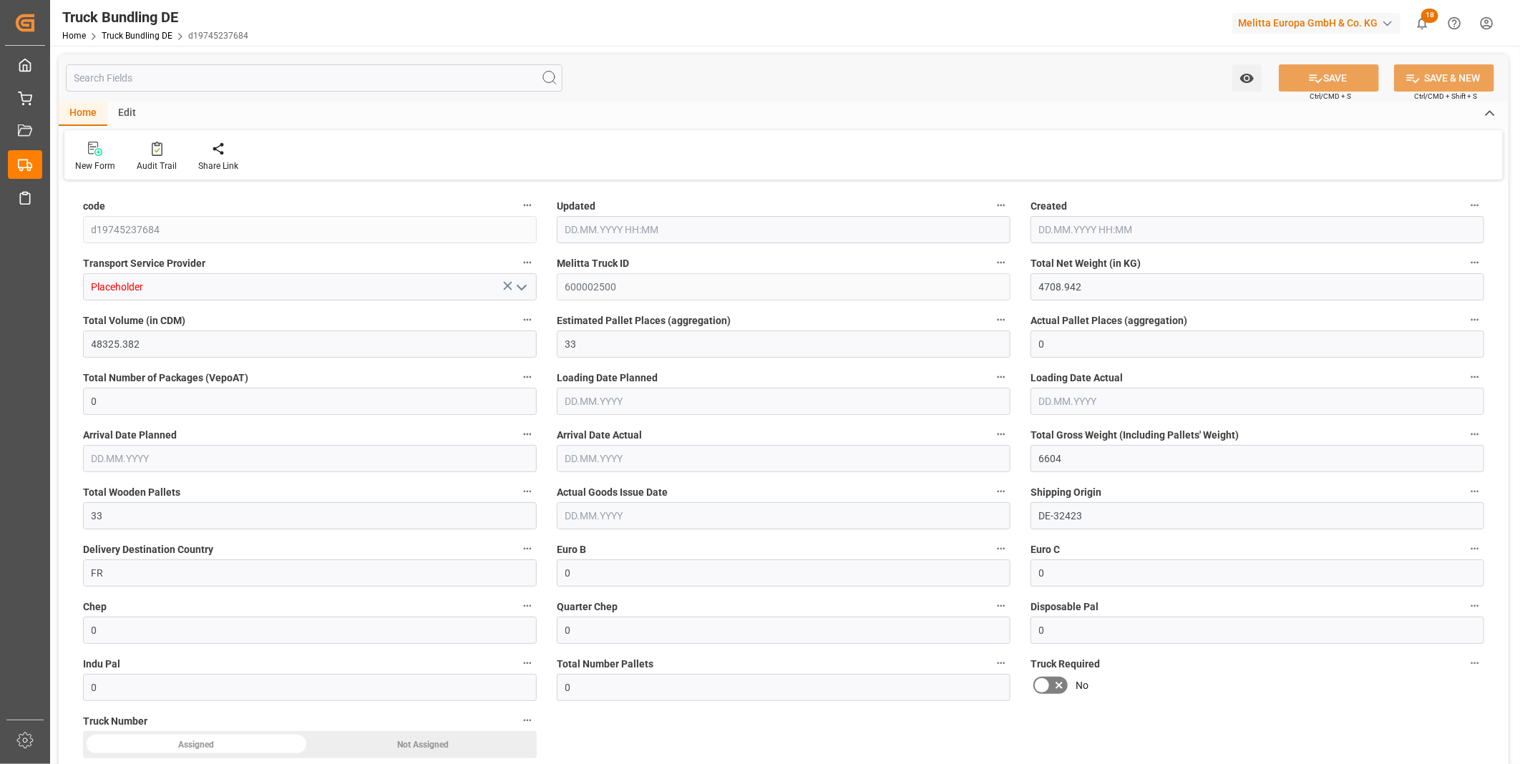
type input "11.09.2025 11:24"
type input "16.09.2025"
type input "18.09.2025"
type input "[DATE]"
type input "6345.814"
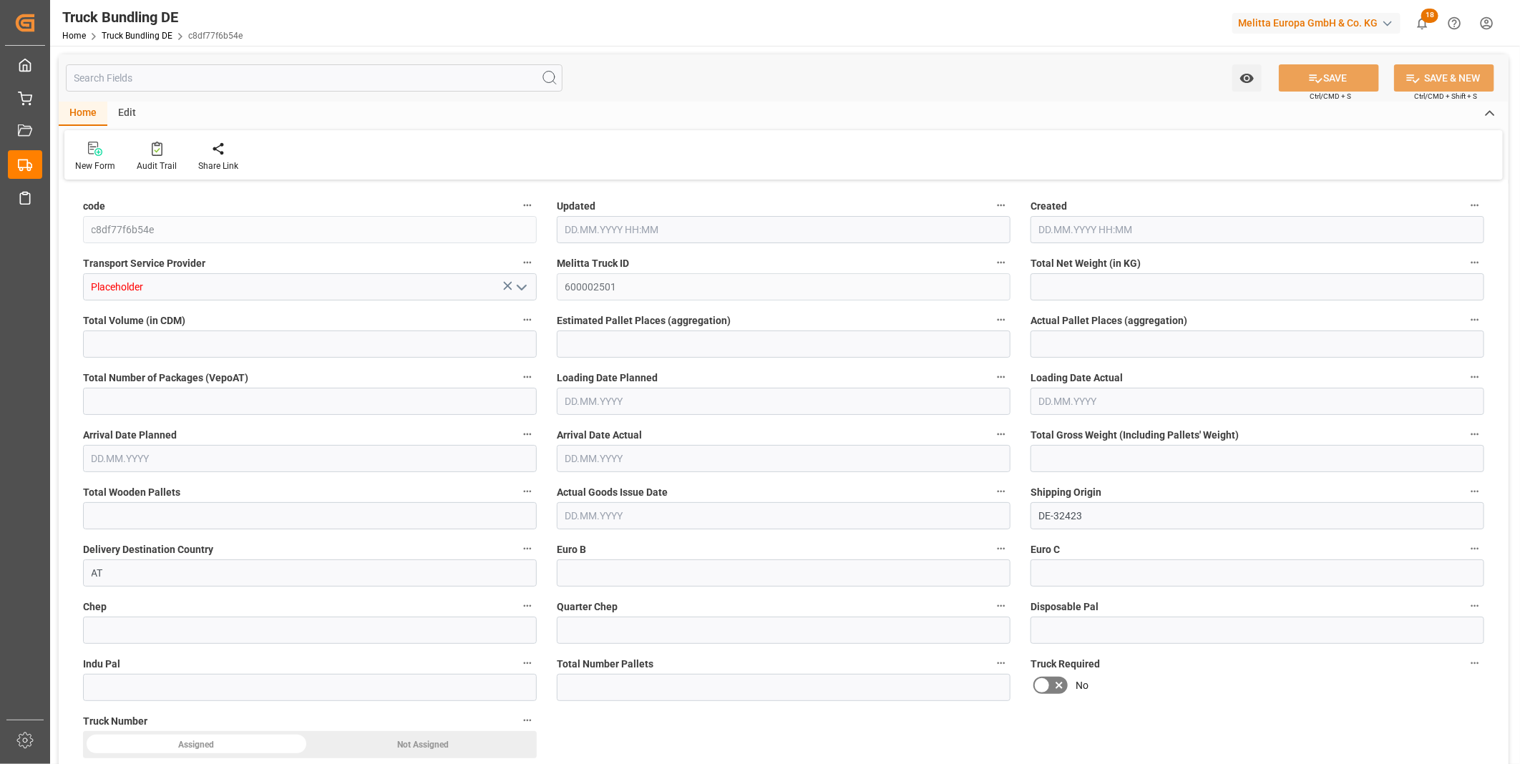
type input "47878.72"
type input "33"
type input "0"
type input "8446.496"
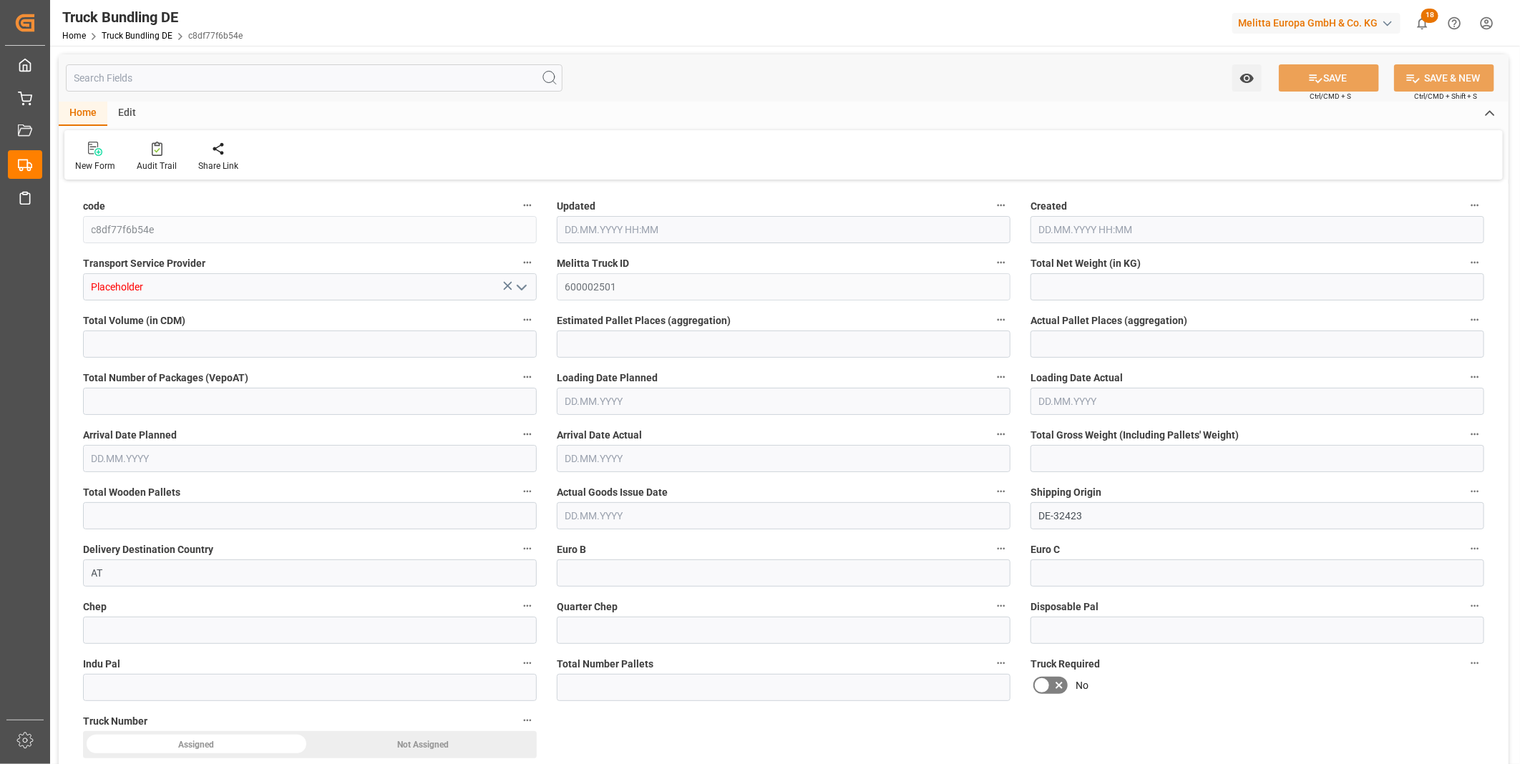
type input "41"
type input "0"
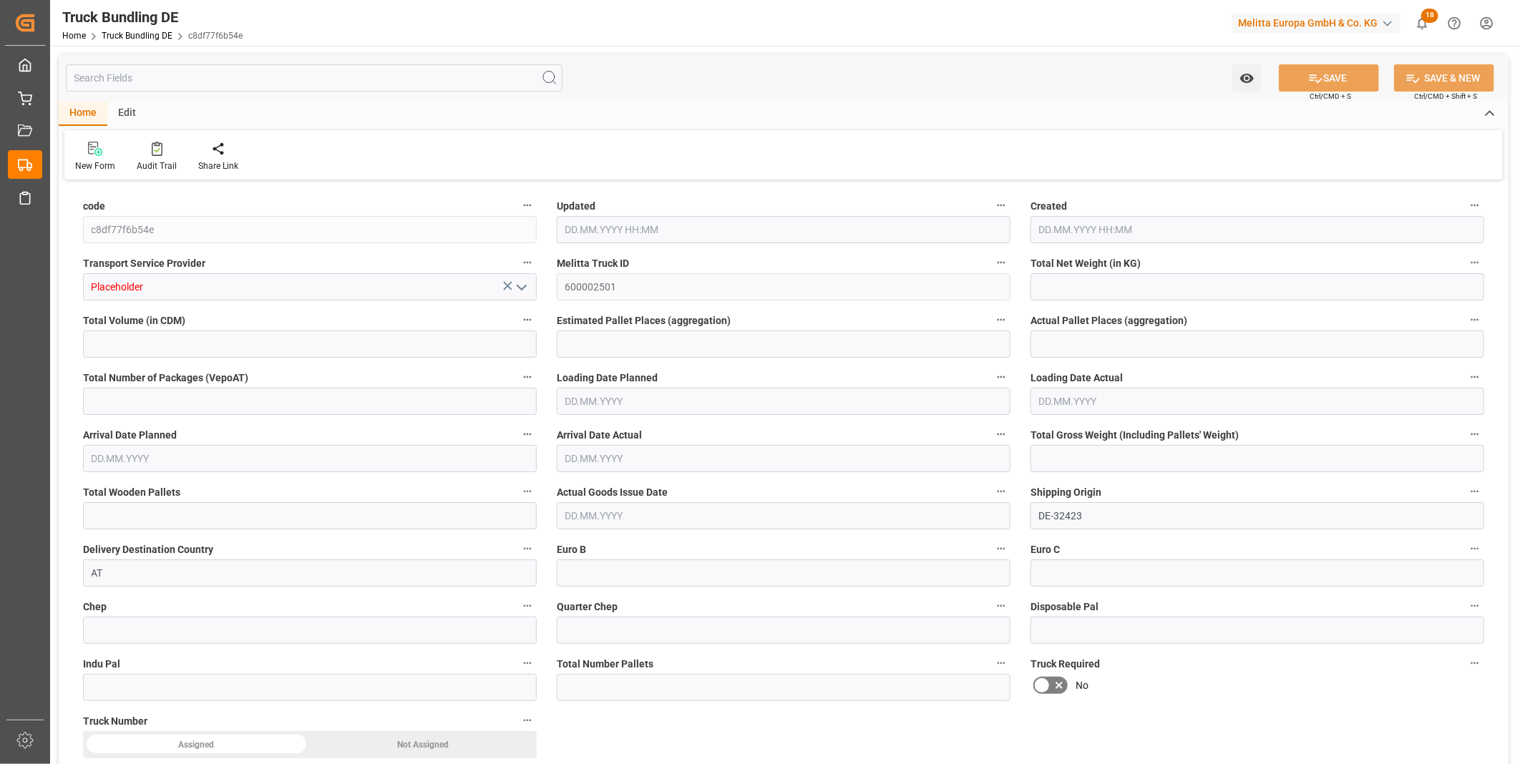
type input "0"
type input "11.09.2025 11:25"
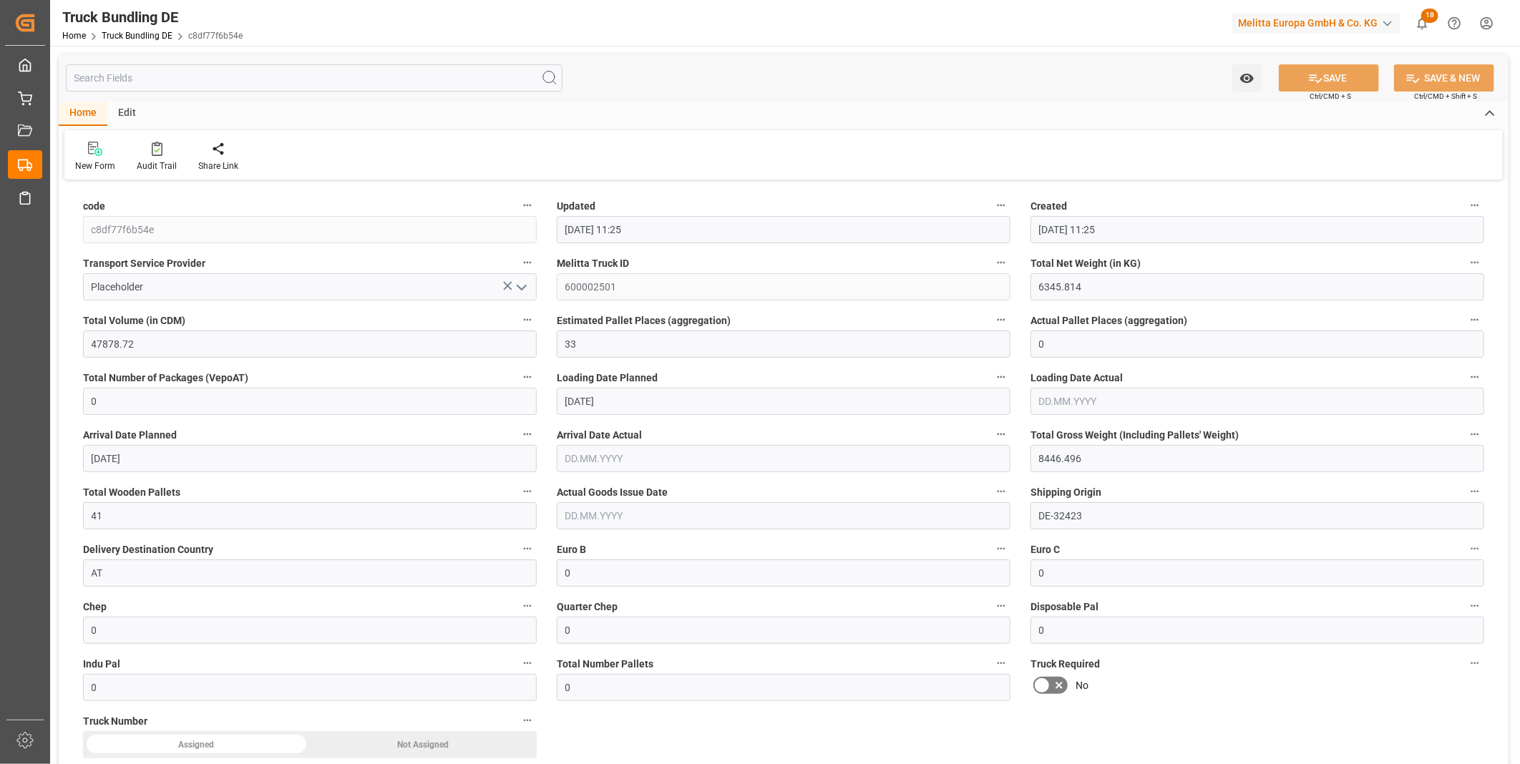
type input "12.09.2025"
type input "[DATE]"
type input "11.09.2025"
type input "10121.288"
type input "46990.616"
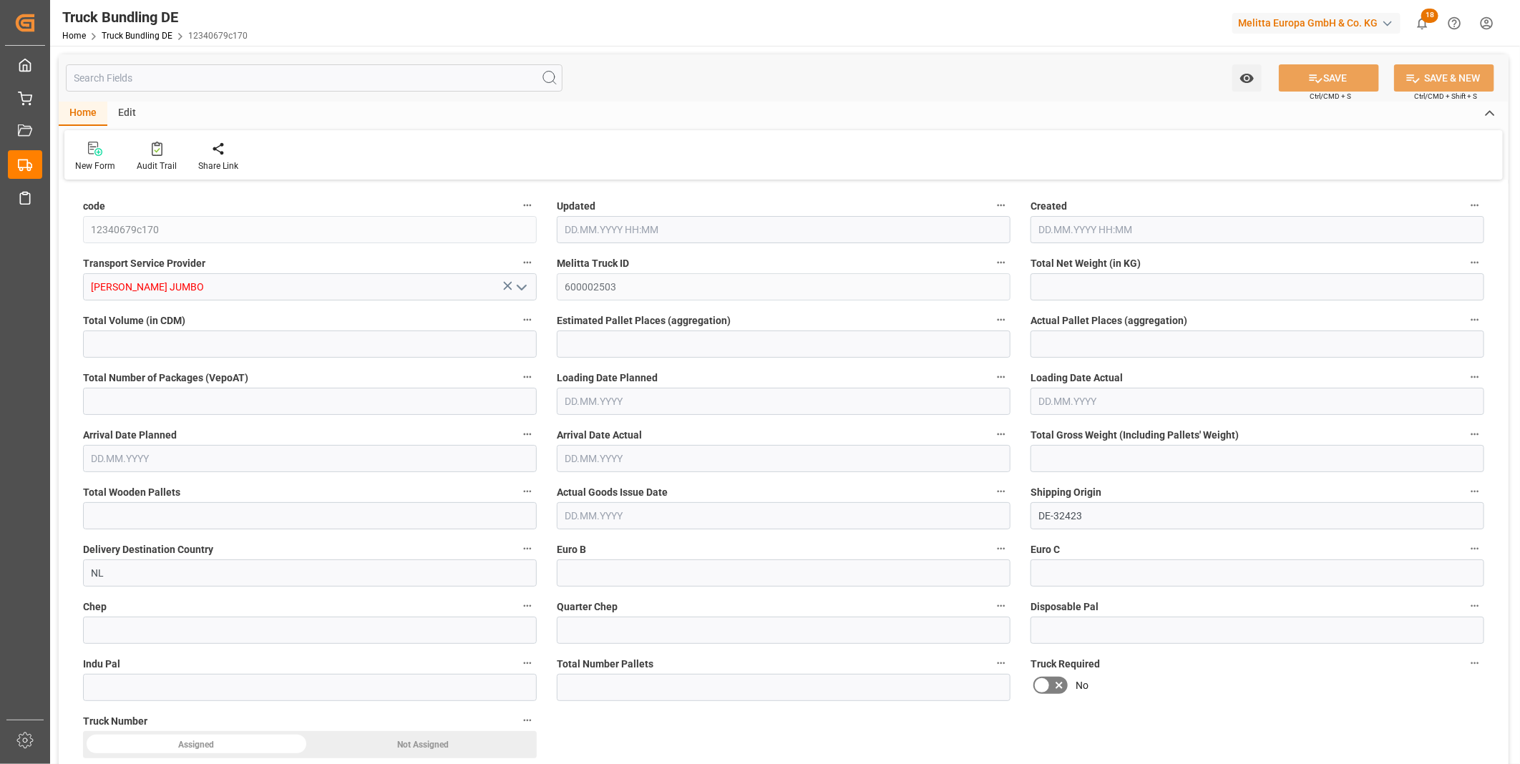
type input "31"
type input "0"
type input "13256.856"
type input "55"
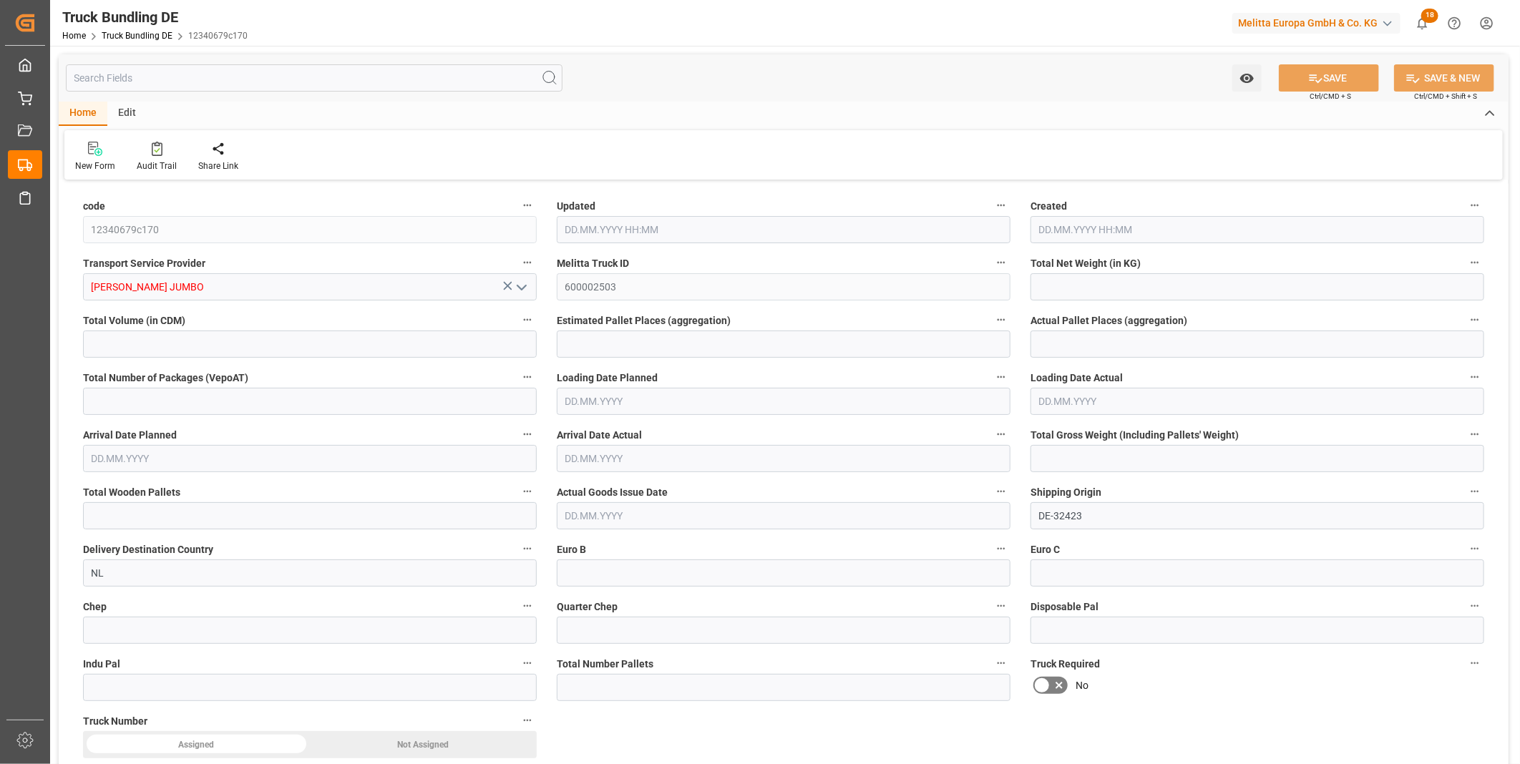
type input "0"
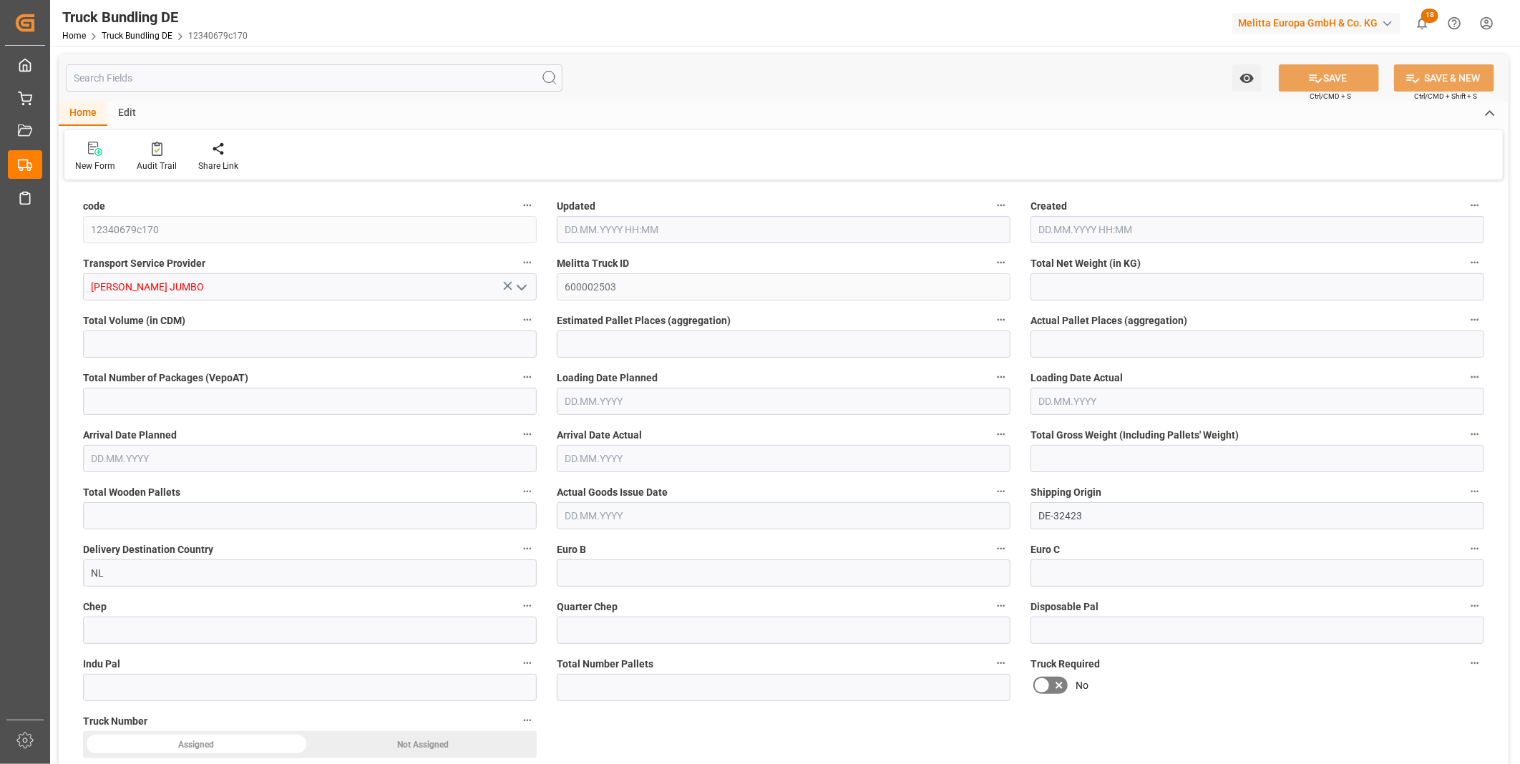
type input "0"
type input "[DATE] 11:26"
type input "[DATE]"
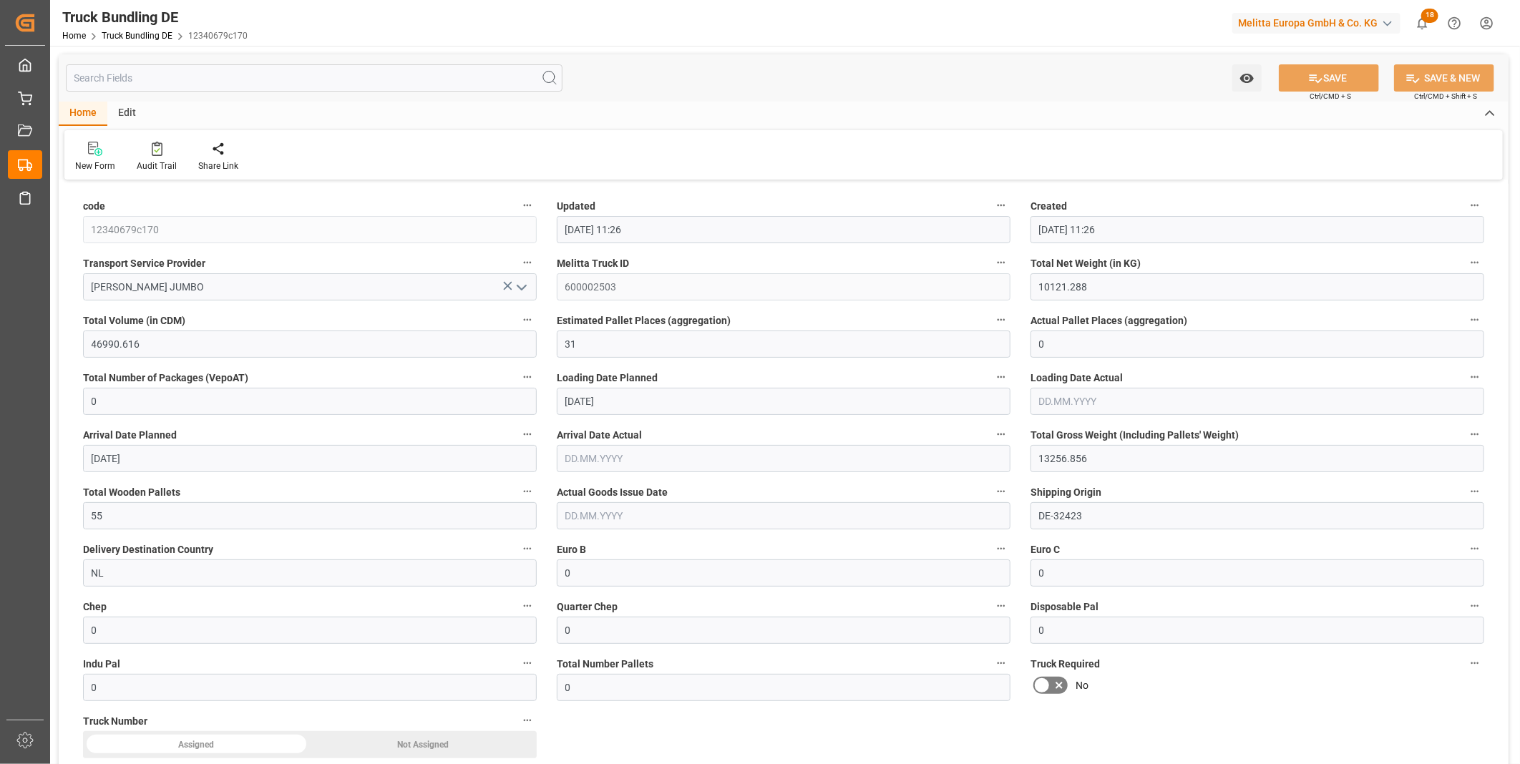
type input "[DATE]"
